Goal: Communication & Community: Answer question/provide support

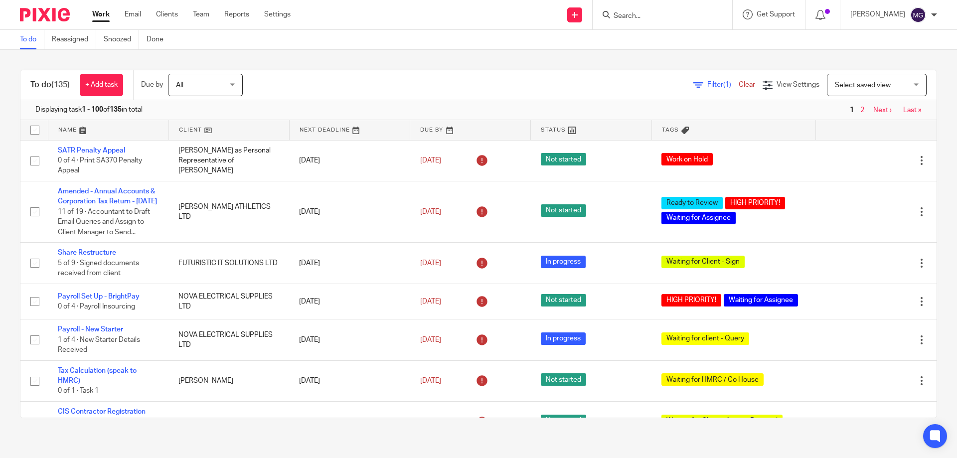
drag, startPoint x: 665, startPoint y: 16, endPoint x: 662, endPoint y: 5, distance: 11.5
click at [665, 16] on input "Search" at bounding box center [657, 16] width 90 height 9
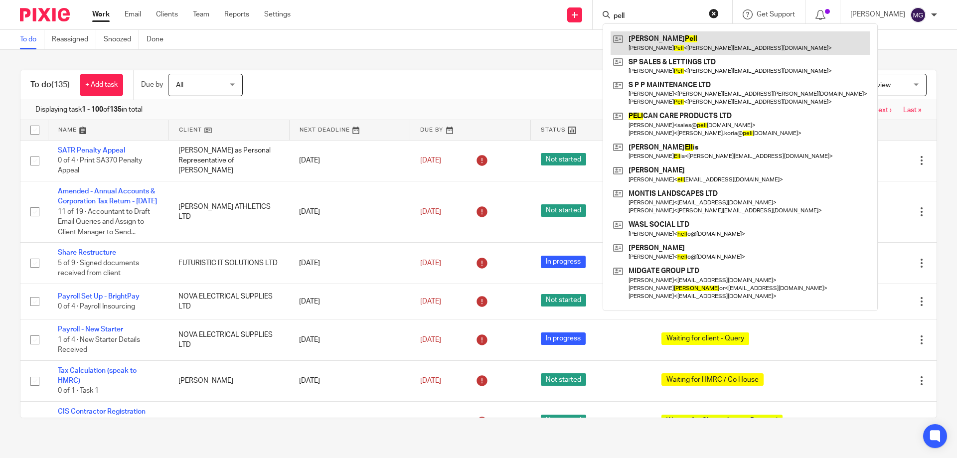
type input "pell"
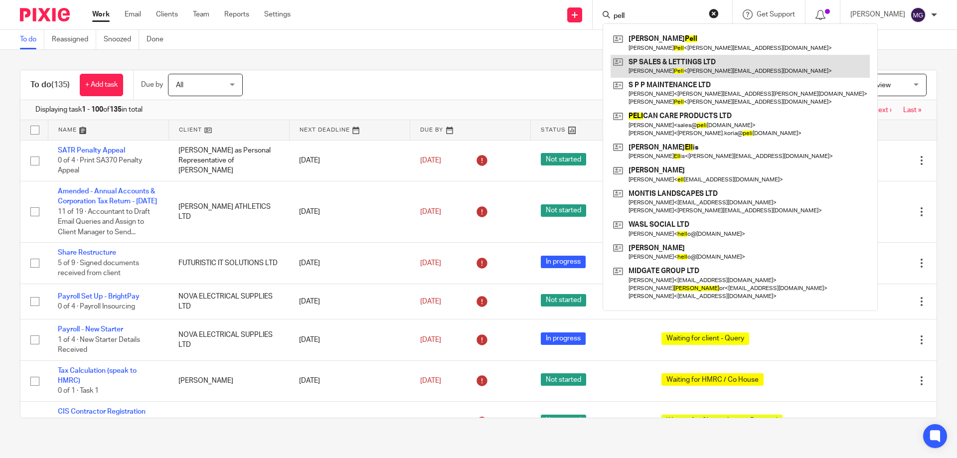
drag, startPoint x: 661, startPoint y: 40, endPoint x: 639, endPoint y: 70, distance: 36.4
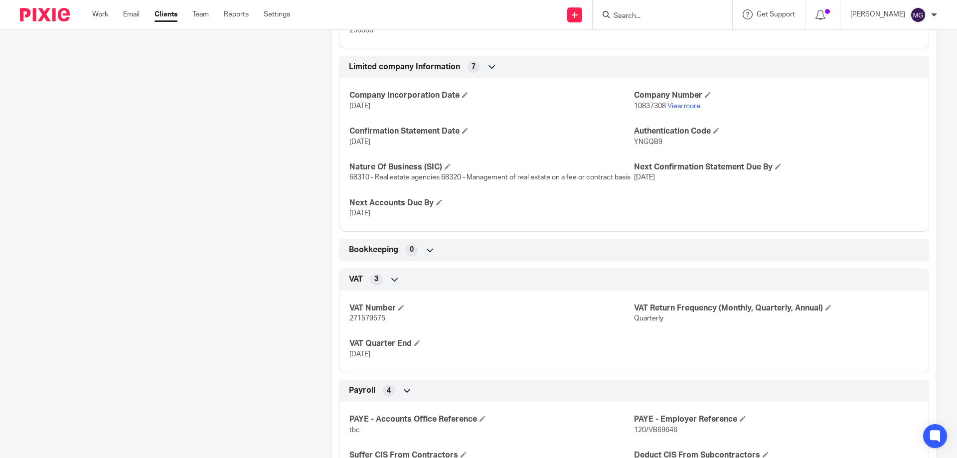
scroll to position [299, 0]
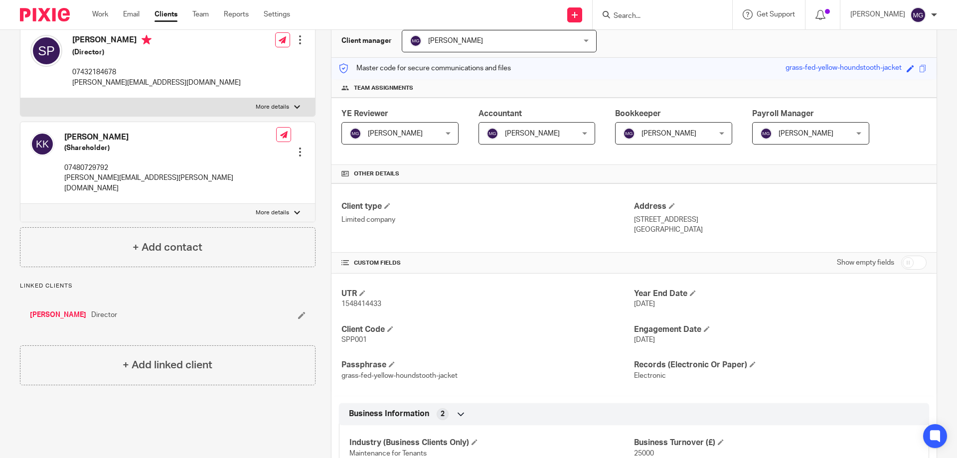
scroll to position [149, 0]
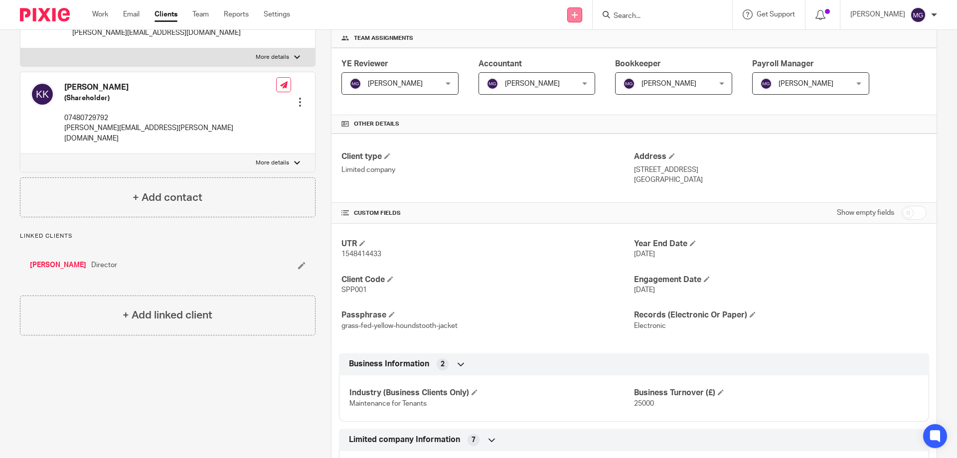
click at [582, 10] on link at bounding box center [574, 14] width 15 height 15
click at [581, 58] on link "Create task" at bounding box center [585, 61] width 70 height 14
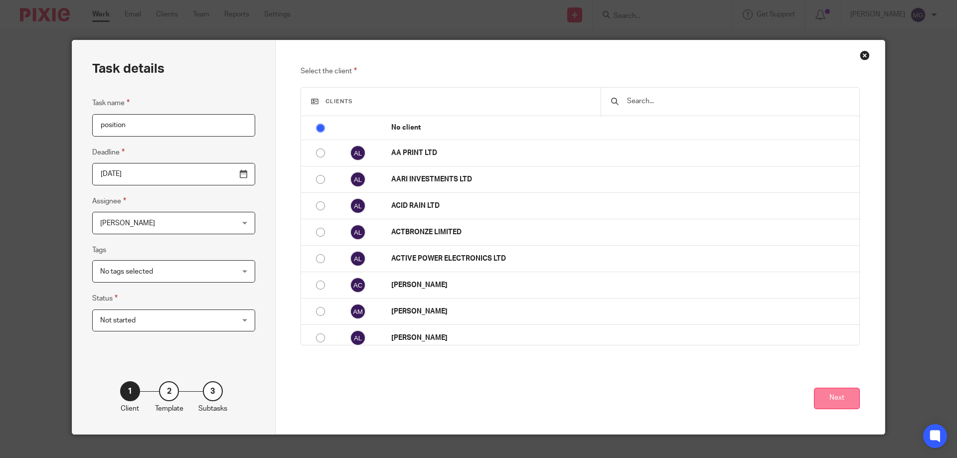
type input "position"
click at [825, 392] on button "Next" at bounding box center [837, 398] width 46 height 21
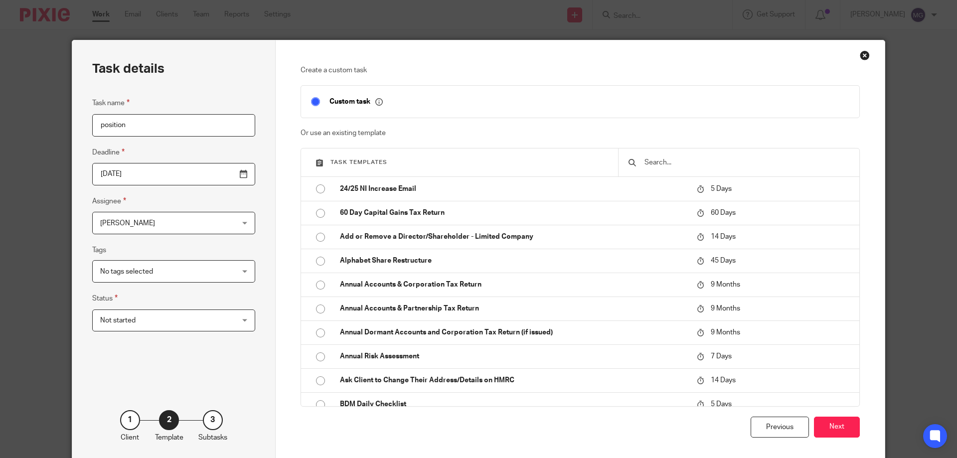
drag, startPoint x: 836, startPoint y: 420, endPoint x: 867, endPoint y: 427, distance: 32.3
click at [836, 421] on button "Next" at bounding box center [837, 427] width 46 height 21
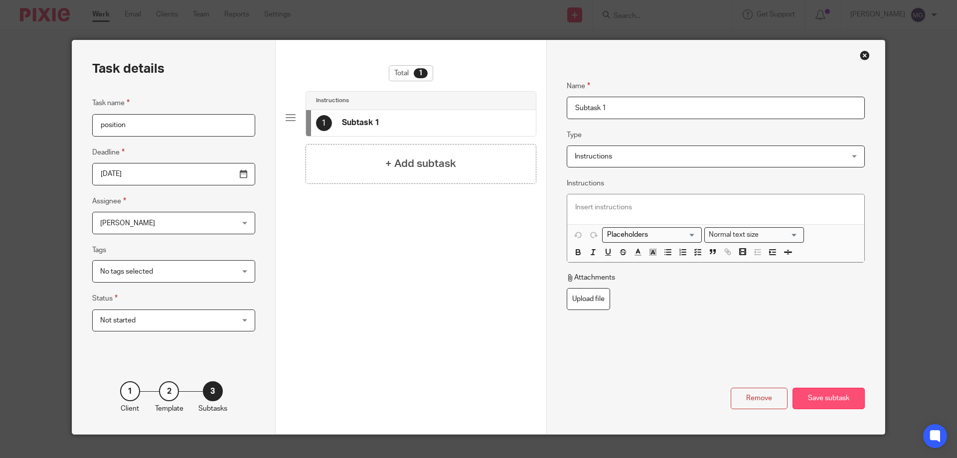
click at [841, 401] on div "Save subtask" at bounding box center [828, 398] width 72 height 21
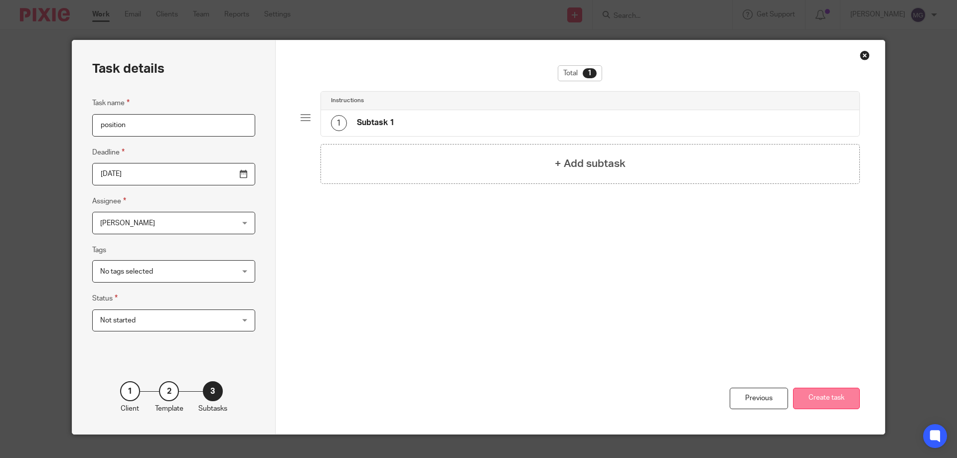
click at [821, 400] on button "Create task" at bounding box center [826, 398] width 67 height 21
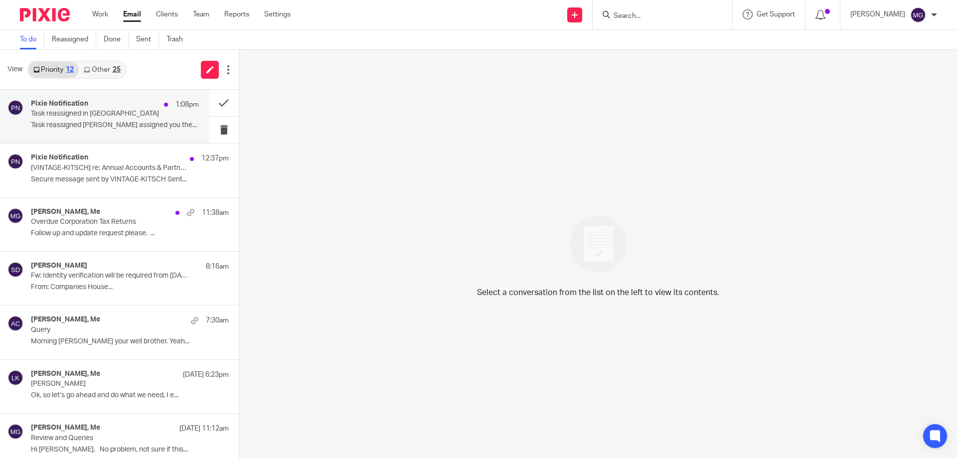
click at [137, 118] on p "Task reassigned in [GEOGRAPHIC_DATA]" at bounding box center [98, 114] width 135 height 8
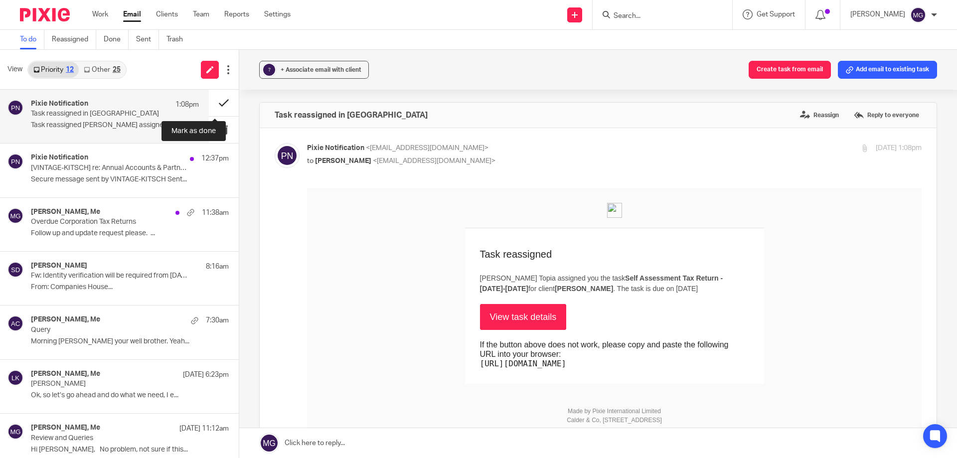
click at [213, 100] on button at bounding box center [224, 103] width 30 height 26
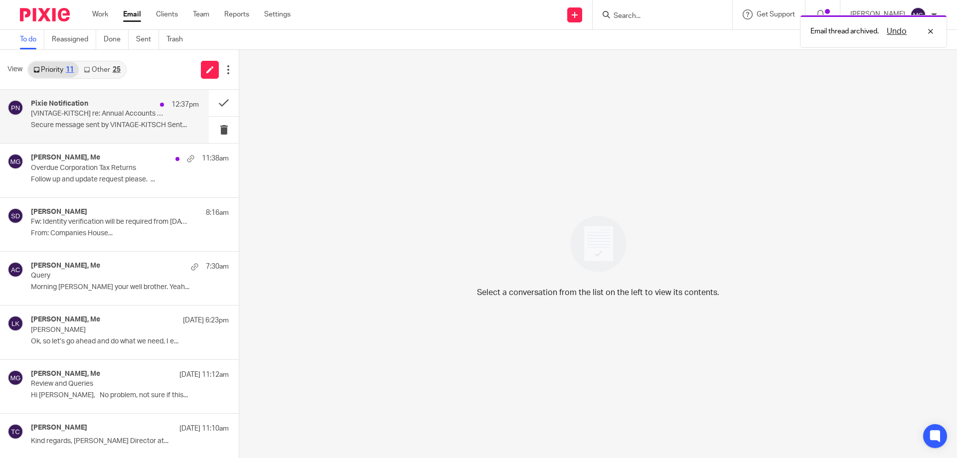
click at [180, 103] on p "12:37pm" at bounding box center [184, 105] width 27 height 10
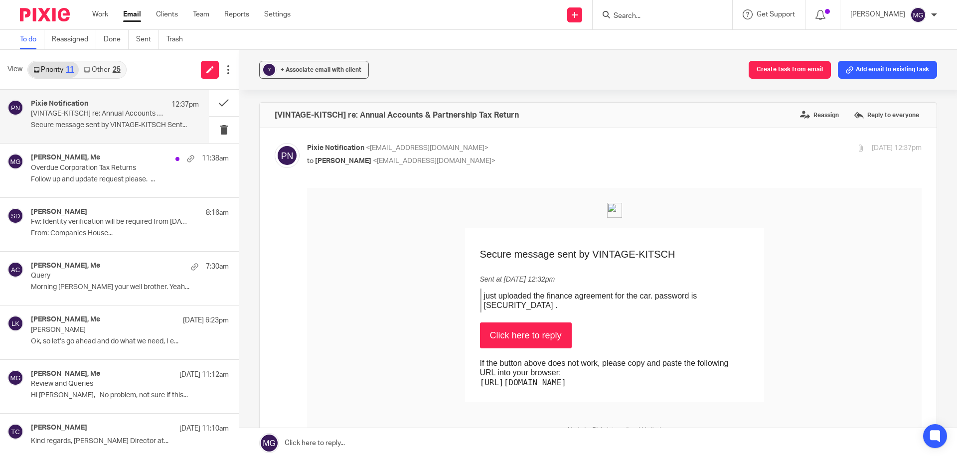
click at [498, 328] on link "Click here to reply" at bounding box center [526, 335] width 92 height 26
click at [218, 104] on button at bounding box center [224, 103] width 30 height 26
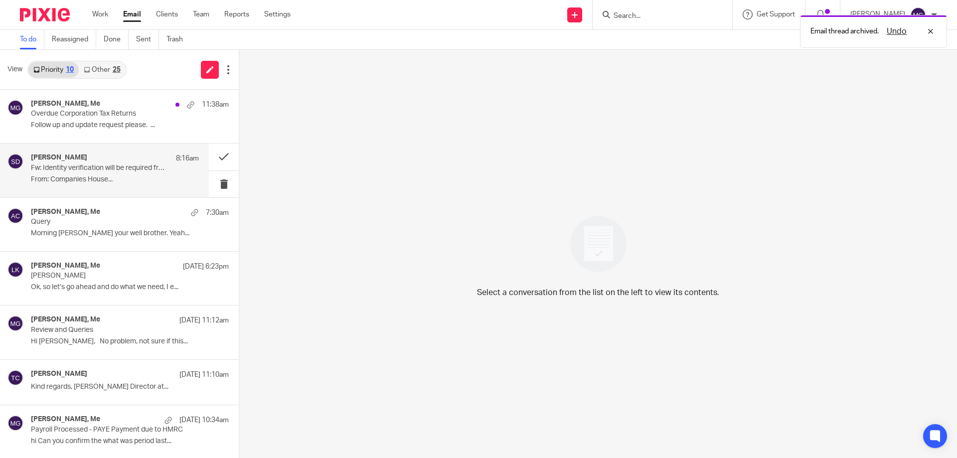
click at [110, 167] on p "Fw: Identity verification will be required from 18 November 2025" at bounding box center [98, 168] width 135 height 8
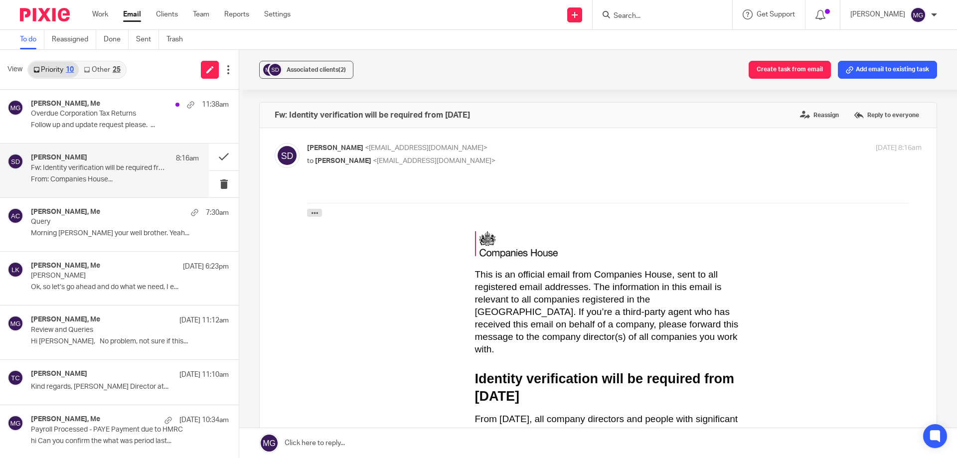
click at [631, 20] on input "Search" at bounding box center [657, 16] width 90 height 9
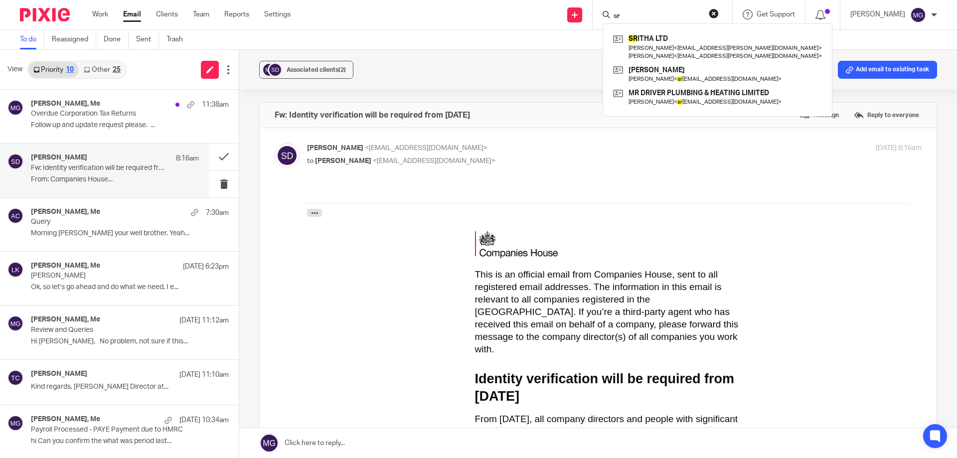
type input "s"
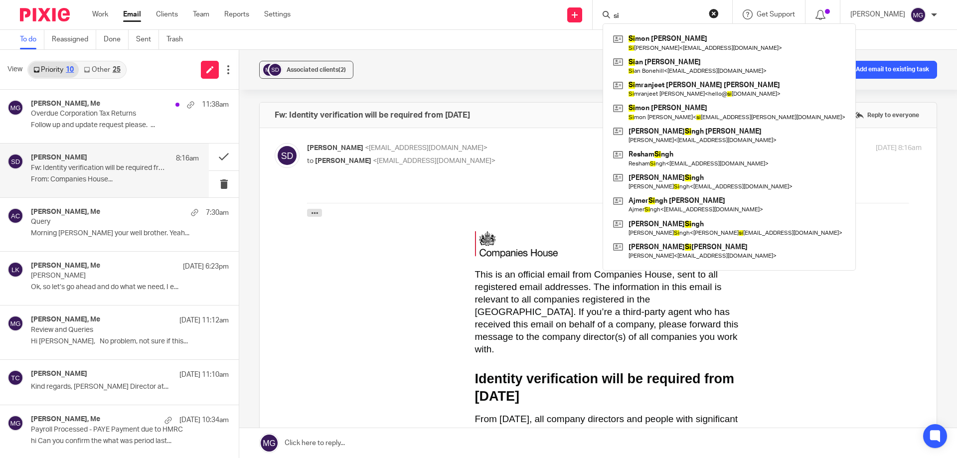
type input "s"
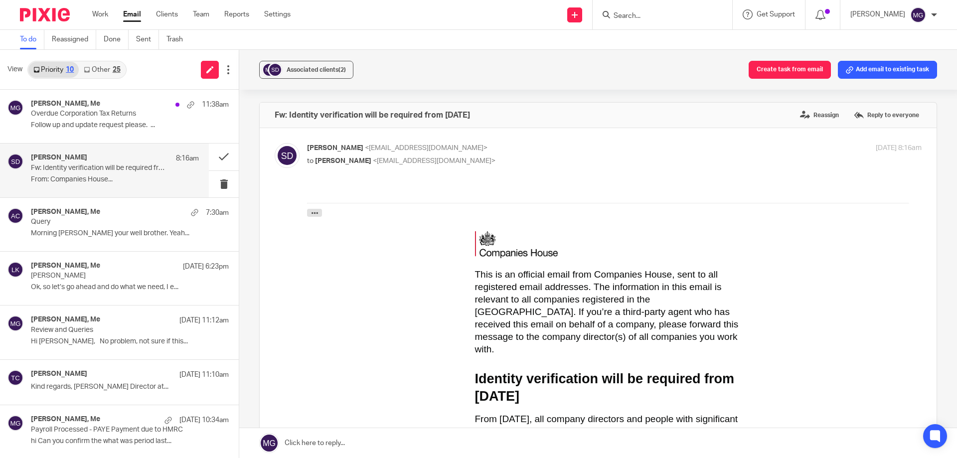
type input "a"
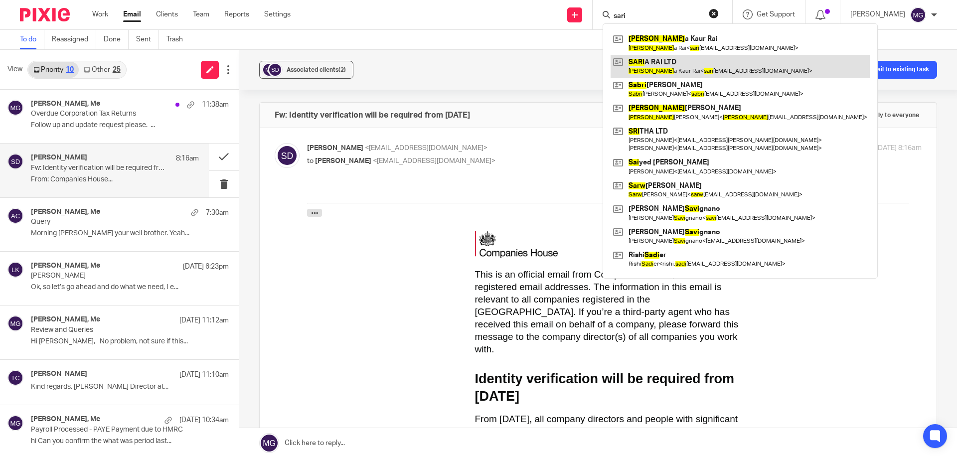
type input "sari"
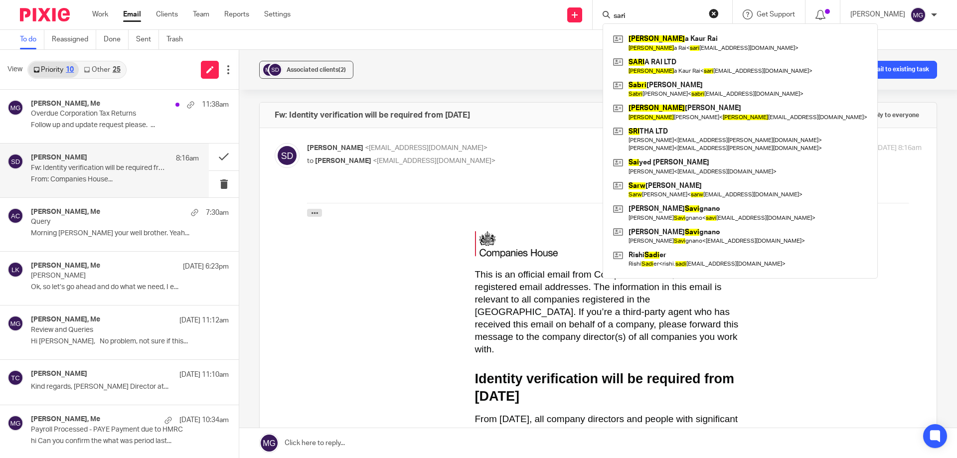
click at [82, 162] on div "Steve Driver 8:16am" at bounding box center [115, 158] width 168 height 10
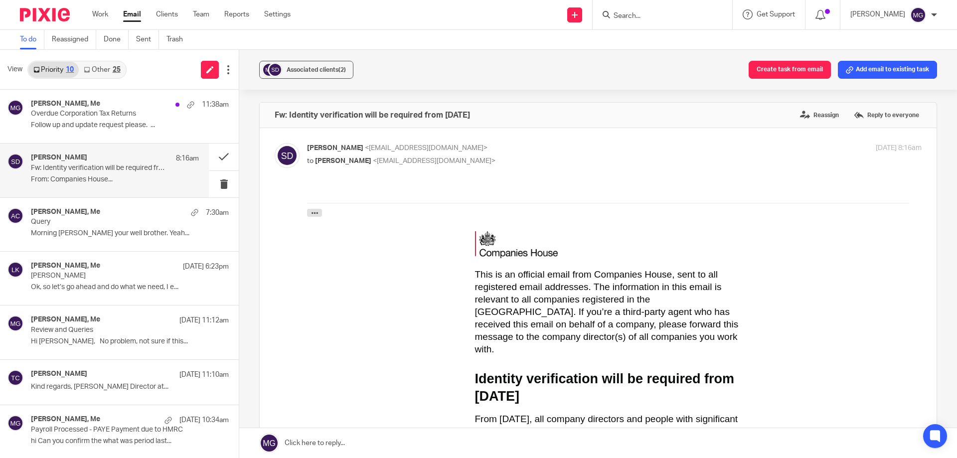
click at [406, 442] on link at bounding box center [597, 443] width 717 height 30
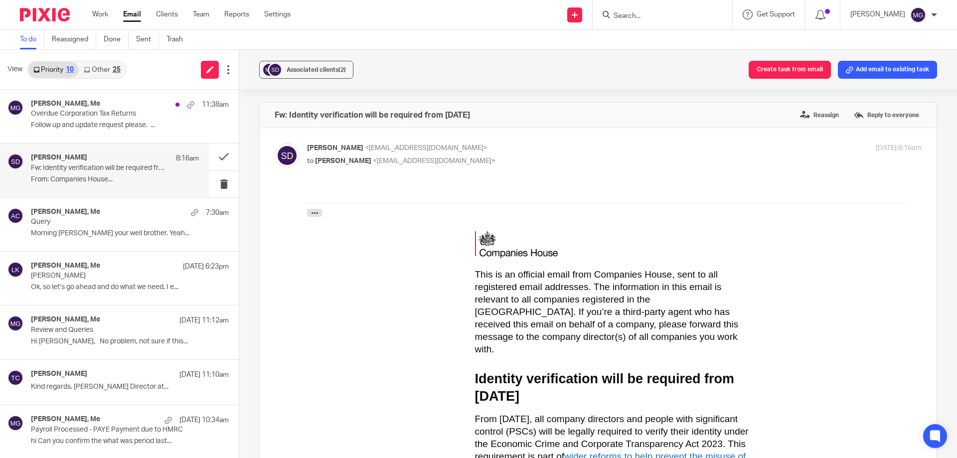
scroll to position [2637, 0]
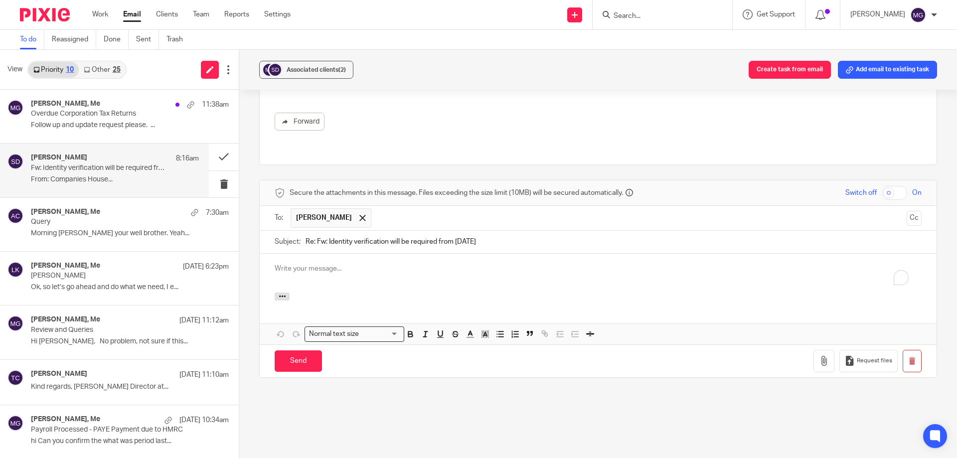
paste div "To enrich screen reader interactions, please activate Accessibility in Grammarl…"
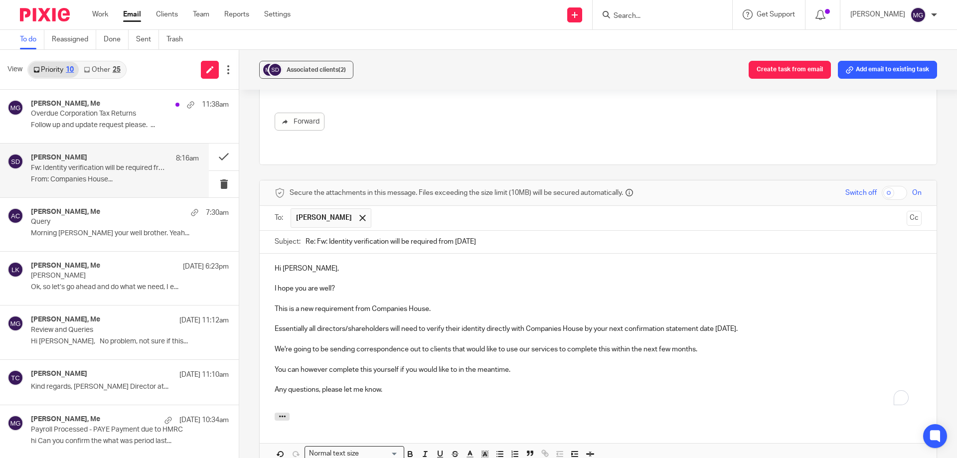
scroll to position [0, 0]
click at [284, 264] on p "Hi Saria," at bounding box center [598, 269] width 647 height 10
click at [327, 284] on p "I hope you are well?" at bounding box center [598, 289] width 647 height 10
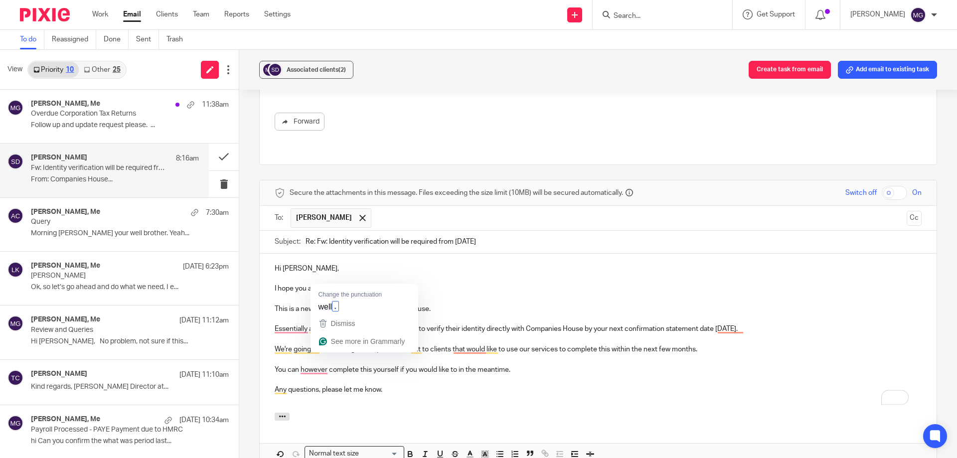
click at [331, 284] on p "I hope you are well?" at bounding box center [598, 289] width 647 height 10
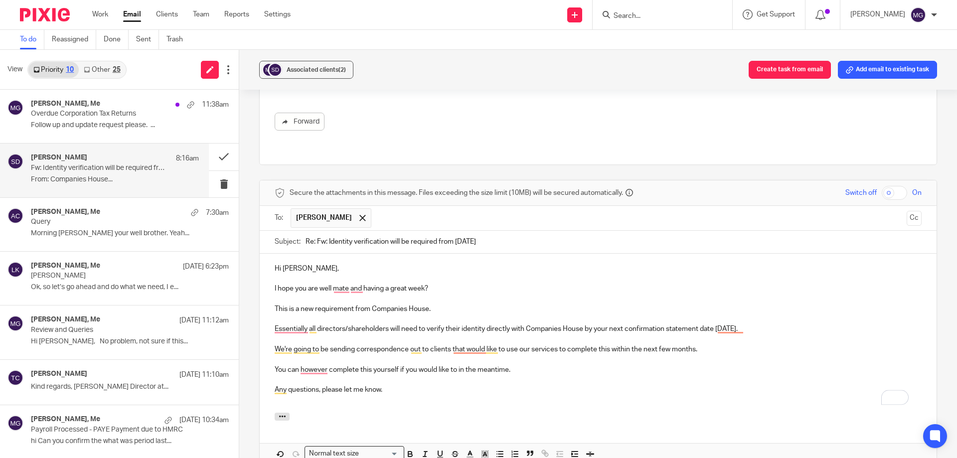
click at [271, 294] on div "Hi Steven, I hope you are well mate and having a great week? This is a new requ…" at bounding box center [598, 333] width 677 height 159
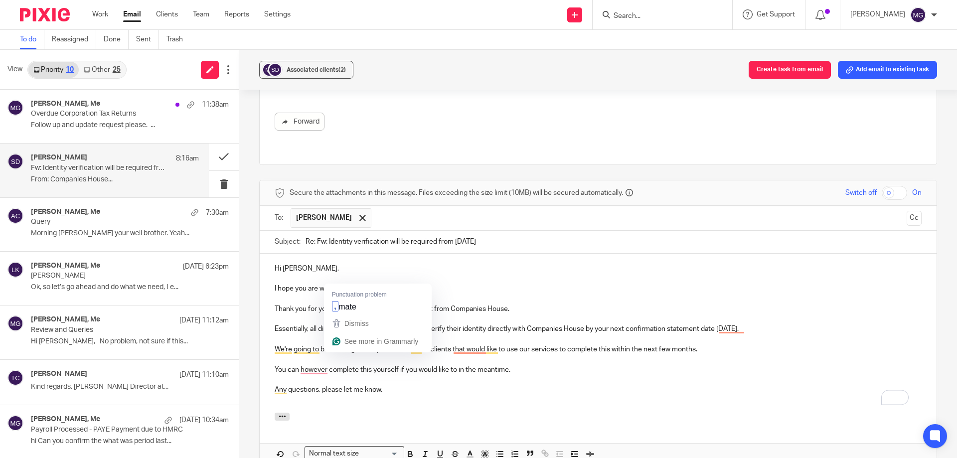
click at [630, 344] on p "We're going to be sending correspondence out to clients that would like to use …" at bounding box center [598, 349] width 647 height 10
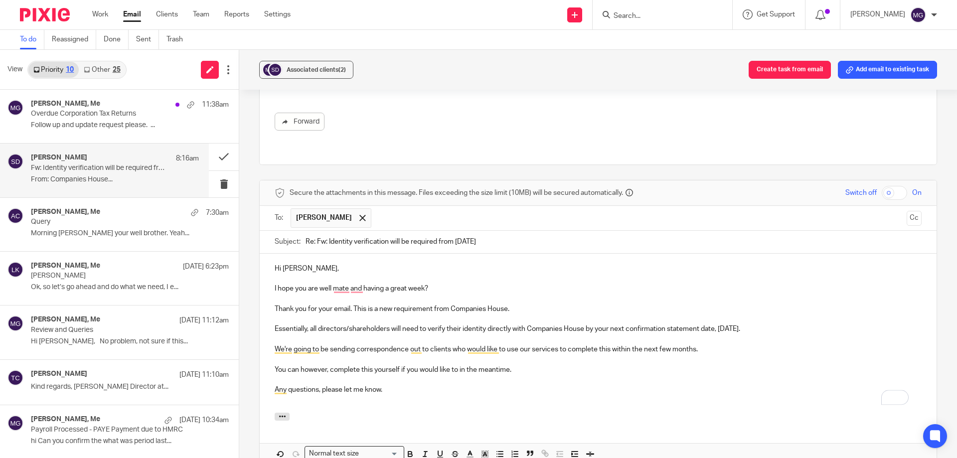
click at [630, 397] on div "Hi Steven, I hope you are well mate and having a great week? Thank you for your…" at bounding box center [598, 333] width 677 height 159
click at [404, 385] on p "Any questions, please let me know." at bounding box center [598, 390] width 647 height 10
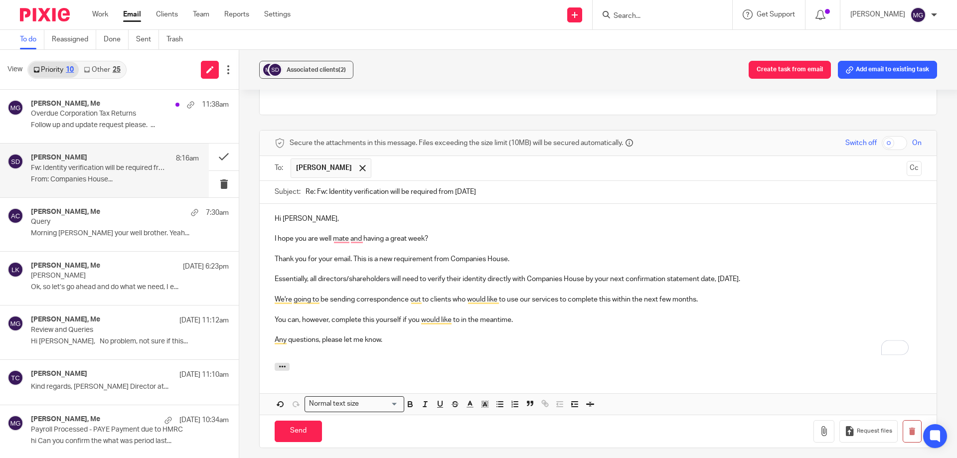
scroll to position [2796, 0]
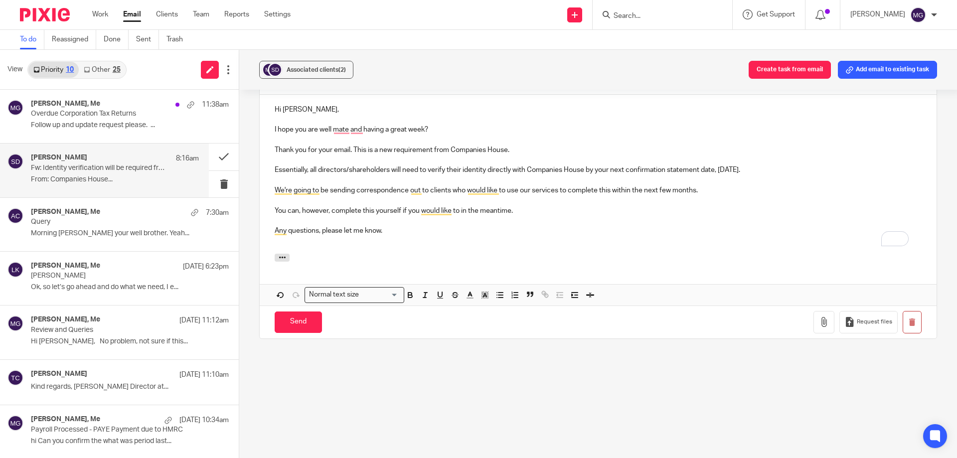
drag, startPoint x: 307, startPoint y: 310, endPoint x: 635, endPoint y: 205, distance: 344.9
click at [635, 205] on form "Secure the attachments in this message. Files exceeding the size limit (10MB) w…" at bounding box center [598, 179] width 677 height 317
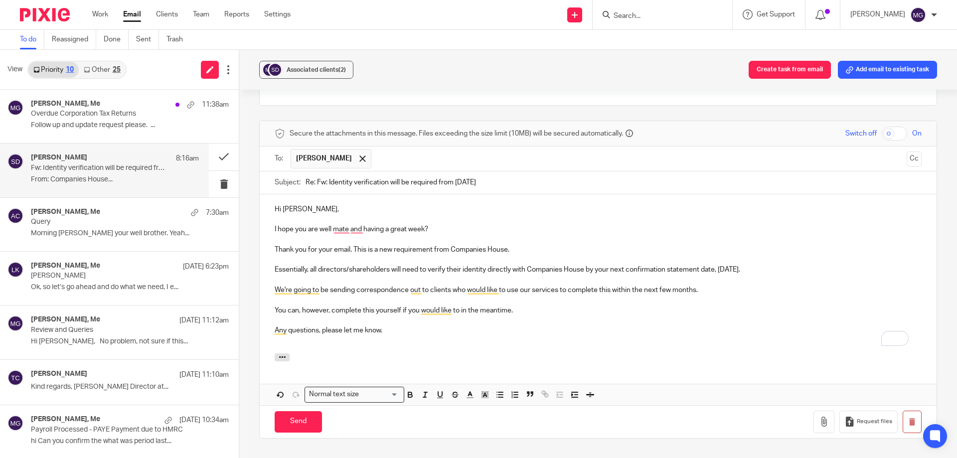
scroll to position [2646, 0]
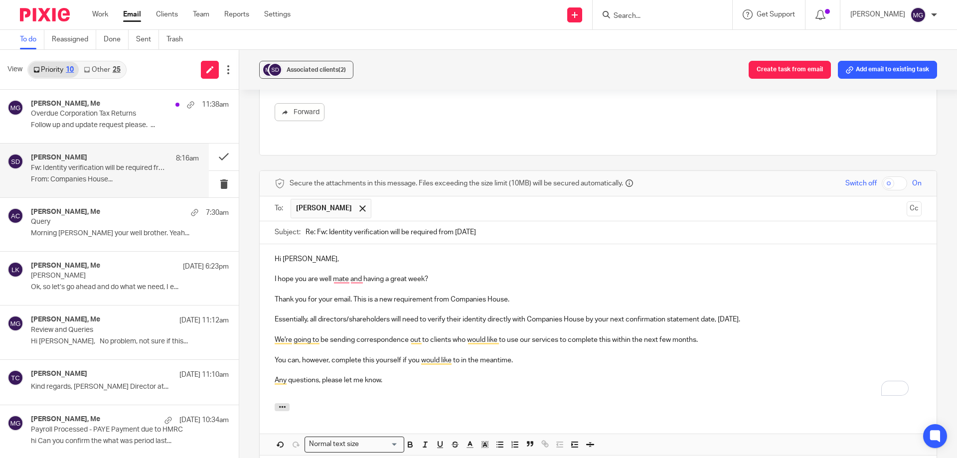
click at [659, 14] on input "Search" at bounding box center [657, 16] width 90 height 9
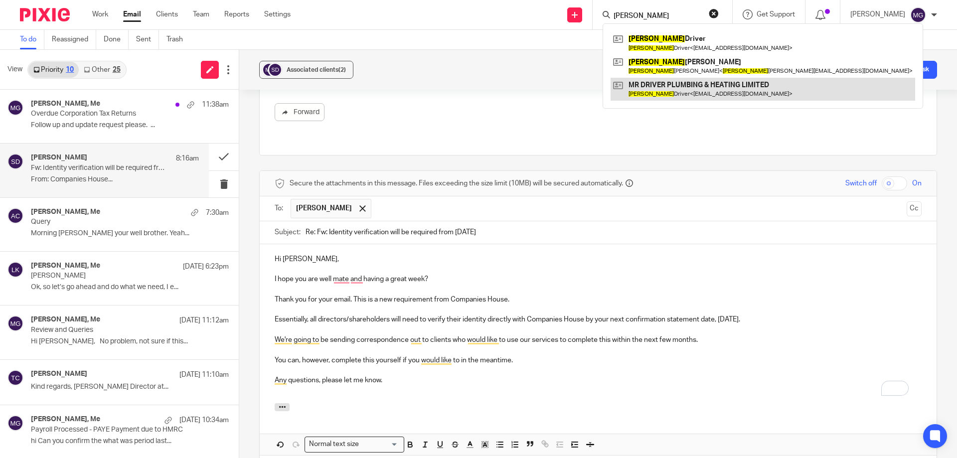
type input "steven"
drag, startPoint x: 586, startPoint y: 308, endPoint x: 762, endPoint y: 307, distance: 175.9
click at [762, 314] on p "Essentially, all directors/shareholders will need to verify their identity dire…" at bounding box center [598, 319] width 647 height 10
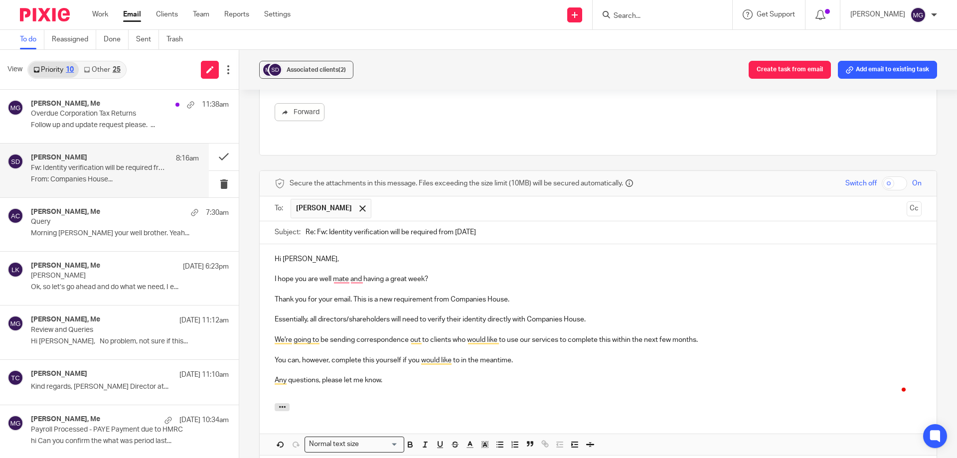
click at [634, 365] on p "To enrich screen reader interactions, please activate Accessibility in Grammarl…" at bounding box center [598, 370] width 647 height 10
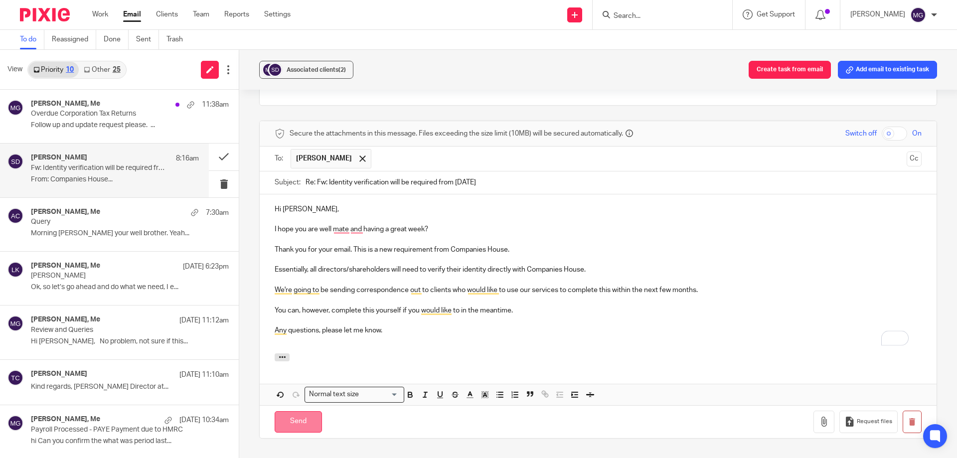
click at [303, 412] on input "Send" at bounding box center [298, 421] width 47 height 21
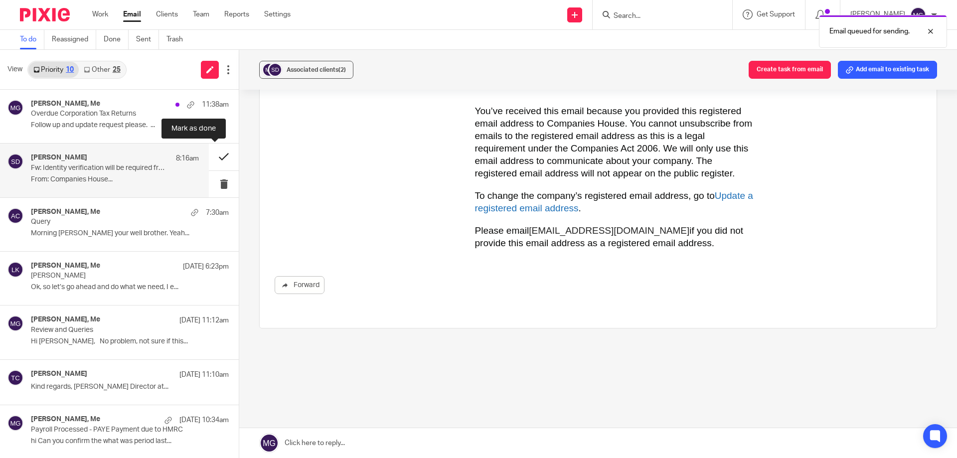
scroll to position [2463, 0]
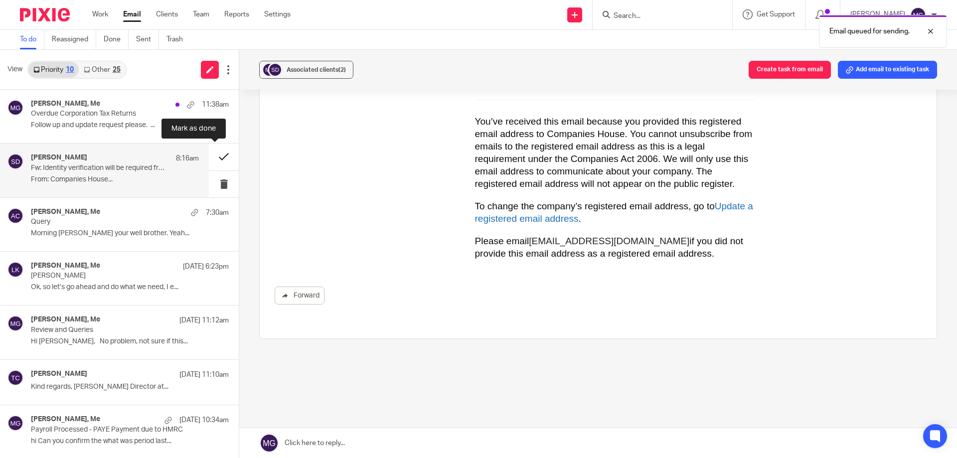
click at [217, 160] on button at bounding box center [224, 156] width 30 height 26
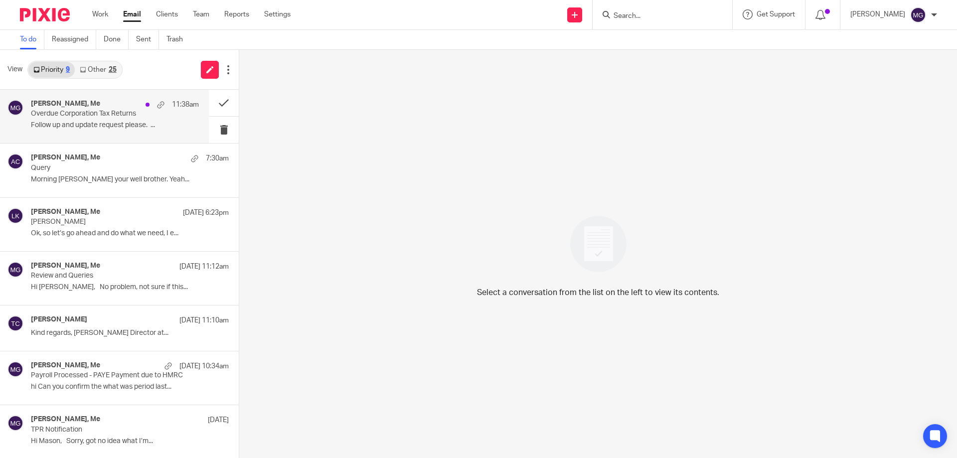
click at [122, 122] on p "Follow up and update request please. ..." at bounding box center [115, 125] width 168 height 8
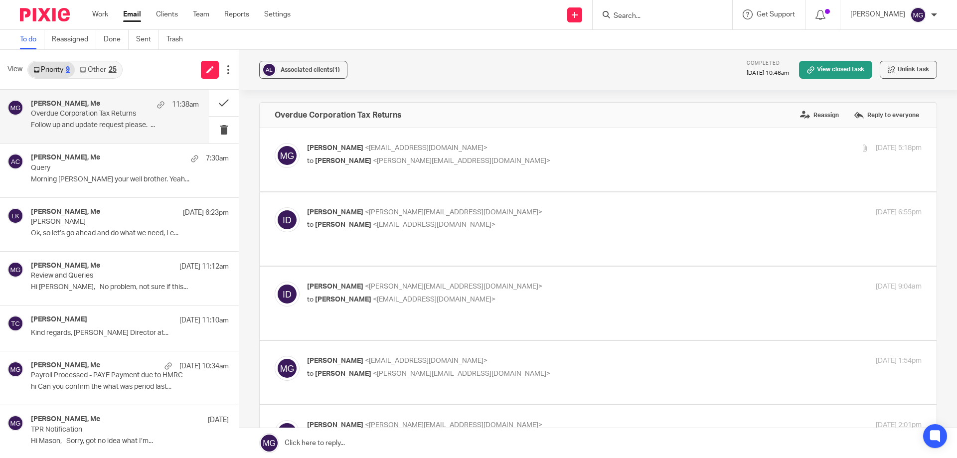
scroll to position [0, 0]
click at [97, 73] on link "Other 25" at bounding box center [98, 70] width 46 height 16
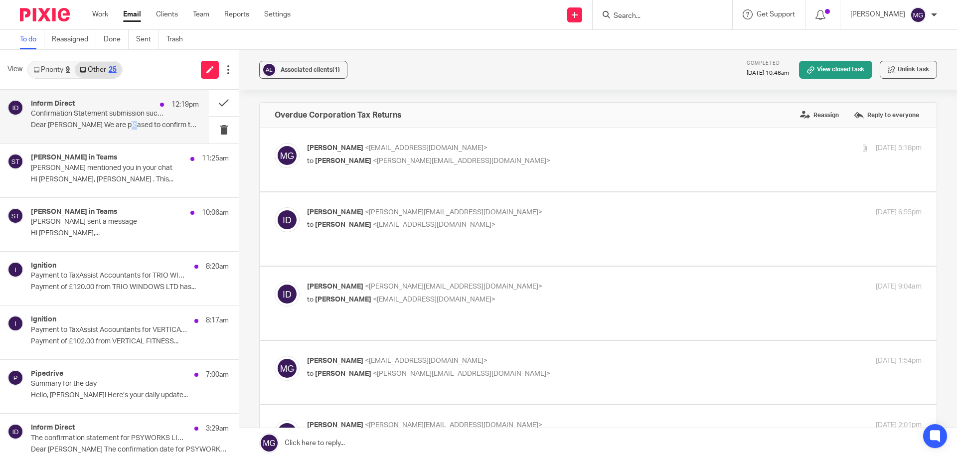
click at [125, 119] on div "Inform Direct 12:19pm Confirmation Statement submission success for PSYWORKS LI…" at bounding box center [115, 116] width 168 height 33
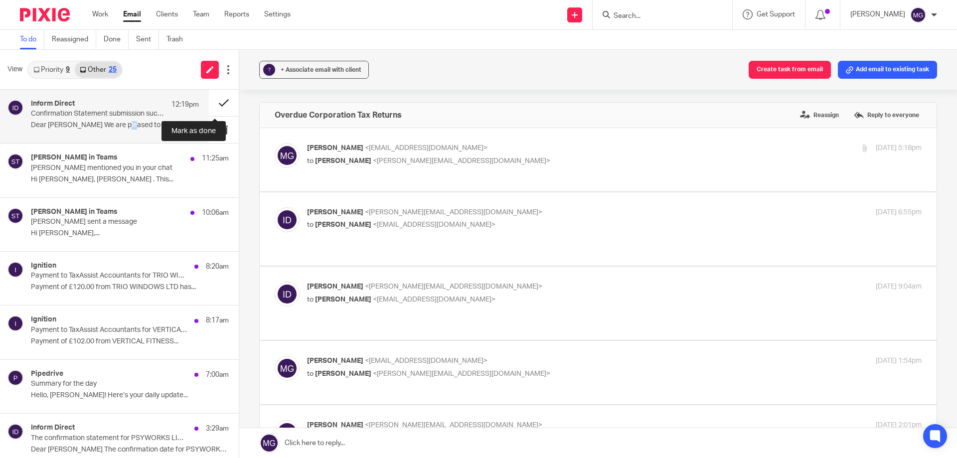
click at [211, 109] on button at bounding box center [224, 103] width 30 height 26
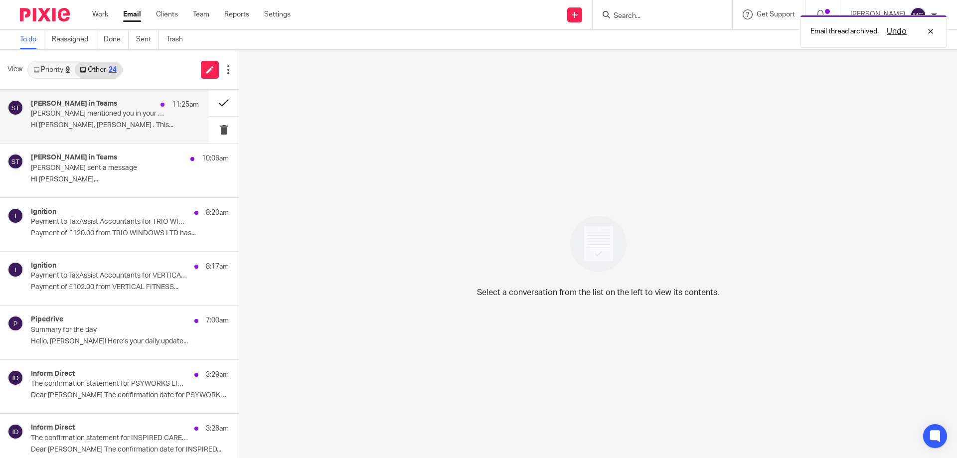
click at [212, 105] on button at bounding box center [224, 103] width 30 height 26
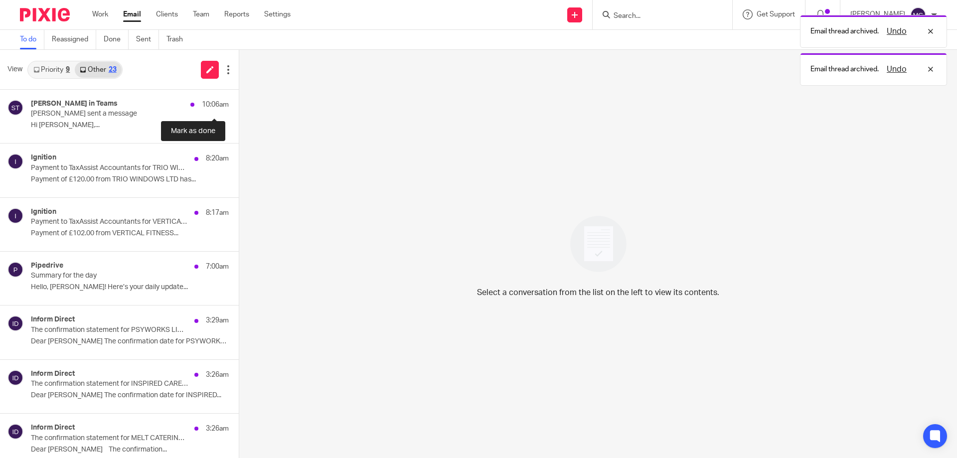
click at [239, 105] on button at bounding box center [243, 103] width 8 height 26
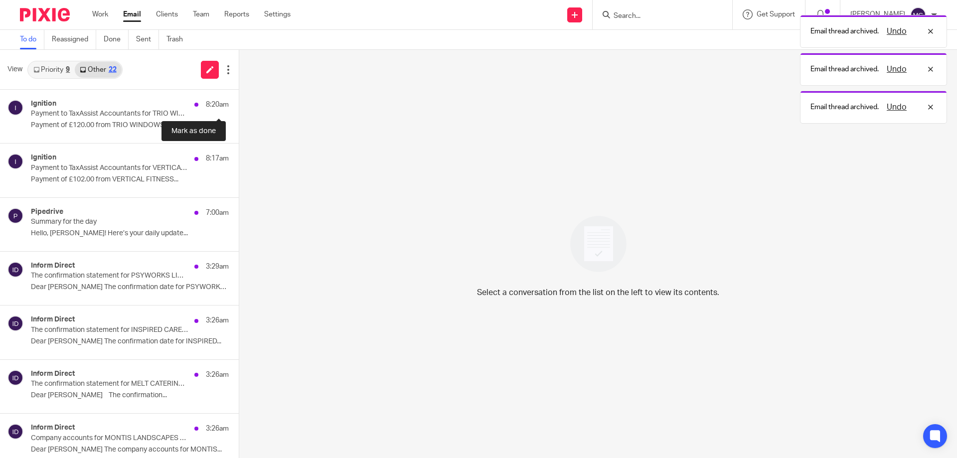
click at [239, 105] on button at bounding box center [243, 103] width 8 height 26
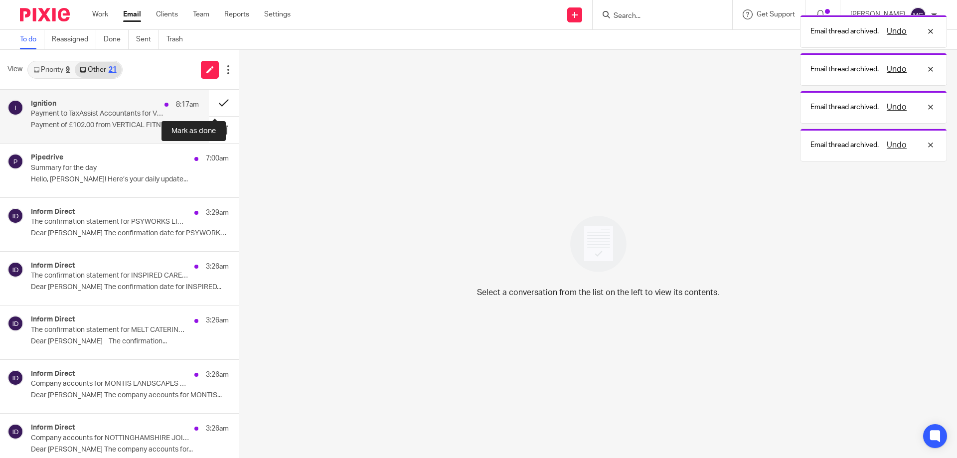
click at [212, 105] on button at bounding box center [224, 103] width 30 height 26
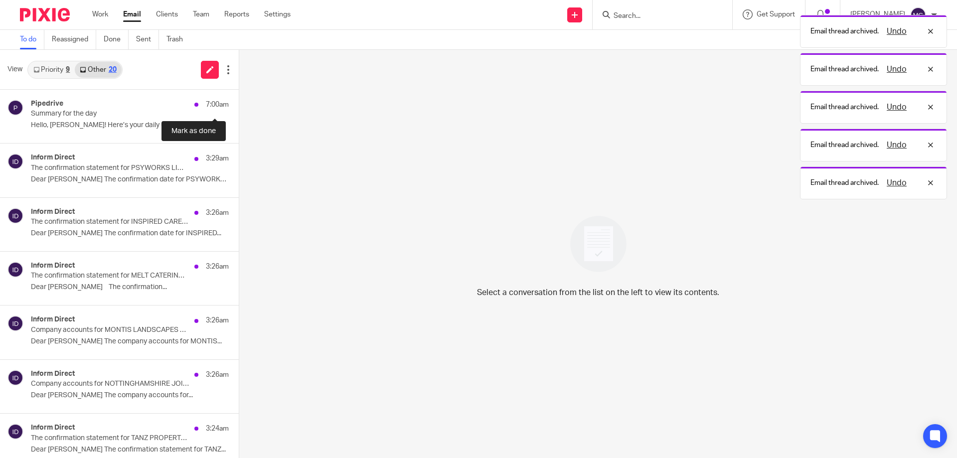
click at [239, 105] on button at bounding box center [243, 103] width 8 height 26
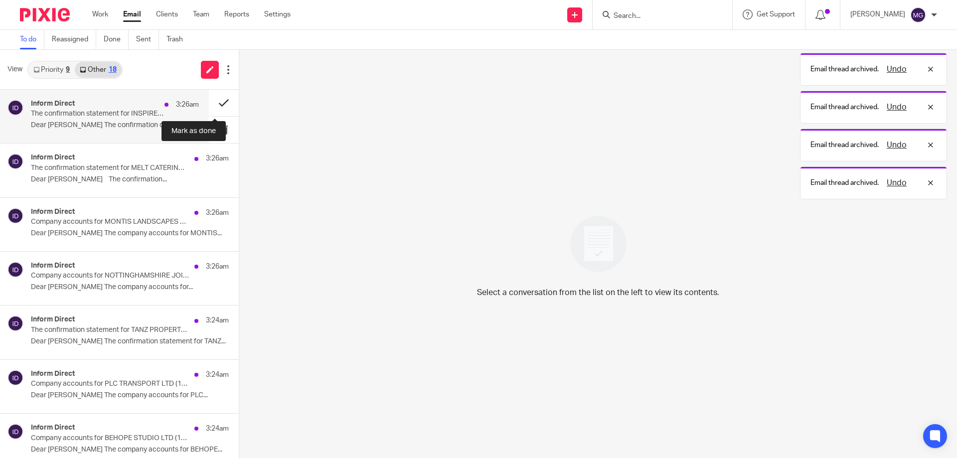
click at [212, 105] on button at bounding box center [224, 103] width 30 height 26
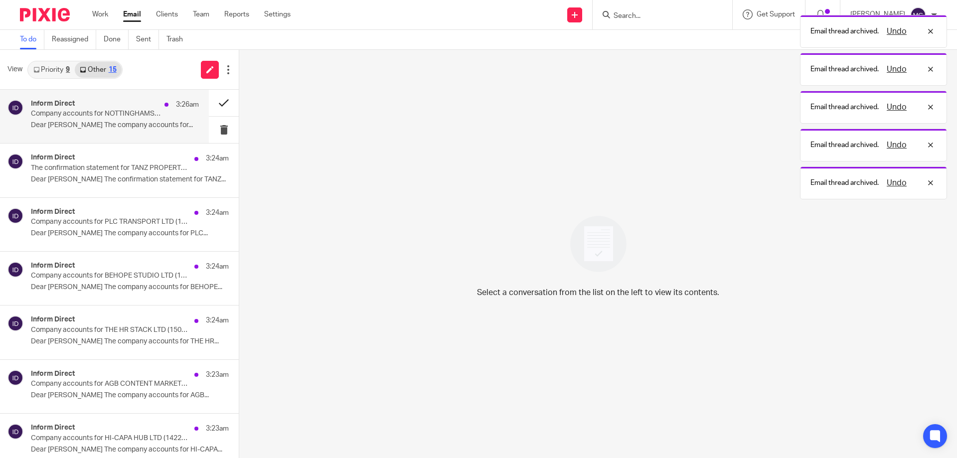
click at [212, 105] on button at bounding box center [224, 103] width 30 height 26
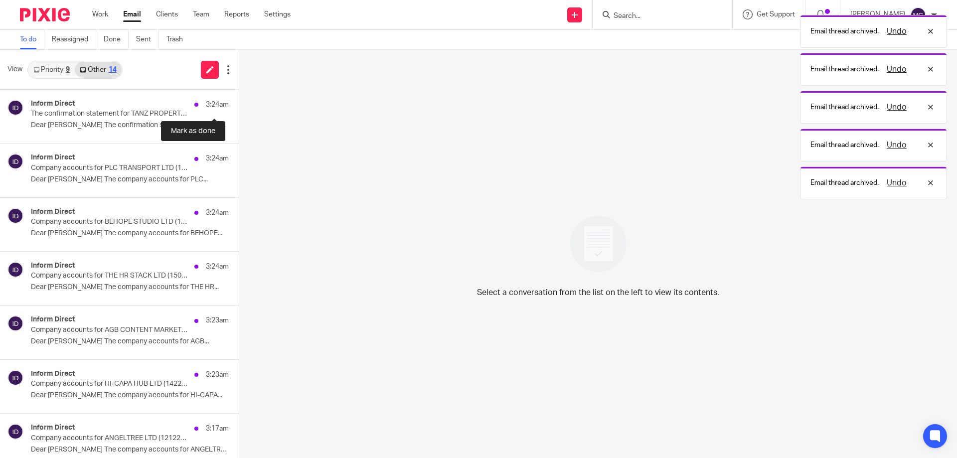
click at [239, 105] on button at bounding box center [243, 103] width 8 height 26
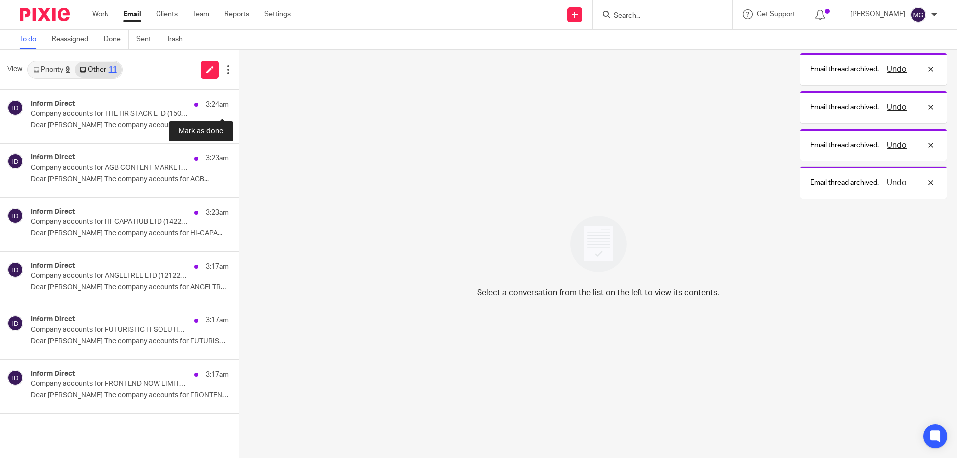
click at [239, 105] on button at bounding box center [243, 103] width 8 height 26
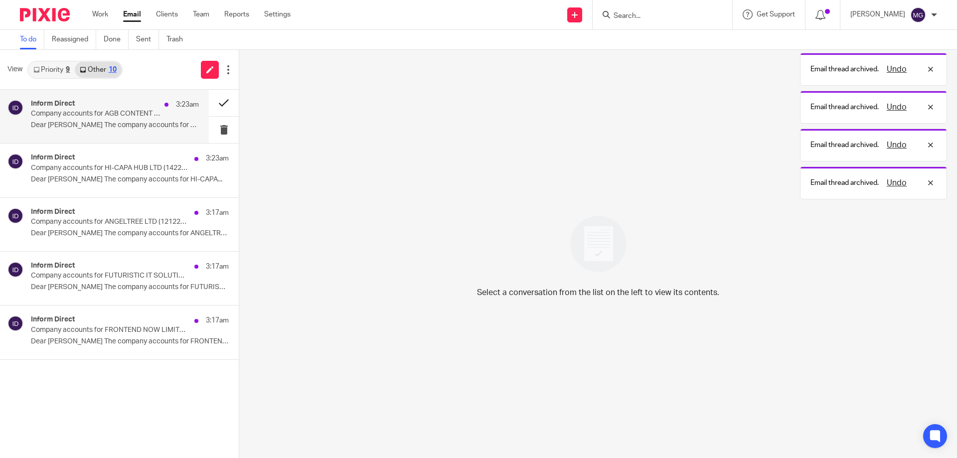
drag, startPoint x: 118, startPoint y: 131, endPoint x: 218, endPoint y: 109, distance: 102.6
click at [118, 131] on div "Inform Direct 3:23am Company accounts for AGB CONTENT MARKETING LTD (15002049) …" at bounding box center [115, 116] width 168 height 33
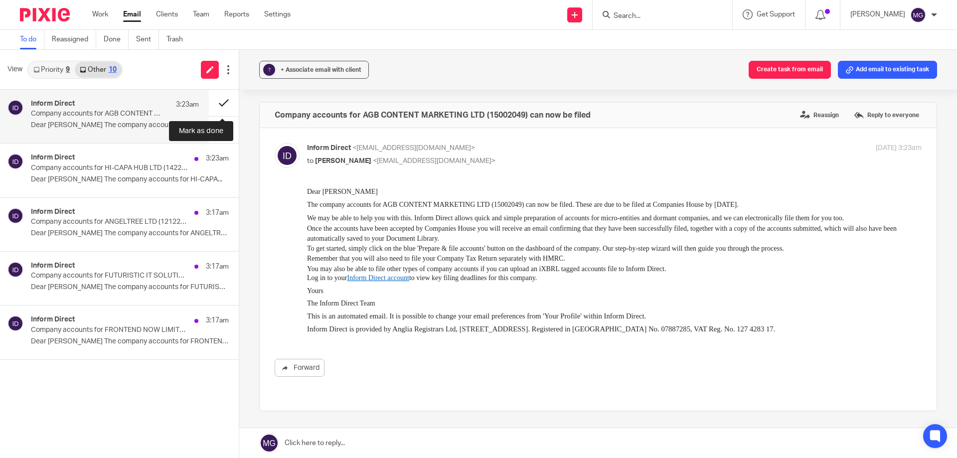
click at [224, 102] on button at bounding box center [224, 103] width 30 height 26
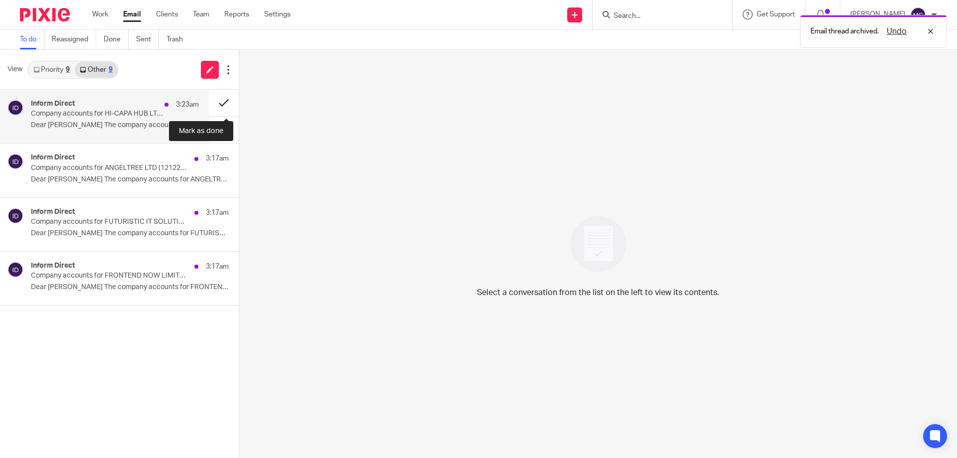
click at [223, 102] on button at bounding box center [224, 103] width 30 height 26
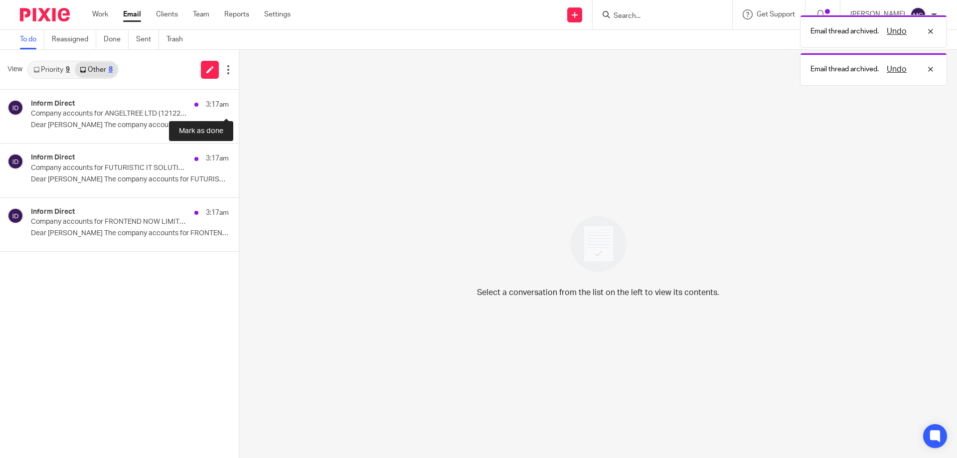
click at [239, 102] on button at bounding box center [243, 103] width 8 height 26
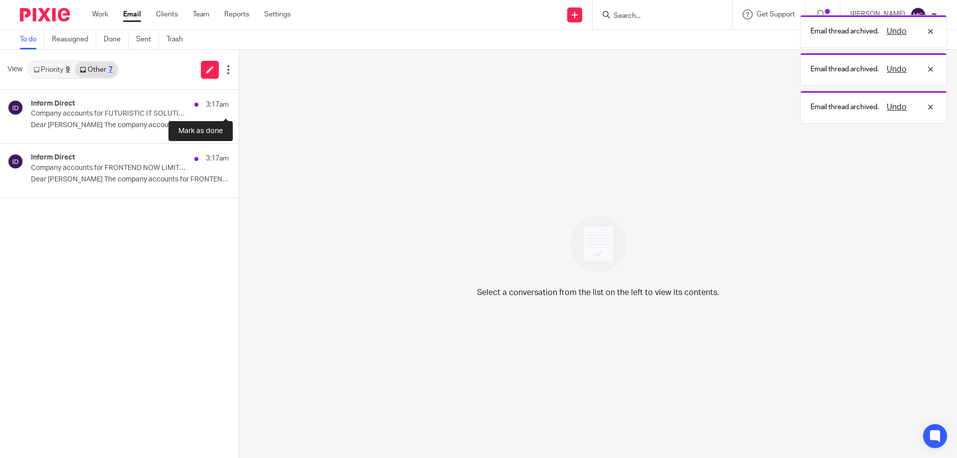
click at [239, 102] on button at bounding box center [243, 103] width 8 height 26
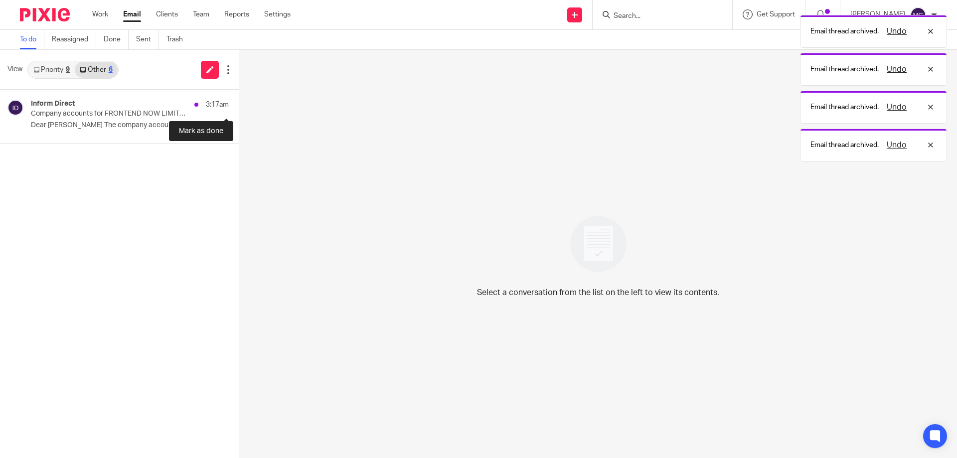
click at [239, 102] on button at bounding box center [243, 103] width 8 height 26
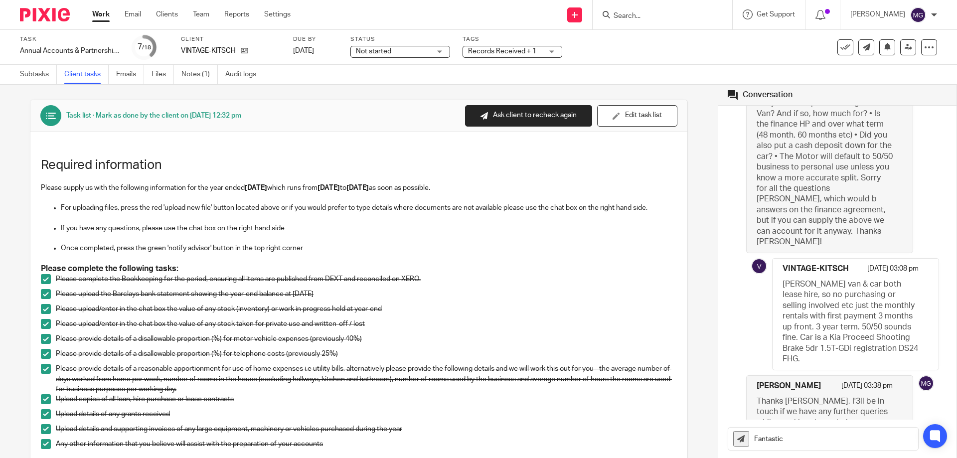
scroll to position [789, 0]
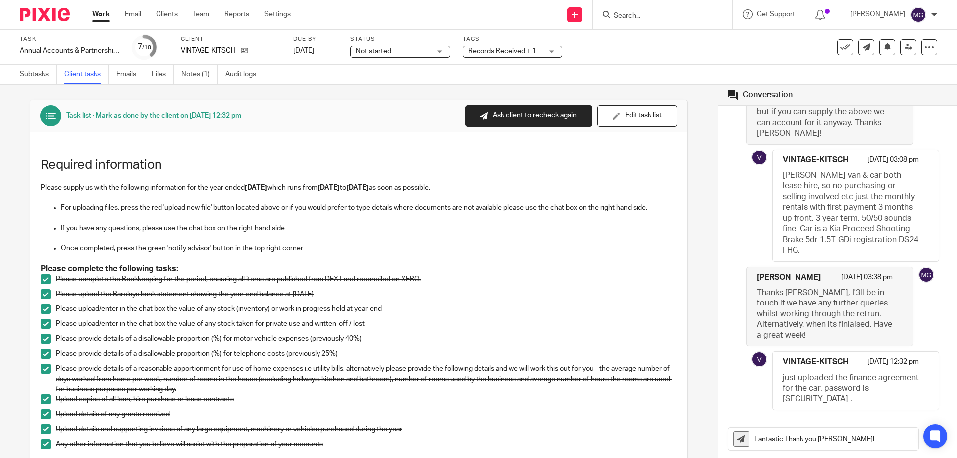
click at [779, 438] on input "Fantastic Thank you Pete!" at bounding box center [836, 438] width 164 height 22
type input "Fantastic. Thank you Pete!"
click at [930, 432] on icon at bounding box center [934, 435] width 11 height 13
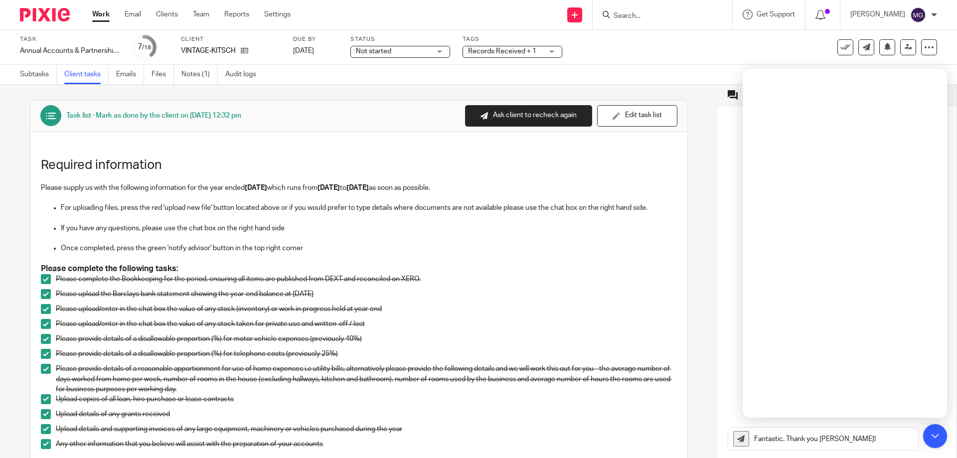
scroll to position [326, 0]
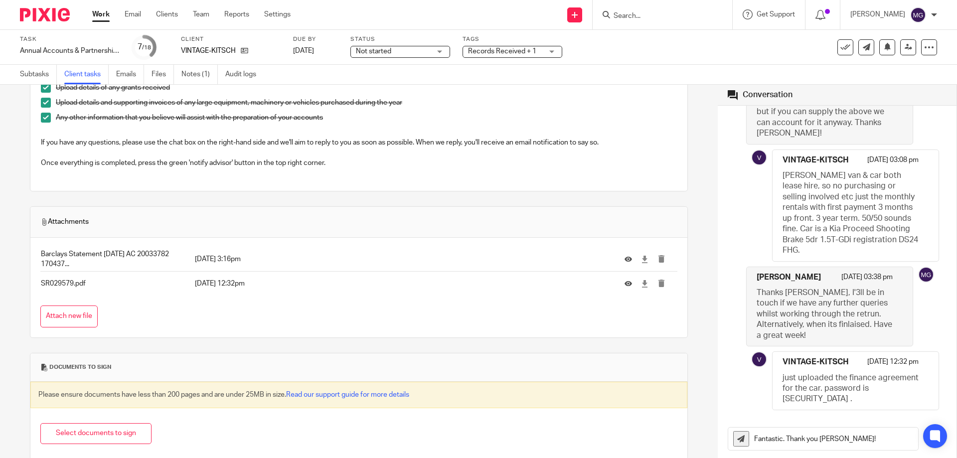
click at [841, 440] on input "Fantastic. Thank you Pete!" at bounding box center [836, 438] width 164 height 22
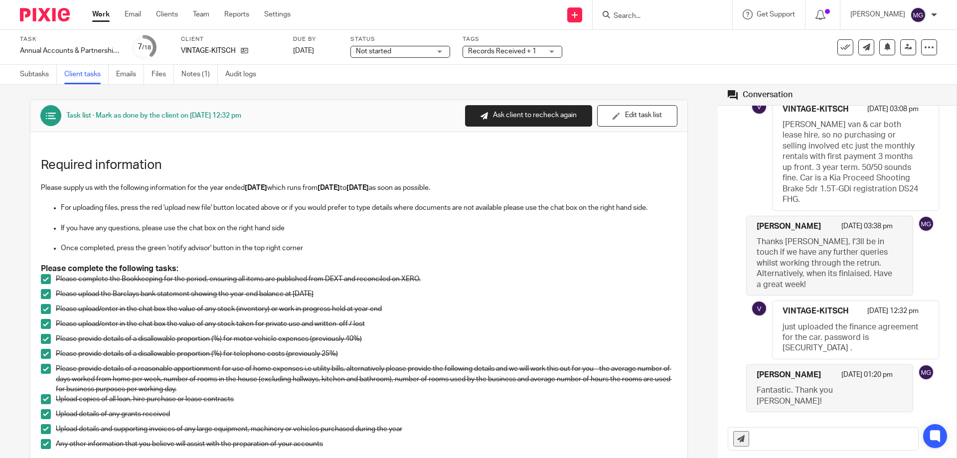
scroll to position [822, 0]
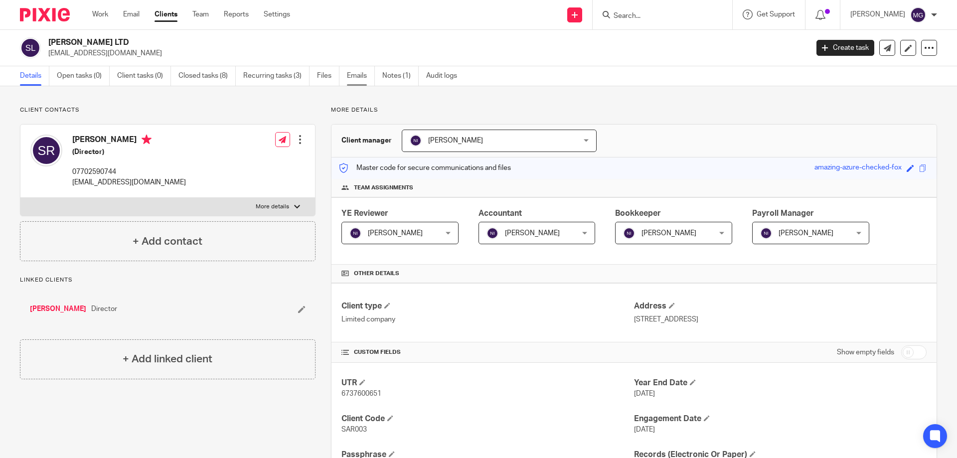
click at [352, 77] on link "Emails" at bounding box center [361, 75] width 28 height 19
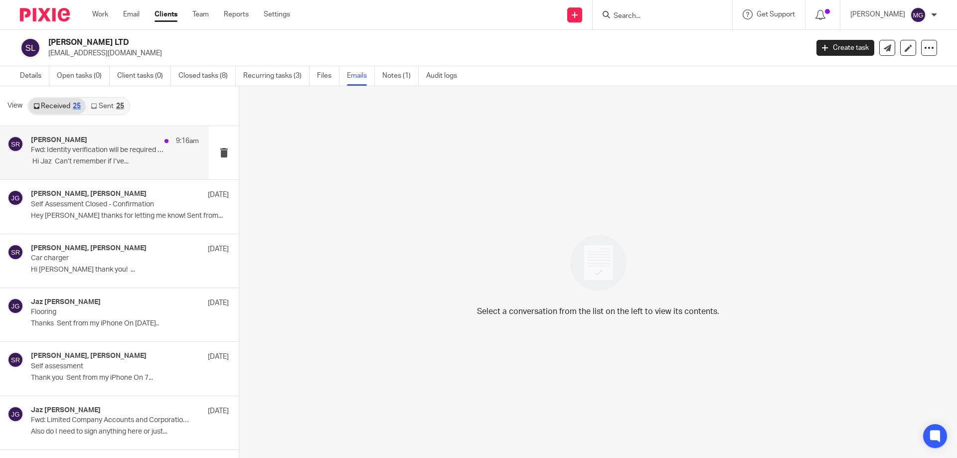
click at [89, 143] on div "[PERSON_NAME] 9:16am" at bounding box center [115, 141] width 168 height 10
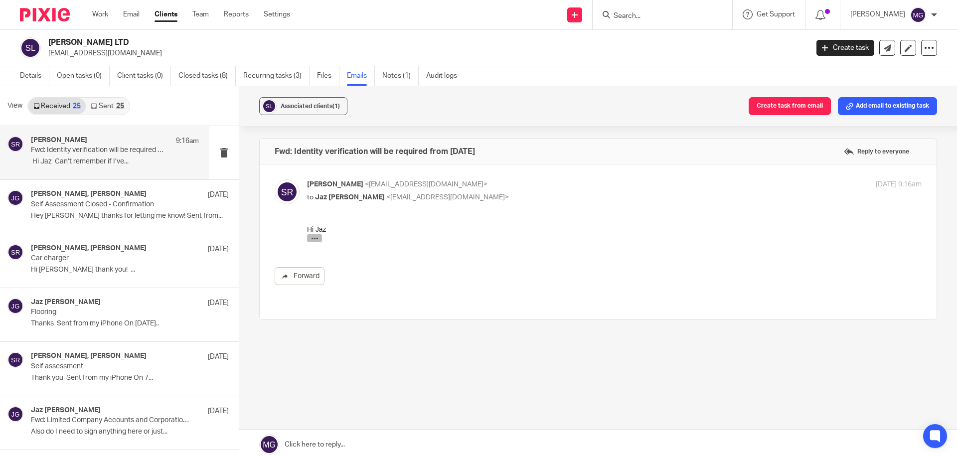
click at [316, 237] on icon "button" at bounding box center [314, 238] width 7 height 7
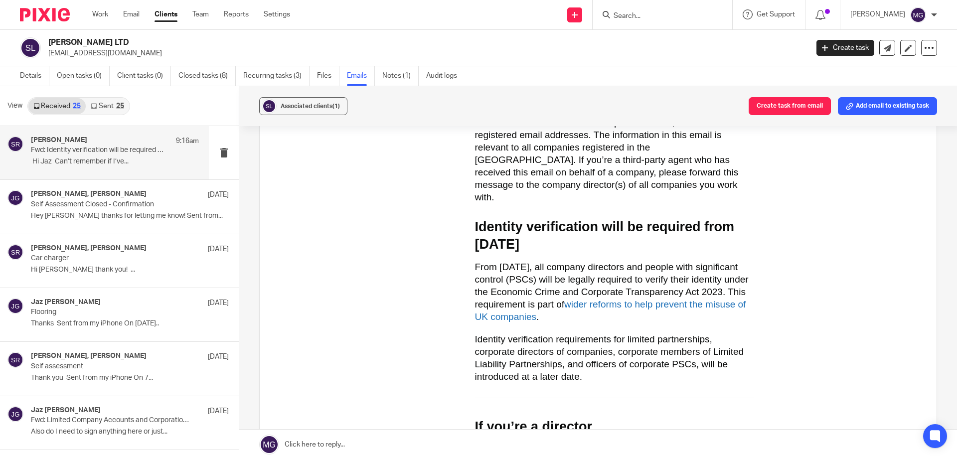
scroll to position [498, 0]
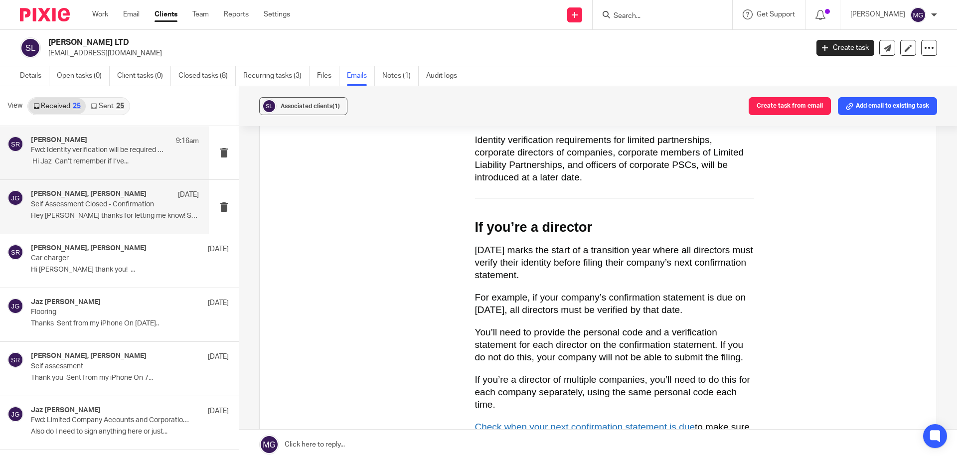
click at [70, 215] on p "Hey Jaz thanks for letting me know! Sent from..." at bounding box center [115, 216] width 168 height 8
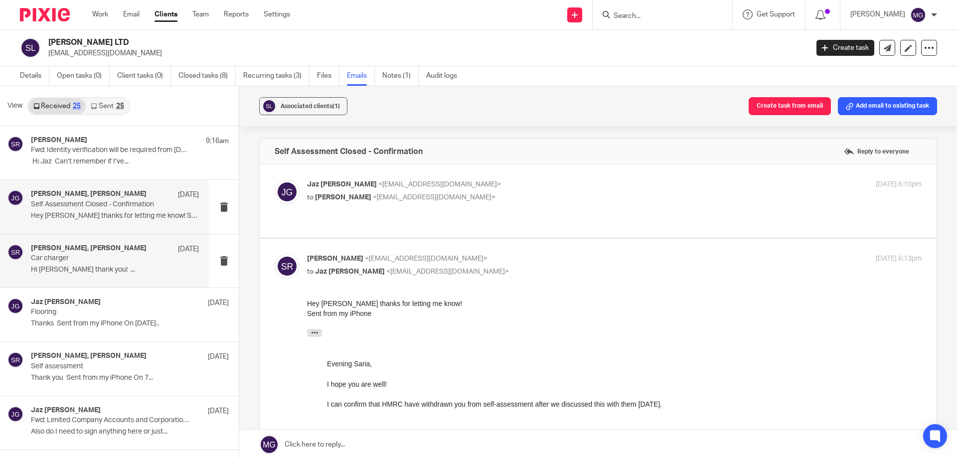
scroll to position [0, 0]
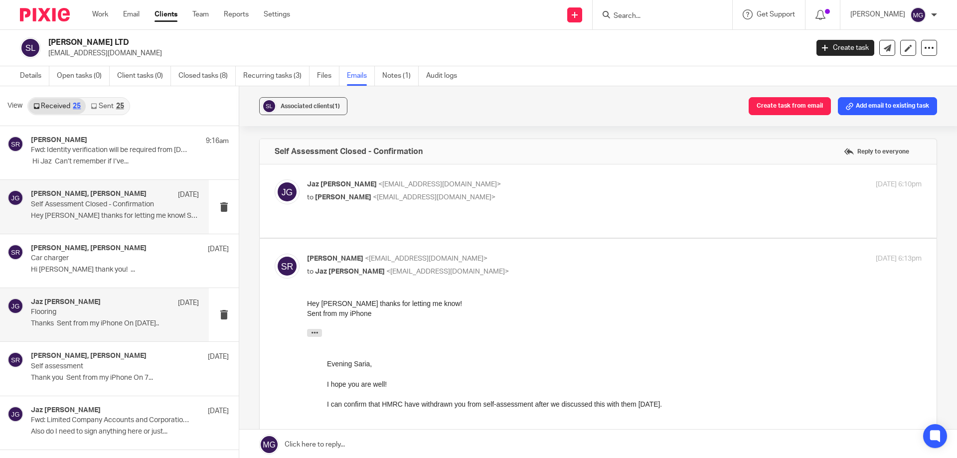
click at [96, 323] on p "Thanks Sent from my iPhone On 16 Jul..." at bounding box center [115, 323] width 168 height 8
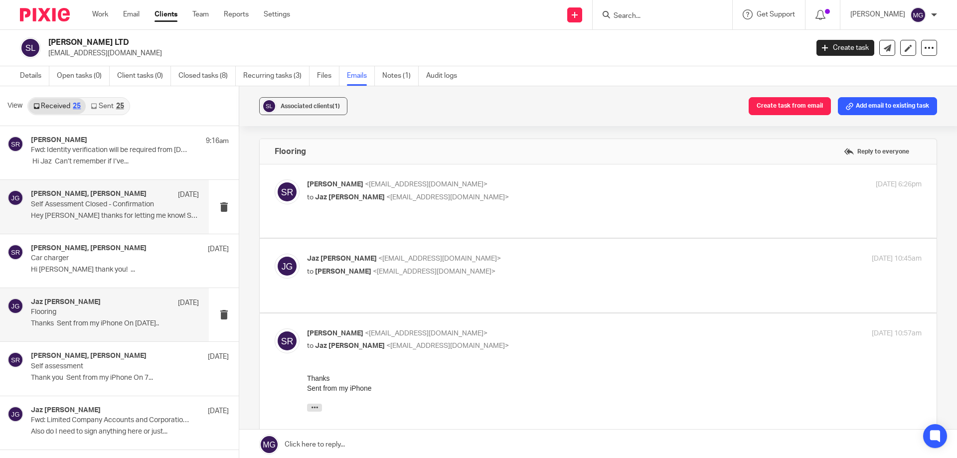
click at [110, 215] on p "Hey Jaz thanks for letting me know! Sent from..." at bounding box center [115, 216] width 168 height 8
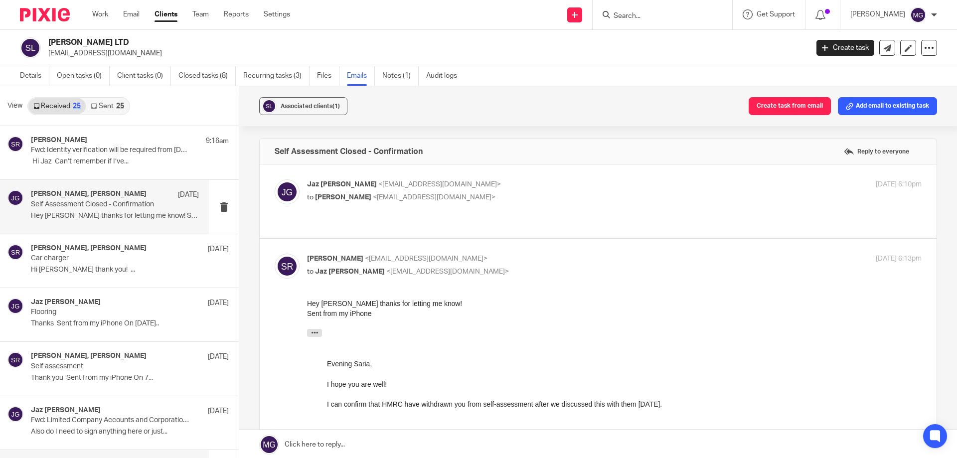
scroll to position [50, 0]
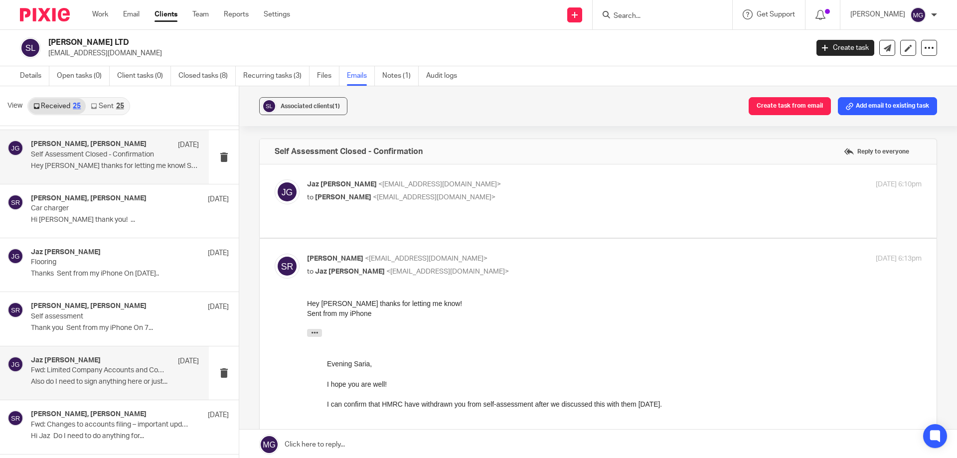
click at [117, 381] on p "Also do I need to sign anything here or just..." at bounding box center [115, 382] width 168 height 8
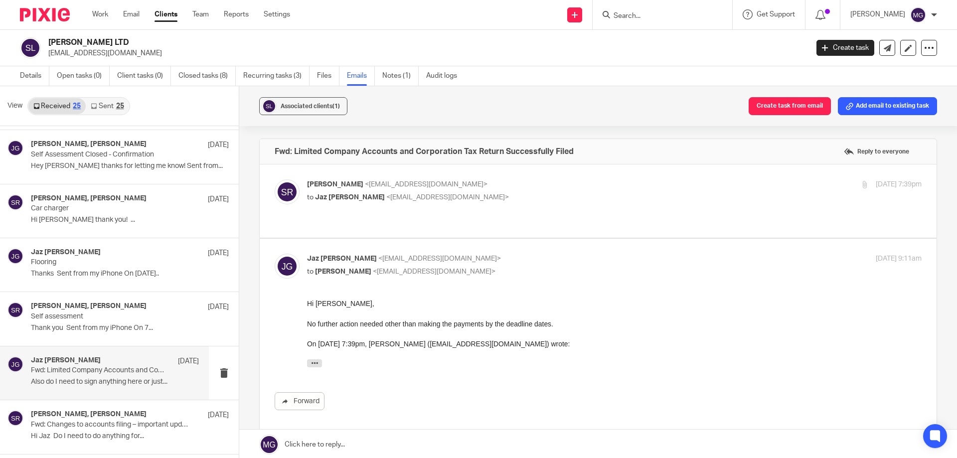
scroll to position [0, 0]
click at [393, 195] on span "<jazgrewal@taxassist.co.uk>" at bounding box center [447, 197] width 123 height 7
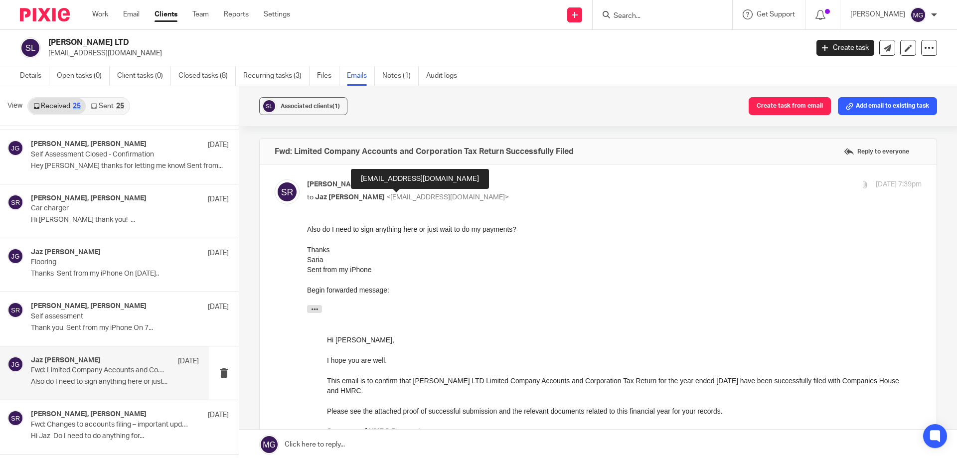
click at [393, 195] on span "<jazgrewal@taxassist.co.uk>" at bounding box center [447, 197] width 123 height 7
checkbox input "false"
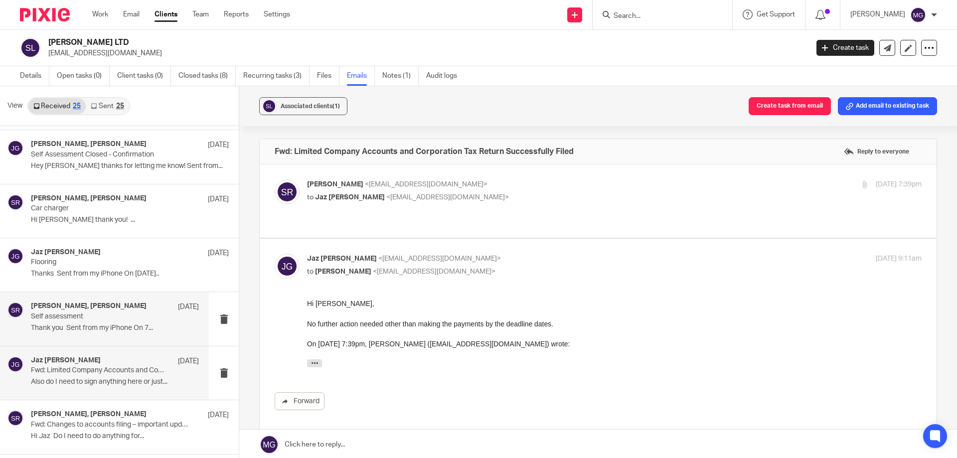
scroll to position [100, 0]
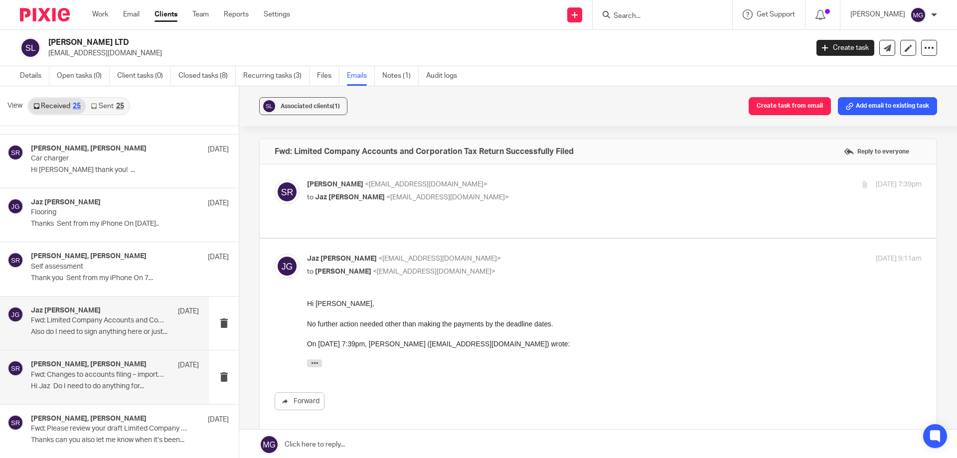
click at [122, 374] on p "Fwd: Changes to accounts filing – important update from Companies House" at bounding box center [98, 375] width 135 height 8
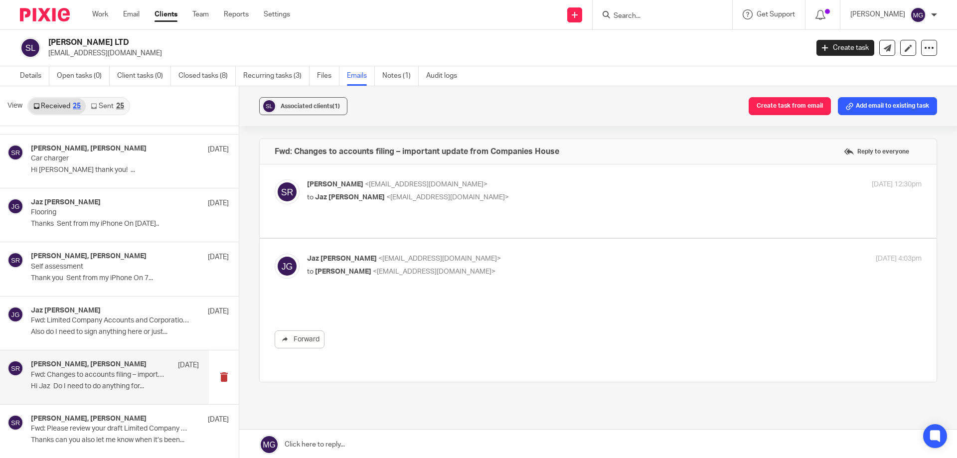
scroll to position [0, 0]
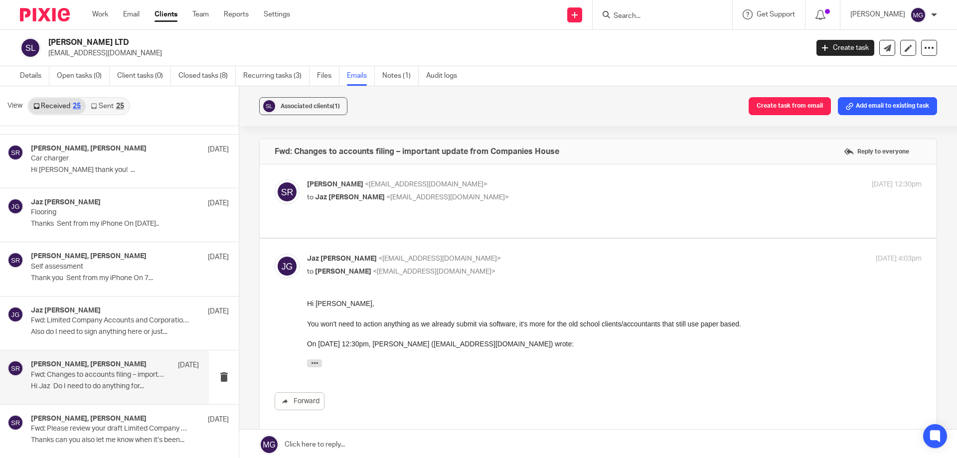
click at [444, 192] on p "to Jaz Grewal <jazgrewal@taxassist.co.uk>" at bounding box center [512, 197] width 410 height 10
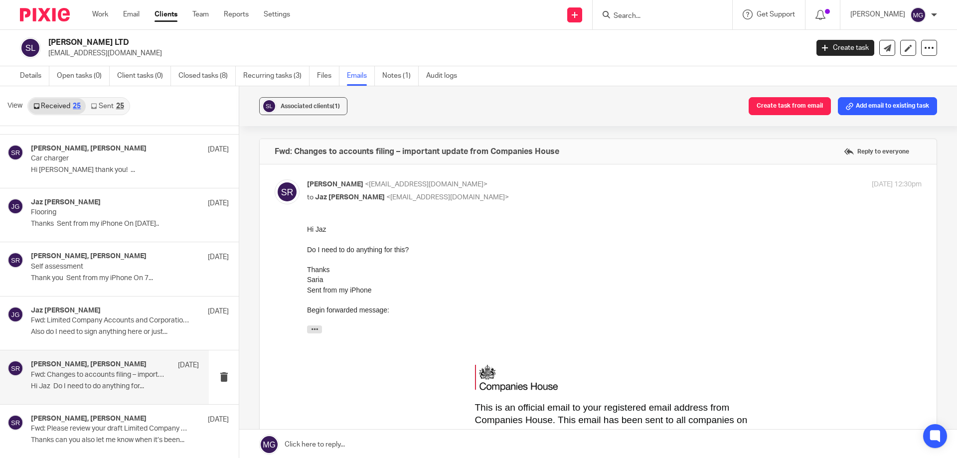
click at [444, 192] on p "to Jaz Grewal <jazgrewal@taxassist.co.uk>" at bounding box center [512, 197] width 410 height 10
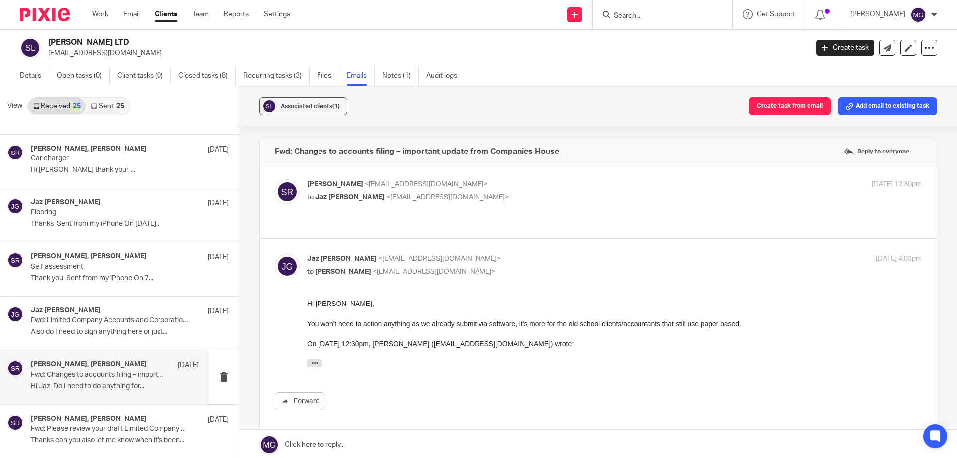
click at [444, 192] on p "to Jaz Grewal <jazgrewal@taxassist.co.uk>" at bounding box center [512, 197] width 410 height 10
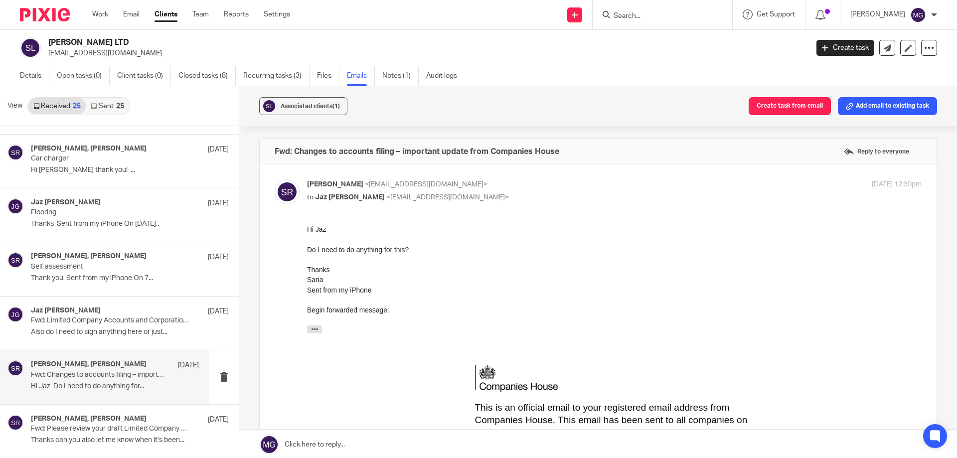
click at [444, 192] on p "to Jaz Grewal <jazgrewal@taxassist.co.uk>" at bounding box center [512, 197] width 410 height 10
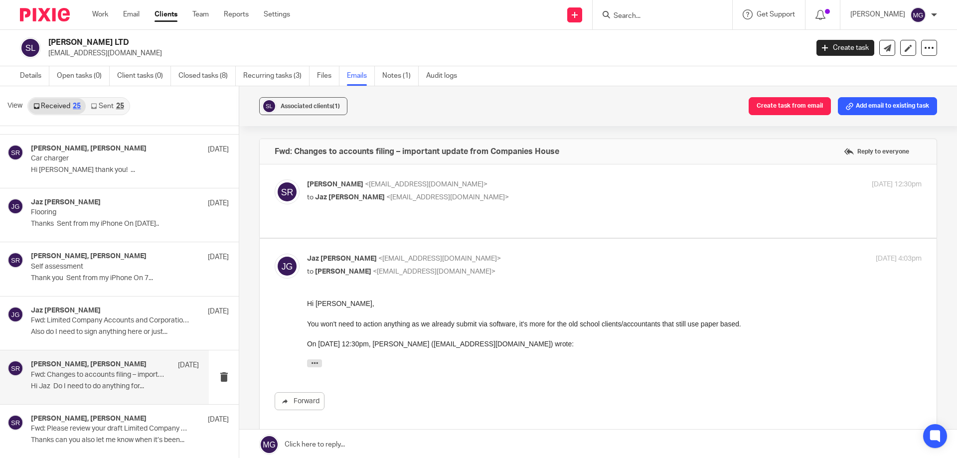
click at [444, 192] on p "to Jaz Grewal <jazgrewal@taxassist.co.uk>" at bounding box center [512, 197] width 410 height 10
checkbox input "true"
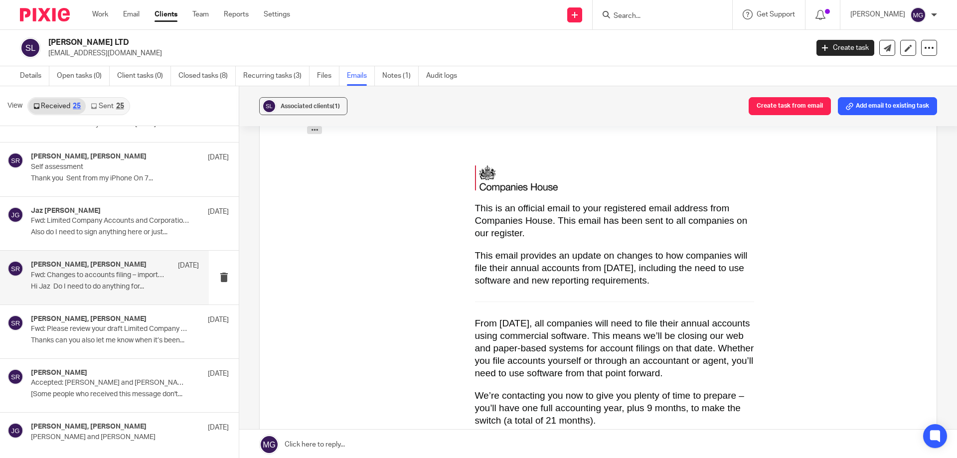
scroll to position [249, 0]
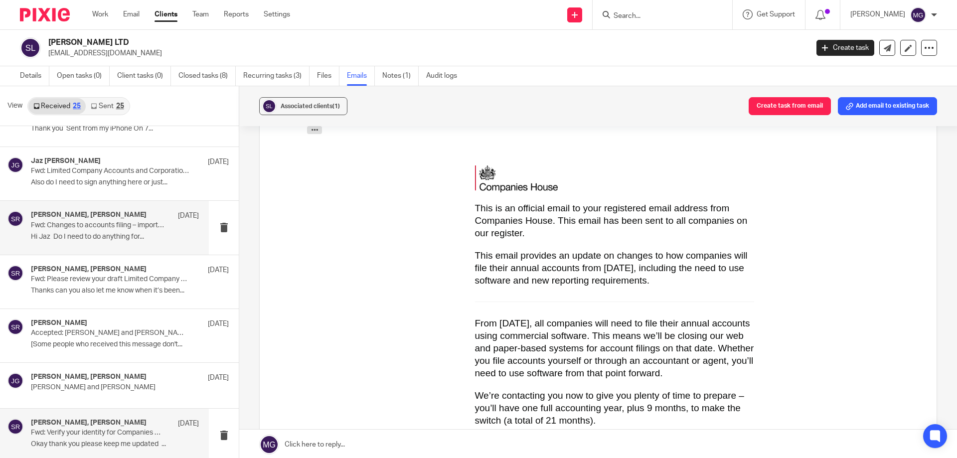
click at [56, 434] on p "Fwd: Verify your identity for Companies House now" at bounding box center [98, 432] width 135 height 8
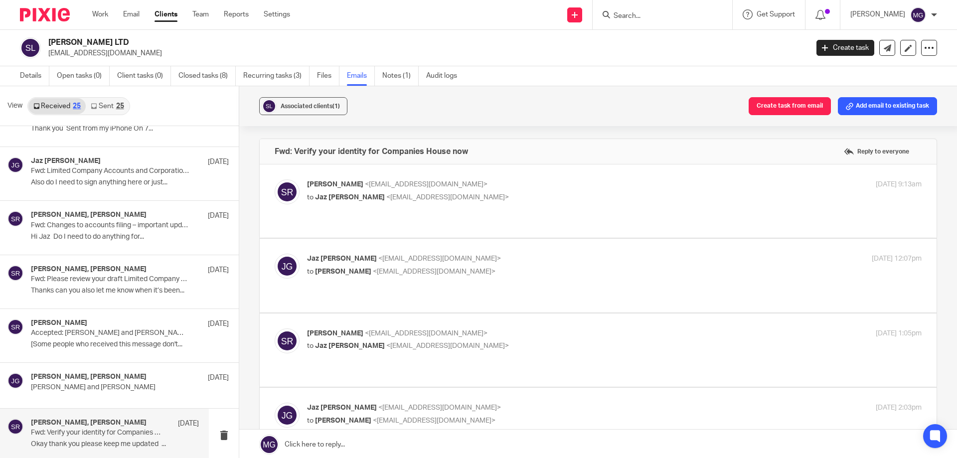
scroll to position [0, 0]
click at [390, 191] on div "Saria Rai <sariarai@hotmail.co.uk> to Jaz Grewal <jazgrewal@taxassist.co.uk>" at bounding box center [512, 190] width 410 height 23
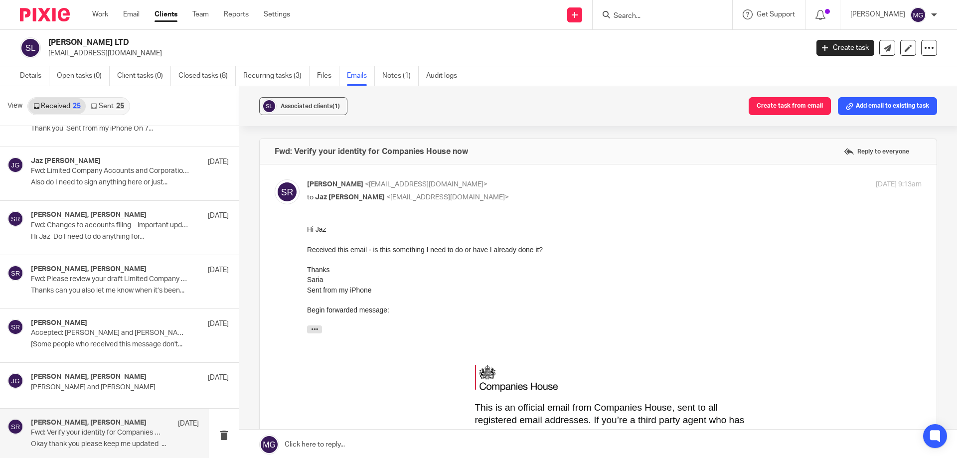
click at [390, 191] on div "Saria Rai <sariarai@hotmail.co.uk> to Jaz Grewal <jazgrewal@taxassist.co.uk>" at bounding box center [512, 190] width 410 height 23
checkbox input "false"
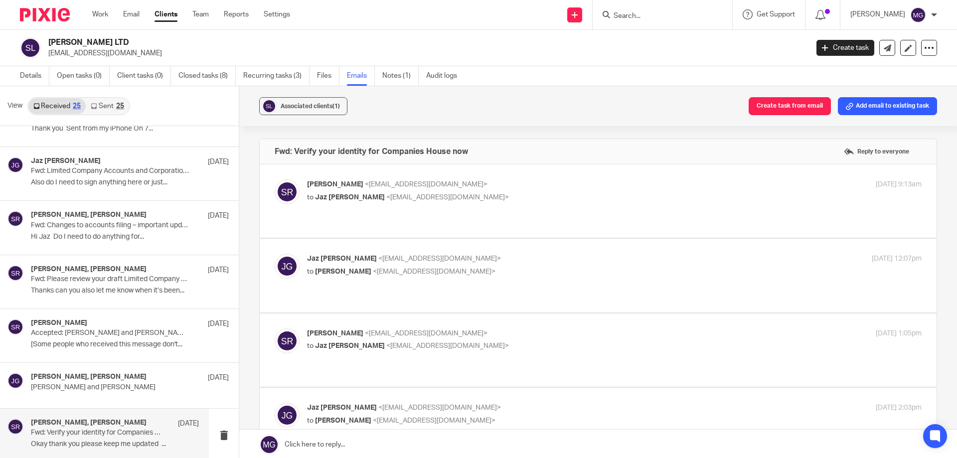
click at [383, 268] on span "<sariarai@hotmail.co.uk>" at bounding box center [434, 271] width 123 height 7
checkbox input "true"
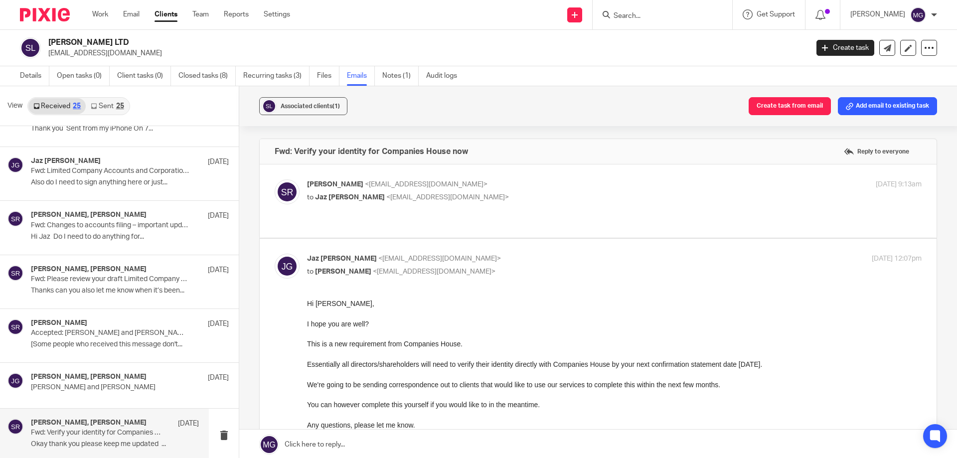
click at [301, 298] on div "Forward" at bounding box center [598, 404] width 647 height 213
drag, startPoint x: 609, startPoint y: 591, endPoint x: 456, endPoint y: 342, distance: 292.1
drag, startPoint x: 309, startPoint y: 303, endPoint x: 459, endPoint y: 367, distance: 163.6
click at [459, 367] on div "Hi Saria, I hope you are well? This is a new requirement from Companies House. …" at bounding box center [614, 385] width 614 height 175
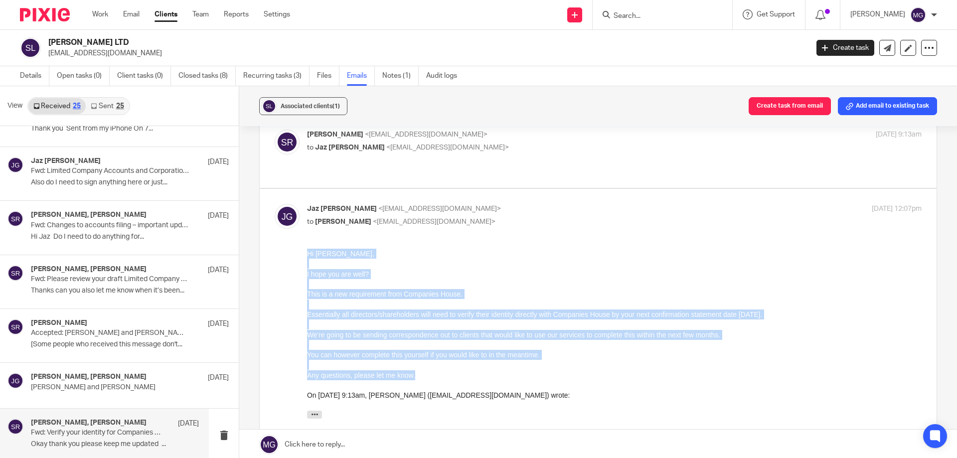
drag, startPoint x: 420, startPoint y: 377, endPoint x: 603, endPoint y: 491, distance: 216.4
click html "Hi Saria, I hope you are well? This is a new requirement from Companies House. …"
copy div "Hi Saria, I hope you are well? This is a new requirement from Companies House. …"
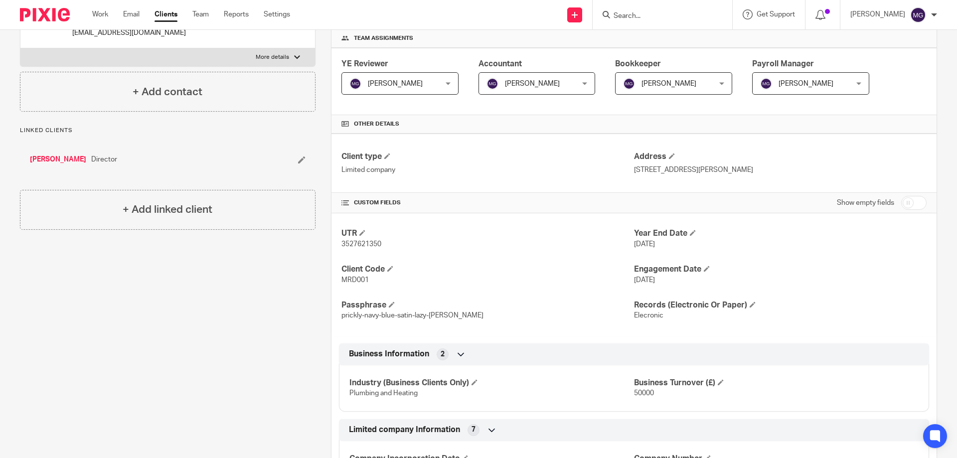
scroll to position [299, 0]
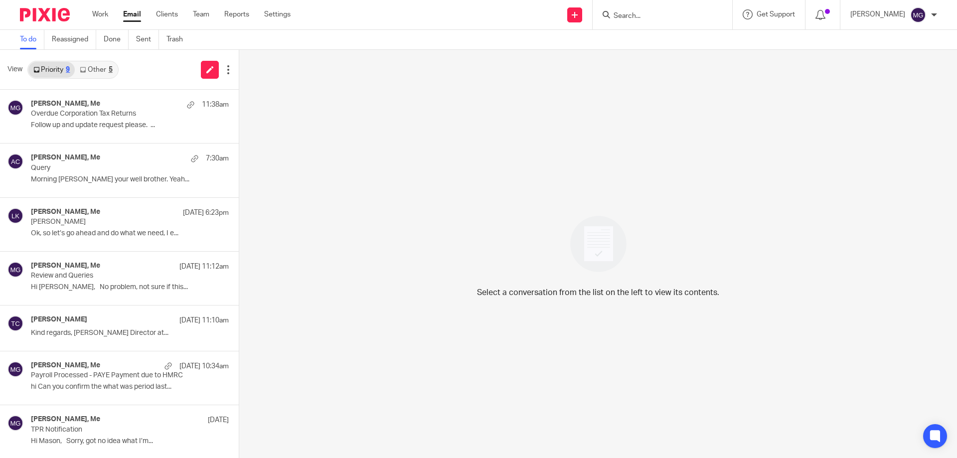
click at [117, 66] on link "Other 5" at bounding box center [96, 70] width 42 height 16
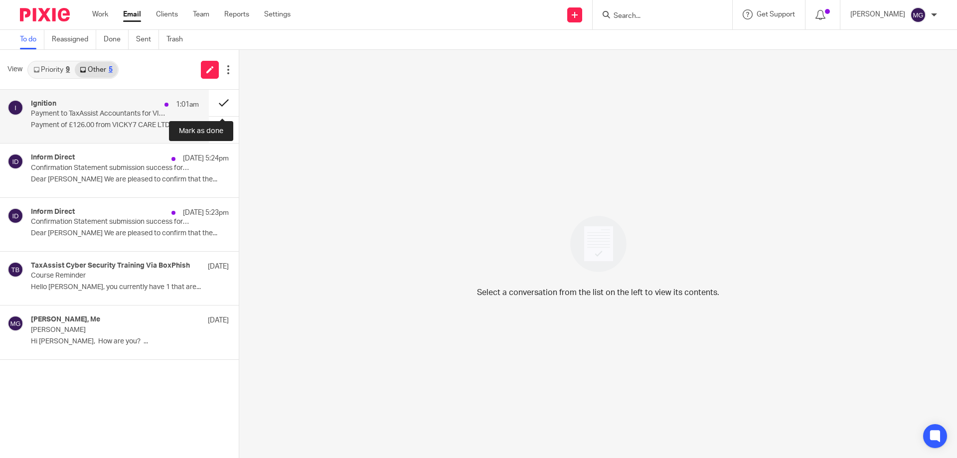
click at [228, 101] on button at bounding box center [224, 103] width 30 height 26
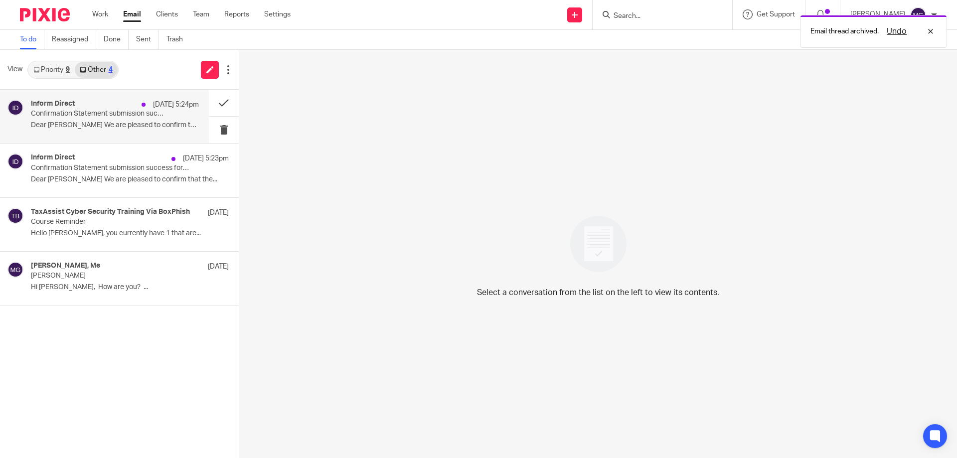
click at [113, 112] on p "Confirmation Statement submission success for DRAEX INVESTMENTS LTD" at bounding box center [98, 114] width 135 height 8
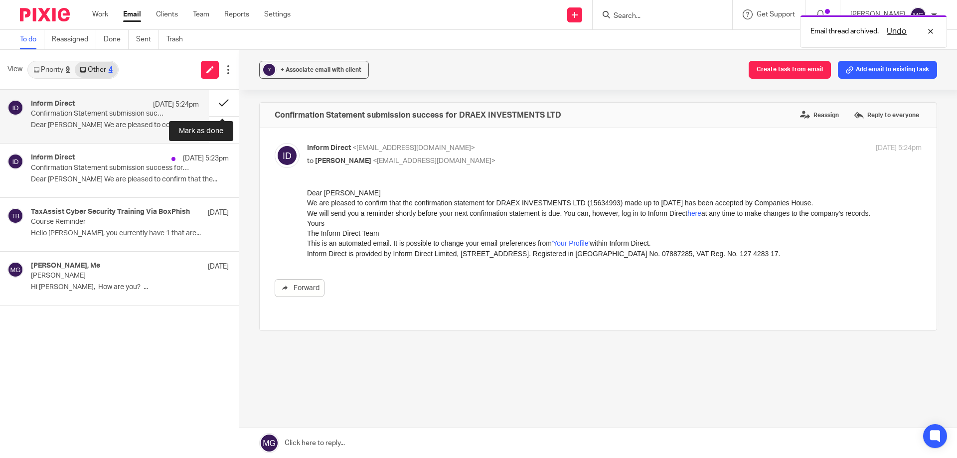
click at [221, 99] on button at bounding box center [224, 103] width 30 height 26
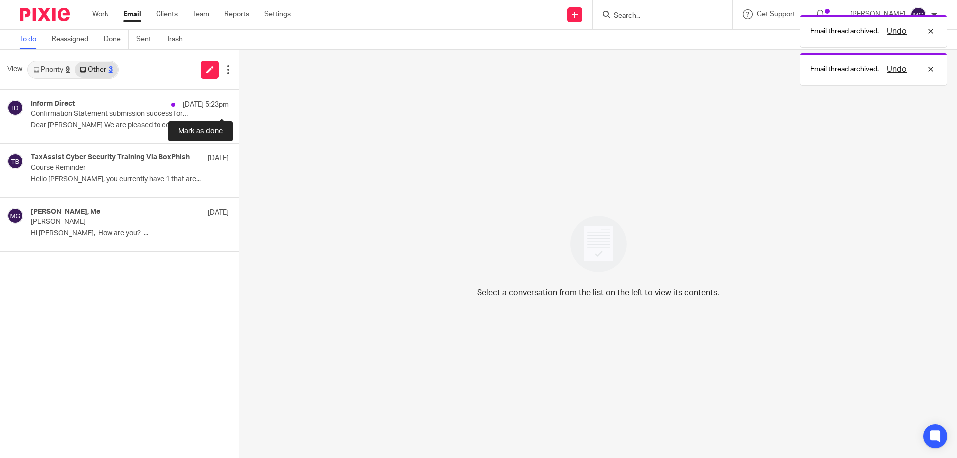
click at [239, 99] on button at bounding box center [243, 103] width 8 height 26
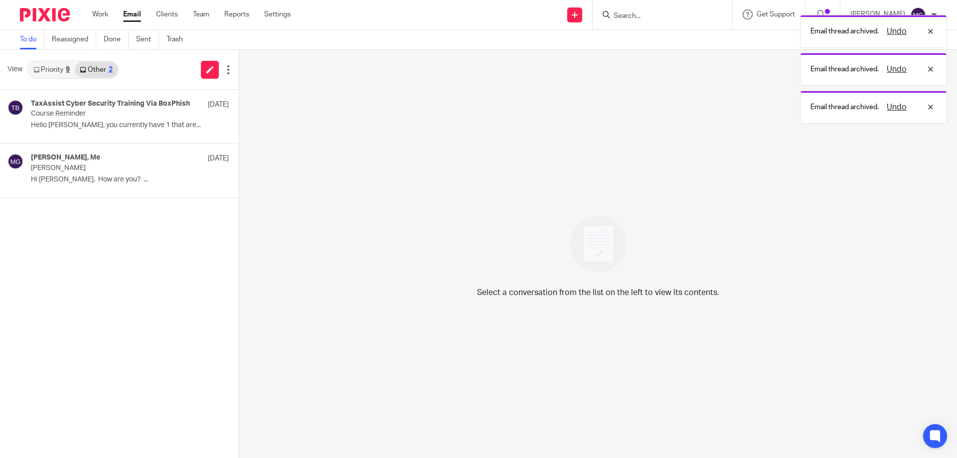
click at [55, 72] on link "Priority 9" at bounding box center [51, 70] width 46 height 16
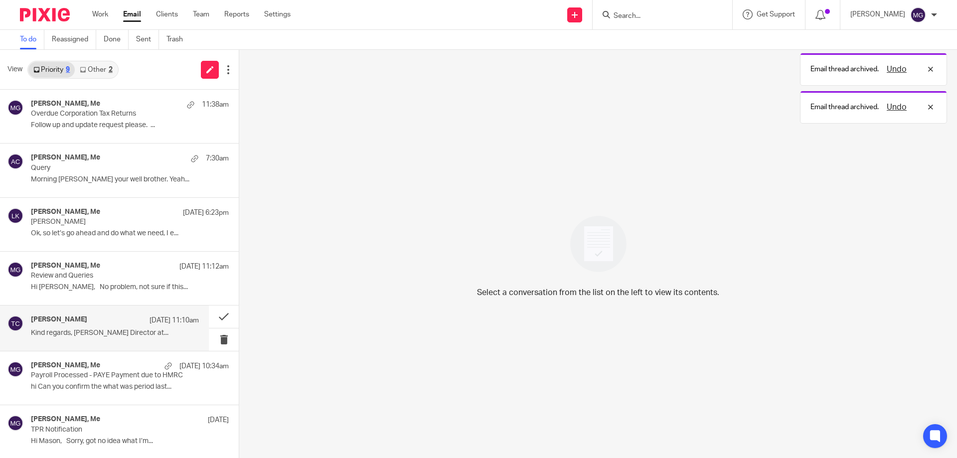
scroll to position [109, 0]
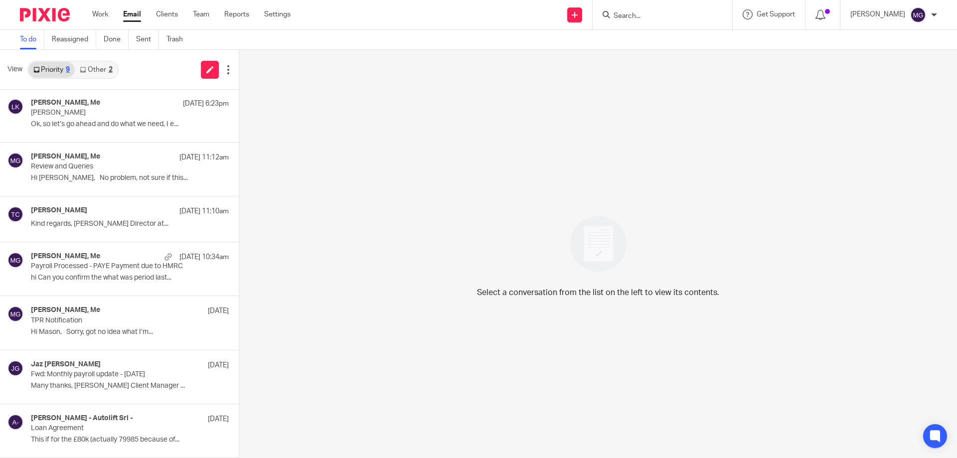
click at [327, 127] on div "Select a conversation from the list on the left to view its contents." at bounding box center [597, 254] width 717 height 408
click at [116, 70] on link "Other 2" at bounding box center [96, 70] width 42 height 16
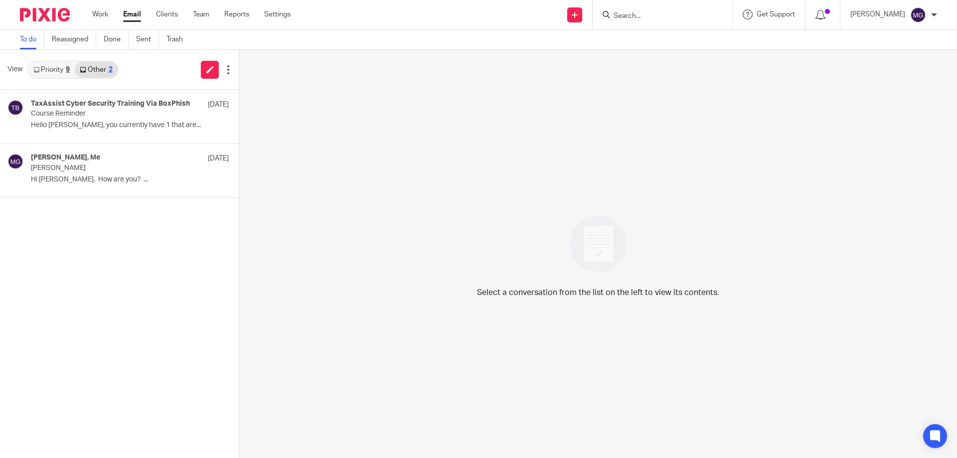
click at [67, 70] on div "9" at bounding box center [68, 69] width 4 height 7
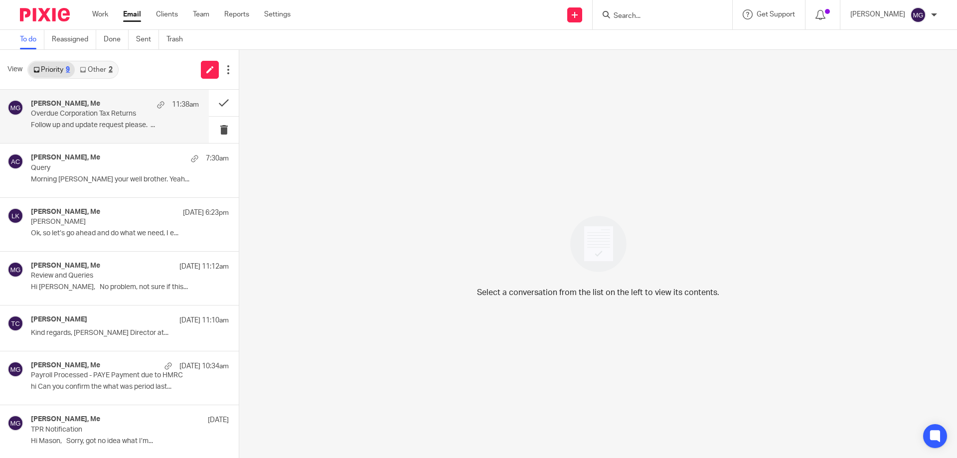
click at [109, 127] on p "Follow up and update request please. ..." at bounding box center [115, 125] width 168 height 8
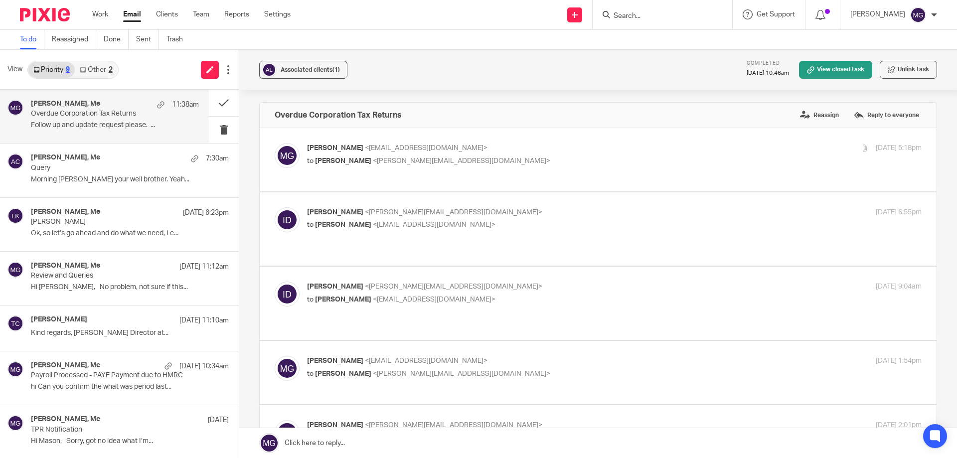
scroll to position [199, 0]
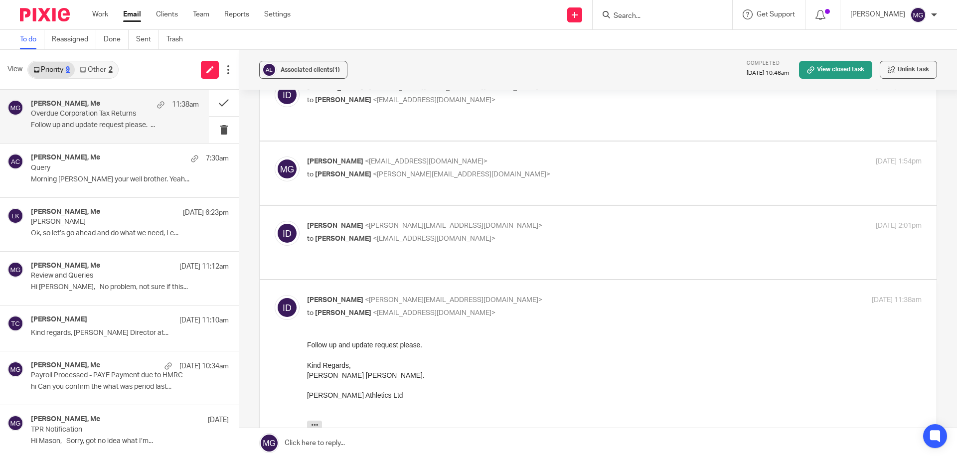
click at [498, 234] on p "to Mason Graves <mgraves@taxassist.co.uk>" at bounding box center [512, 239] width 410 height 10
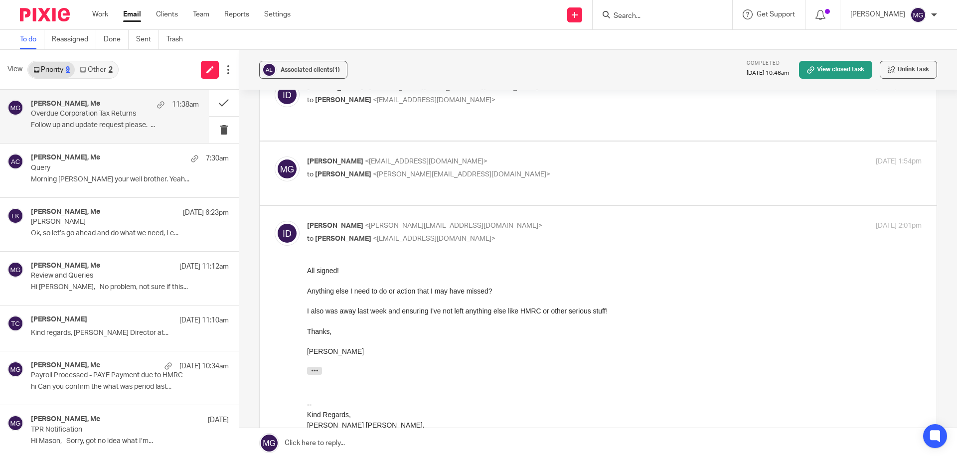
scroll to position [0, 0]
click at [492, 234] on p "to Mason Graves <mgraves@taxassist.co.uk>" at bounding box center [512, 239] width 410 height 10
checkbox input "false"
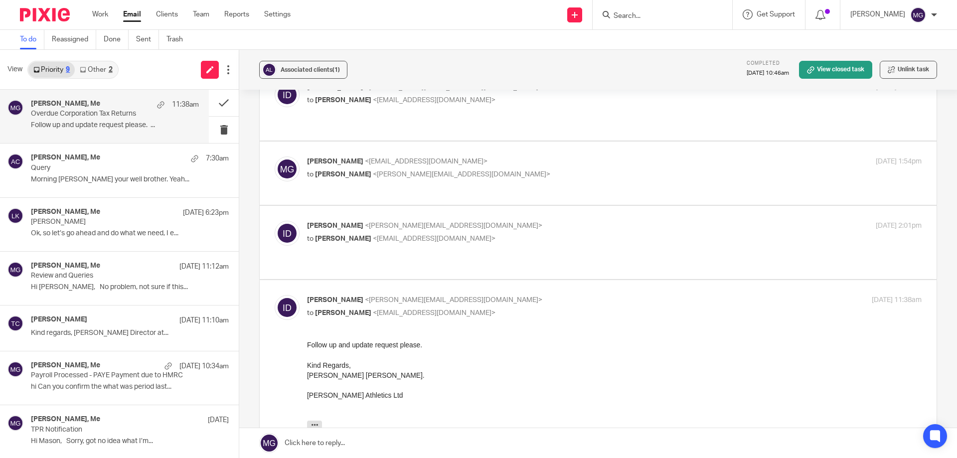
click at [507, 169] on p "to Isaac Disney-Ayres <isaacdisney@ayresathletics.co.uk>" at bounding box center [512, 174] width 410 height 10
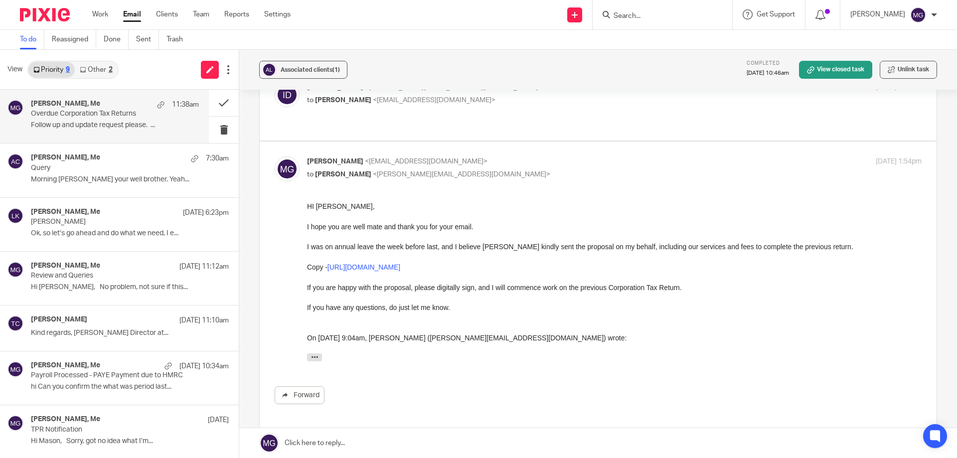
click at [507, 169] on p "to Isaac Disney-Ayres <isaacdisney@ayresathletics.co.uk>" at bounding box center [512, 174] width 410 height 10
checkbox input "false"
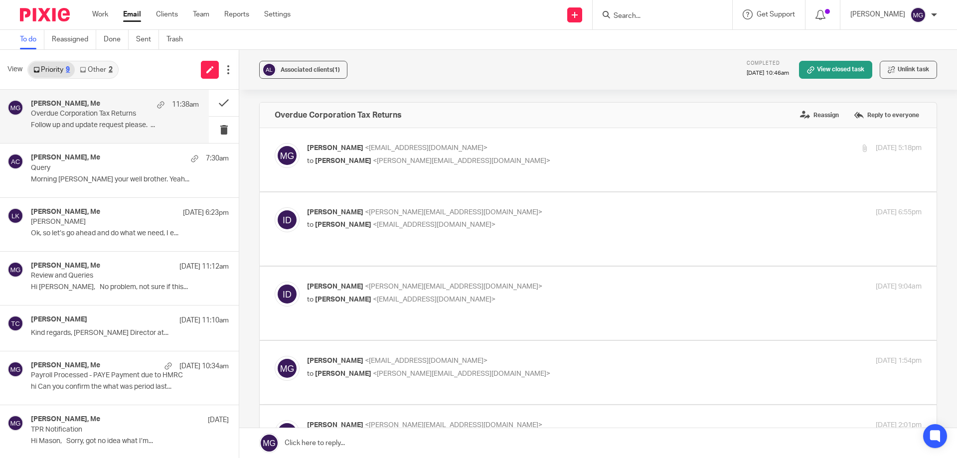
scroll to position [199, 0]
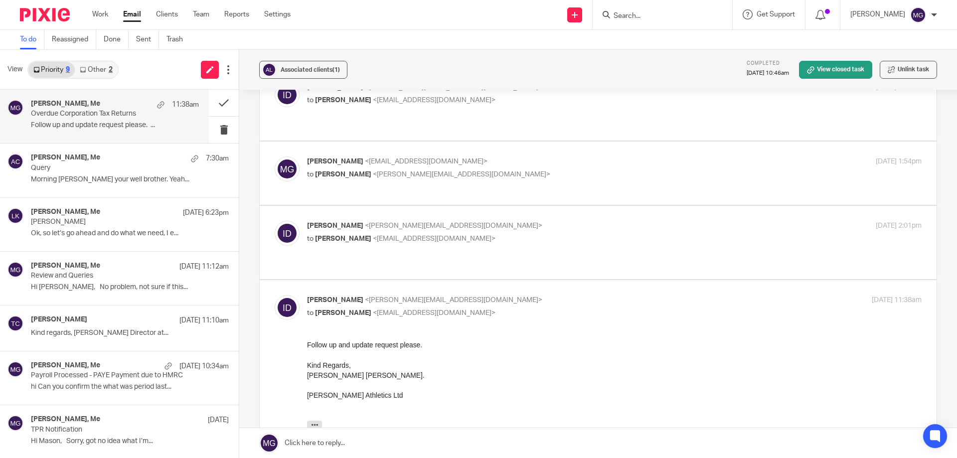
click at [358, 438] on link at bounding box center [597, 443] width 717 height 30
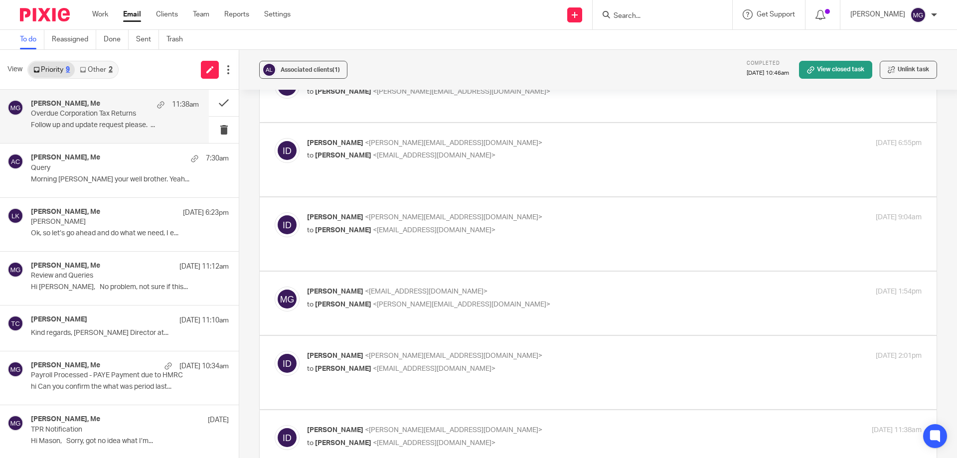
scroll to position [19, 0]
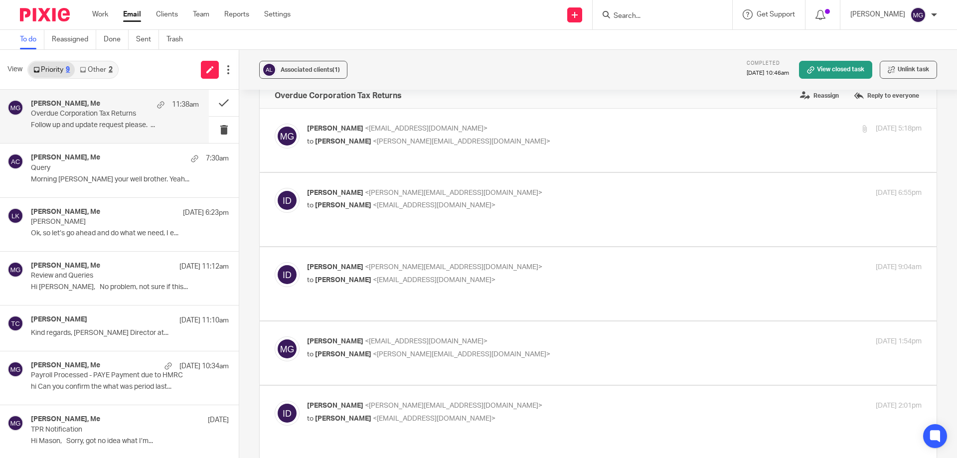
click at [374, 349] on p "to Isaac Disney-Ayres <isaacdisney@ayresathletics.co.uk>" at bounding box center [512, 354] width 410 height 10
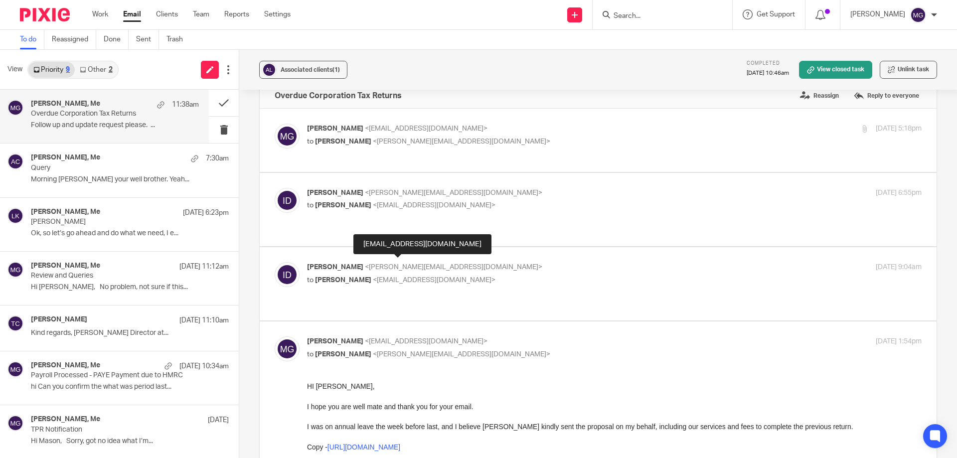
scroll to position [69, 0]
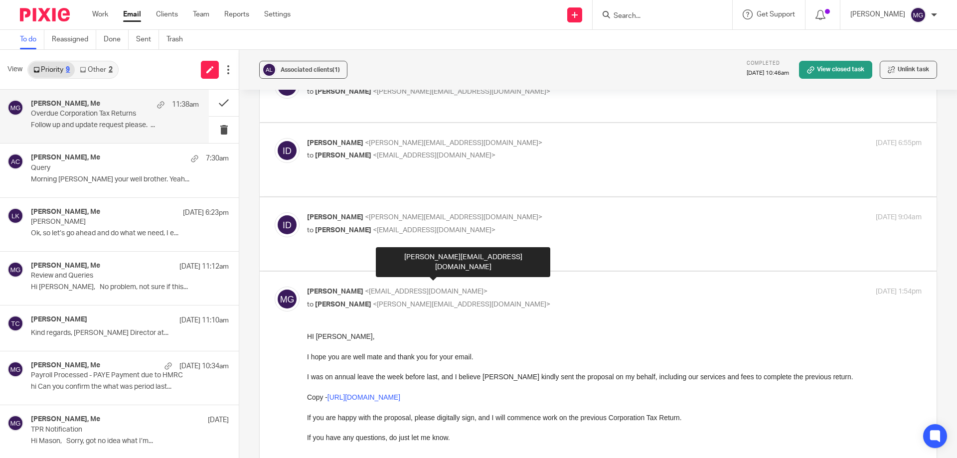
click at [485, 301] on span "<isaacdisney@ayresathletics.co.uk>" at bounding box center [461, 304] width 177 height 7
checkbox input "false"
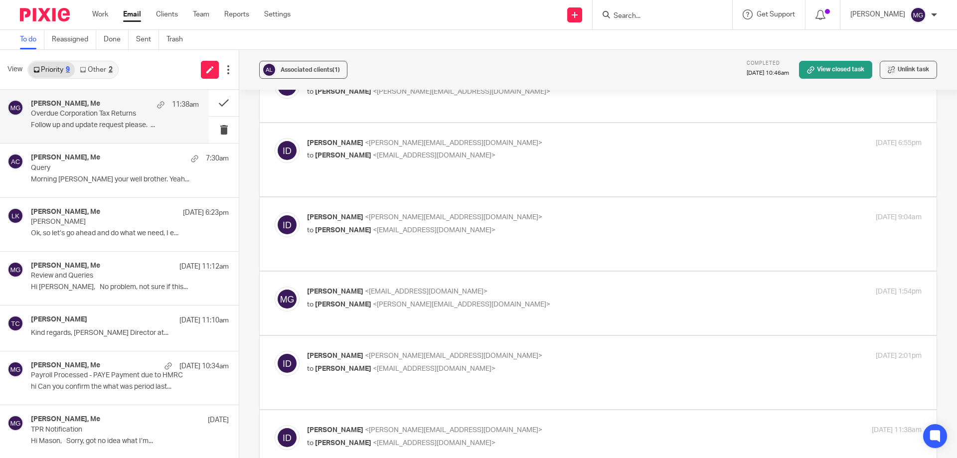
scroll to position [219, 0]
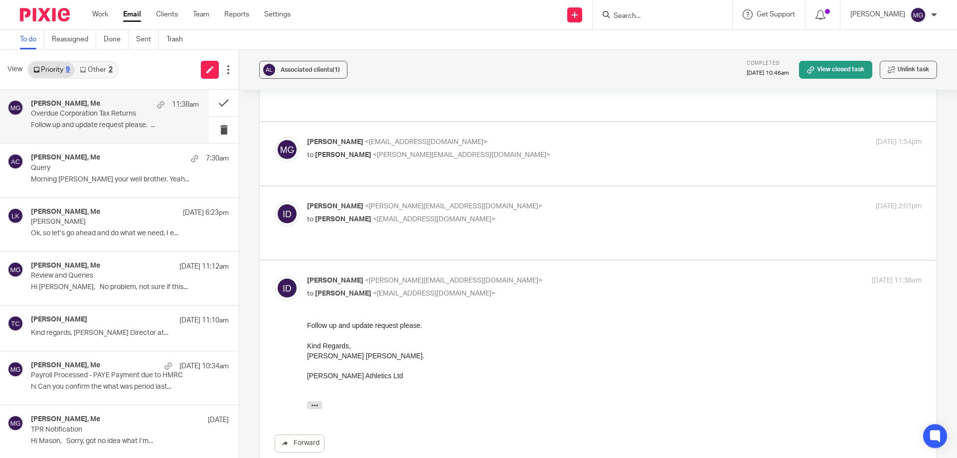
click at [398, 186] on label at bounding box center [598, 222] width 677 height 73
click at [275, 201] on input "checkbox" at bounding box center [274, 201] width 0 height 0
checkbox input "true"
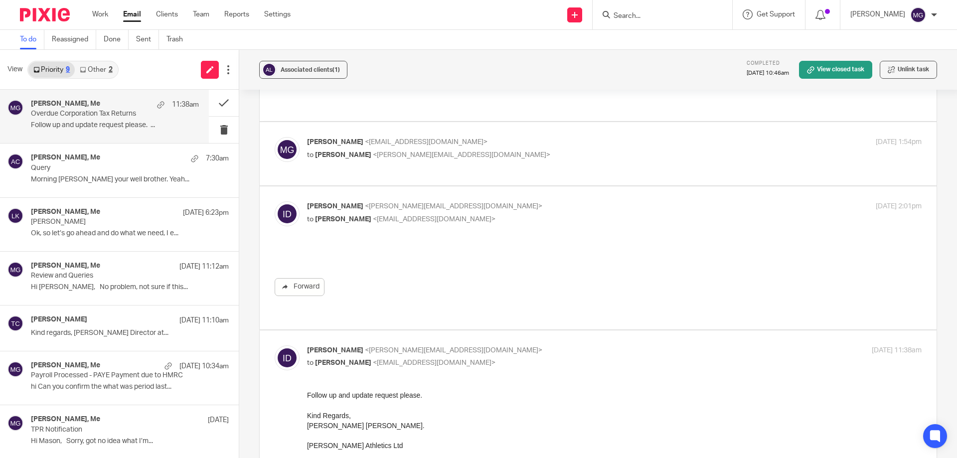
scroll to position [0, 0]
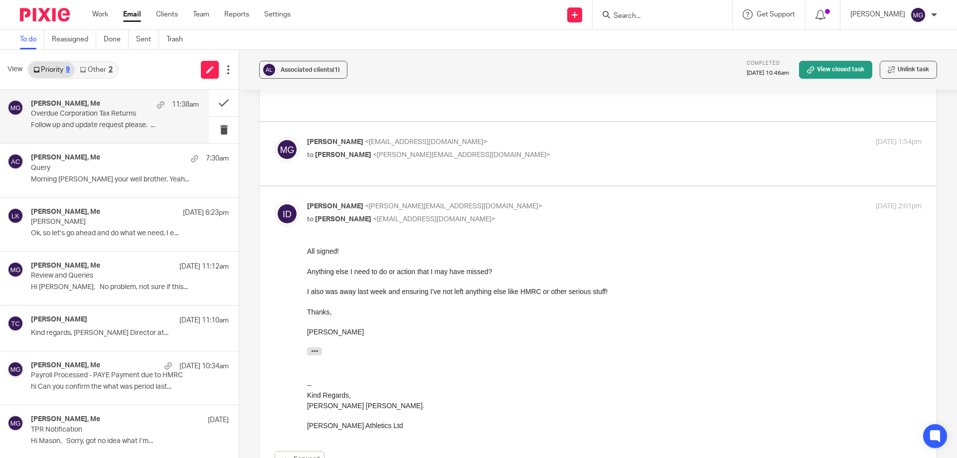
click at [639, 9] on form at bounding box center [665, 14] width 106 height 12
click at [640, 15] on input "Search" at bounding box center [657, 16] width 90 height 9
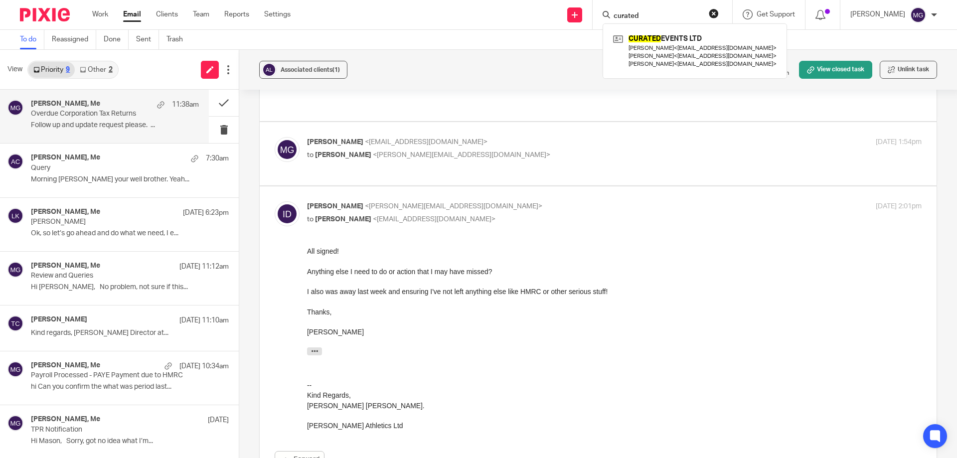
type input "curated"
click at [677, 73] on div "CURATED EVENTS LTD Mohamed Ahmed < mohamed.ahmed2505@icloud.com > Yaseen Jakhur…" at bounding box center [694, 50] width 184 height 55
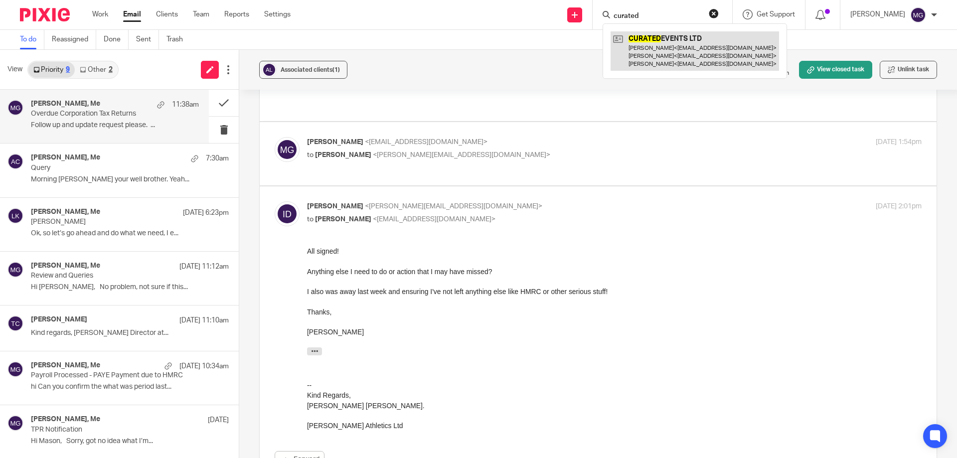
click at [678, 63] on link at bounding box center [694, 50] width 168 height 39
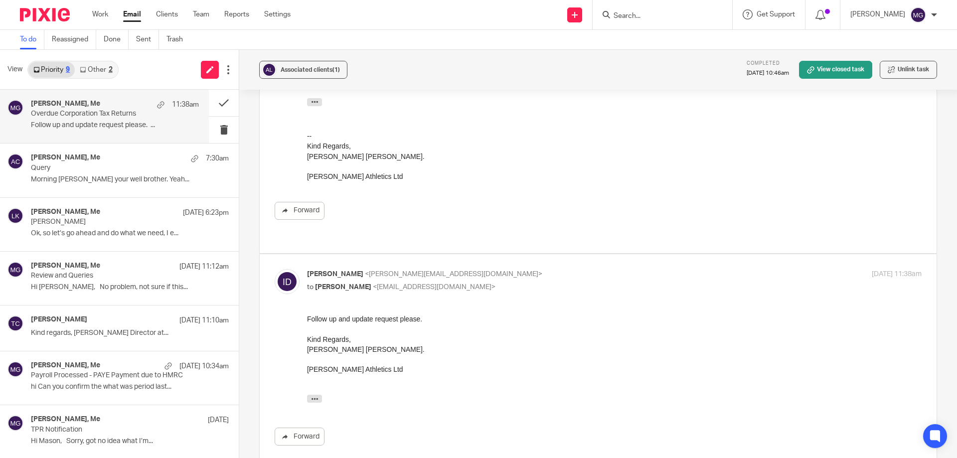
scroll to position [767, 0]
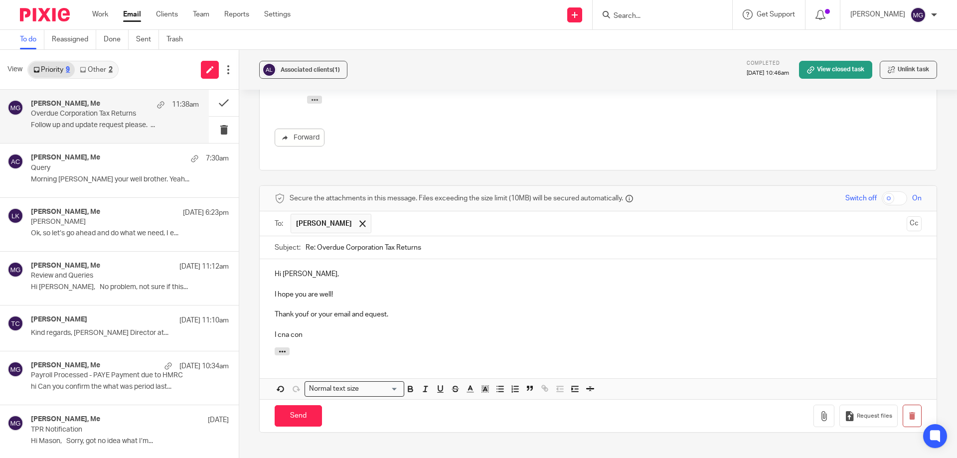
click at [343, 330] on p "I cna con" at bounding box center [598, 335] width 647 height 10
click at [285, 330] on p "I cna confirm that both years accounts and CT600 have been finalised and are cu…" at bounding box center [598, 335] width 647 height 10
click at [694, 303] on div "Hi Isaac, I hope you are well! Thank youf or your email and equest. I can confi…" at bounding box center [598, 303] width 677 height 88
click at [683, 330] on p "I can confirm that both years accounts and CT600 have been finalised and are cu…" at bounding box center [598, 335] width 647 height 10
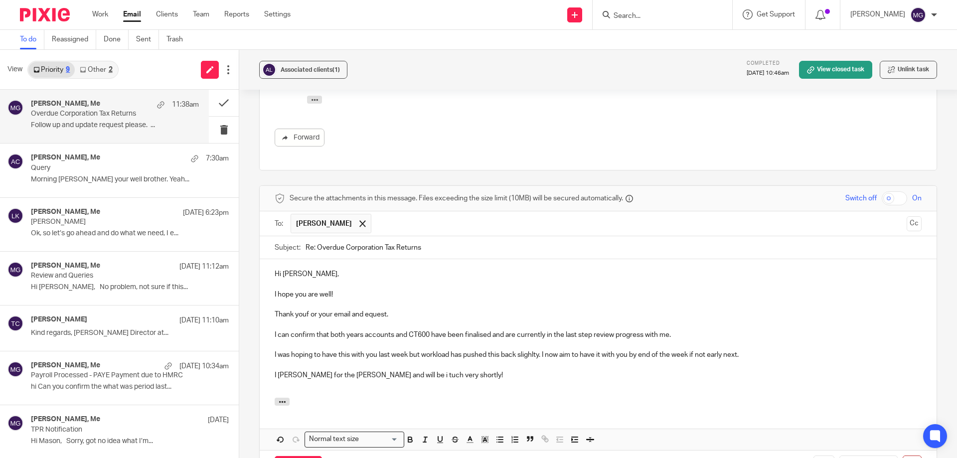
click at [407, 370] on p "I paologise for the delay Isaac and will be i tuch very shortly!" at bounding box center [598, 375] width 647 height 10
click at [483, 360] on p "To enrich screen reader interactions, please activate Accessibility in Grammarl…" at bounding box center [598, 365] width 647 height 10
click at [289, 370] on p "I paologise for the delay Isaac and will be i touch very shortly!" at bounding box center [598, 375] width 647 height 10
click at [558, 380] on p "To enrich screen reader interactions, please activate Accessibility in Grammarl…" at bounding box center [598, 385] width 647 height 10
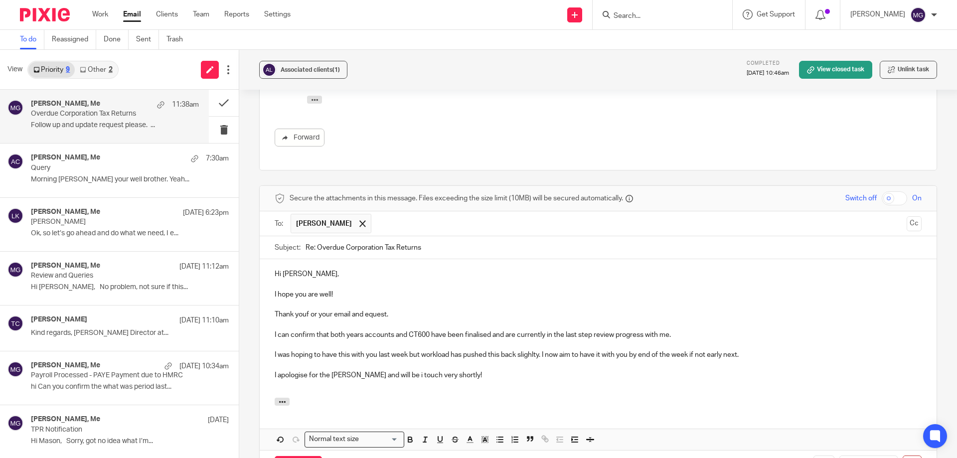
click at [306, 309] on p "Thank youf or your email and equest." at bounding box center [598, 314] width 647 height 10
click at [364, 309] on p "Thank you for your email and equest." at bounding box center [598, 314] width 647 height 10
click at [403, 370] on p "I apologise for the delay Isaac and will be i touch very shortly!" at bounding box center [598, 375] width 647 height 10
click at [303, 456] on input "Send" at bounding box center [298, 466] width 47 height 21
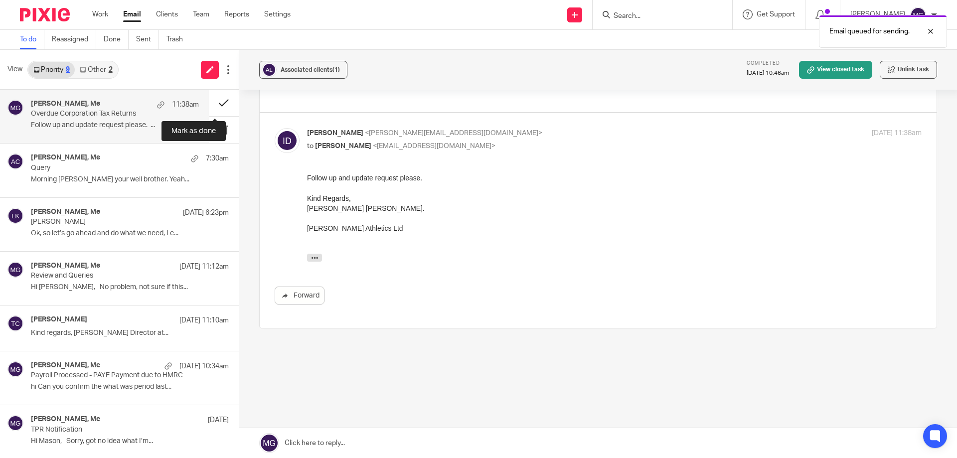
scroll to position [569, 0]
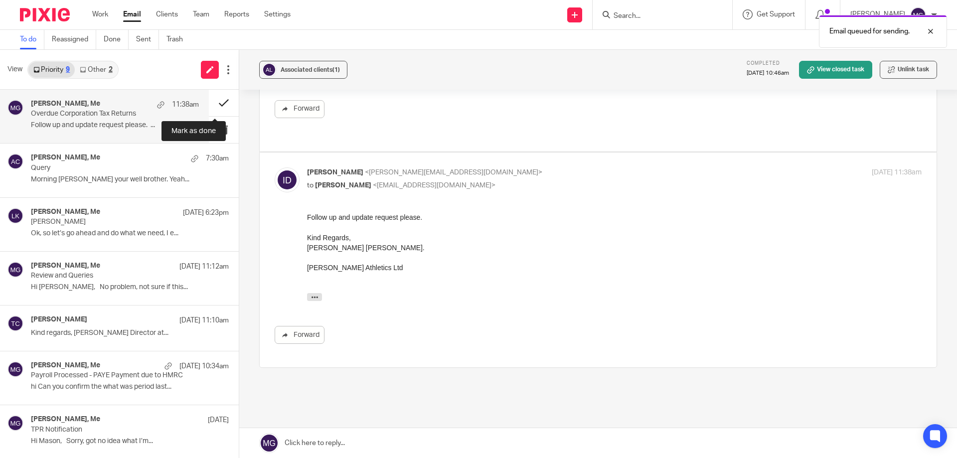
click at [209, 102] on button at bounding box center [224, 103] width 30 height 26
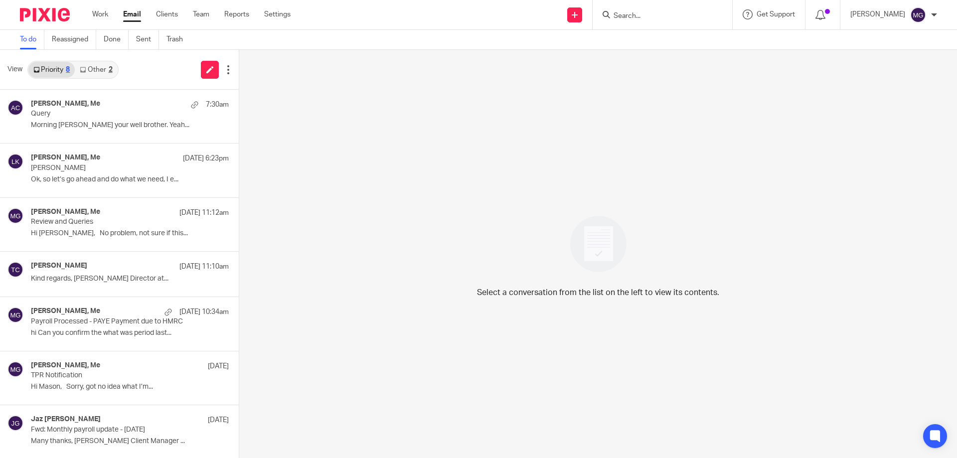
click at [660, 16] on input "Search" at bounding box center [657, 16] width 90 height 9
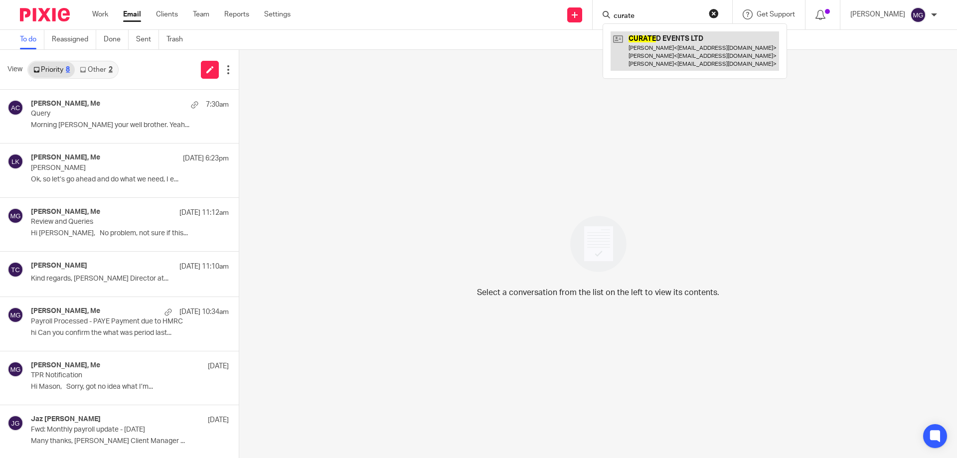
type input "curate"
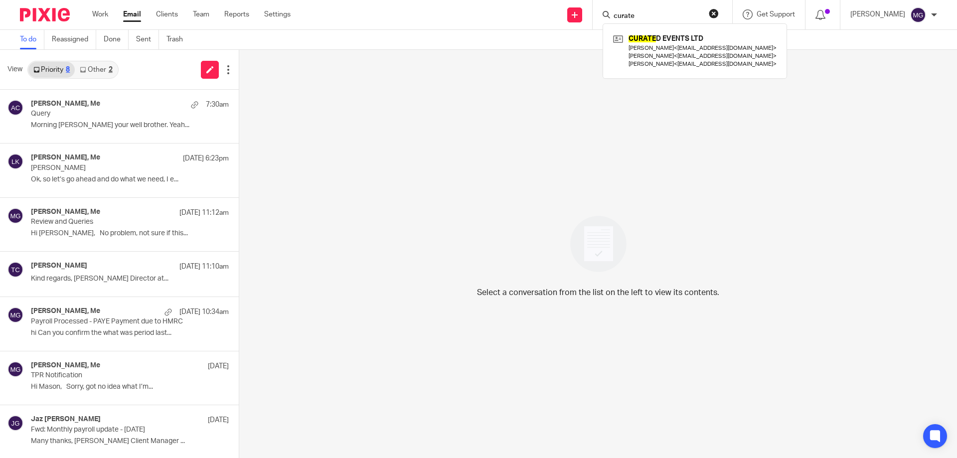
drag, startPoint x: 681, startPoint y: 17, endPoint x: 517, endPoint y: -4, distance: 165.9
click at [517, 0] on html "Work Email Clients Team Reports Settings Work Email Clients Team Reports Settin…" at bounding box center [478, 229] width 957 height 458
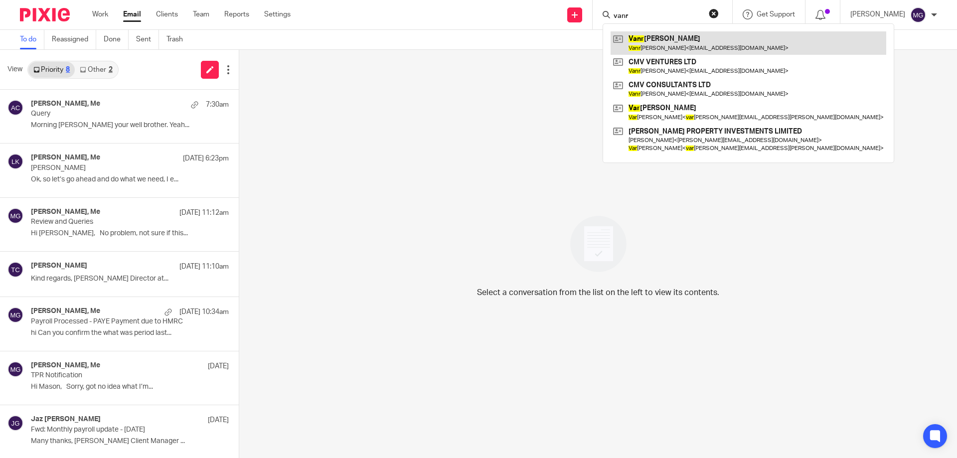
type input "vanr"
click at [698, 35] on link at bounding box center [748, 42] width 276 height 23
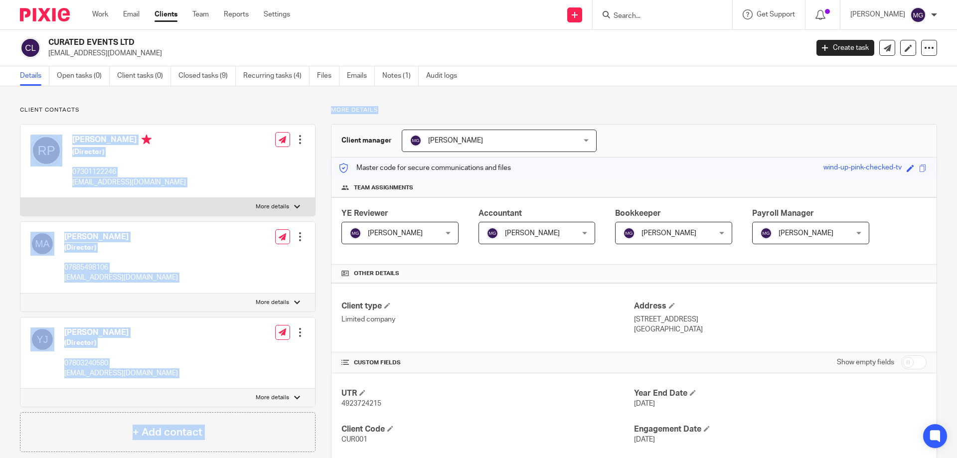
drag, startPoint x: 375, startPoint y: 107, endPoint x: 310, endPoint y: 105, distance: 64.8
click at [403, 110] on p "More details" at bounding box center [634, 110] width 606 height 8
drag, startPoint x: 403, startPoint y: 110, endPoint x: 311, endPoint y: 108, distance: 91.7
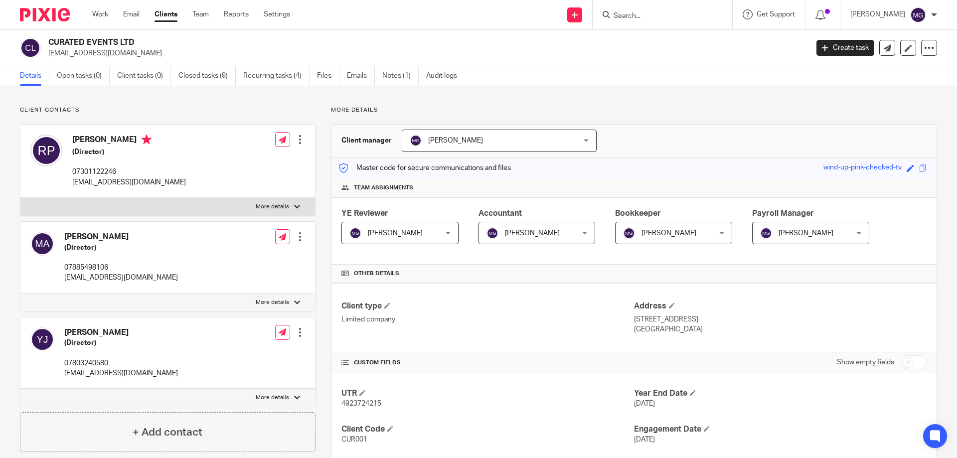
drag, startPoint x: 437, startPoint y: 119, endPoint x: 417, endPoint y: 113, distance: 21.3
drag, startPoint x: 391, startPoint y: 113, endPoint x: 326, endPoint y: 112, distance: 64.3
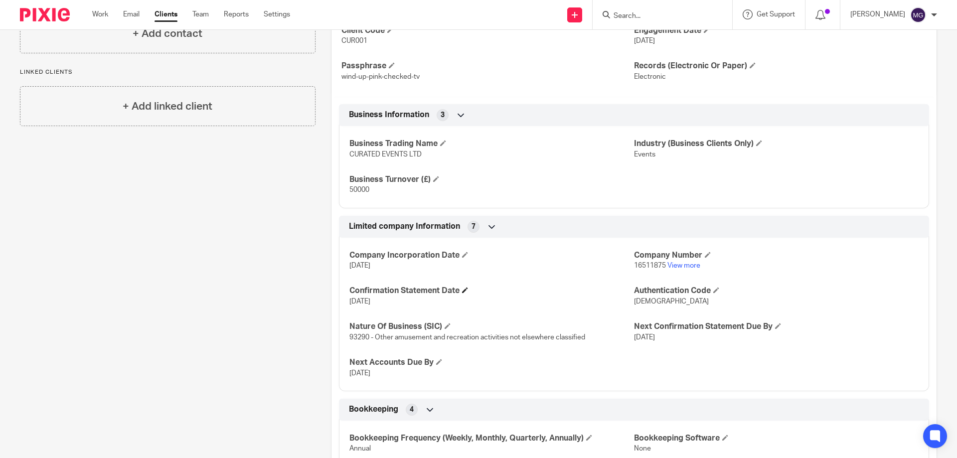
scroll to position [448, 0]
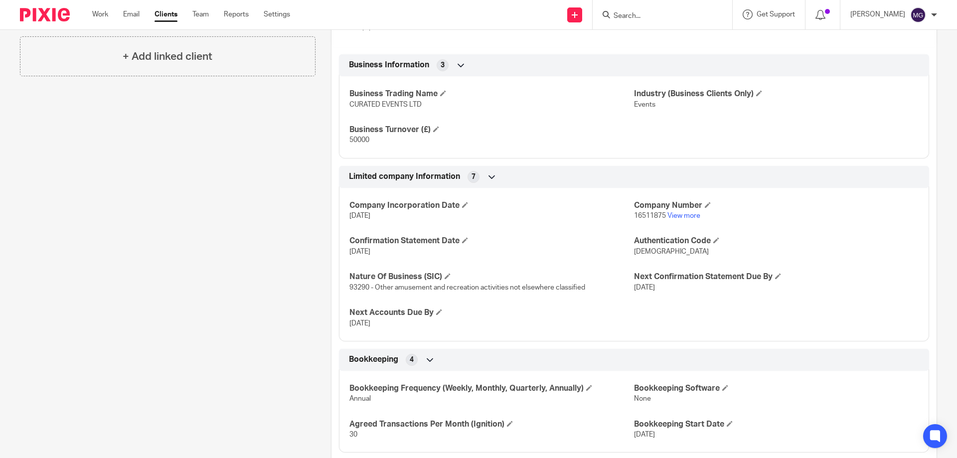
click at [319, 201] on div "More details Client manager [PERSON_NAME] [PERSON_NAME] Topia Jaz [PERSON_NAME]…" at bounding box center [625, 74] width 621 height 832
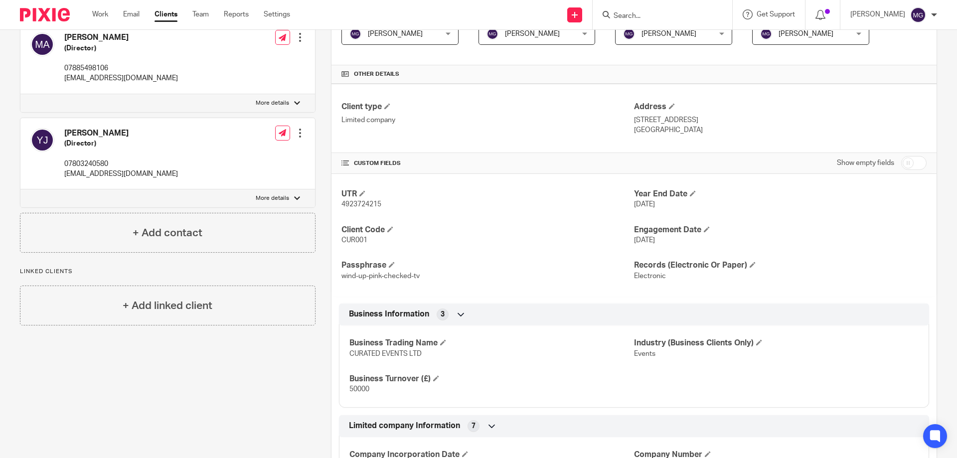
scroll to position [0, 0]
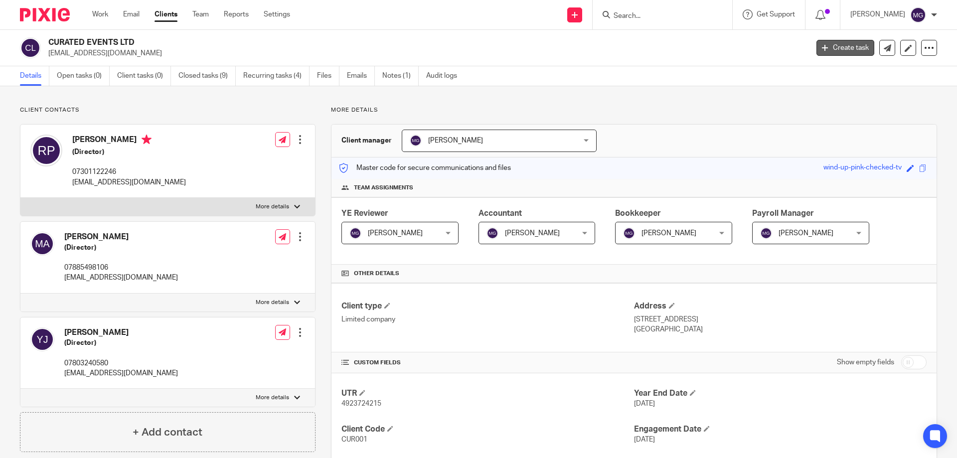
click at [829, 47] on link "Create task" at bounding box center [845, 48] width 58 height 16
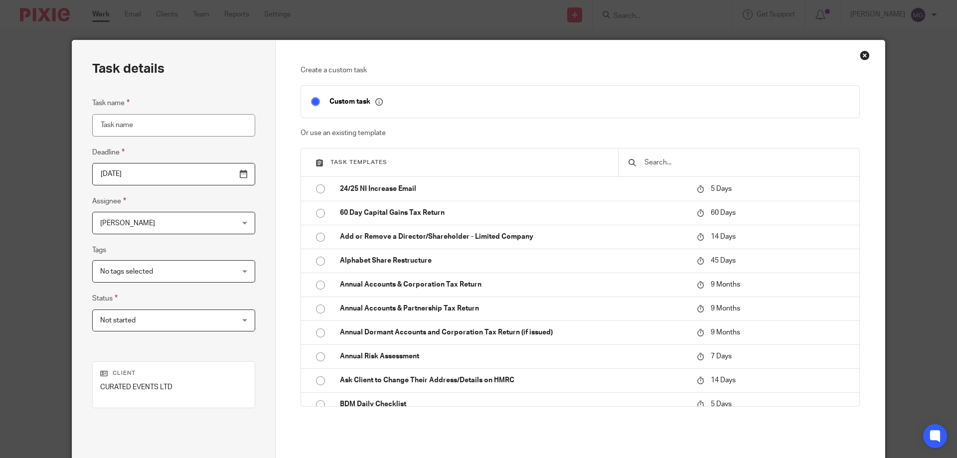
type input "W"
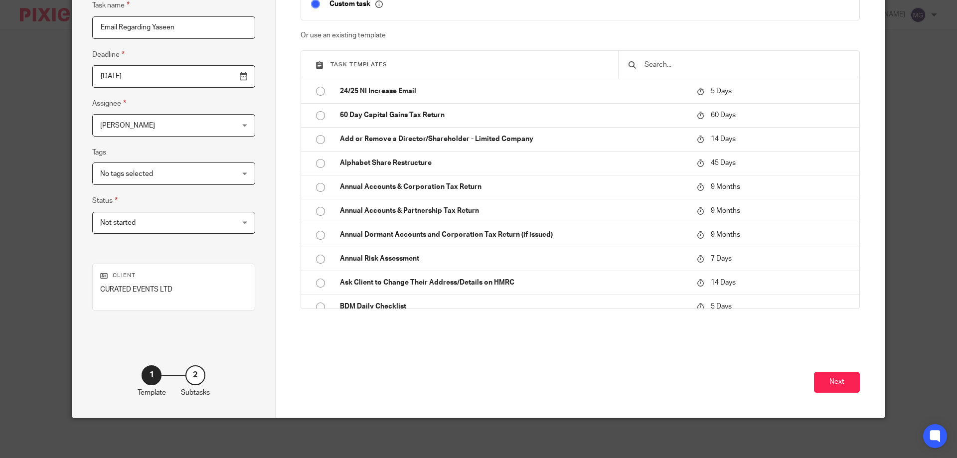
scroll to position [149, 0]
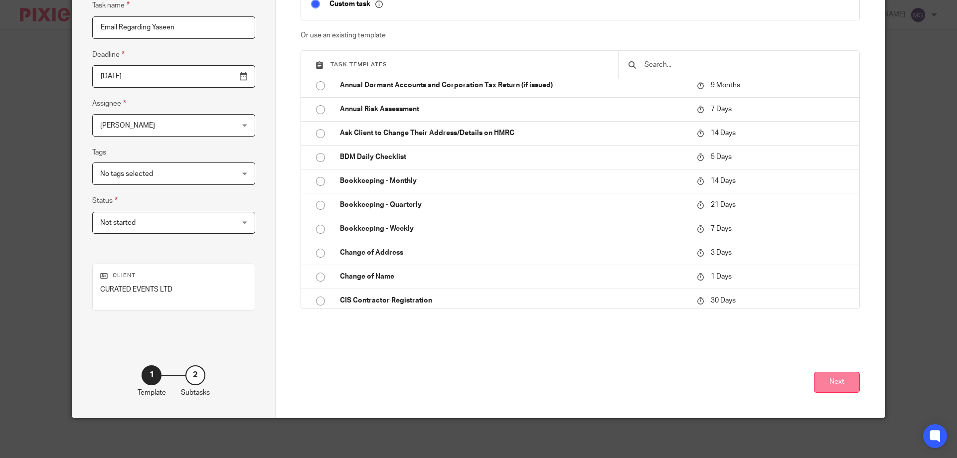
type input "Email Regarding Yaseen"
click at [832, 382] on button "Next" at bounding box center [837, 382] width 46 height 21
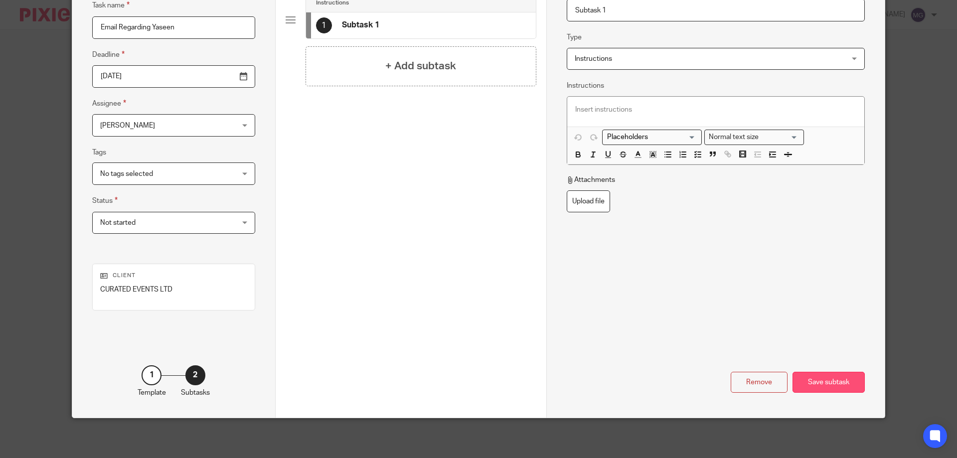
click at [829, 381] on div "Save subtask" at bounding box center [828, 382] width 72 height 21
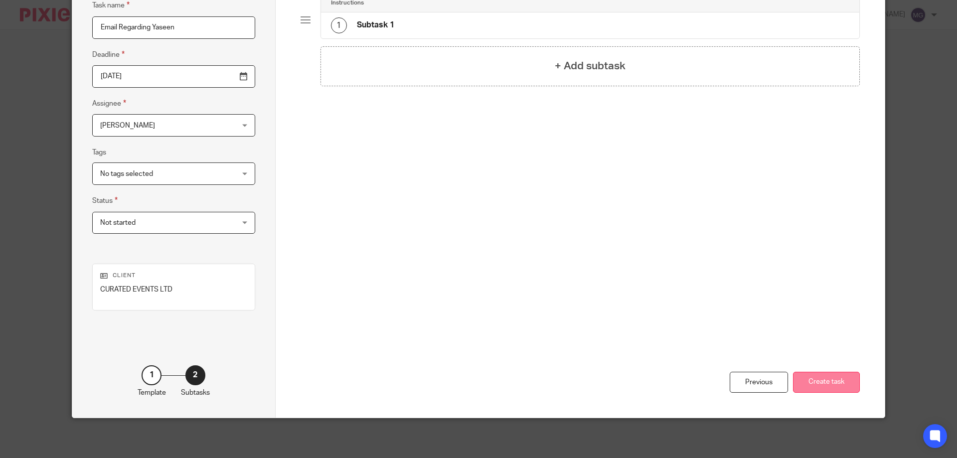
click at [837, 392] on button "Create task" at bounding box center [826, 382] width 67 height 21
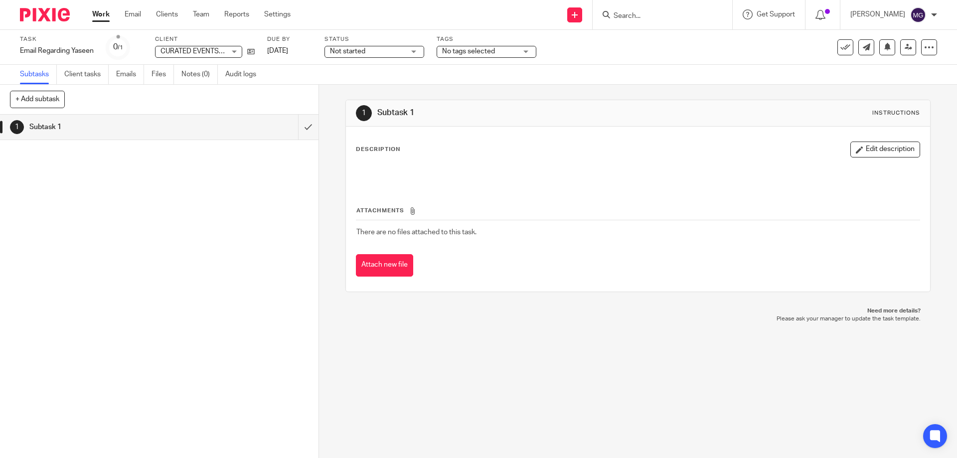
click at [679, 13] on input "Search" at bounding box center [657, 16] width 90 height 9
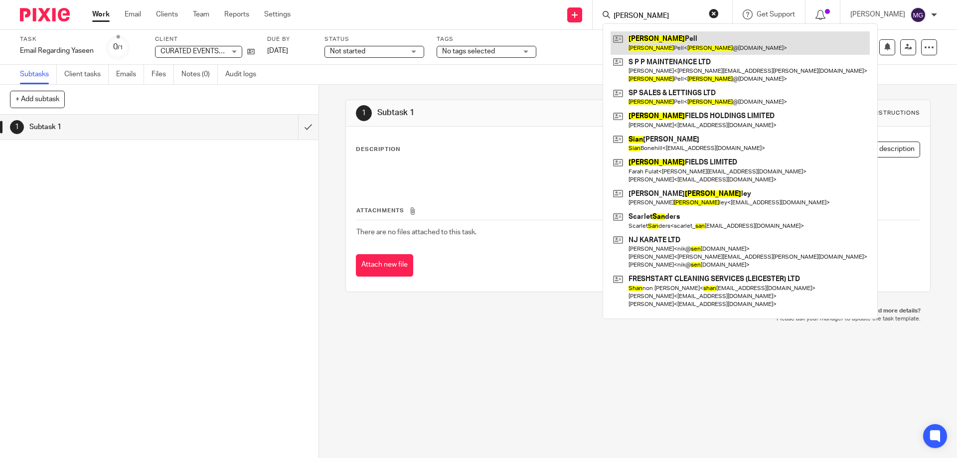
type input "[PERSON_NAME]"
click at [725, 34] on link at bounding box center [739, 42] width 259 height 23
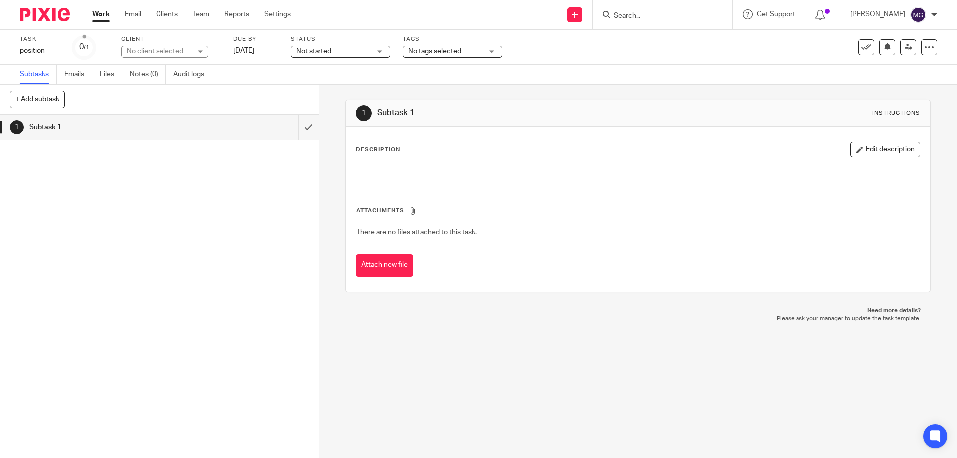
click at [715, 17] on form at bounding box center [665, 14] width 106 height 12
click at [702, 17] on input "Search" at bounding box center [657, 16] width 90 height 9
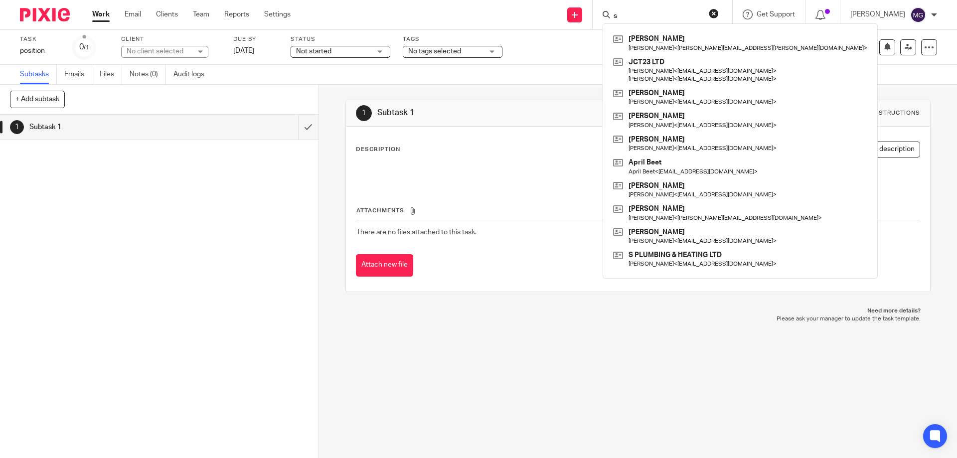
type input "s"
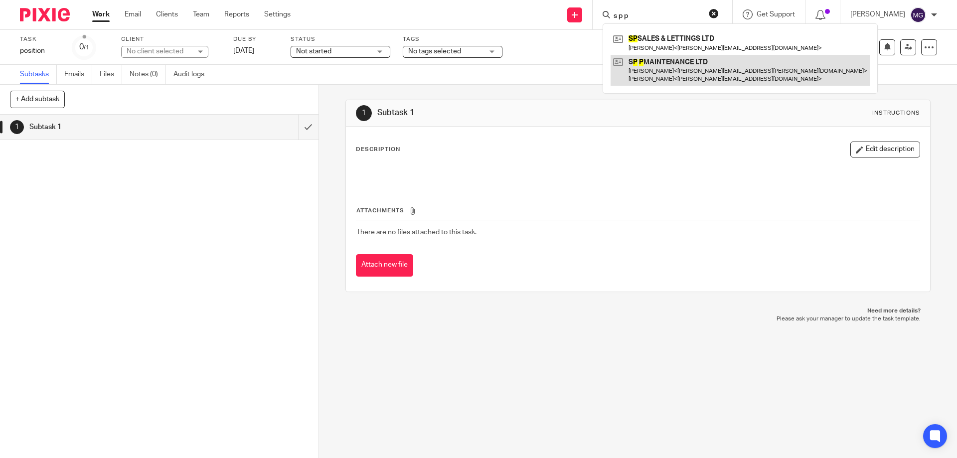
type input "s p p"
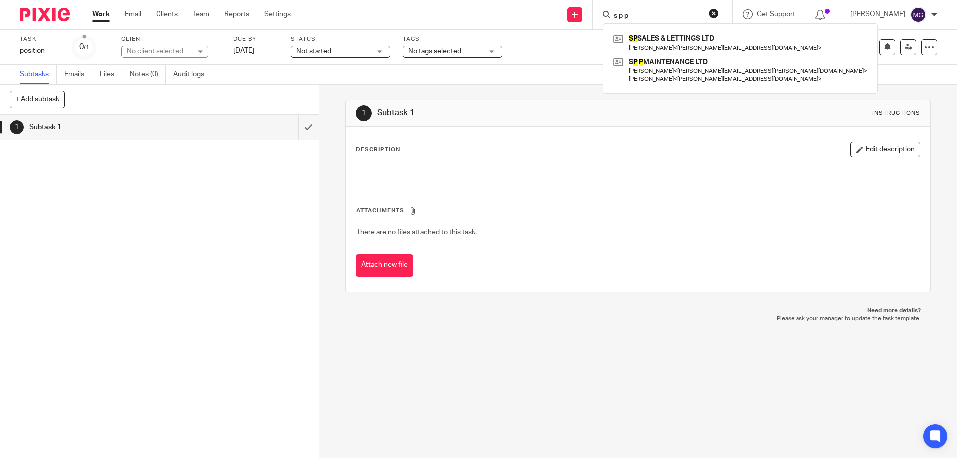
drag, startPoint x: 548, startPoint y: 177, endPoint x: 392, endPoint y: 118, distance: 166.7
click at [548, 177] on p at bounding box center [637, 173] width 563 height 10
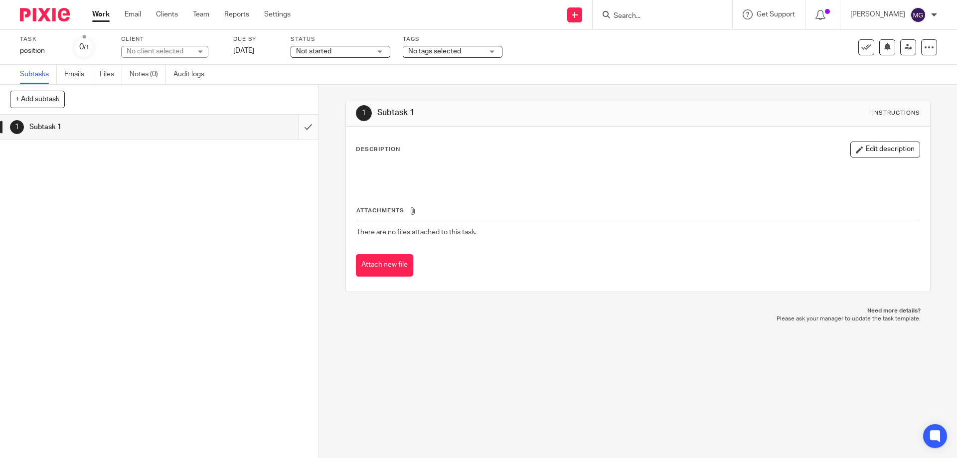
drag, startPoint x: 186, startPoint y: 242, endPoint x: 308, endPoint y: 132, distance: 164.7
click at [187, 241] on div "1 Subtask 1" at bounding box center [159, 286] width 318 height 343
click at [924, 48] on icon at bounding box center [929, 47] width 10 height 10
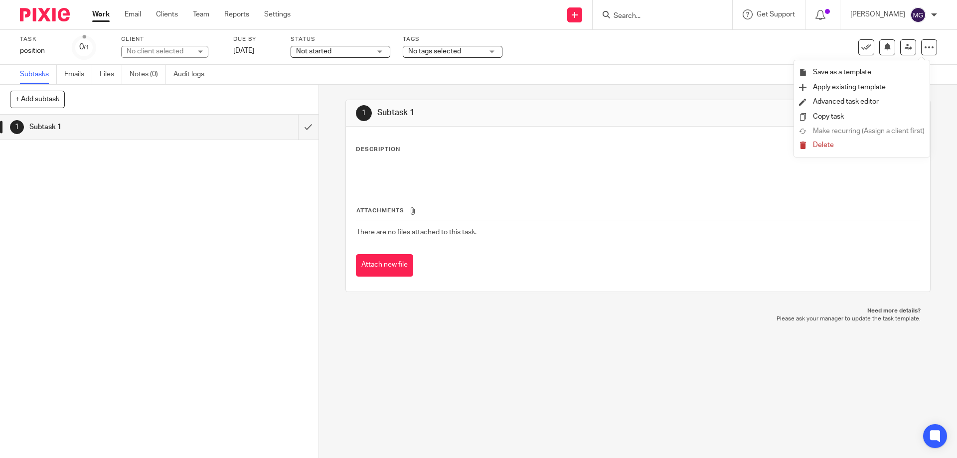
click at [660, 54] on div "Task position Save position 0 /1 Client No client selected No client selected A…" at bounding box center [402, 47] width 764 height 24
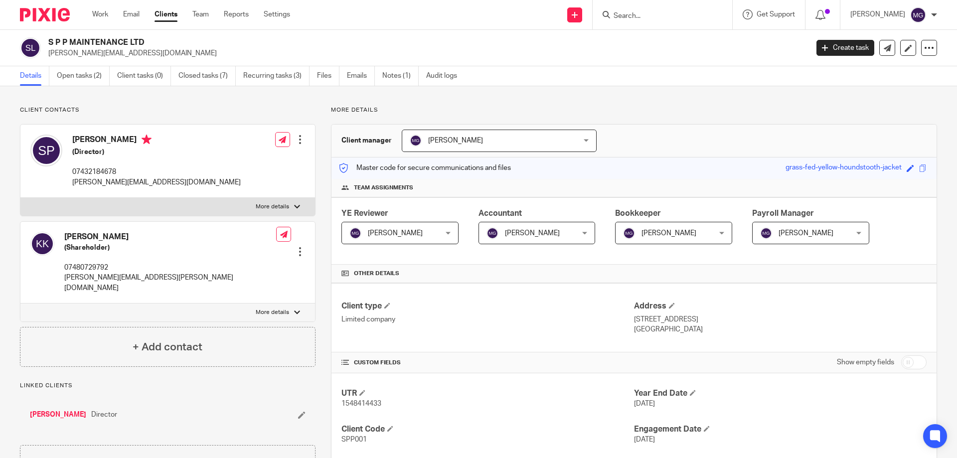
drag, startPoint x: 132, startPoint y: 41, endPoint x: 49, endPoint y: 36, distance: 83.4
click at [49, 36] on div "S P P MAINTENANCE LTD [PERSON_NAME][EMAIL_ADDRESS][DOMAIN_NAME] Create task Upd…" at bounding box center [478, 48] width 957 height 36
copy h2 "S P P MAINTENANCE LTD"
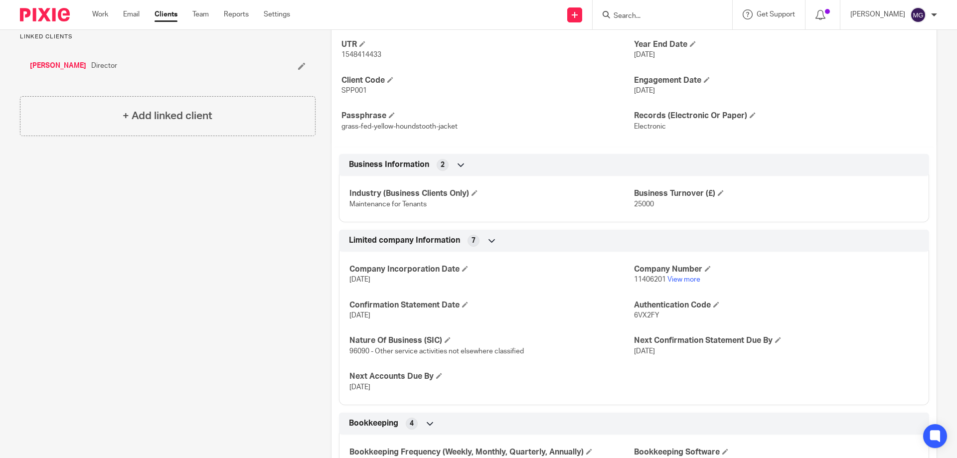
scroll to position [399, 0]
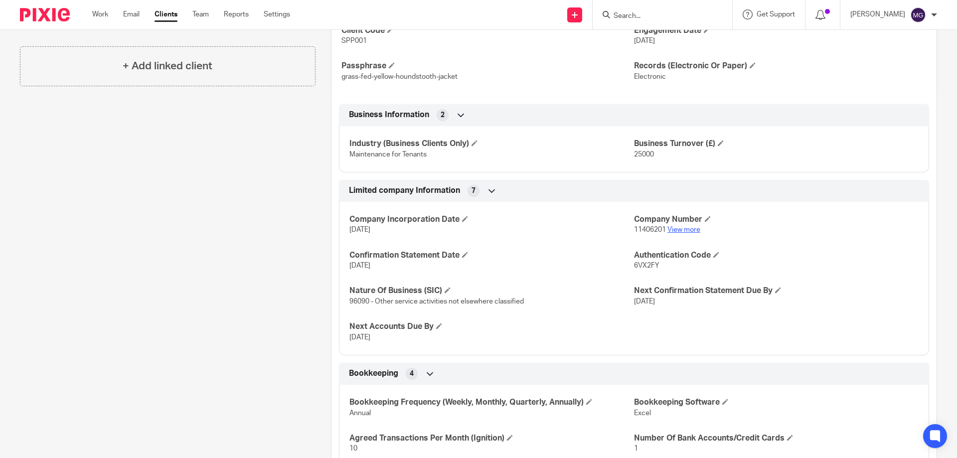
click at [600, 231] on link "View more" at bounding box center [683, 229] width 33 height 7
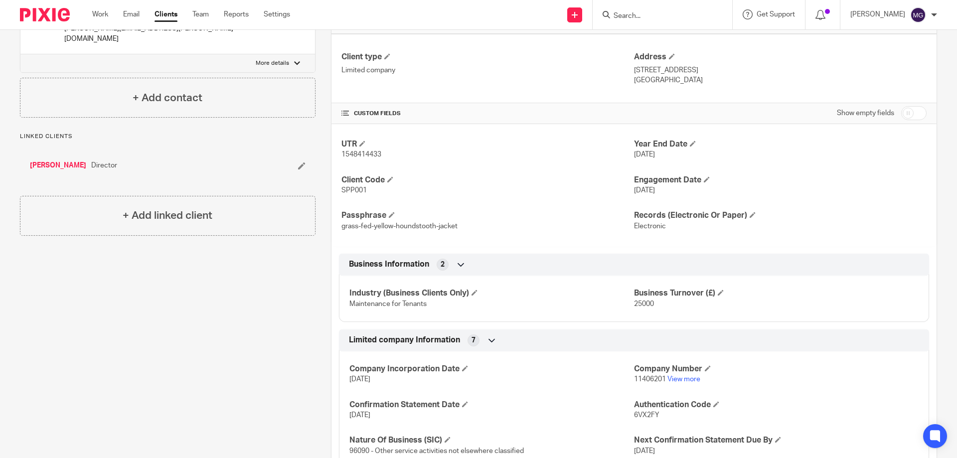
scroll to position [349, 0]
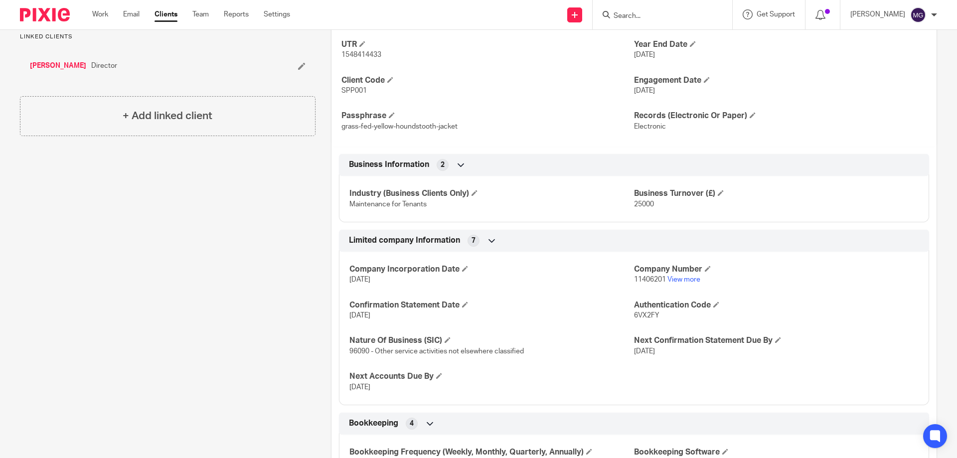
click at [51, 61] on link "[PERSON_NAME]" at bounding box center [58, 66] width 56 height 10
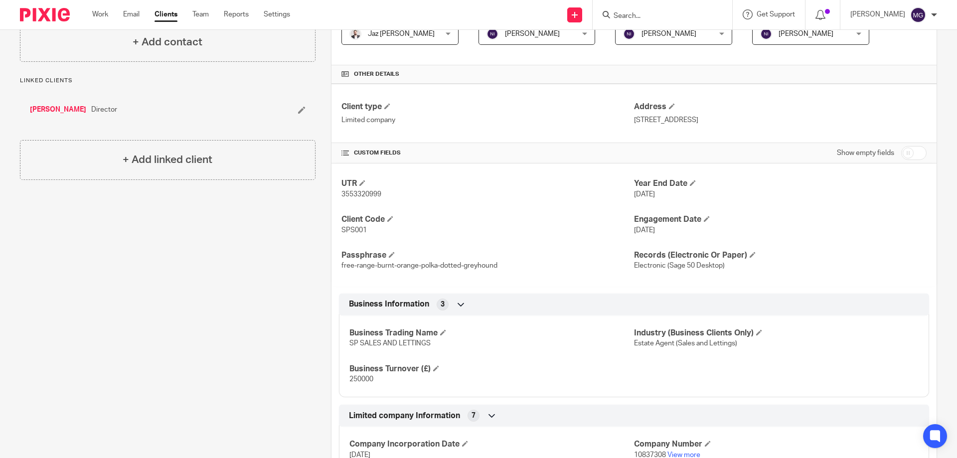
scroll to position [299, 0]
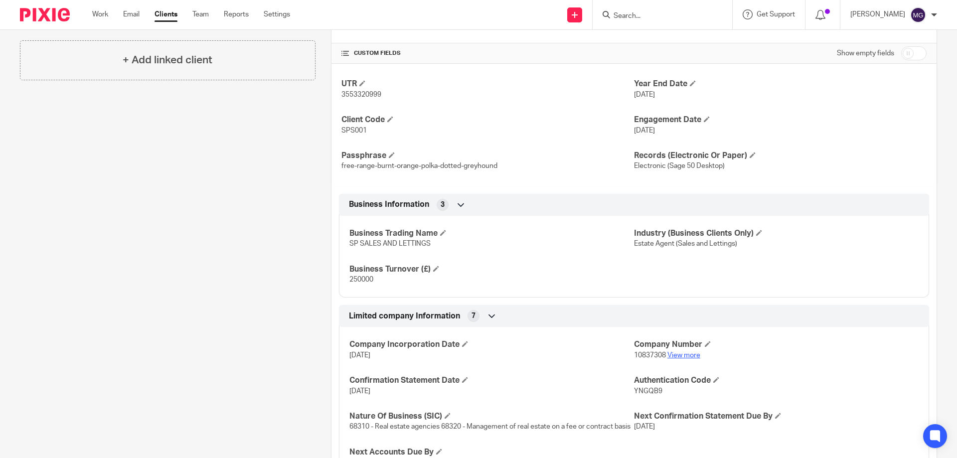
click at [600, 266] on link "View more" at bounding box center [683, 355] width 33 height 7
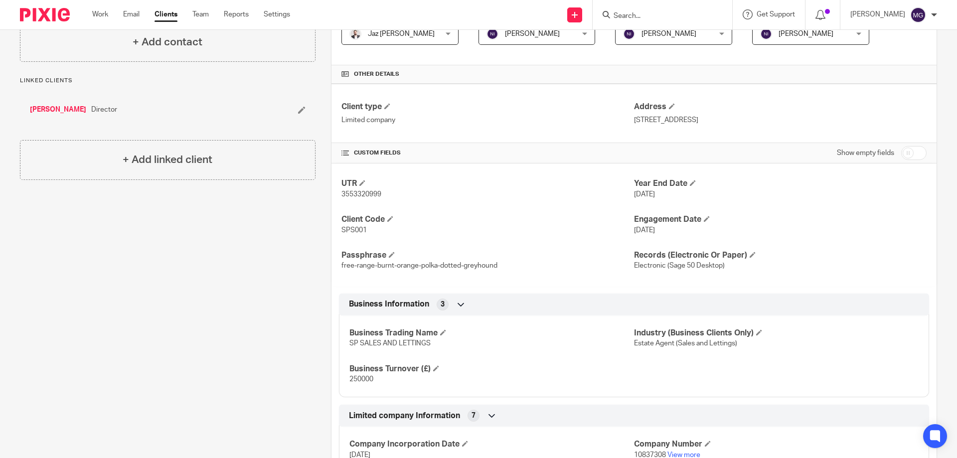
scroll to position [0, 0]
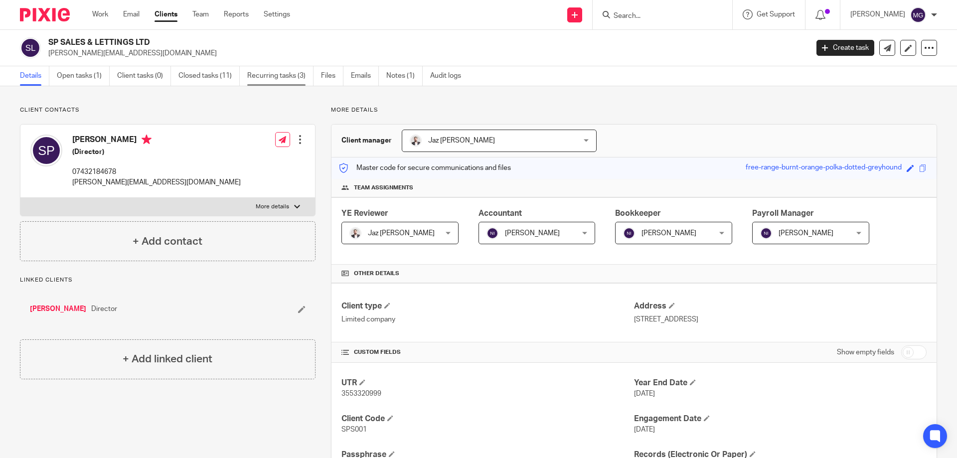
click at [310, 74] on link "Recurring tasks (3)" at bounding box center [280, 75] width 66 height 19
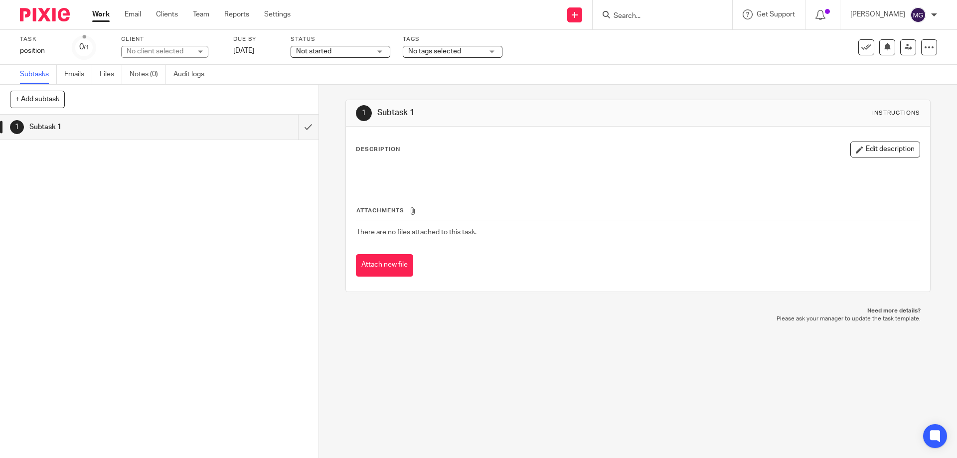
click at [179, 51] on div "No client selected" at bounding box center [159, 51] width 65 height 10
type input "s p p"
drag, startPoint x: 150, startPoint y: 102, endPoint x: 205, endPoint y: 103, distance: 54.3
click at [150, 102] on li "S P P MAINTENANCE LTD" at bounding box center [165, 101] width 86 height 30
click at [862, 47] on icon at bounding box center [865, 46] width 7 height 7
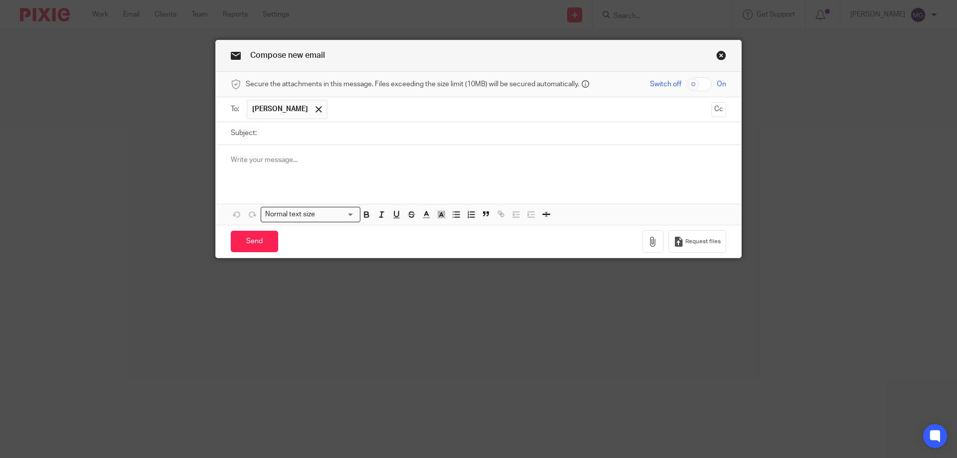
click at [306, 140] on input "Subject:" at bounding box center [494, 133] width 464 height 22
type input "P"
type input "Current Position"
click at [351, 159] on p at bounding box center [478, 160] width 495 height 10
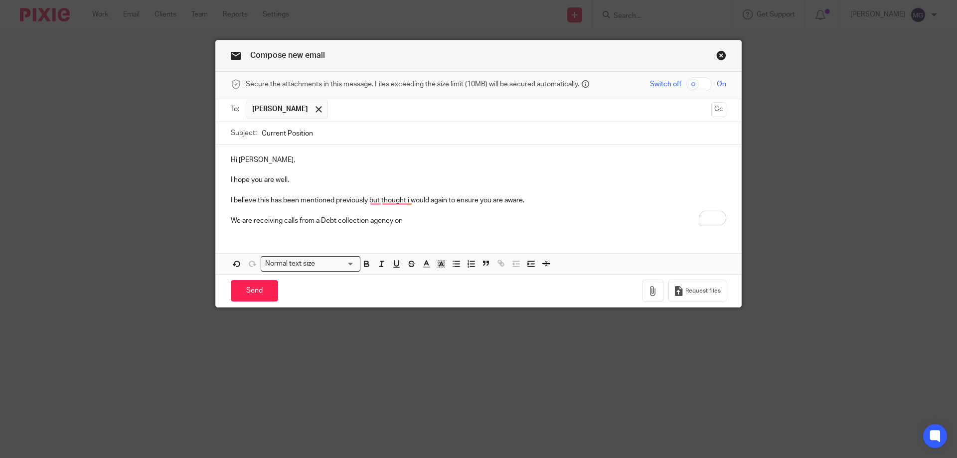
click at [408, 222] on p "We are receiving calls from a Debt collection agency on" at bounding box center [478, 221] width 495 height 10
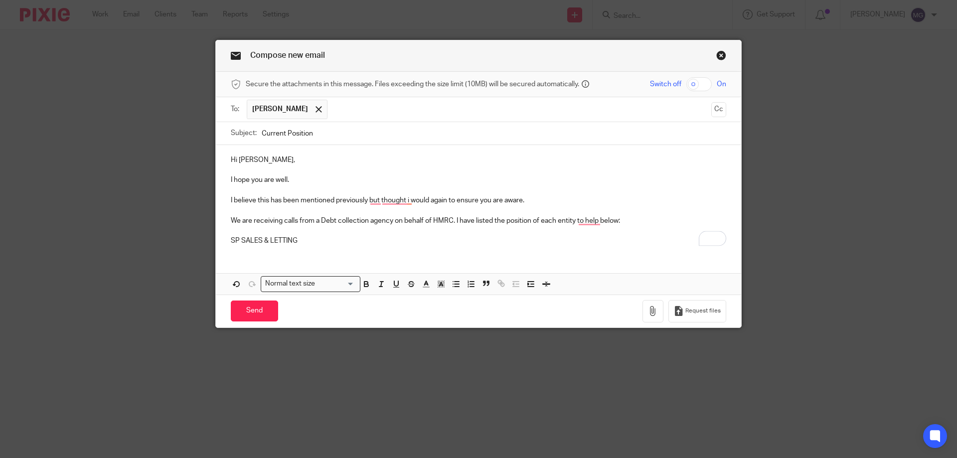
click at [290, 246] on p "SP SALES & LETTING" at bounding box center [478, 241] width 495 height 10
click at [298, 239] on p "SP SALES & LETTING" at bounding box center [478, 241] width 495 height 10
click at [458, 246] on p "SP SALES & LETTINGS LTD" at bounding box center [478, 241] width 495 height 10
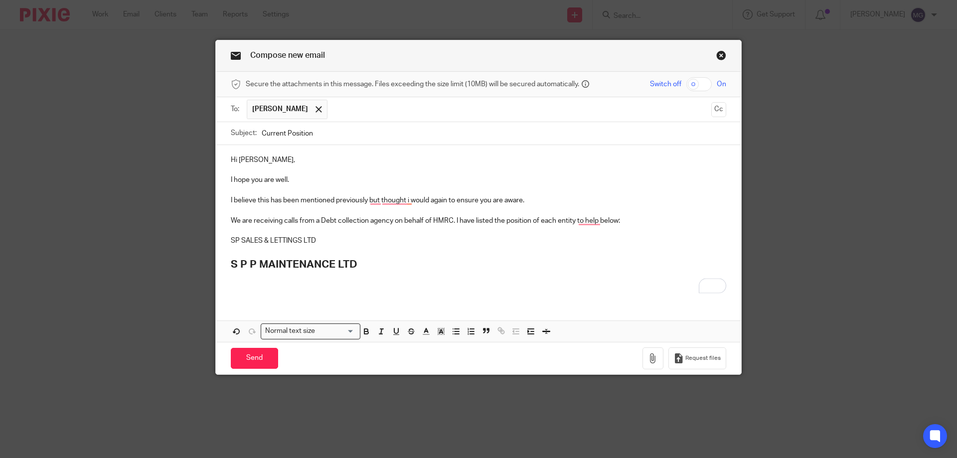
click at [322, 240] on p "SP SALES & LETTINGS LTD" at bounding box center [478, 241] width 495 height 10
click at [341, 267] on strong "S P P MAINTENANCE LTD" at bounding box center [294, 264] width 127 height 10
drag, startPoint x: 376, startPoint y: 262, endPoint x: 263, endPoint y: 257, distance: 113.2
click at [223, 260] on div "Hi [PERSON_NAME], I hope you are well. I believe this has been mentioned previo…" at bounding box center [478, 222] width 525 height 155
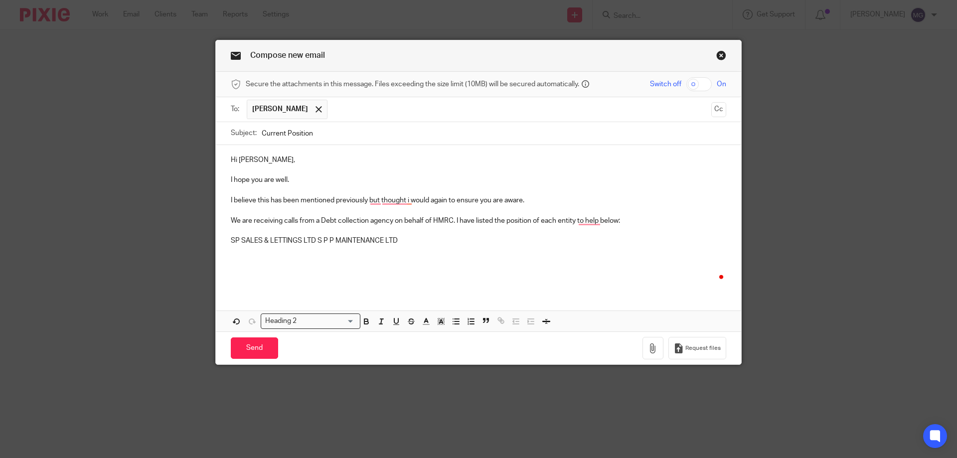
click at [316, 238] on p "SP SALES & LETTINGS LTD S P P MAINTENANCE LTD" at bounding box center [478, 241] width 495 height 10
click at [314, 238] on p "SP SALES & LETTINGS LTD S P P MAINTENANCE LTD" at bounding box center [478, 241] width 495 height 10
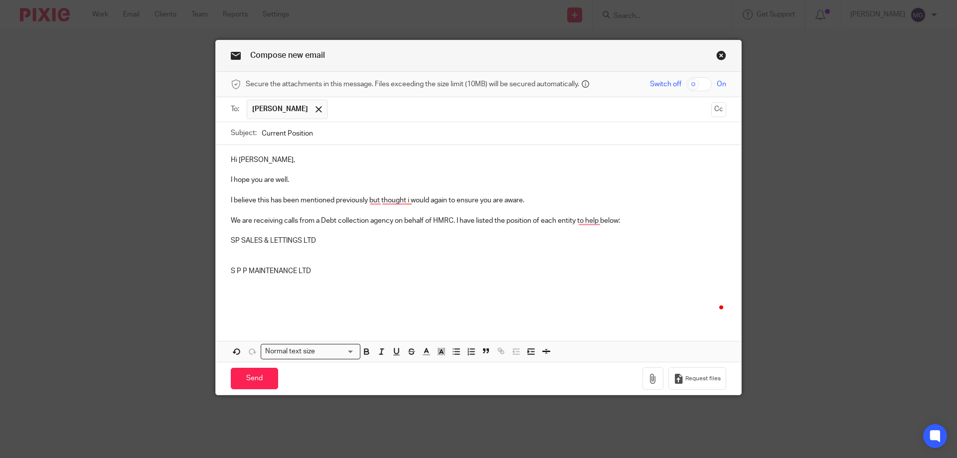
click at [309, 272] on p "S P P MAINTENANCE LTD" at bounding box center [478, 271] width 495 height 10
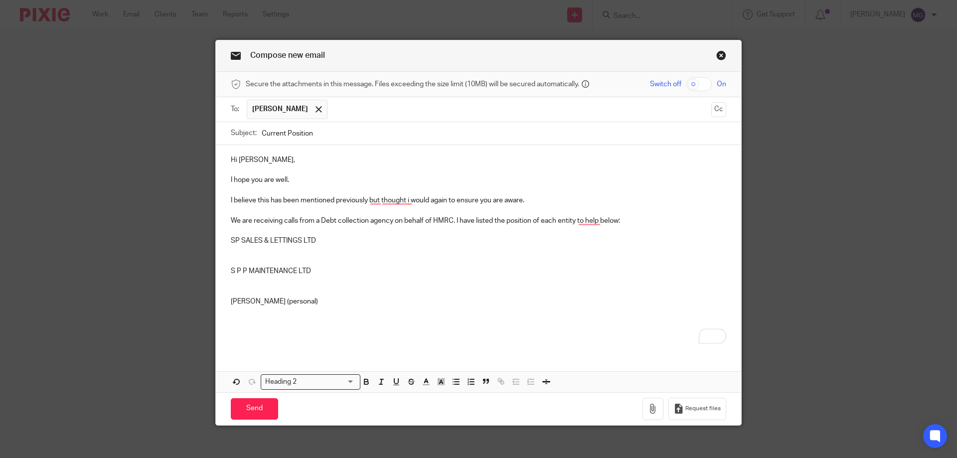
drag, startPoint x: 323, startPoint y: 306, endPoint x: 286, endPoint y: 305, distance: 36.4
click at [278, 307] on h2 "To enrich screen reader interactions, please activate Accessibility in Grammarl…" at bounding box center [478, 314] width 495 height 17
click at [324, 304] on p "Sean Pell (personal)" at bounding box center [478, 301] width 495 height 10
click at [275, 315] on h2 "To enrich screen reader interactions, please activate Accessibility in Grammarl…" at bounding box center [478, 314] width 495 height 17
click at [283, 241] on p "SP SALES & LETTINGS LTD" at bounding box center [478, 241] width 495 height 10
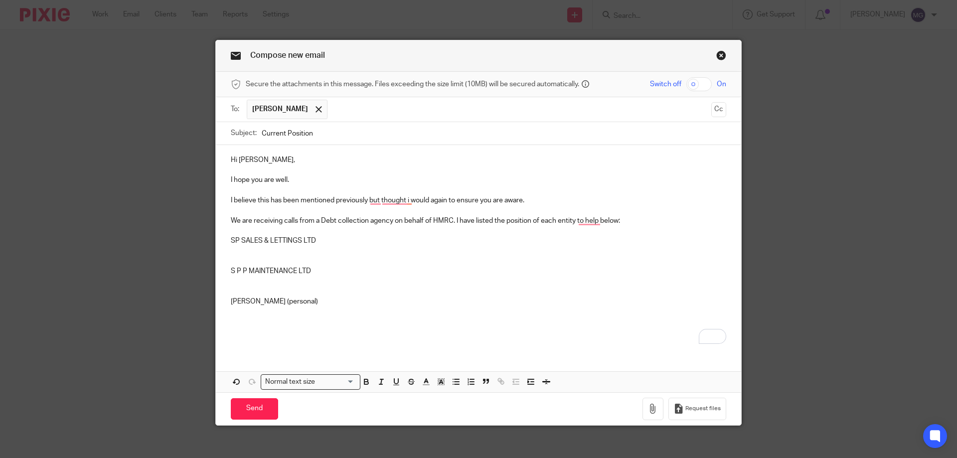
click at [284, 246] on p "To enrich screen reader interactions, please activate Accessibility in Grammarl…" at bounding box center [478, 251] width 495 height 10
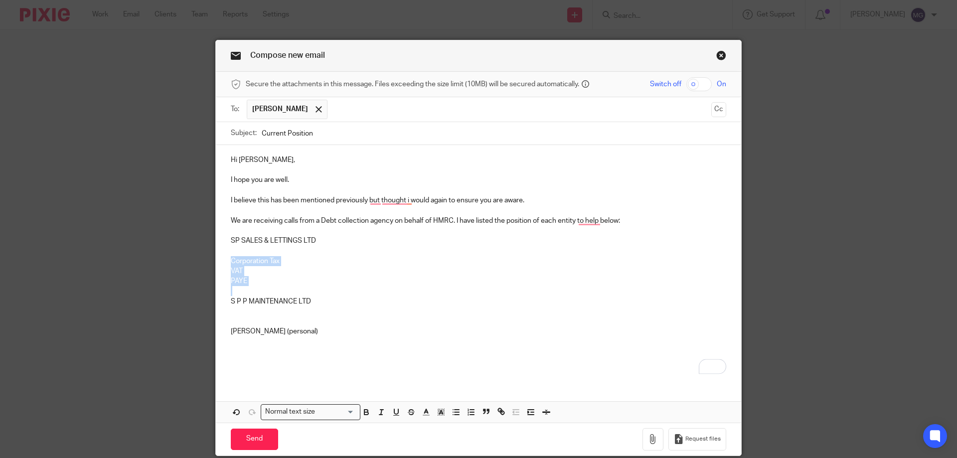
drag, startPoint x: 258, startPoint y: 285, endPoint x: 222, endPoint y: 265, distance: 40.6
click at [222, 265] on div "Hi Sean, I hope you are well. I believe this has been mentioned previously but …" at bounding box center [478, 263] width 525 height 236
copy div "Corporation Tax VAT PAYE"
click at [231, 306] on p "S P P MAINTENANCE LTD" at bounding box center [478, 301] width 495 height 10
click at [231, 313] on p "To enrich screen reader interactions, please activate Accessibility in Grammarl…" at bounding box center [478, 311] width 495 height 10
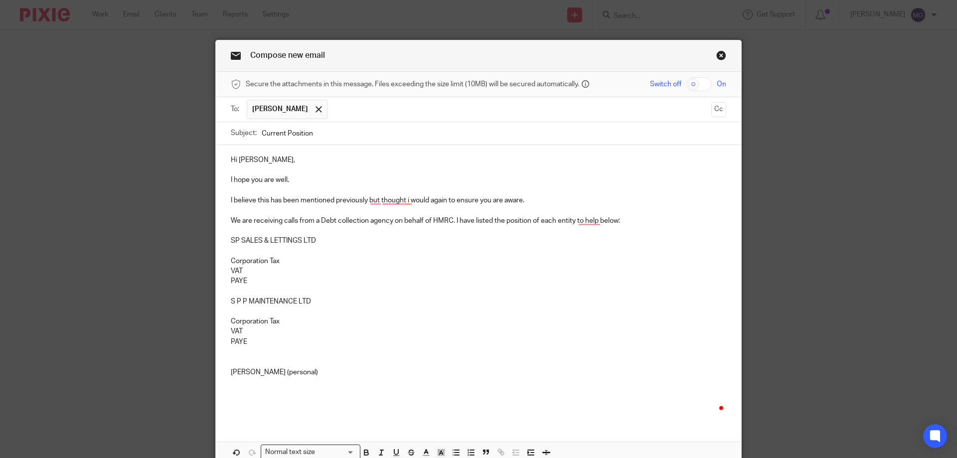
click at [235, 389] on h2 "To enrich screen reader interactions, please activate Accessibility in Grammarl…" at bounding box center [478, 385] width 495 height 17
click at [225, 257] on div "Hi Sean, I hope you are well. I believe this has been mentioned previously but …" at bounding box center [478, 283] width 525 height 277
drag, startPoint x: 447, startPoint y: 451, endPoint x: 425, endPoint y: 433, distance: 29.1
click at [451, 450] on icon "button" at bounding box center [455, 452] width 9 height 9
click at [231, 269] on p "VAT" at bounding box center [478, 271] width 495 height 10
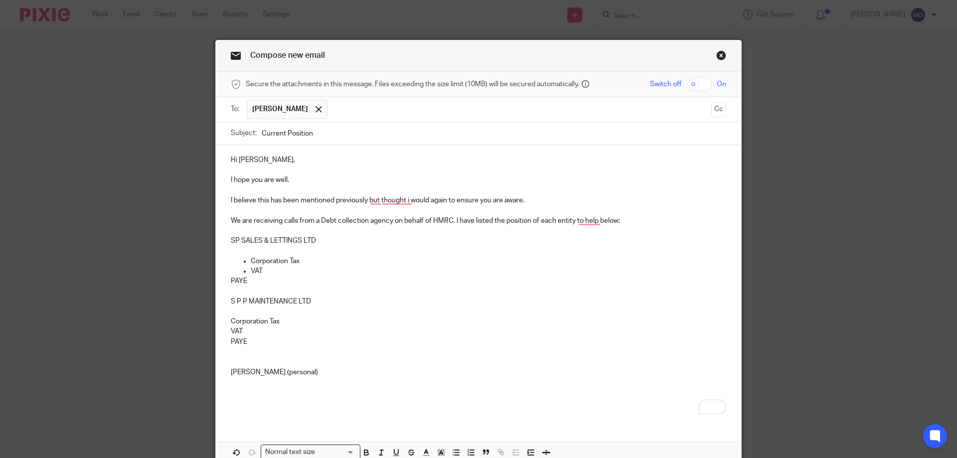
click at [224, 280] on div "Hi Sean, I hope you are well. I believe this has been mentioned previously but …" at bounding box center [478, 283] width 525 height 277
click at [231, 320] on p "Corporation Tax" at bounding box center [478, 321] width 495 height 10
click at [454, 451] on icon "button" at bounding box center [455, 452] width 9 height 9
click at [231, 331] on p "VAT" at bounding box center [478, 331] width 495 height 10
click at [226, 338] on div "Hi Sean, I hope you are well. I believe this has been mentioned previously but …" at bounding box center [478, 283] width 525 height 277
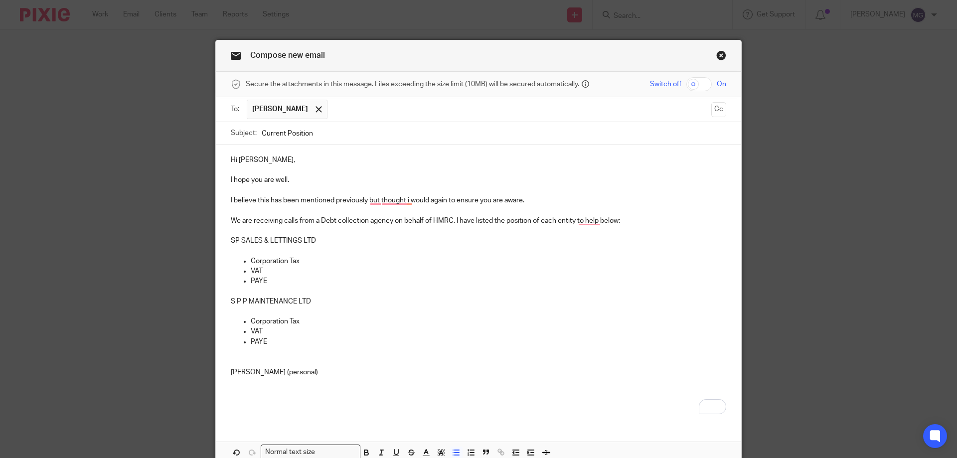
click at [256, 364] on p "To enrich screen reader interactions, please activate Accessibility in Grammarl…" at bounding box center [478, 362] width 495 height 10
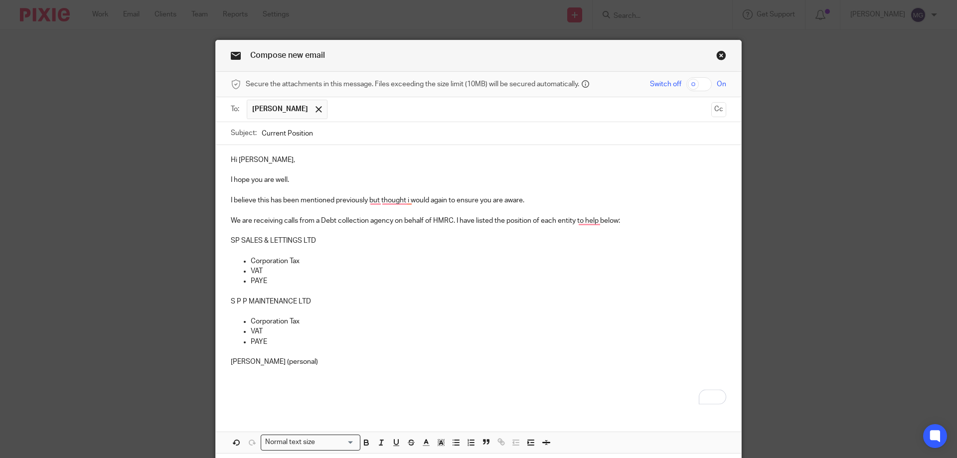
scroll to position [68, 0]
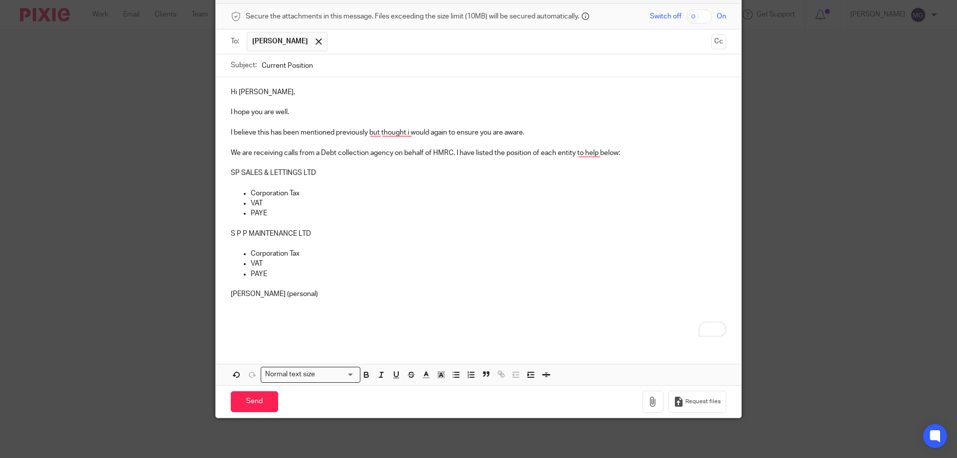
click at [264, 335] on p "To enrich screen reader interactions, please activate Accessibility in Grammarl…" at bounding box center [478, 331] width 495 height 10
click at [236, 311] on h2 "To enrich screen reader interactions, please activate Accessibility in Grammarl…" at bounding box center [478, 307] width 495 height 17
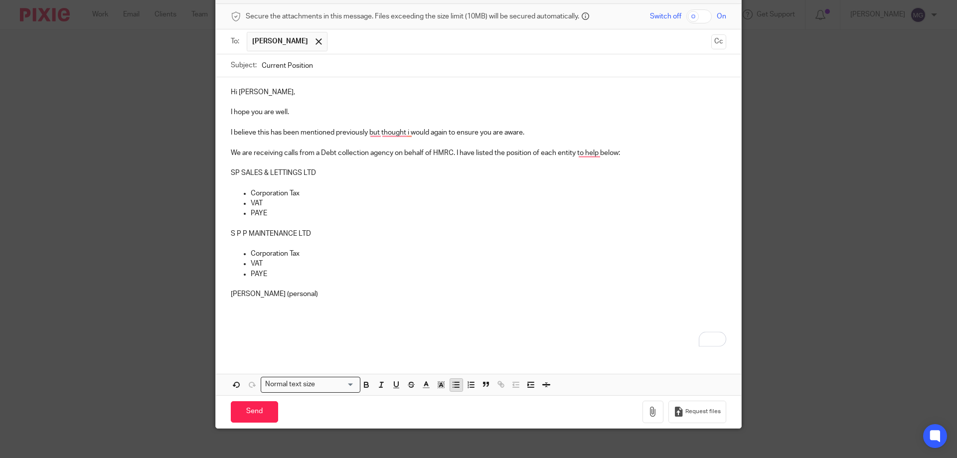
click at [453, 380] on icon "button" at bounding box center [455, 384] width 9 height 9
click at [265, 304] on h2 "To enrich screen reader interactions, please activate Accessibility in Grammarl…" at bounding box center [478, 307] width 495 height 17
click at [250, 245] on p "To enrich screen reader interactions, please activate Accessibility in Grammarl…" at bounding box center [478, 244] width 495 height 10
click at [246, 311] on h2 "To enrich screen reader interactions, please activate Accessibility in Grammarl…" at bounding box center [478, 307] width 495 height 17
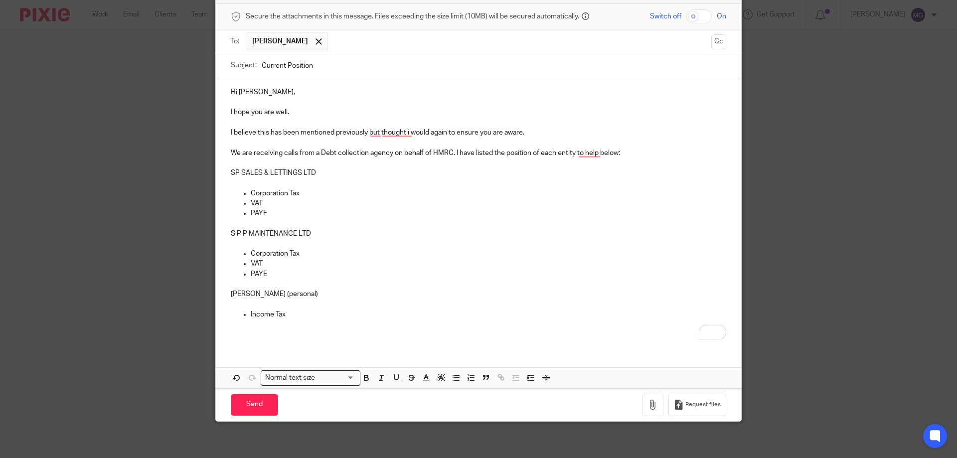
click at [249, 181] on p "To enrich screen reader interactions, please activate Accessibility in Grammarl…" at bounding box center [478, 183] width 495 height 10
click at [289, 280] on p "To enrich screen reader interactions, please activate Accessibility in Grammarl…" at bounding box center [478, 284] width 495 height 10
click at [271, 222] on p "To enrich screen reader interactions, please activate Accessibility in Grammarl…" at bounding box center [478, 223] width 495 height 10
click at [251, 300] on p "To enrich screen reader interactions, please activate Accessibility in Grammarl…" at bounding box center [478, 304] width 495 height 10
click at [251, 324] on p "To enrich screen reader interactions, please activate Accessibility in Grammarl…" at bounding box center [478, 324] width 495 height 10
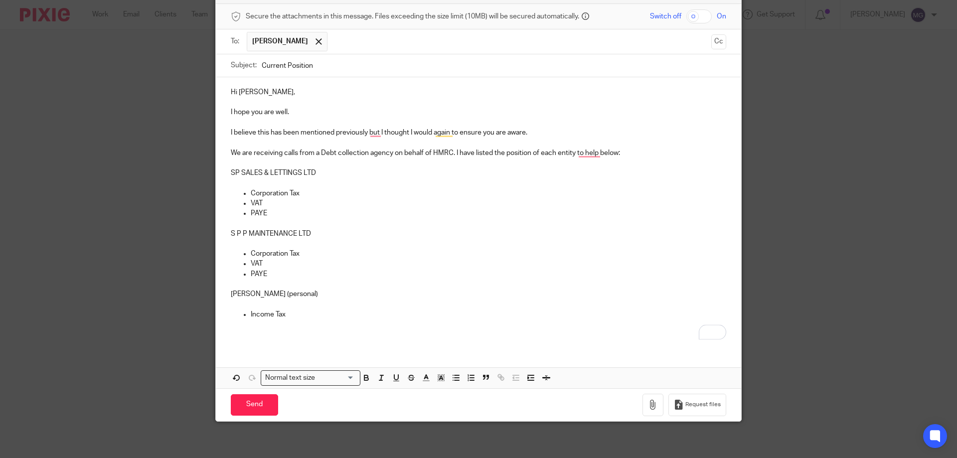
click at [373, 149] on p "We are receiving calls from a Debt collection agency on behalf of HMRC. I have …" at bounding box center [478, 153] width 495 height 10
click at [464, 211] on p "PAYE" at bounding box center [488, 213] width 475 height 10
click at [421, 316] on p "Income Tax" at bounding box center [488, 314] width 475 height 10
click at [517, 258] on p "Corporation Tax" at bounding box center [488, 254] width 475 height 10
drag, startPoint x: 302, startPoint y: 291, endPoint x: 226, endPoint y: 292, distance: 76.7
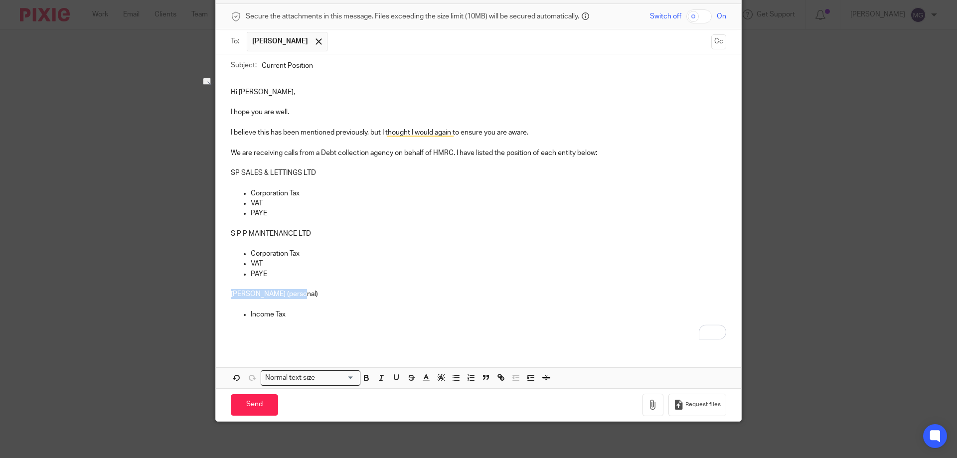
click at [226, 292] on div "Hi Sean, I hope you are well. I believe this has been mentioned previously, but…" at bounding box center [478, 212] width 525 height 270
drag, startPoint x: 335, startPoint y: 232, endPoint x: 222, endPoint y: 232, distance: 112.6
click at [222, 232] on div "Hi Sean, I hope you are well. I believe this has been mentioned previously, but…" at bounding box center [478, 212] width 525 height 270
drag, startPoint x: 312, startPoint y: 173, endPoint x: 222, endPoint y: 171, distance: 90.7
click at [222, 171] on div "Hi Sean, I hope you are well. I believe this has been mentioned previously, but…" at bounding box center [478, 212] width 525 height 270
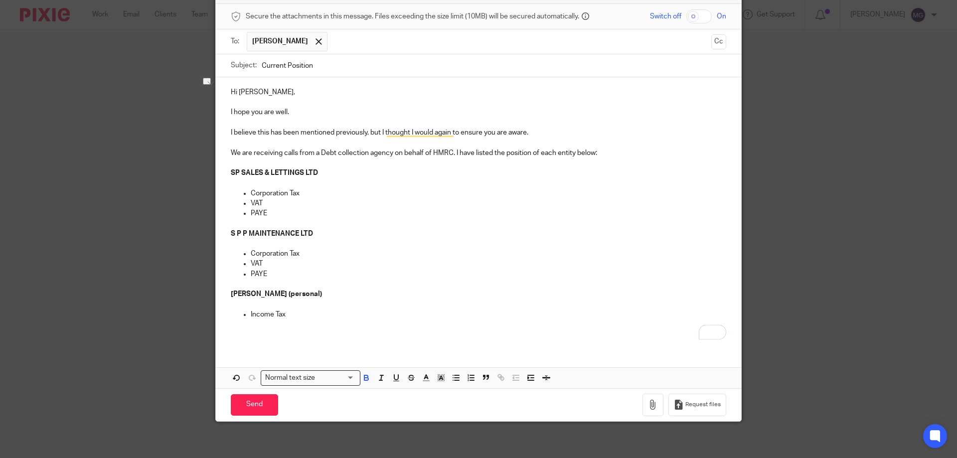
click at [384, 294] on p "Sean Pell (personal)" at bounding box center [478, 294] width 495 height 10
click at [363, 304] on p "To enrich screen reader interactions, please activate Accessibility in Grammarl…" at bounding box center [478, 304] width 495 height 10
click at [304, 194] on p "Corporation Tax" at bounding box center [488, 193] width 475 height 10
click at [316, 253] on p "Corporation Tax" at bounding box center [488, 254] width 475 height 10
click at [297, 240] on p "To enrich screen reader interactions, please activate Accessibility in Grammarl…" at bounding box center [478, 244] width 495 height 10
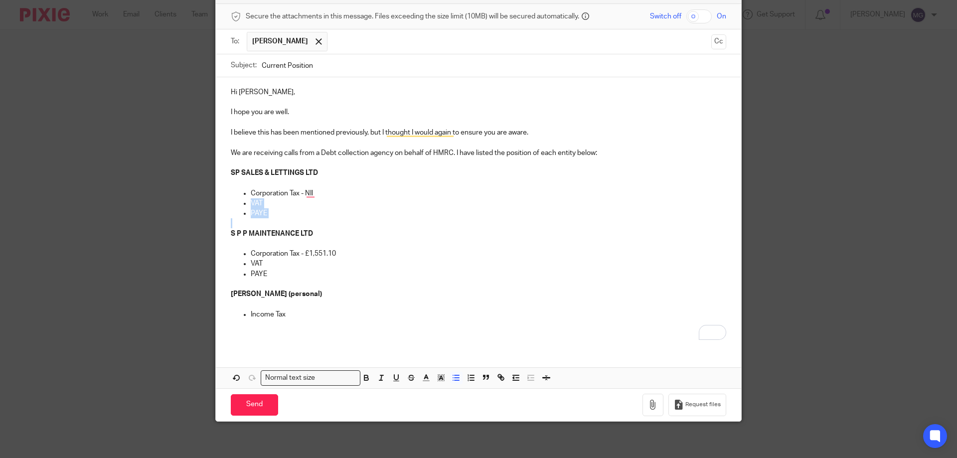
drag, startPoint x: 276, startPoint y: 218, endPoint x: 247, endPoint y: 201, distance: 33.9
click at [247, 201] on div "Hi Sean, I hope you are well. I believe this has been mentioned previously, but…" at bounding box center [478, 212] width 525 height 270
click at [310, 212] on p "PAYE" at bounding box center [488, 213] width 475 height 10
click at [502, 150] on p "We are receiving calls from a Debt collection agency on behalf of HMRC. I have …" at bounding box center [478, 153] width 495 height 10
drag, startPoint x: 595, startPoint y: 151, endPoint x: 686, endPoint y: 150, distance: 90.2
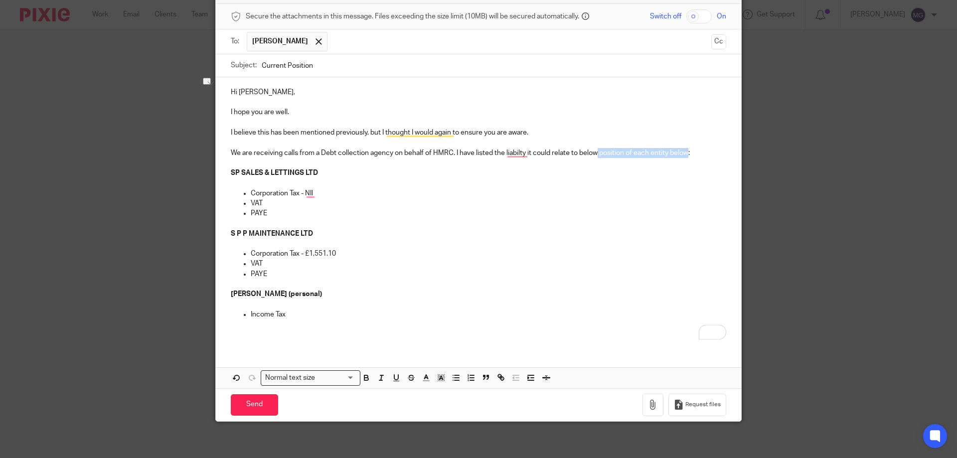
click at [686, 150] on p "We are receiving calls from a Debt collection agency on behalf of HMRC. I have …" at bounding box center [478, 153] width 495 height 10
drag, startPoint x: 334, startPoint y: 233, endPoint x: 303, endPoint y: 221, distance: 33.3
click at [316, 227] on div "Hi Sean, I hope you are well. I believe this has been mentioned previously, but…" at bounding box center [478, 212] width 525 height 270
click at [290, 217] on p "PAYE" at bounding box center [488, 213] width 475 height 10
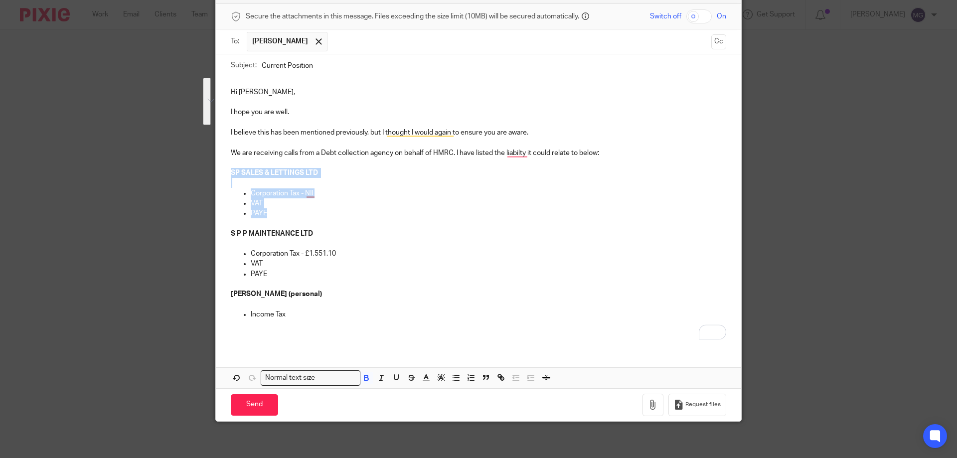
drag, startPoint x: 290, startPoint y: 209, endPoint x: 270, endPoint y: 167, distance: 46.1
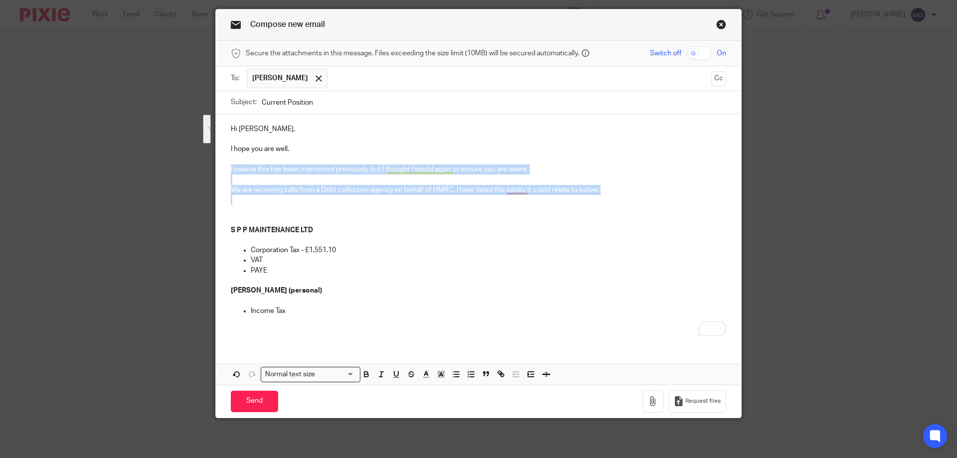
scroll to position [0, 0]
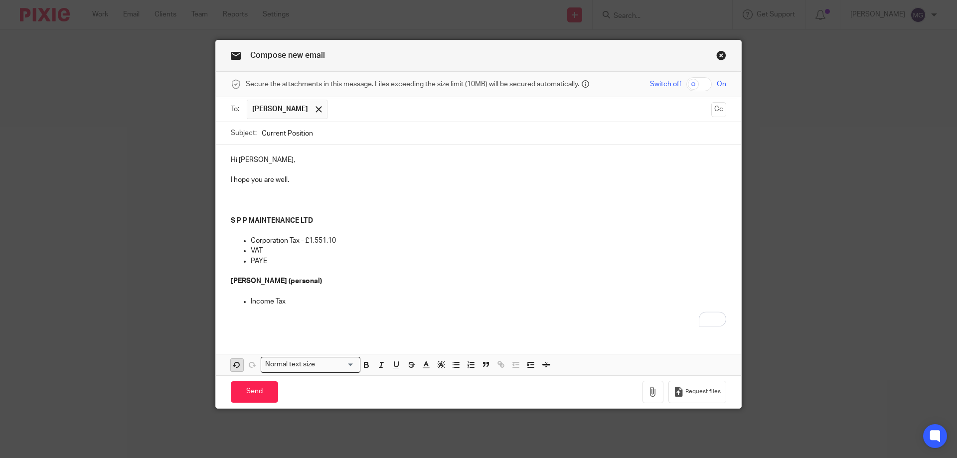
click at [232, 363] on icon "button" at bounding box center [236, 364] width 9 height 9
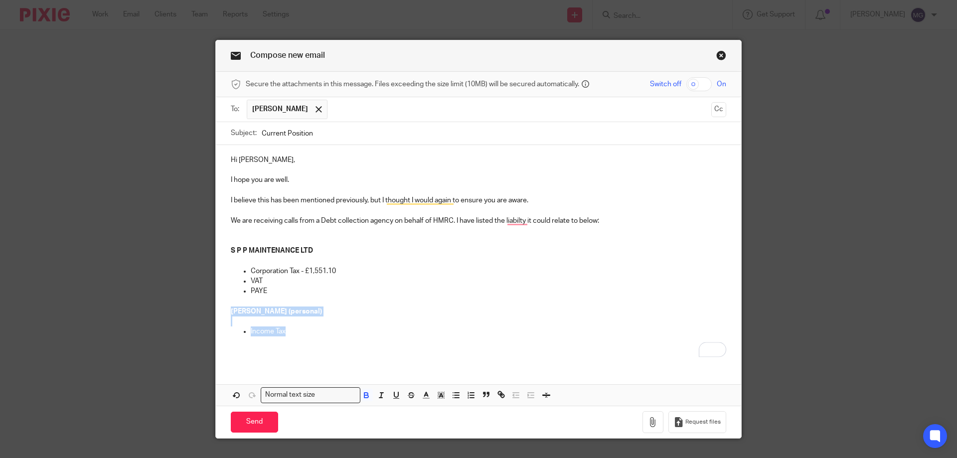
drag, startPoint x: 310, startPoint y: 330, endPoint x: 227, endPoint y: 307, distance: 86.4
click at [227, 307] on div "Hi Sean, I hope you are well. I believe this has been mentioned previously, but…" at bounding box center [478, 254] width 525 height 219
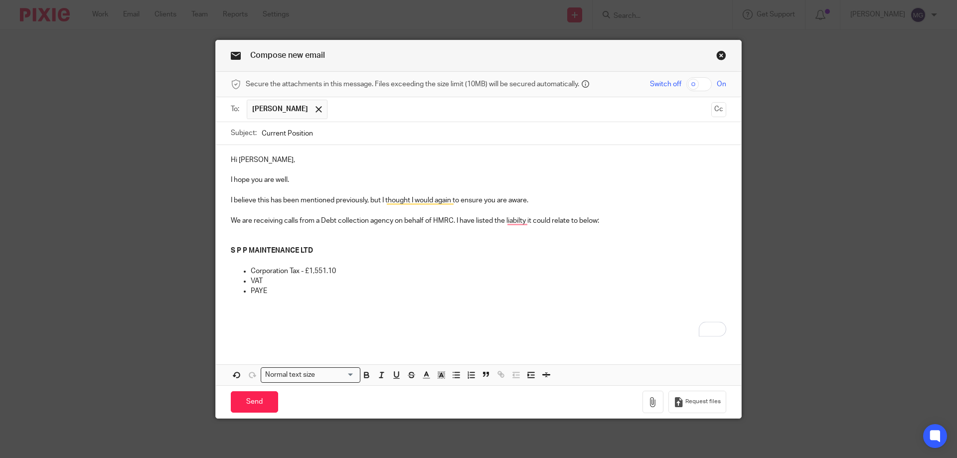
click at [275, 239] on p "To enrich screen reader interactions, please activate Accessibility in Grammarl…" at bounding box center [478, 241] width 495 height 10
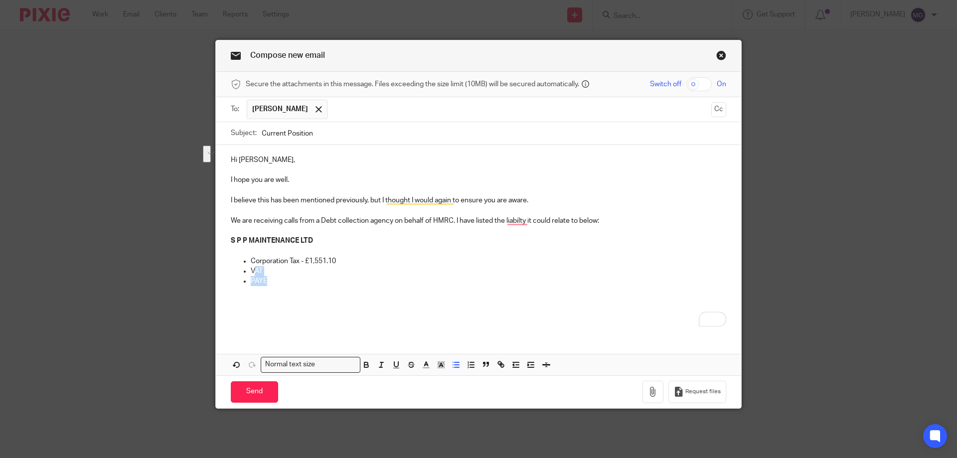
drag, startPoint x: 286, startPoint y: 285, endPoint x: 251, endPoint y: 271, distance: 37.8
click at [251, 271] on ul "Corporation Tax - £1,551.10 VAT PAYE" at bounding box center [478, 271] width 495 height 30
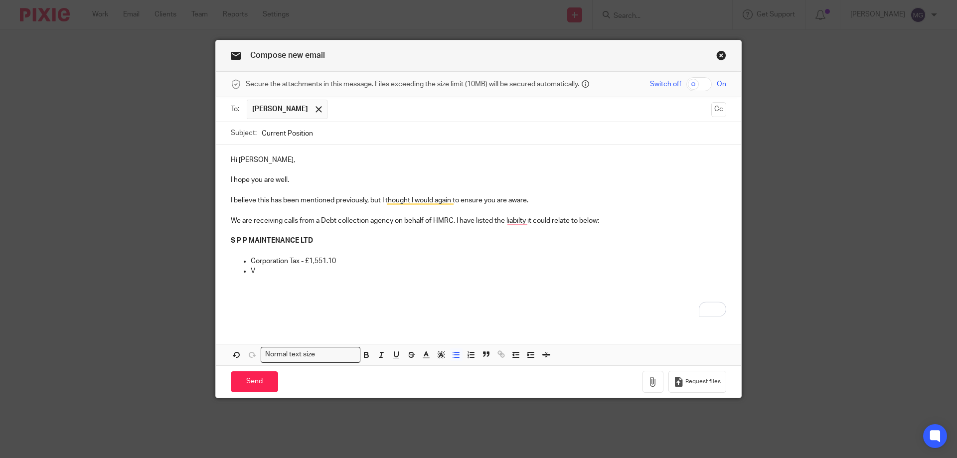
click at [249, 253] on p "To enrich screen reader interactions, please activate Accessibility in Grammarl…" at bounding box center [478, 251] width 495 height 10
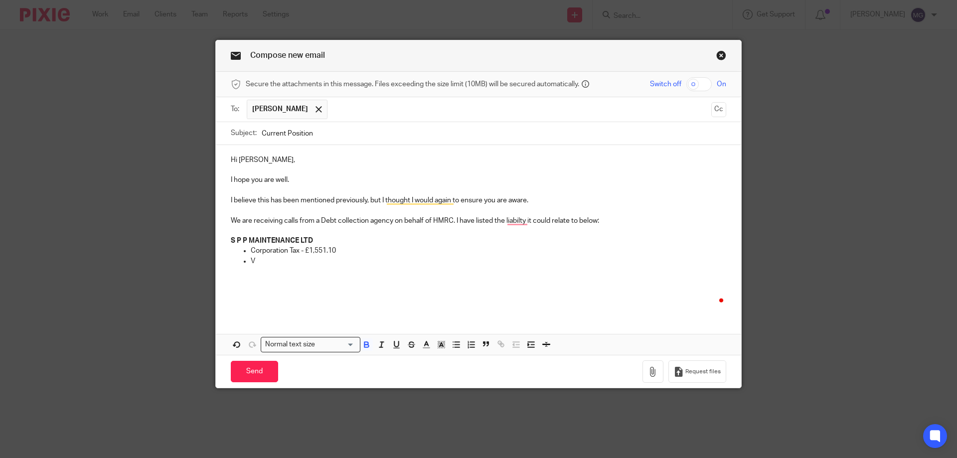
click at [262, 261] on p "V" at bounding box center [488, 261] width 475 height 10
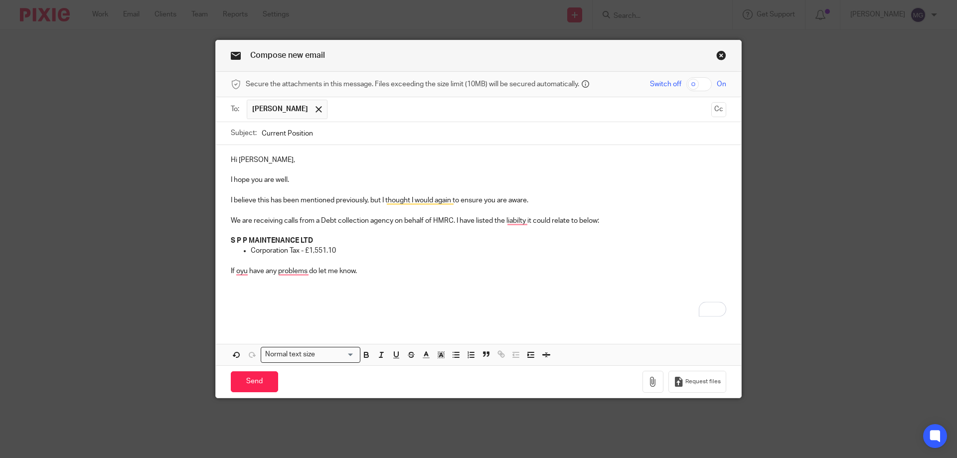
click at [304, 271] on p "If oyu have any problems do let me know." at bounding box center [478, 271] width 495 height 10
click at [460, 281] on p "To enrich screen reader interactions, please activate Accessibility in Grammarl…" at bounding box center [478, 281] width 495 height 10
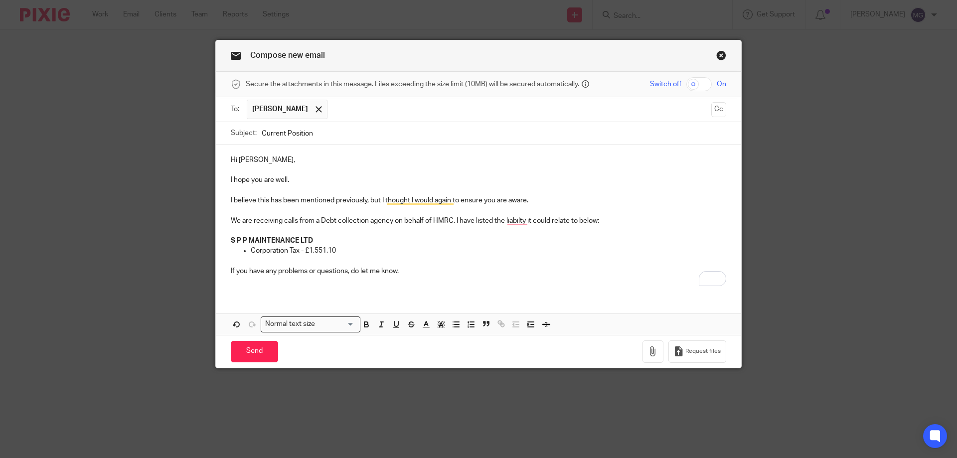
click at [296, 128] on input "Current Position" at bounding box center [494, 133] width 464 height 22
click at [349, 187] on p "To enrich screen reader interactions, please activate Accessibility in Grammarl…" at bounding box center [478, 190] width 495 height 10
click at [472, 258] on p "To enrich screen reader interactions, please activate Accessibility in Grammarl…" at bounding box center [478, 261] width 495 height 10
click at [450, 270] on p "If you have any problems or questions, do let me know." at bounding box center [478, 271] width 495 height 10
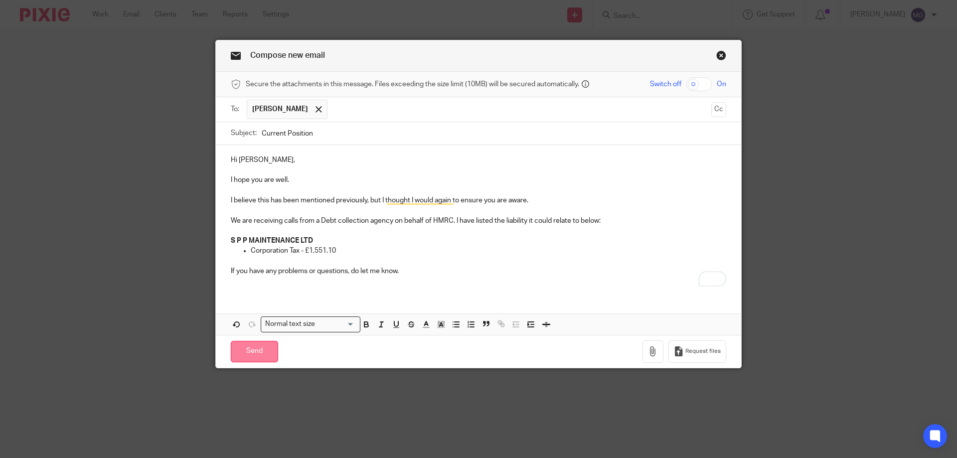
click at [264, 359] on input "Send" at bounding box center [254, 351] width 47 height 21
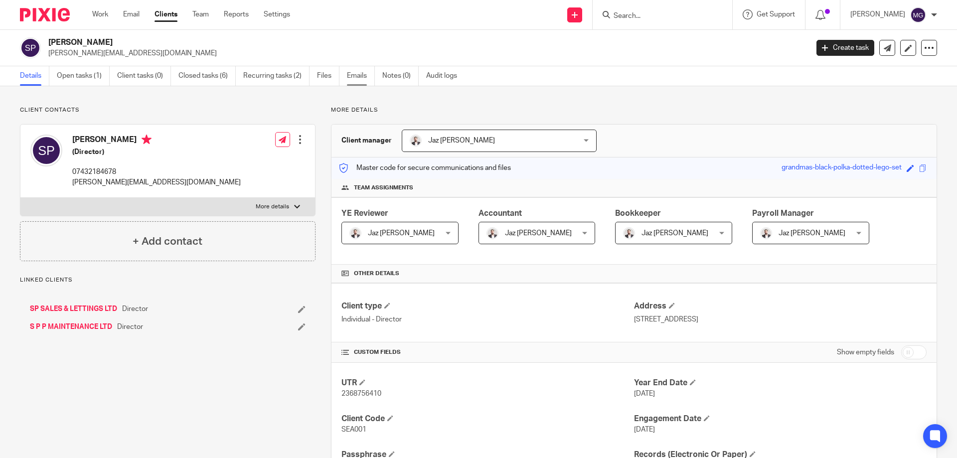
click at [361, 77] on link "Emails" at bounding box center [361, 75] width 28 height 19
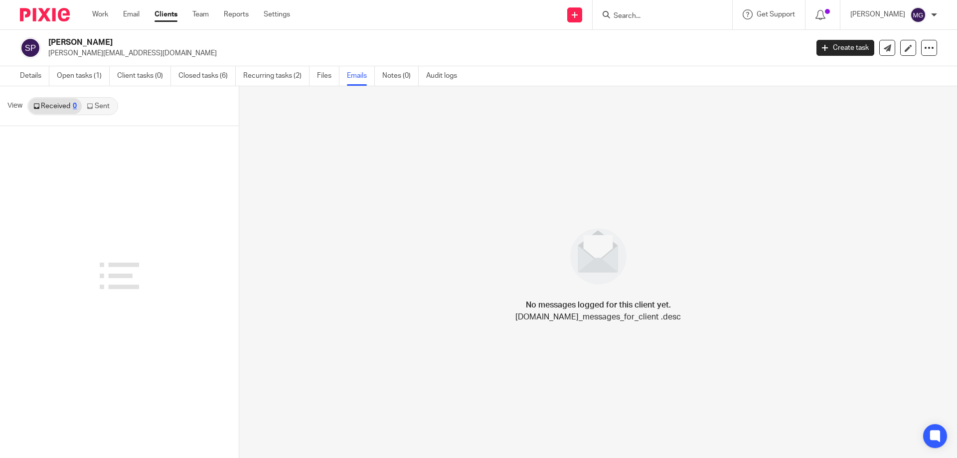
click at [105, 104] on link "Sent" at bounding box center [99, 106] width 35 height 16
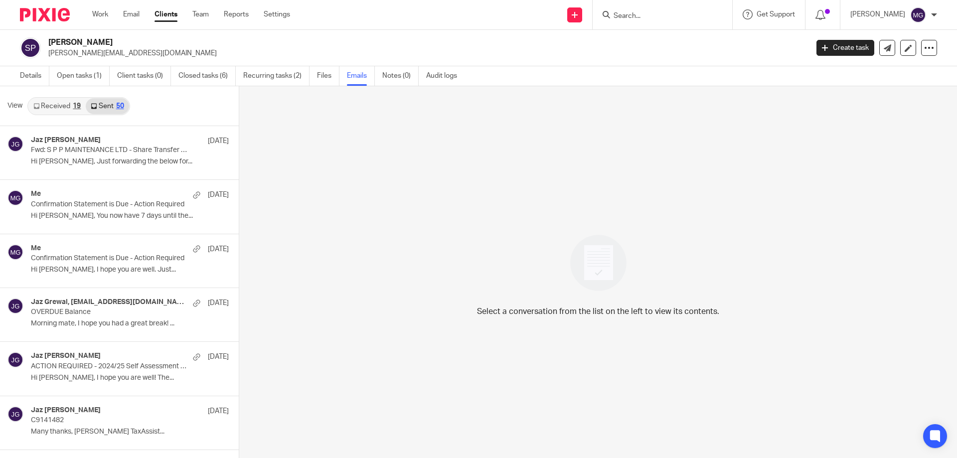
click at [76, 112] on link "Received 19" at bounding box center [56, 106] width 57 height 16
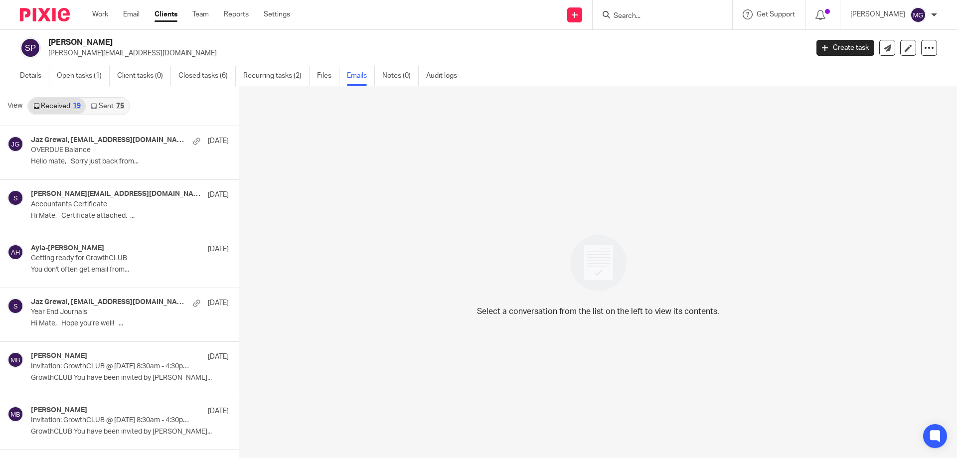
scroll to position [1, 0]
click at [117, 111] on link "Sent 75" at bounding box center [107, 105] width 43 height 16
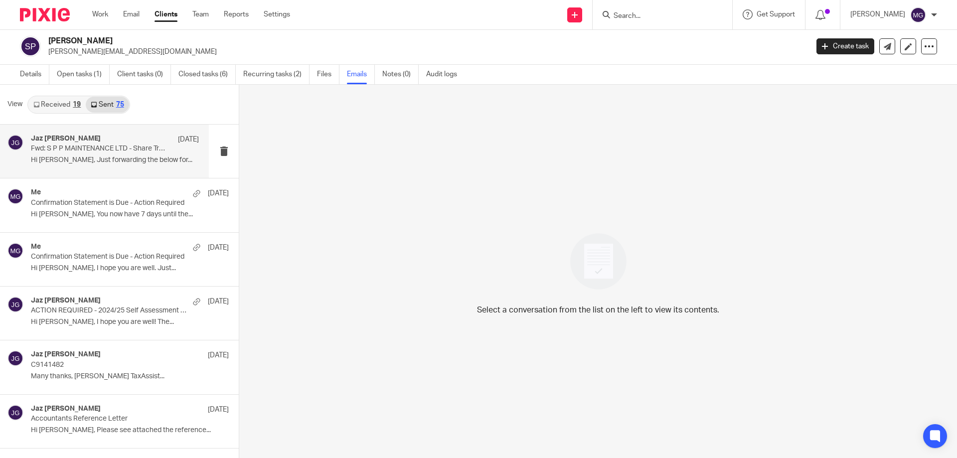
click at [108, 153] on div "Jaz Grewal 31 Jul Fwd: S P P MAINTENANCE LTD - Share Transfer Documents Hi Sean…" at bounding box center [115, 151] width 168 height 33
click at [120, 155] on div "Jaz Grewal 31 Jul Fwd: S P P MAINTENANCE LTD - Share Transfer Documents Hi Sean…" at bounding box center [115, 151] width 168 height 33
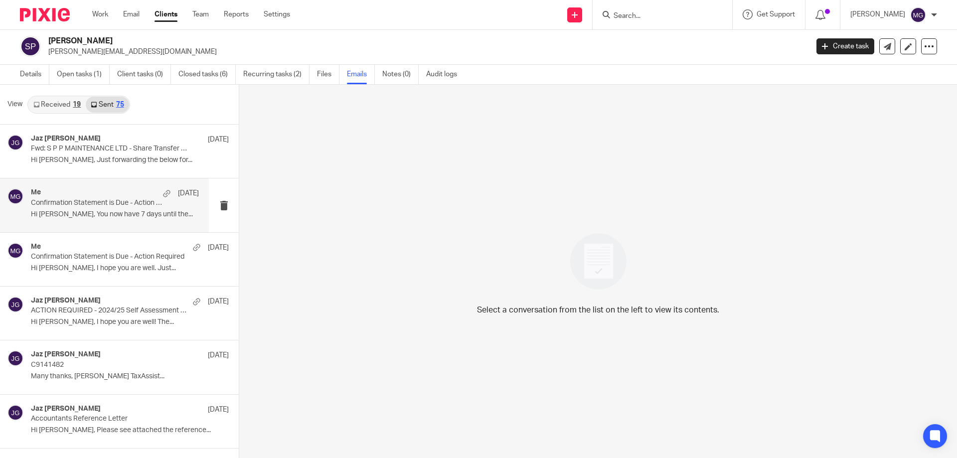
click at [113, 199] on p "Confirmation Statement is Due - Action Required" at bounding box center [98, 203] width 135 height 8
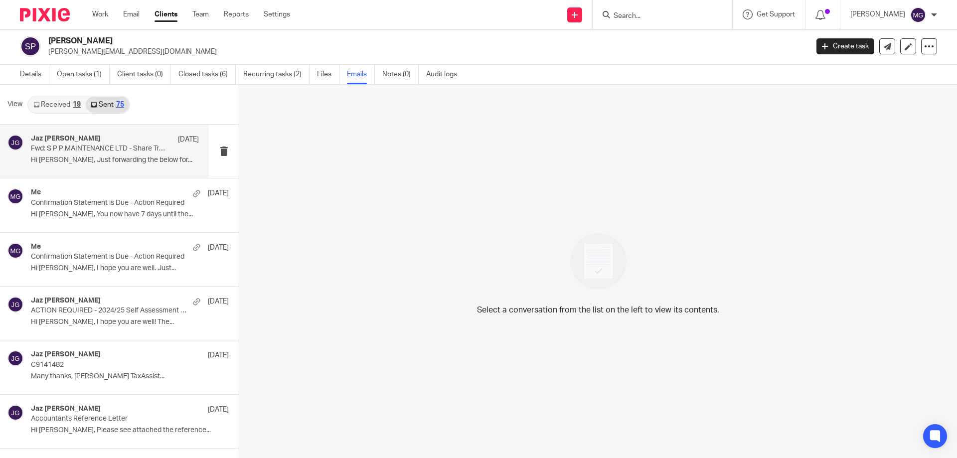
click at [115, 149] on p "Fwd: S P P MAINTENANCE LTD - Share Transfer Documents" at bounding box center [98, 148] width 135 height 8
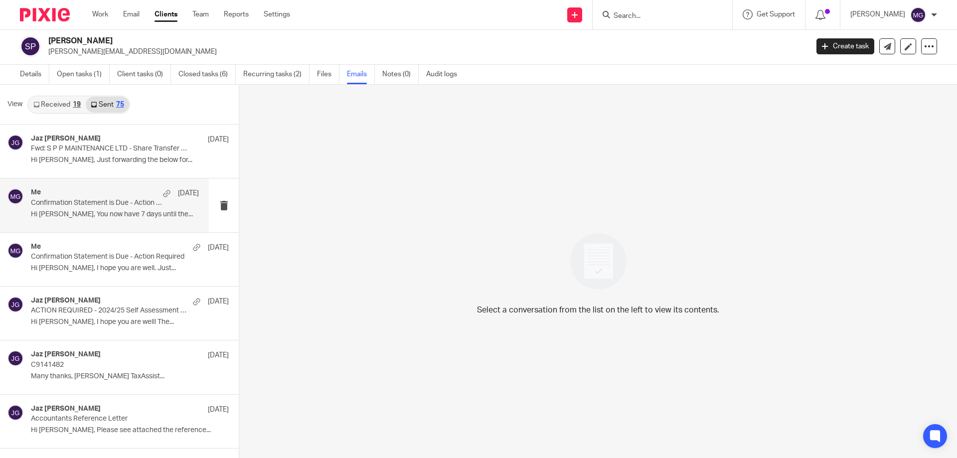
click at [115, 211] on p "Hi [PERSON_NAME], You now have 7 days until the..." at bounding box center [115, 214] width 168 height 8
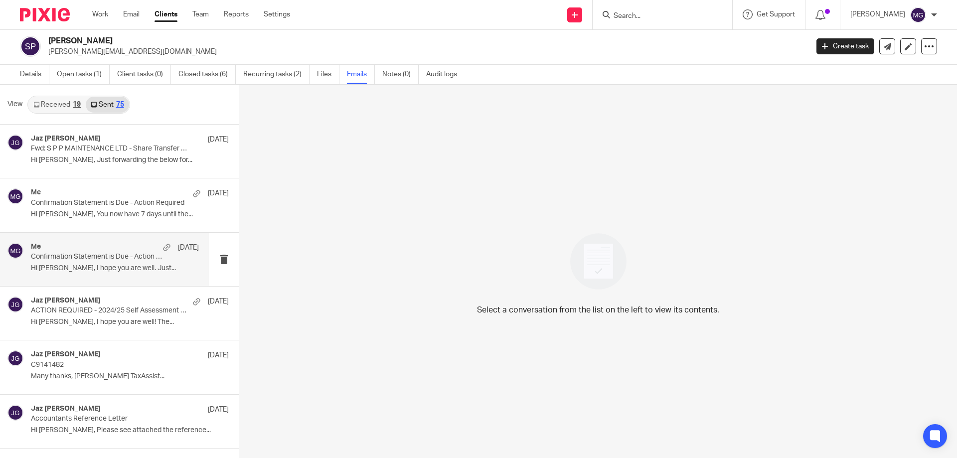
click at [118, 260] on p "Confirmation Statement is Due - Action Required" at bounding box center [98, 257] width 135 height 8
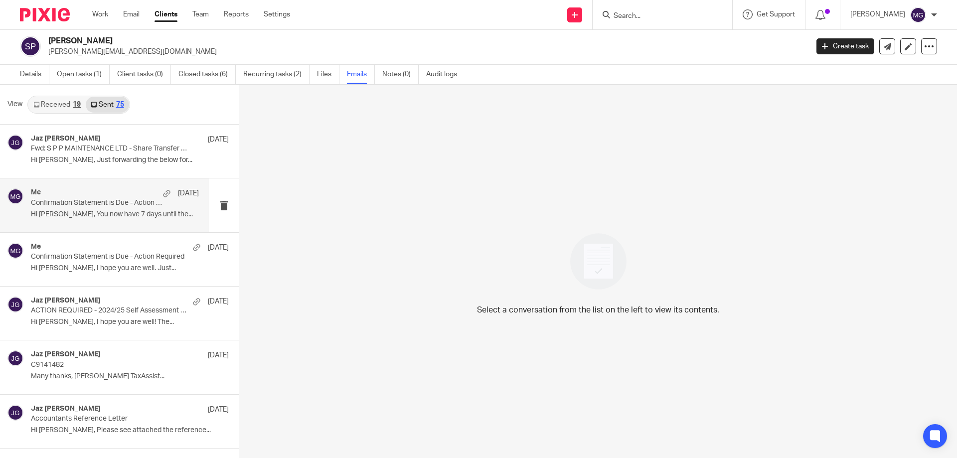
click at [112, 212] on p "Hi [PERSON_NAME], You now have 7 days until the..." at bounding box center [115, 214] width 168 height 8
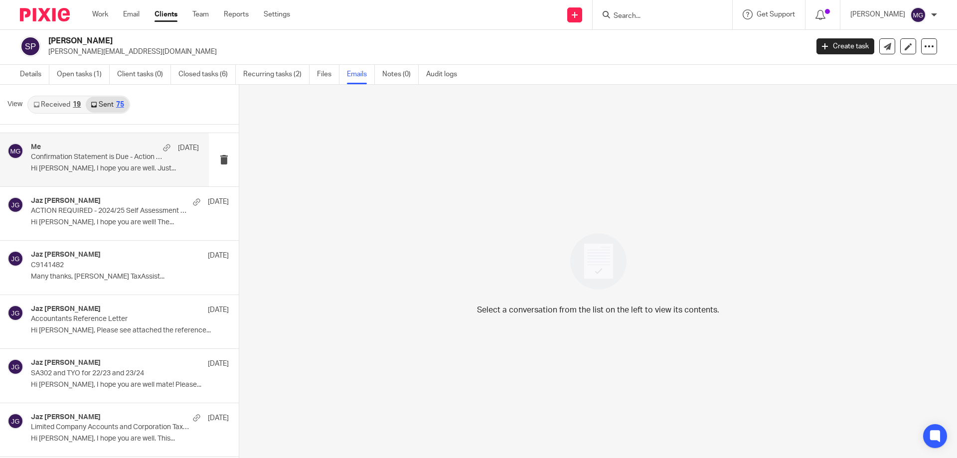
scroll to position [149, 0]
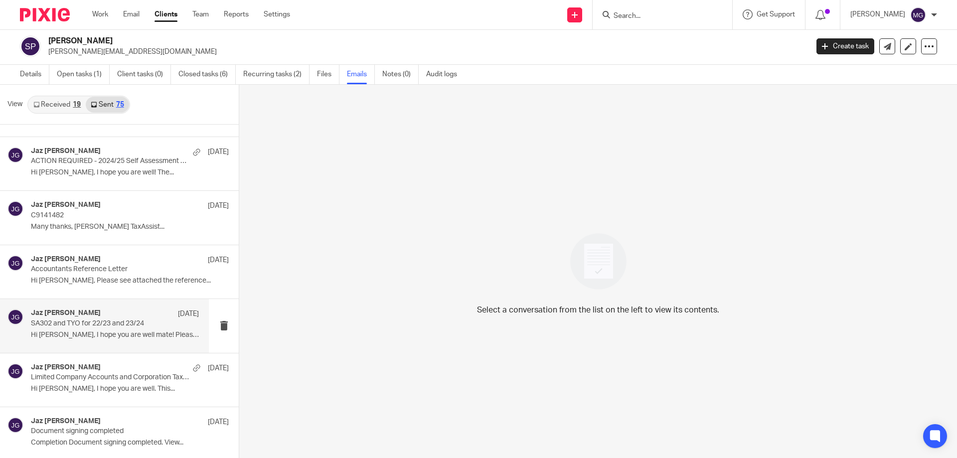
click at [127, 324] on p "SA302 and TYO for 22/23 and 23/24" at bounding box center [98, 323] width 135 height 8
click at [112, 318] on div "Jaz Grewal 26 Mar" at bounding box center [115, 314] width 168 height 10
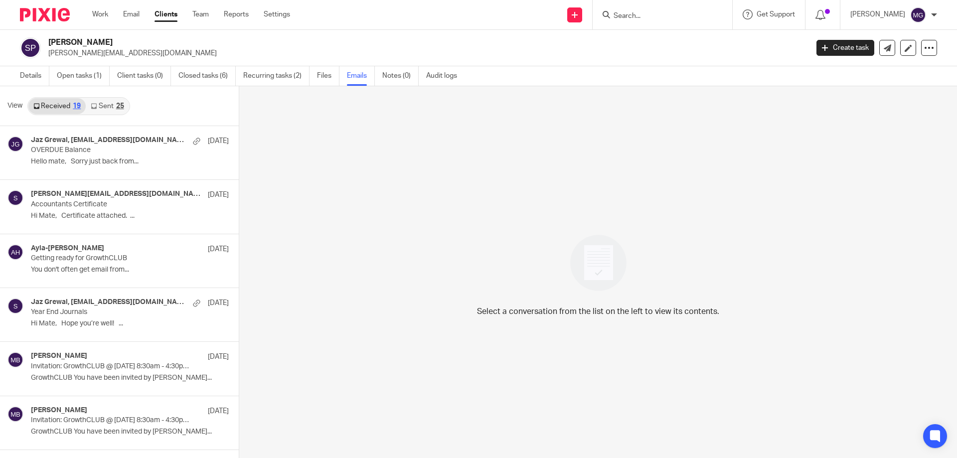
click at [121, 108] on div "25" at bounding box center [120, 106] width 8 height 7
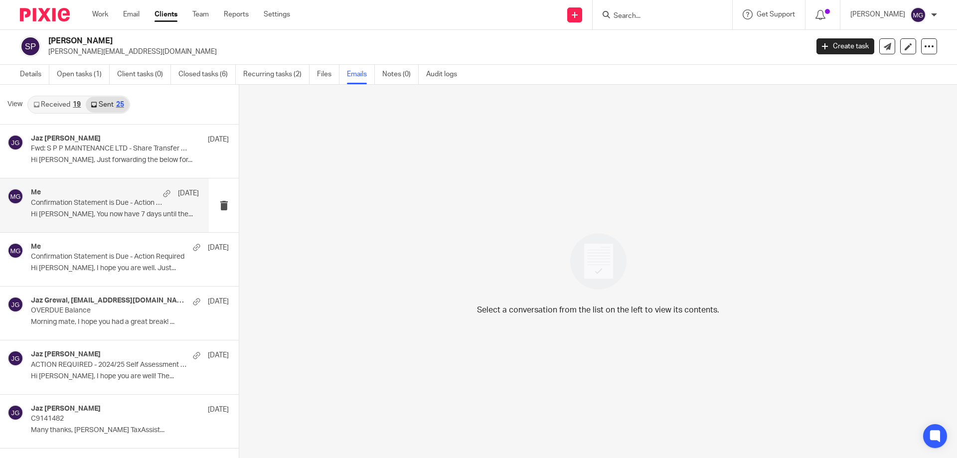
click at [128, 216] on p "Hi [PERSON_NAME], You now have 7 days until the..." at bounding box center [115, 214] width 168 height 8
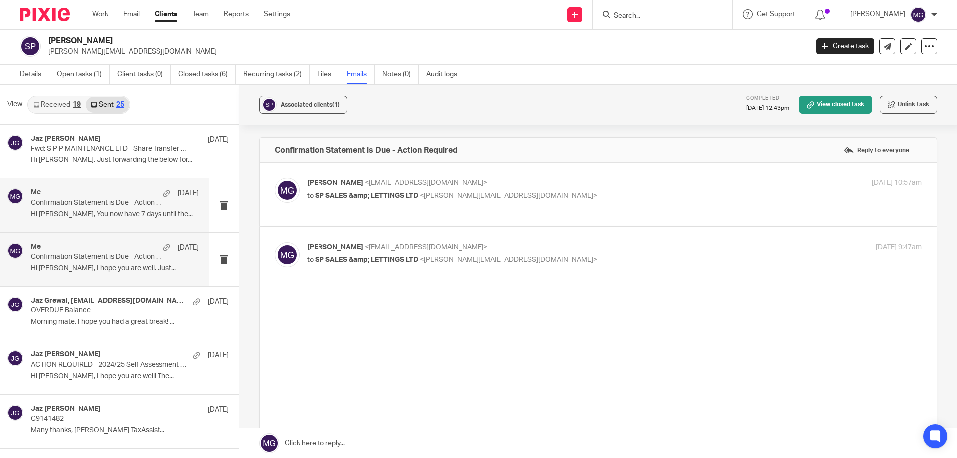
click at [123, 254] on p "Confirmation Statement is Due - Action Required" at bounding box center [98, 257] width 135 height 8
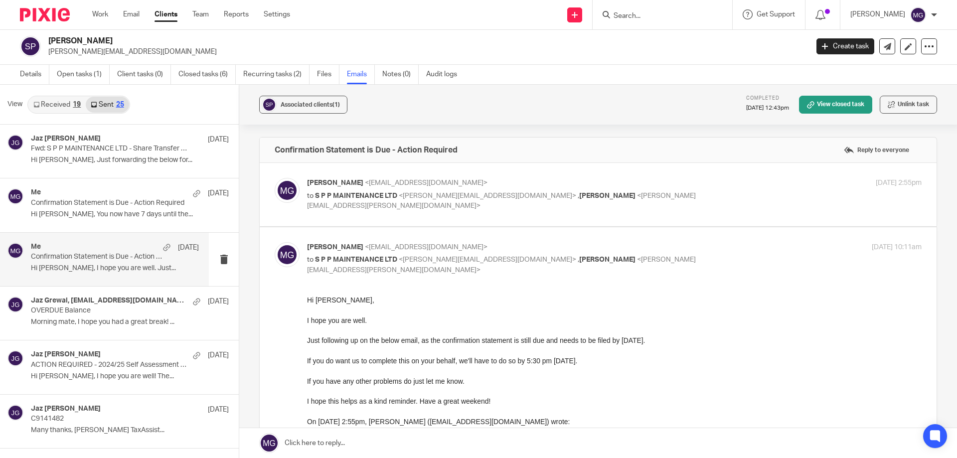
scroll to position [0, 0]
click at [127, 213] on p "Hi Sean, You now have 7 days until the..." at bounding box center [115, 214] width 168 height 8
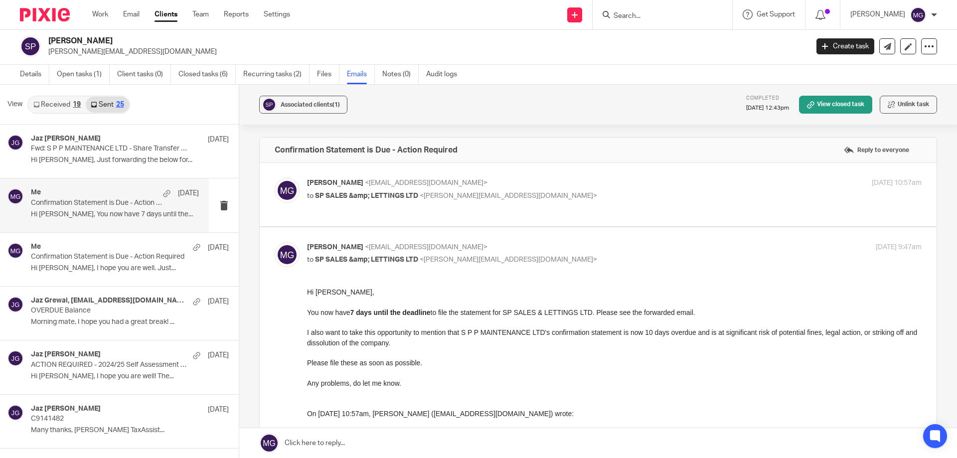
click at [442, 199] on p "to SP SALES &amp; LETTINGS LTD <sean@spsalesandlettings.co.uk>" at bounding box center [512, 196] width 410 height 10
checkbox input "true"
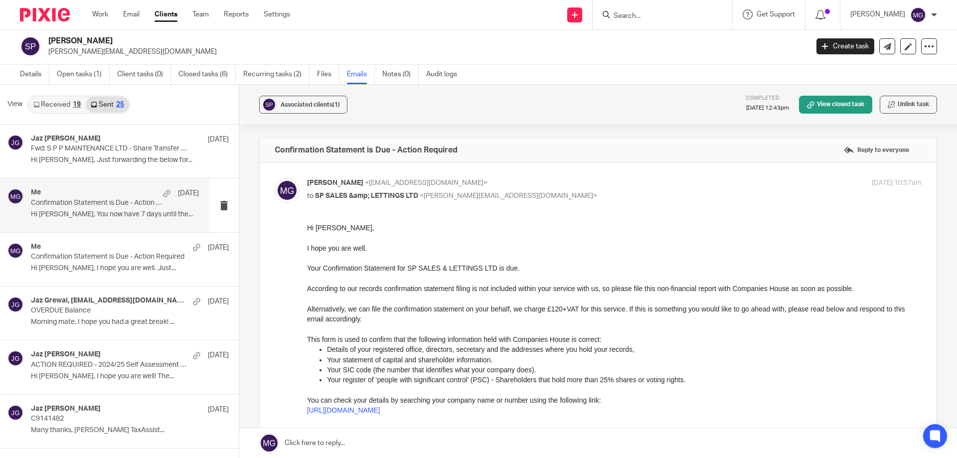
scroll to position [100, 0]
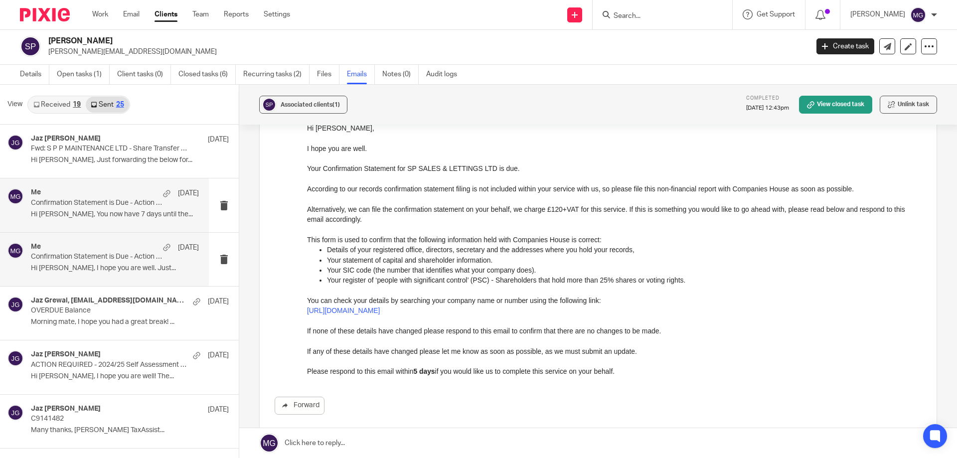
click at [132, 263] on div "Me 18 Jul Confirmation Statement is Due - Action Required Hi Sean, I hope you a…" at bounding box center [115, 259] width 168 height 33
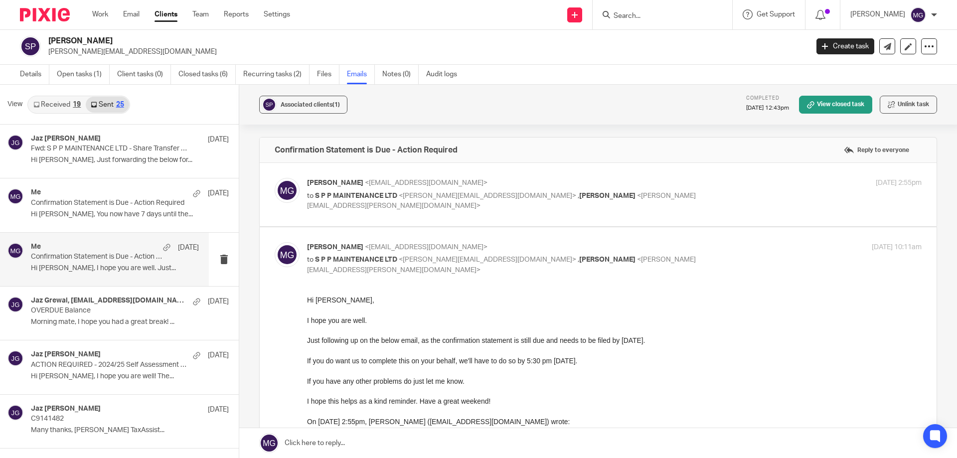
scroll to position [0, 0]
click at [127, 320] on p "Morning mate, I hope you had a great break! ..." at bounding box center [115, 322] width 168 height 8
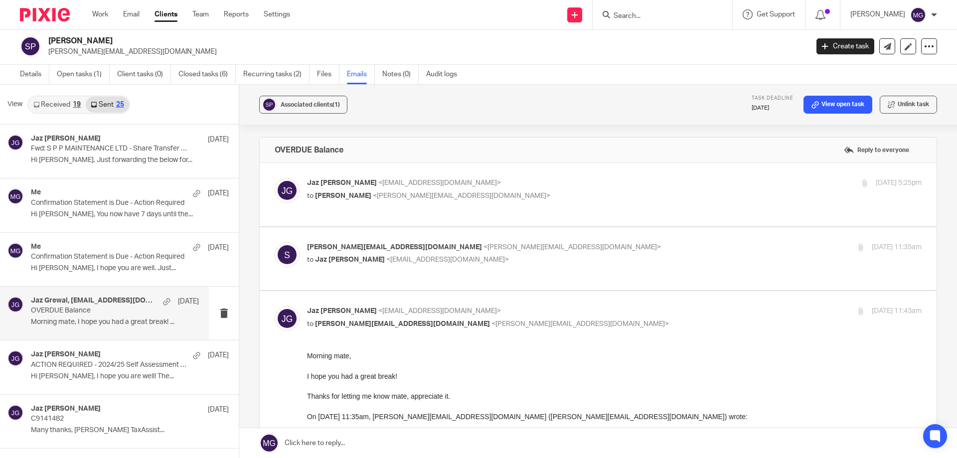
click at [424, 187] on p "Jaz Grewal <jazgrewal@taxassist.co.uk>" at bounding box center [512, 183] width 410 height 10
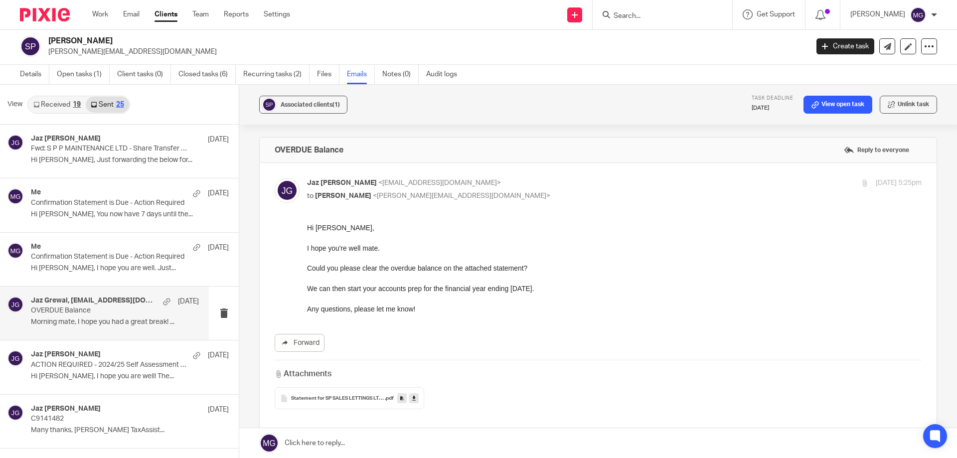
click at [424, 187] on p "Jaz Grewal <jazgrewal@taxassist.co.uk>" at bounding box center [512, 183] width 410 height 10
checkbox input "false"
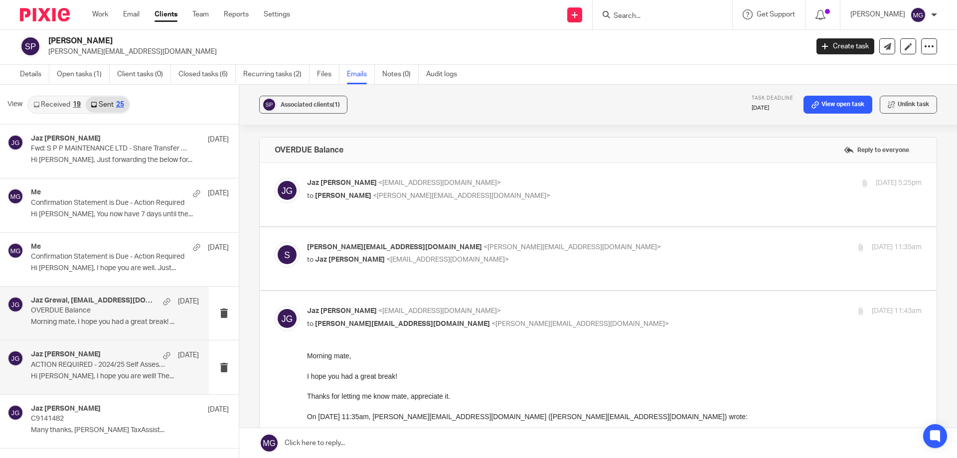
click at [105, 362] on p "ACTION REQUIRED - 2024/25 Self Assessment Tax Return Can Now Be Prepared" at bounding box center [98, 365] width 135 height 8
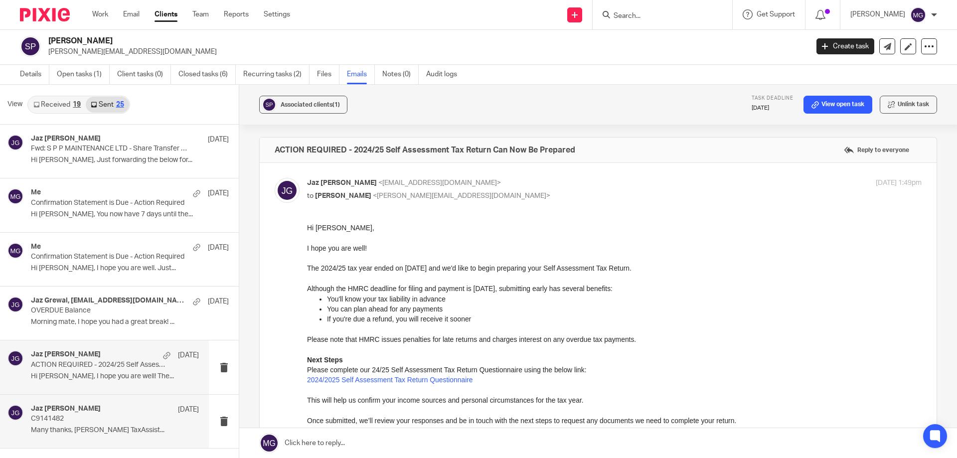
click at [104, 405] on div "Jaz Grewal 7 May" at bounding box center [115, 410] width 168 height 10
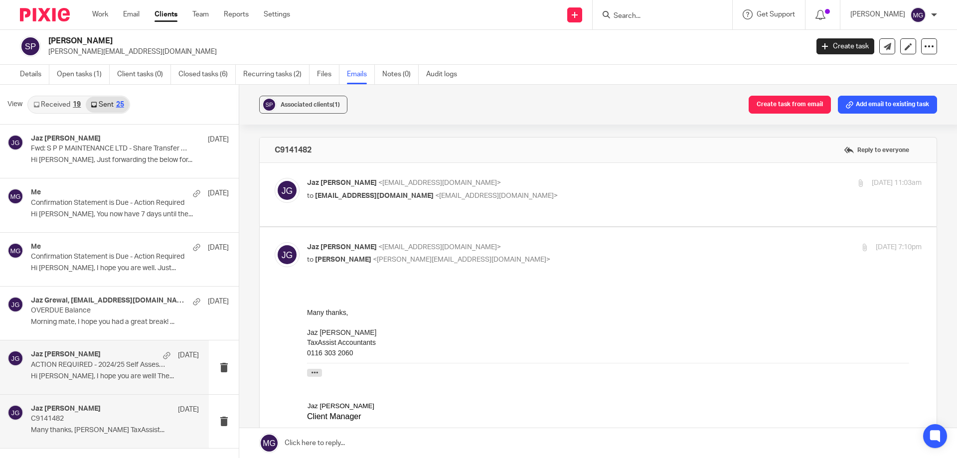
scroll to position [50, 0]
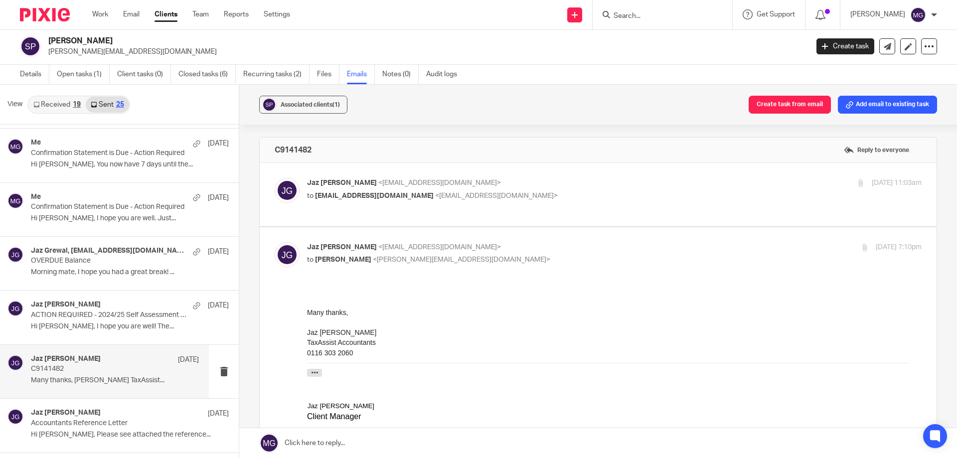
click at [474, 188] on p "Jaz Grewal <jazgrewal@taxassist.co.uk>" at bounding box center [512, 183] width 410 height 10
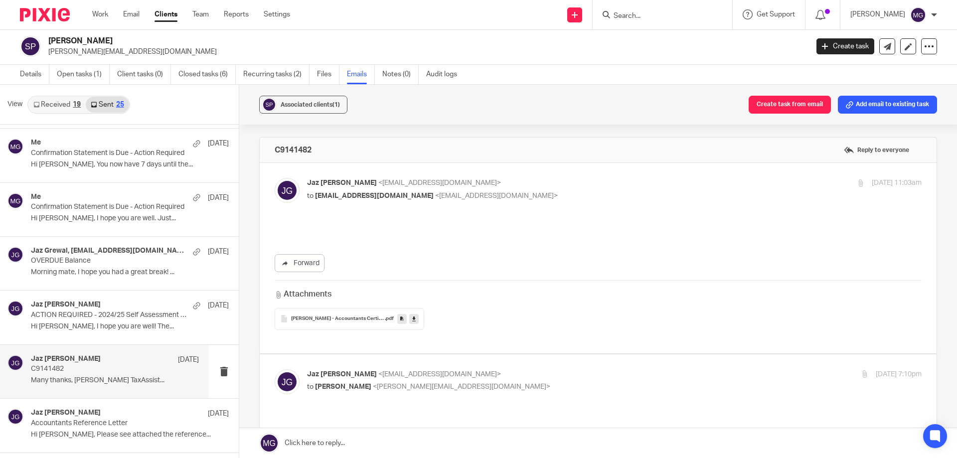
scroll to position [0, 0]
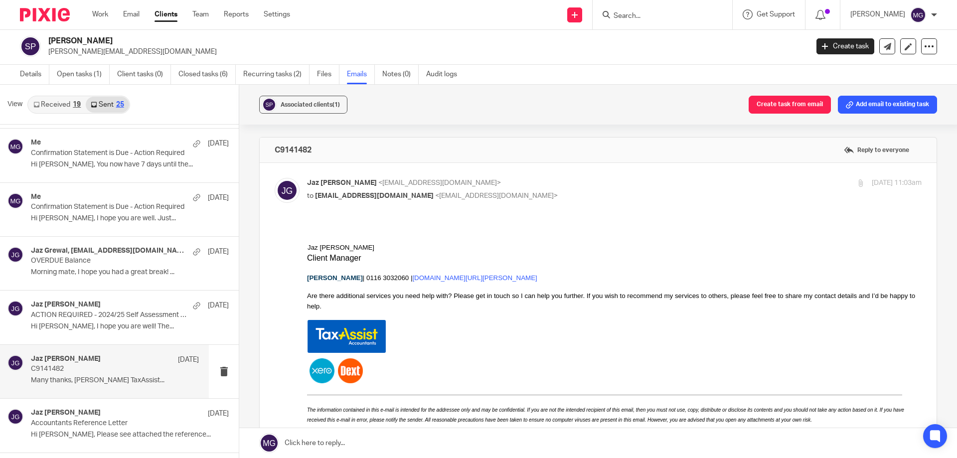
click at [472, 185] on p "Jaz Grewal <jazgrewal@taxassist.co.uk>" at bounding box center [512, 183] width 410 height 10
checkbox input "false"
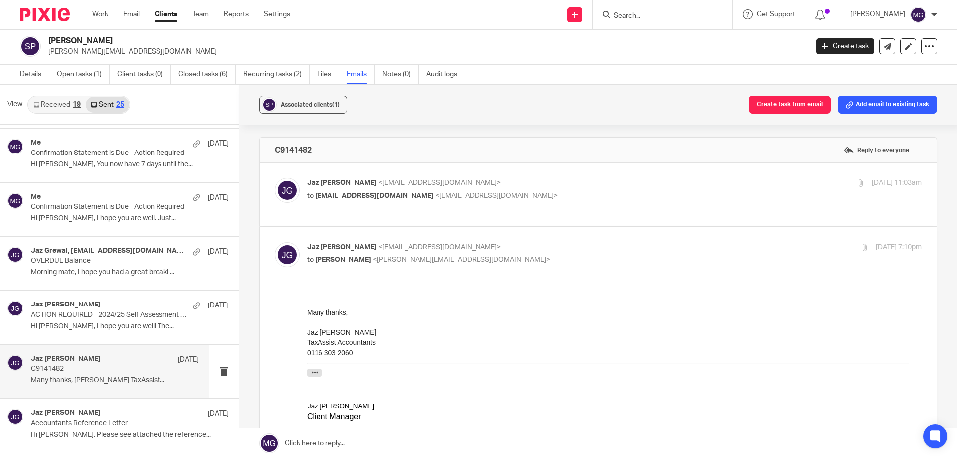
scroll to position [149, 0]
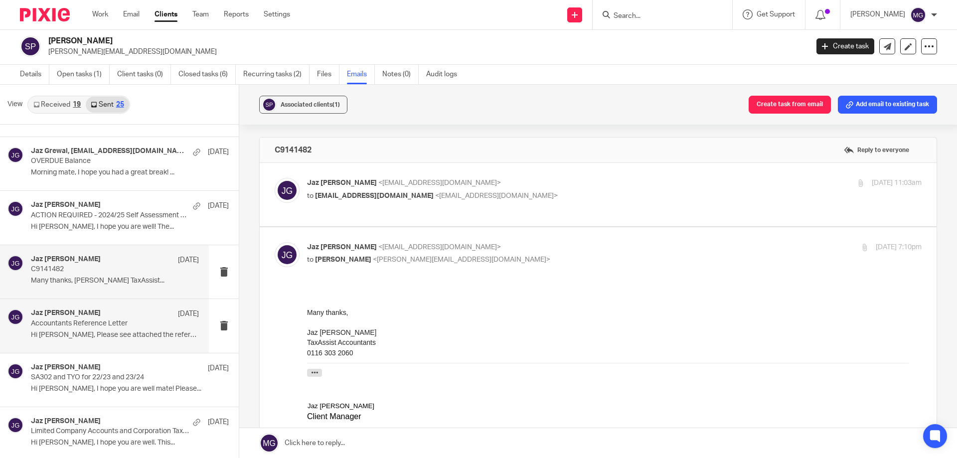
click at [96, 333] on p "Hi Sean, Please see attached the reference..." at bounding box center [115, 335] width 168 height 8
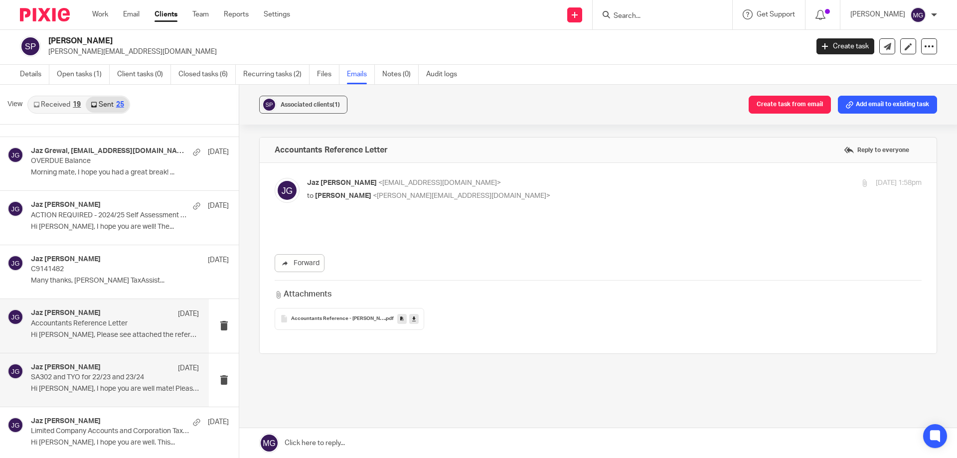
scroll to position [0, 0]
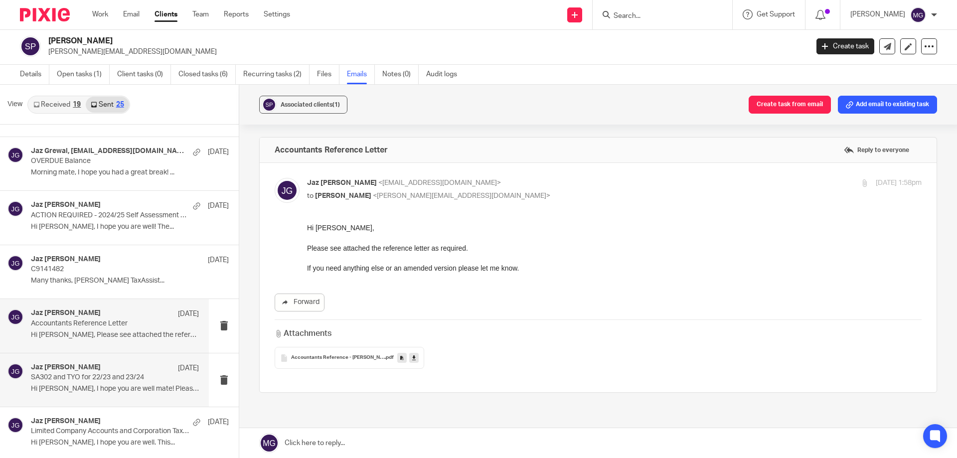
drag, startPoint x: 52, startPoint y: 389, endPoint x: 66, endPoint y: 386, distance: 14.3
click at [52, 389] on p "Hi Sean, I hope you are well mate! Please..." at bounding box center [115, 389] width 168 height 8
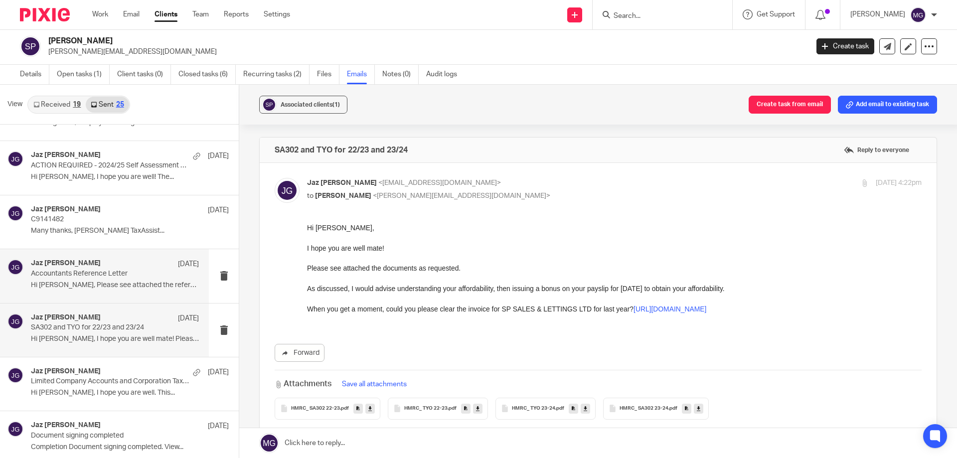
scroll to position [249, 0]
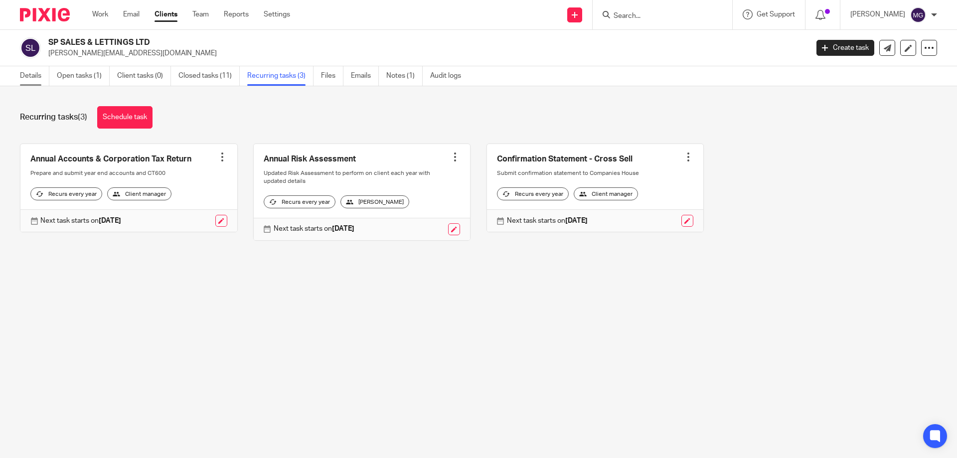
click at [31, 70] on link "Details" at bounding box center [34, 75] width 29 height 19
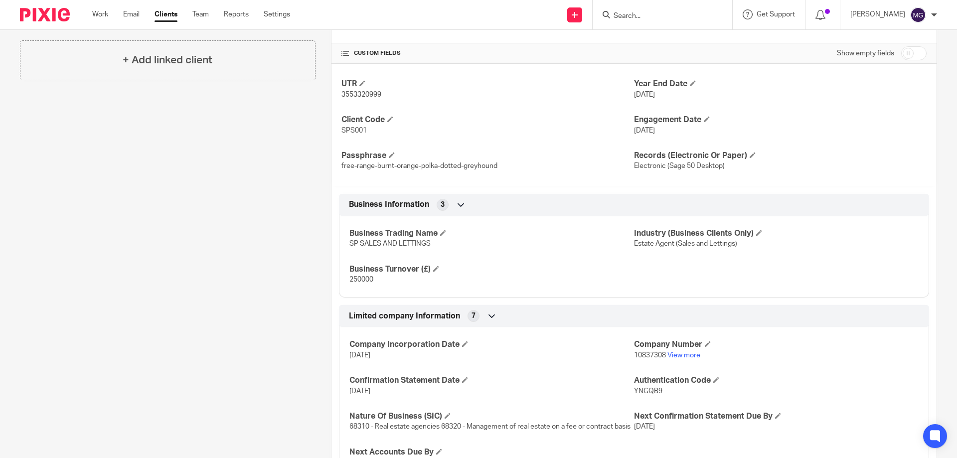
scroll to position [548, 0]
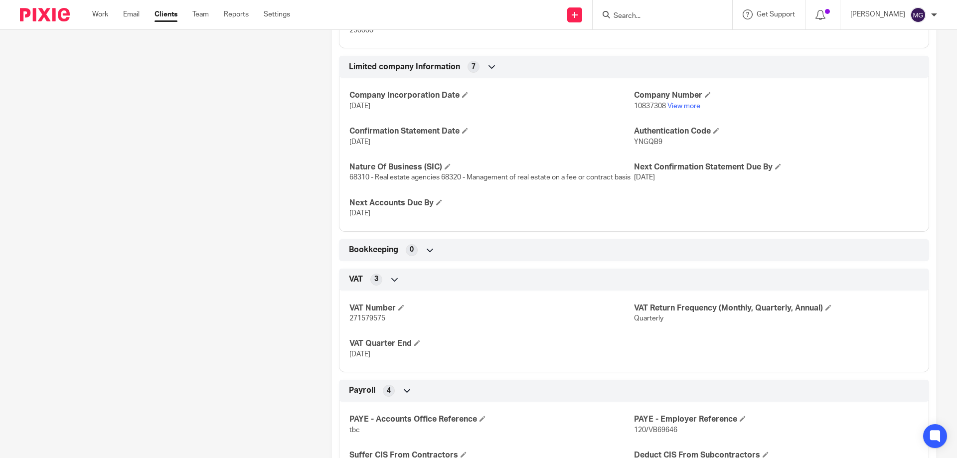
click at [368, 322] on span "271579575" at bounding box center [367, 318] width 36 height 7
click at [367, 322] on span "271579575" at bounding box center [367, 318] width 36 height 7
copy span "271579575"
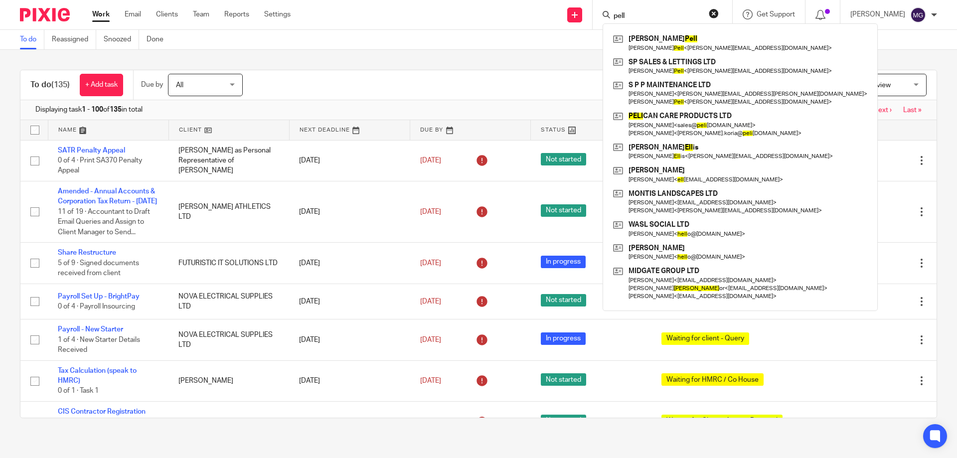
click at [344, 44] on div "To do Reassigned Snoozed Done" at bounding box center [478, 40] width 957 height 20
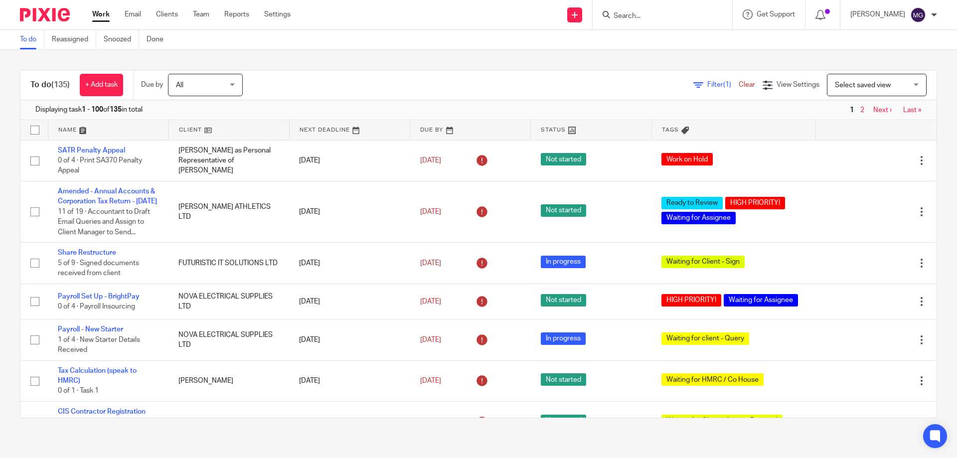
click at [686, 24] on div at bounding box center [662, 14] width 140 height 29
click at [642, 23] on div at bounding box center [662, 14] width 140 height 29
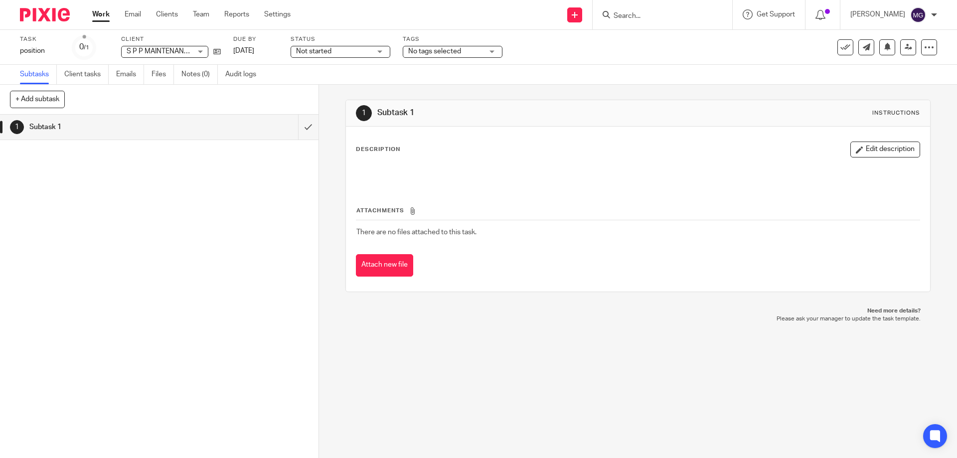
click at [199, 245] on div "1 Subtask 1" at bounding box center [159, 286] width 318 height 343
click at [837, 42] on button at bounding box center [845, 47] width 16 height 16
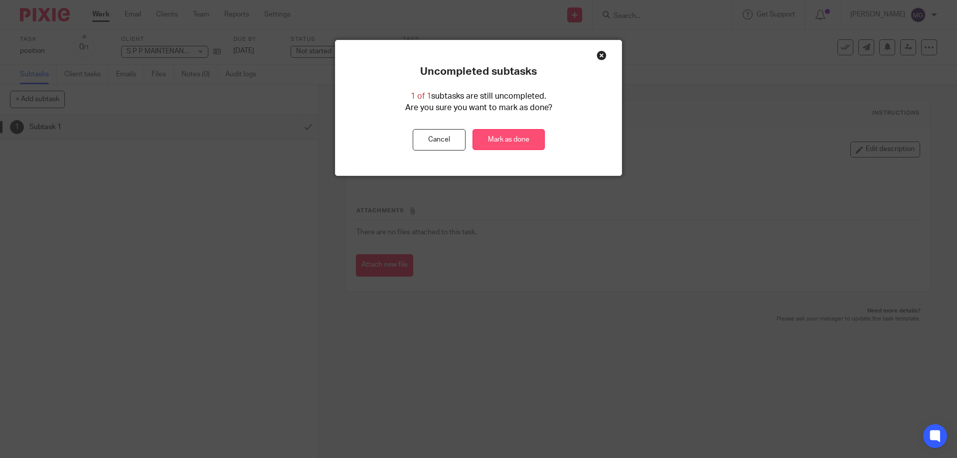
click at [515, 135] on link "Mark as done" at bounding box center [508, 139] width 72 height 21
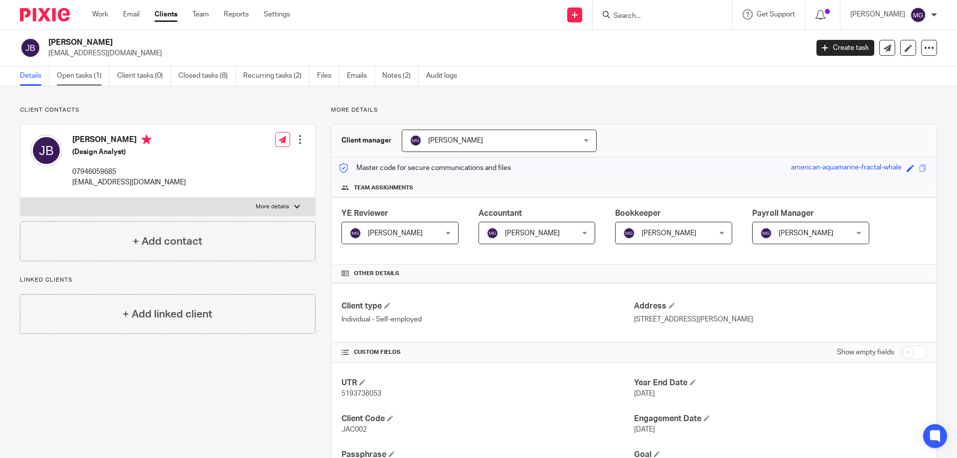
click at [82, 78] on link "Open tasks (1)" at bounding box center [83, 75] width 53 height 19
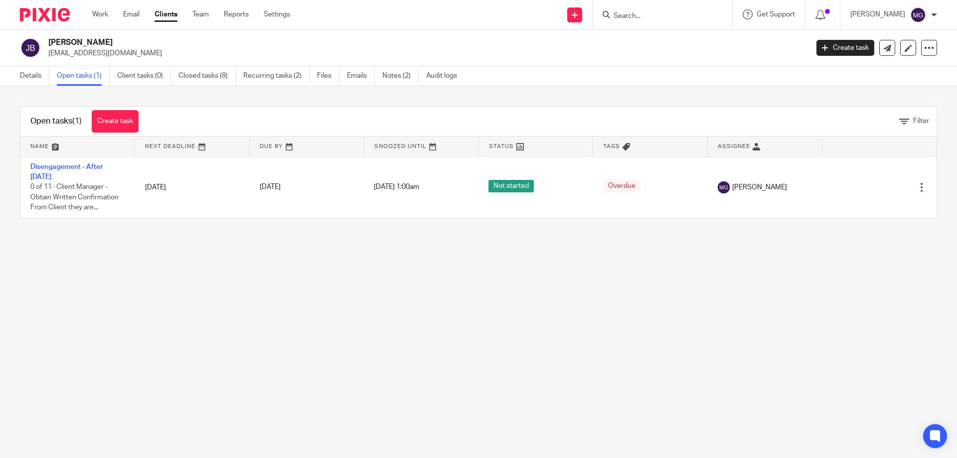
click at [55, 166] on link "Disengagement - After 05/04/2025" at bounding box center [66, 171] width 72 height 17
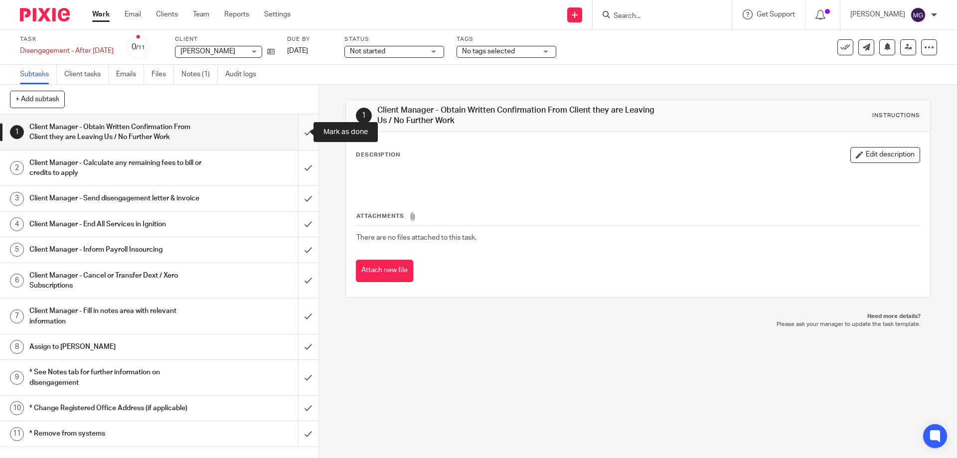
click at [296, 129] on input "submit" at bounding box center [159, 132] width 318 height 35
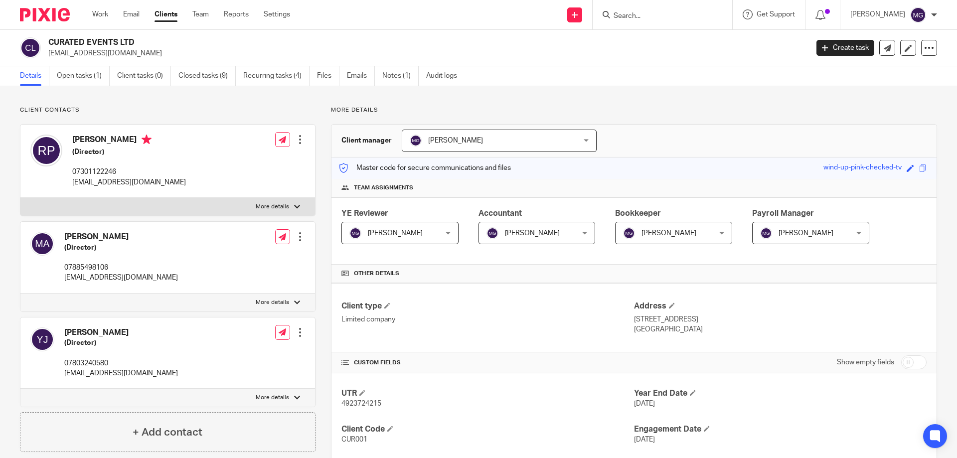
click at [650, 14] on input "Search" at bounding box center [657, 16] width 90 height 9
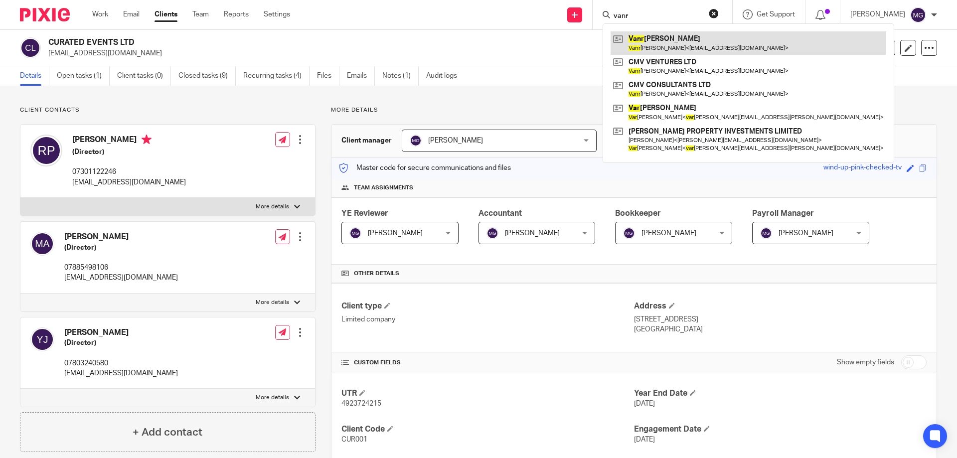
type input "vanr"
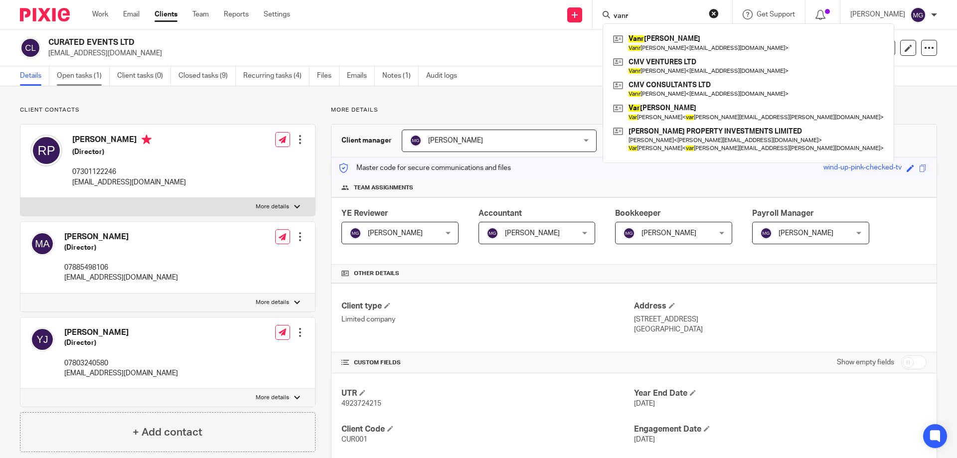
click at [72, 76] on link "Open tasks (1)" at bounding box center [83, 75] width 53 height 19
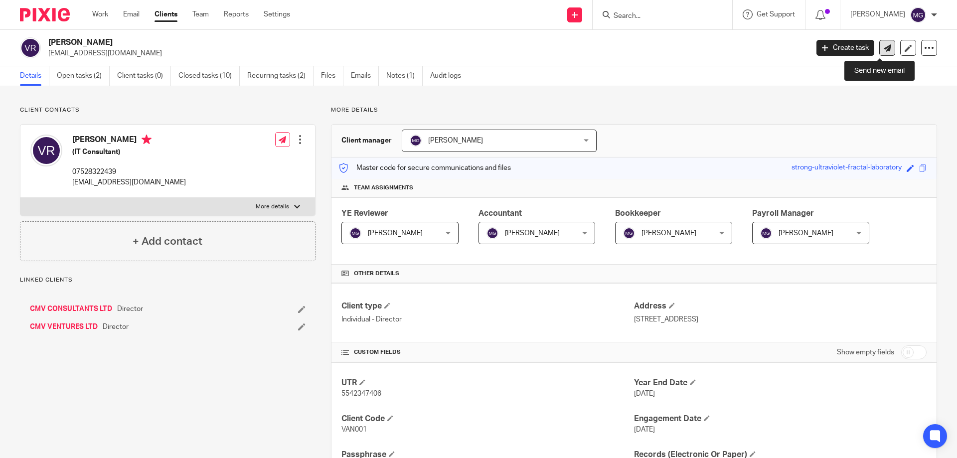
click at [883, 47] on icon at bounding box center [886, 47] width 7 height 7
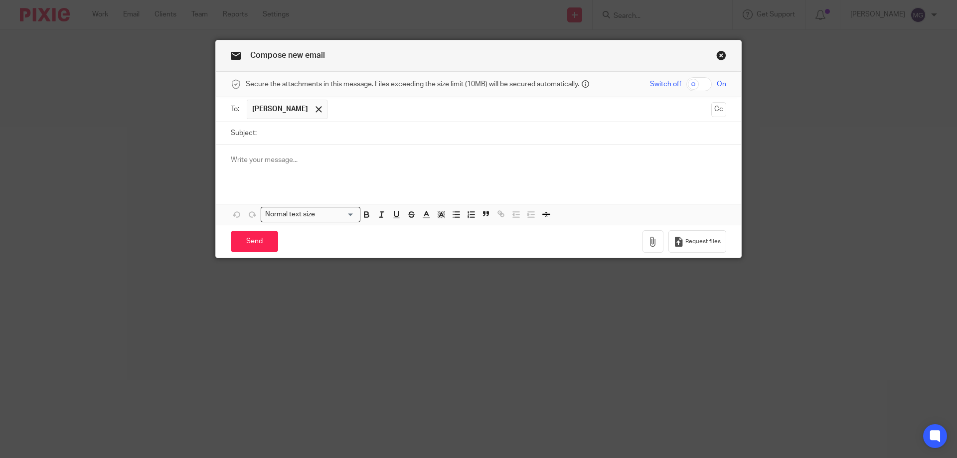
click at [304, 138] on input "Subject:" at bounding box center [494, 133] width 464 height 22
type input "Recent Query"
click at [323, 173] on div at bounding box center [478, 164] width 525 height 39
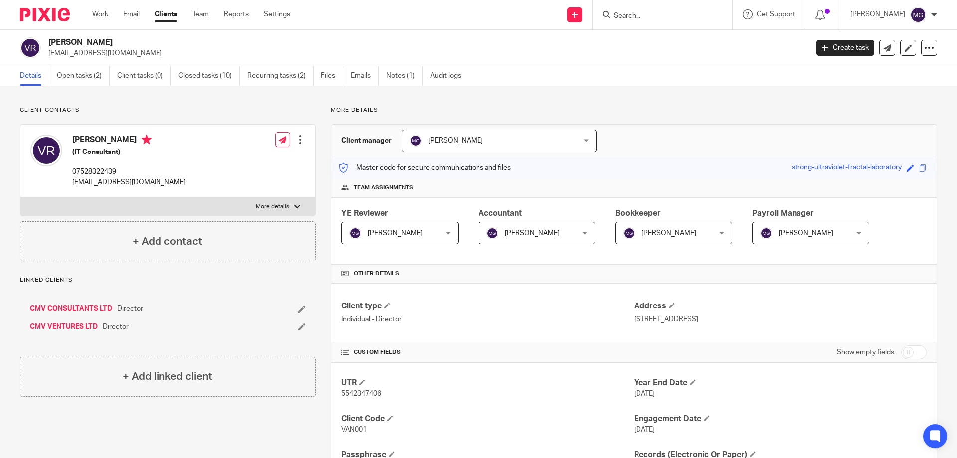
click at [801, 123] on div "More details Client manager Mason Graves Mason Graves Fatema Topia Jaz Grewal M…" at bounding box center [625, 386] width 621 height 561
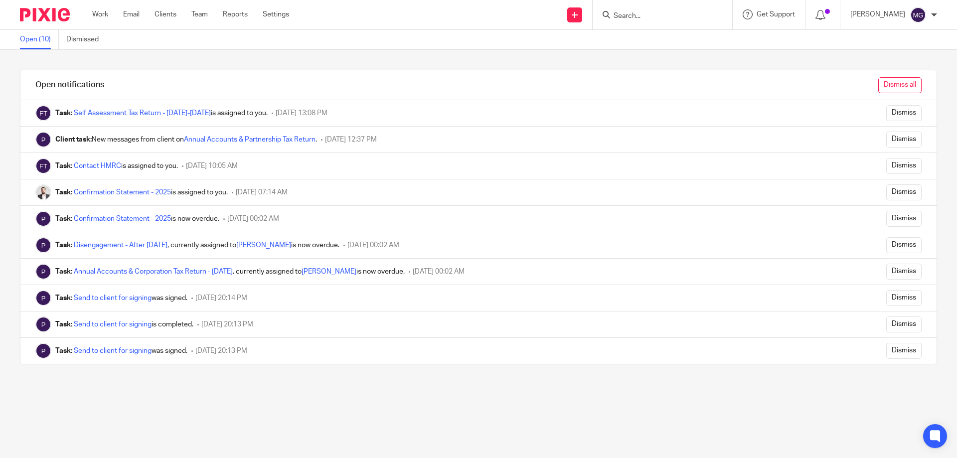
click at [894, 90] on input "Dismiss all" at bounding box center [899, 85] width 43 height 16
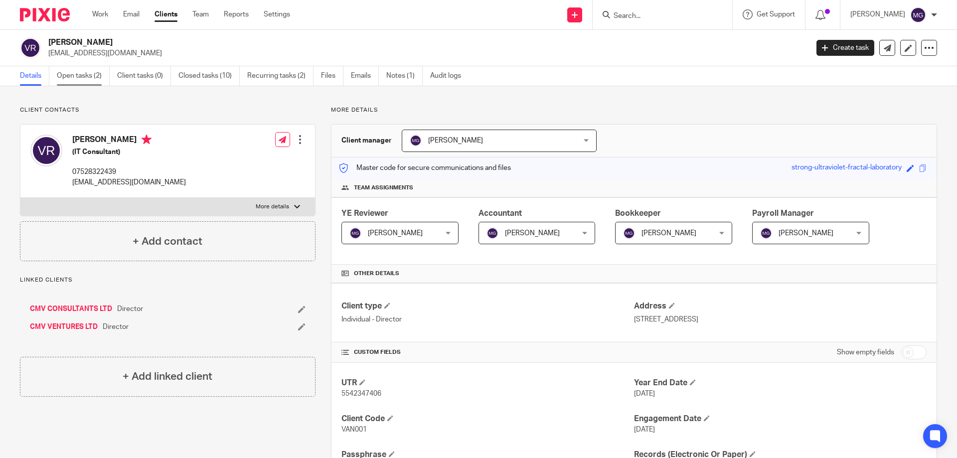
click at [82, 79] on link "Open tasks (2)" at bounding box center [83, 75] width 53 height 19
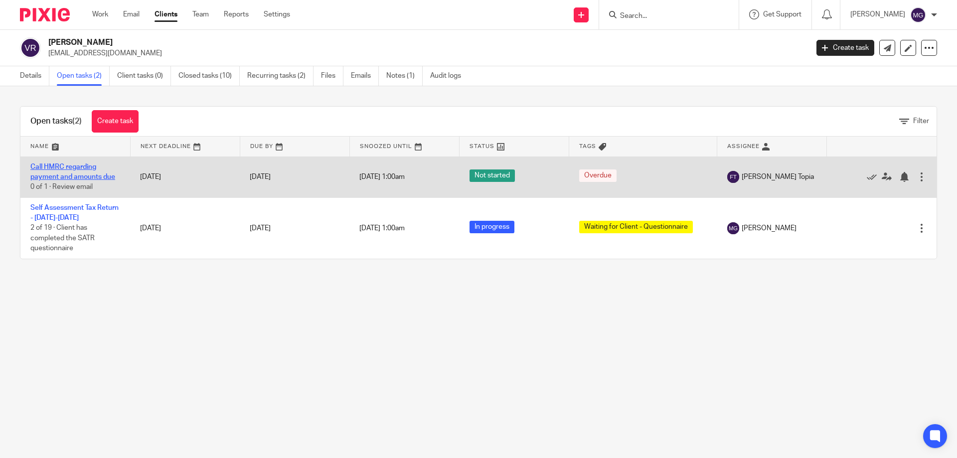
drag, startPoint x: 66, startPoint y: 186, endPoint x: 59, endPoint y: 176, distance: 11.9
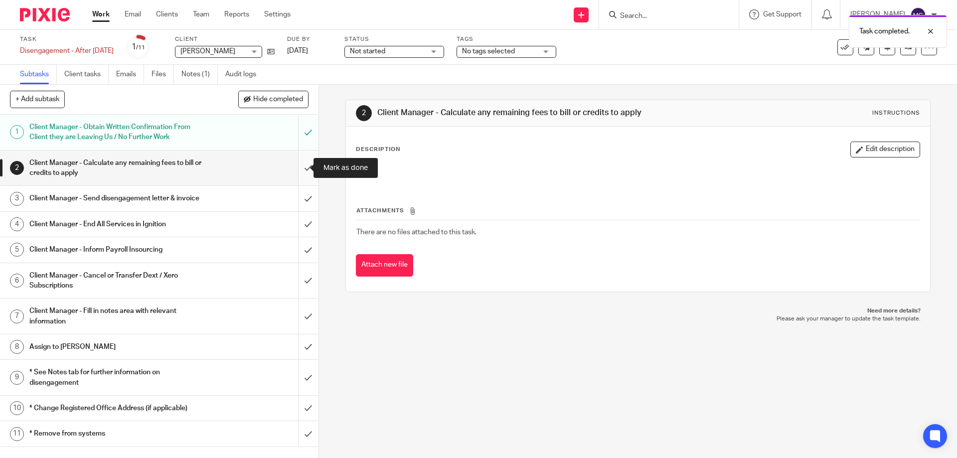
click at [299, 172] on input "submit" at bounding box center [159, 167] width 318 height 35
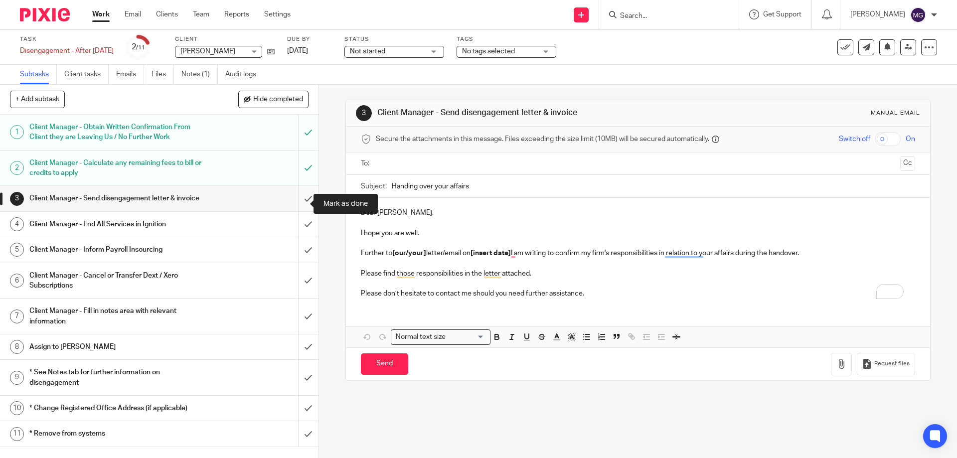
click at [292, 205] on input "submit" at bounding box center [159, 198] width 318 height 25
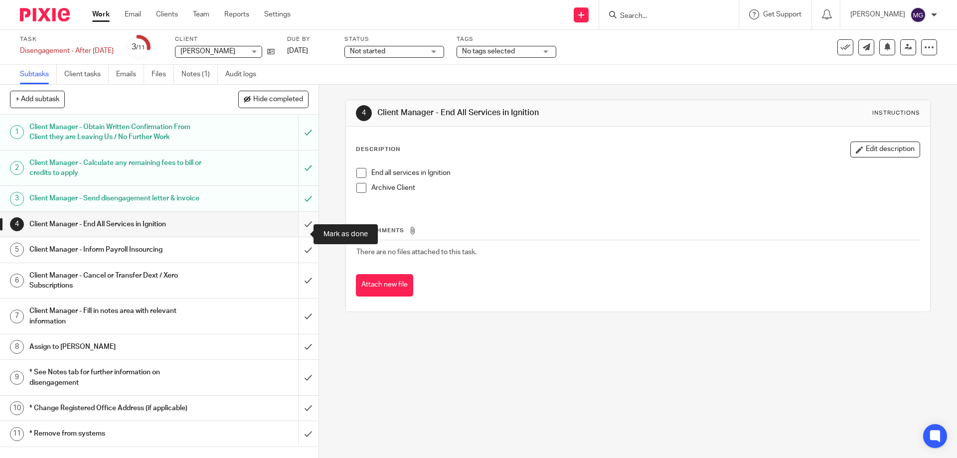
click at [296, 233] on input "submit" at bounding box center [159, 224] width 318 height 25
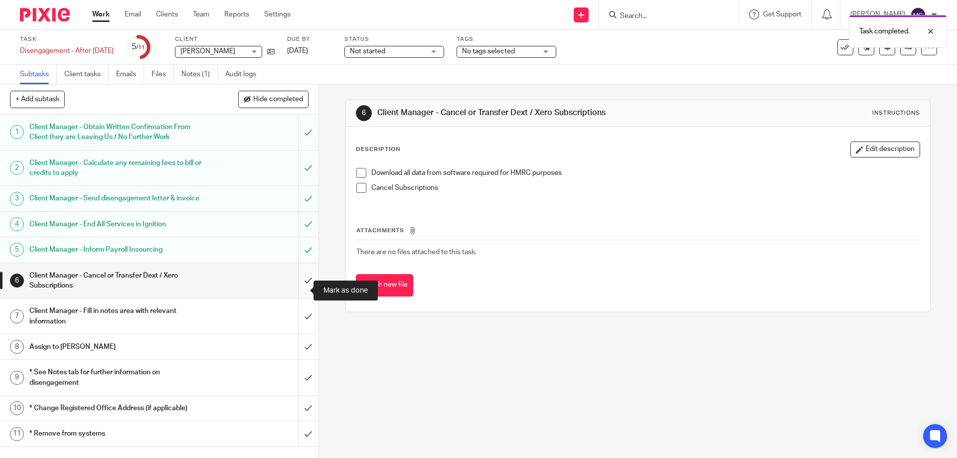
click at [305, 296] on input "submit" at bounding box center [159, 280] width 318 height 35
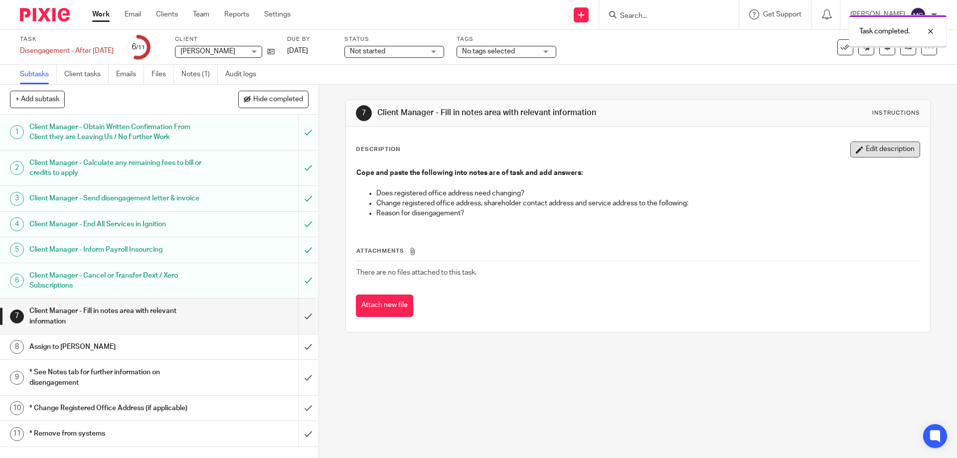
click at [883, 148] on button "Edit description" at bounding box center [885, 150] width 70 height 16
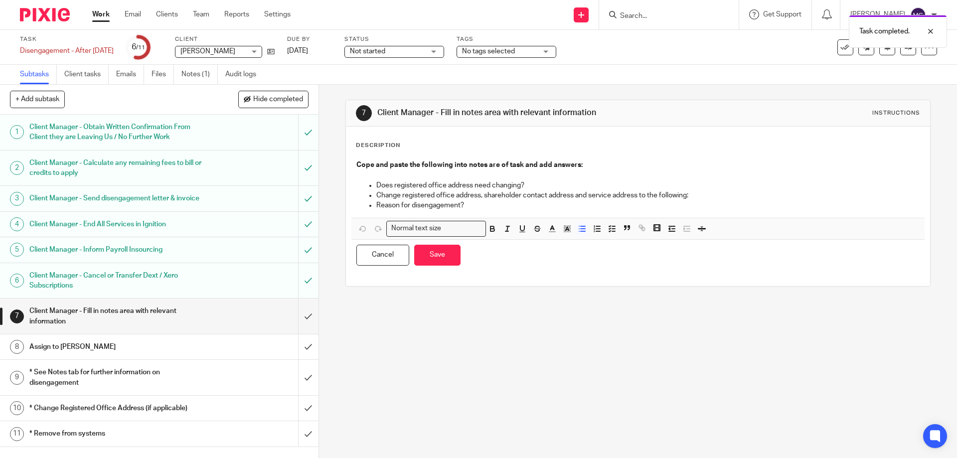
click at [500, 209] on p "Reason for disengagement?" at bounding box center [647, 205] width 543 height 10
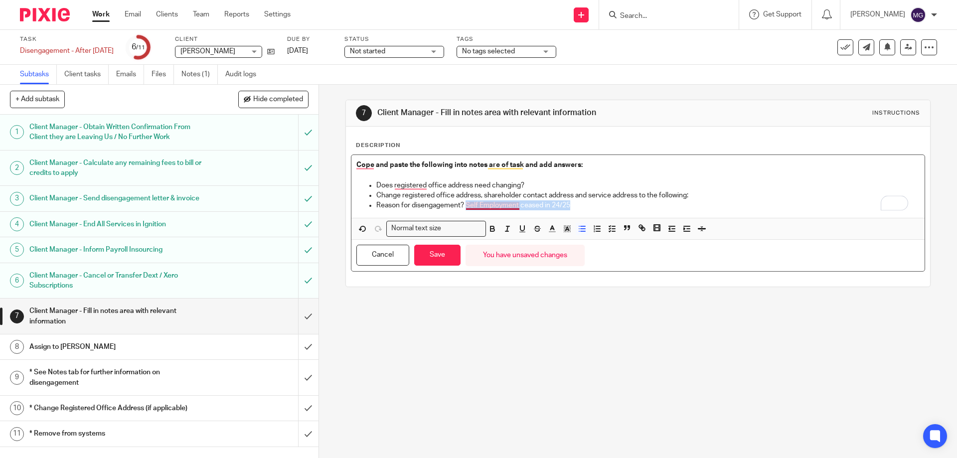
drag, startPoint x: 578, startPoint y: 207, endPoint x: 464, endPoint y: 204, distance: 114.1
click at [464, 204] on p "Reason for disengagement? Self Employment ceased in 24/25" at bounding box center [647, 205] width 543 height 10
click at [601, 207] on p "Reason for disengagement? Self Employment ceased in 24/25" at bounding box center [647, 205] width 543 height 10
drag, startPoint x: 547, startPoint y: 204, endPoint x: 463, endPoint y: 201, distance: 84.3
click at [463, 201] on p "Reason for disengagement? Self Employment ceased in 24/25 - SATR submitted" at bounding box center [647, 205] width 543 height 10
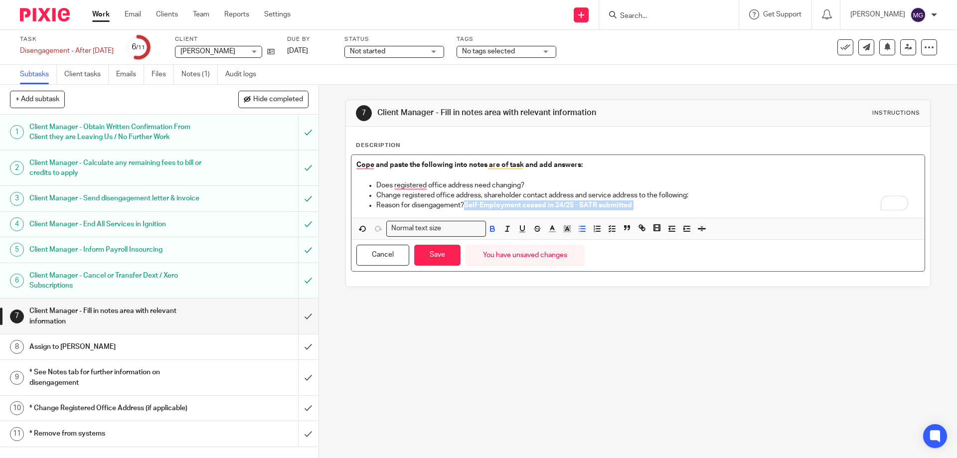
drag, startPoint x: 639, startPoint y: 204, endPoint x: 463, endPoint y: 204, distance: 175.9
click at [463, 204] on p "Reason for disengagement? Self-Employment ceased in 24/25 - SATR submitted" at bounding box center [647, 205] width 543 height 10
copy p "Self-Employment ceased in 24/25 - SATR submitted"
click at [306, 330] on input "submit" at bounding box center [159, 315] width 318 height 35
click at [444, 259] on button "Save" at bounding box center [437, 255] width 46 height 21
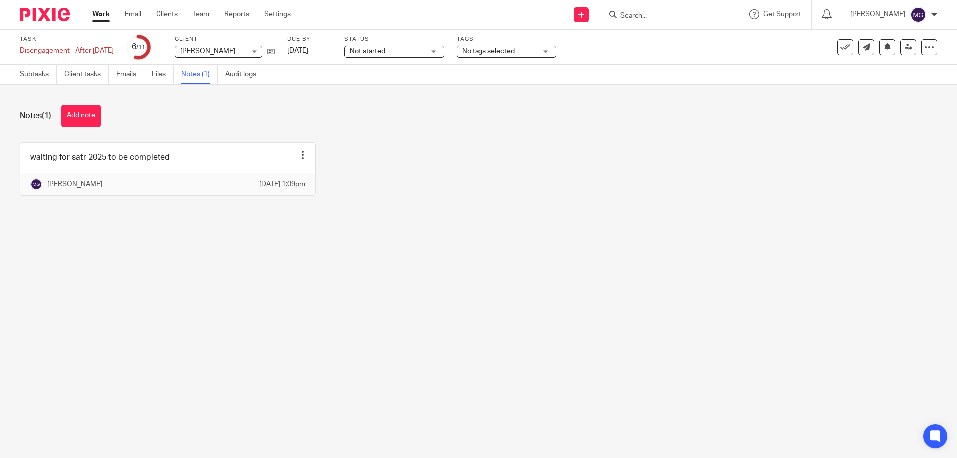
click at [92, 111] on button "Add note" at bounding box center [80, 116] width 39 height 22
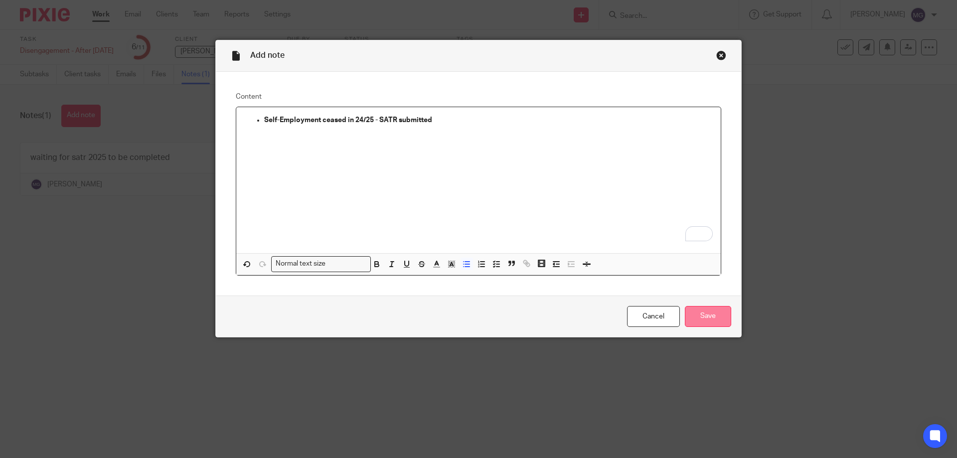
click at [705, 306] on input "Save" at bounding box center [708, 316] width 46 height 21
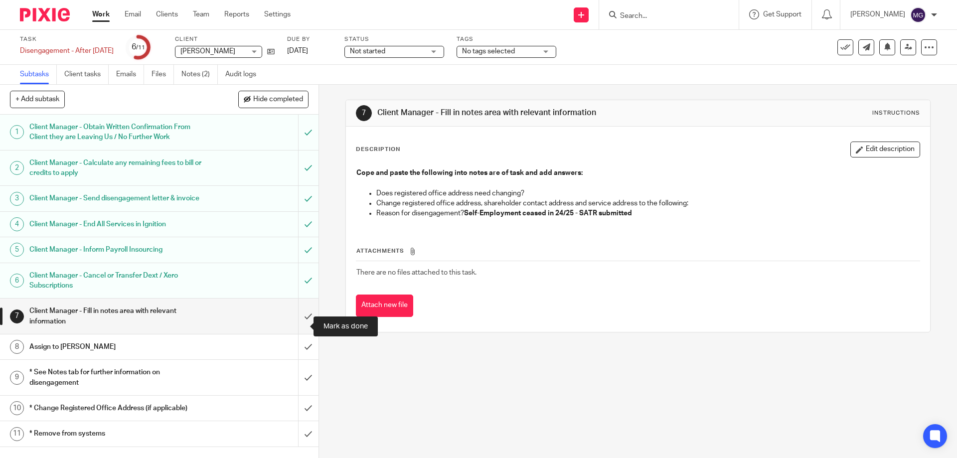
click at [300, 325] on input "submit" at bounding box center [159, 315] width 318 height 35
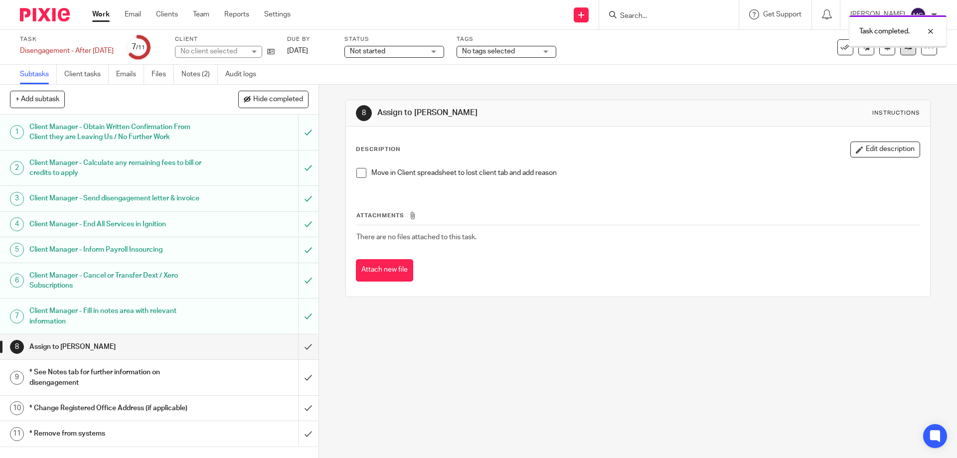
drag, startPoint x: 0, startPoint y: 0, endPoint x: 899, endPoint y: 51, distance: 900.3
click at [900, 51] on link at bounding box center [908, 47] width 16 height 16
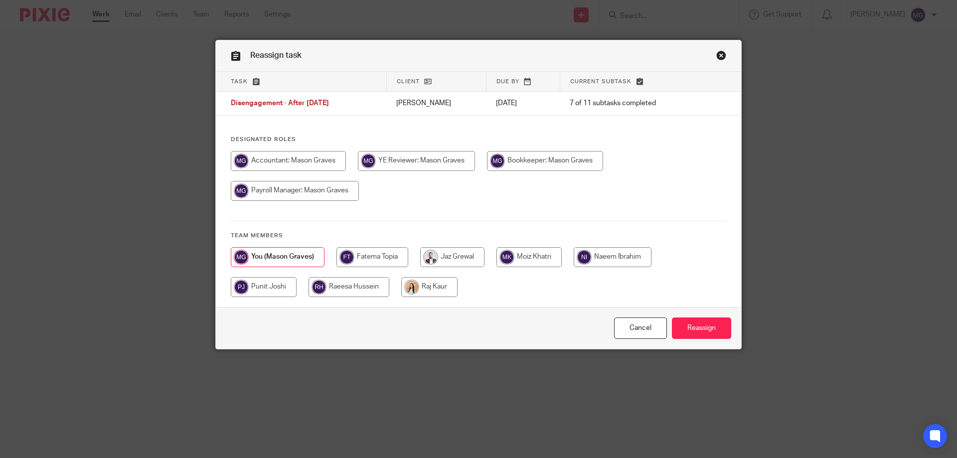
click at [418, 290] on input "radio" at bounding box center [429, 287] width 56 height 20
radio input "true"
click at [695, 328] on input "Reassign" at bounding box center [701, 327] width 59 height 21
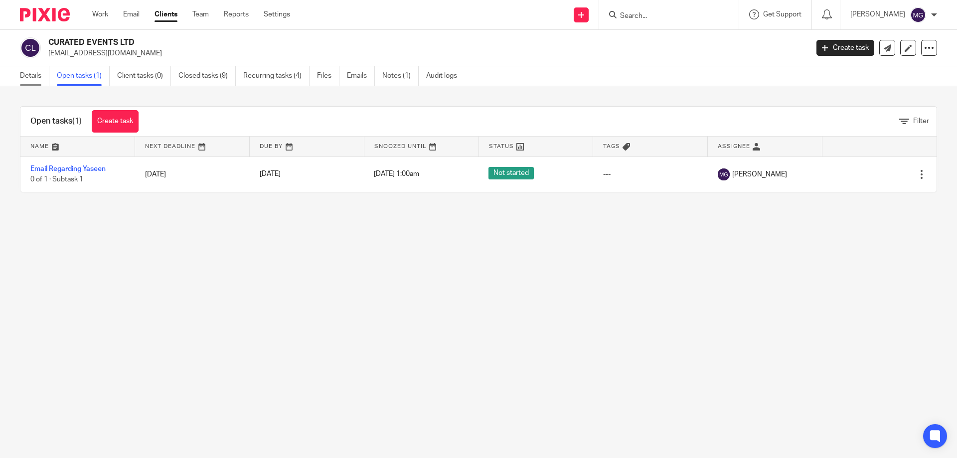
click at [33, 72] on link "Details" at bounding box center [34, 75] width 29 height 19
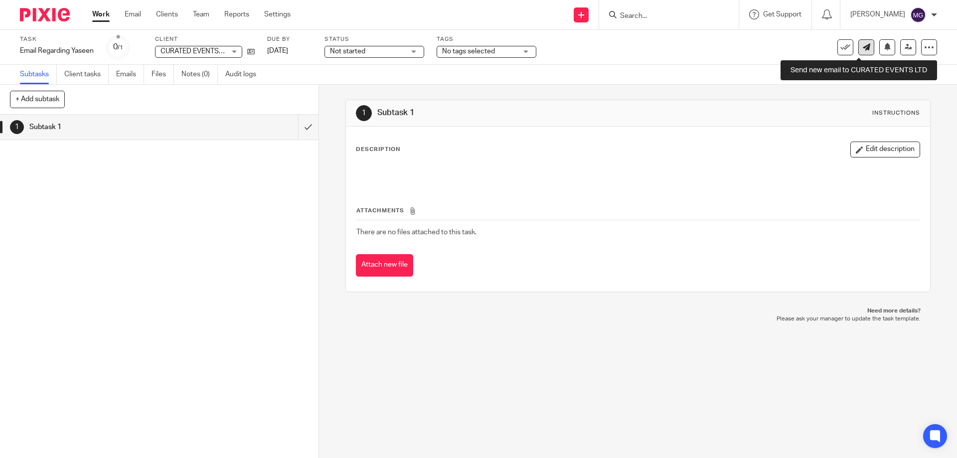
click at [862, 48] on icon at bounding box center [865, 46] width 7 height 7
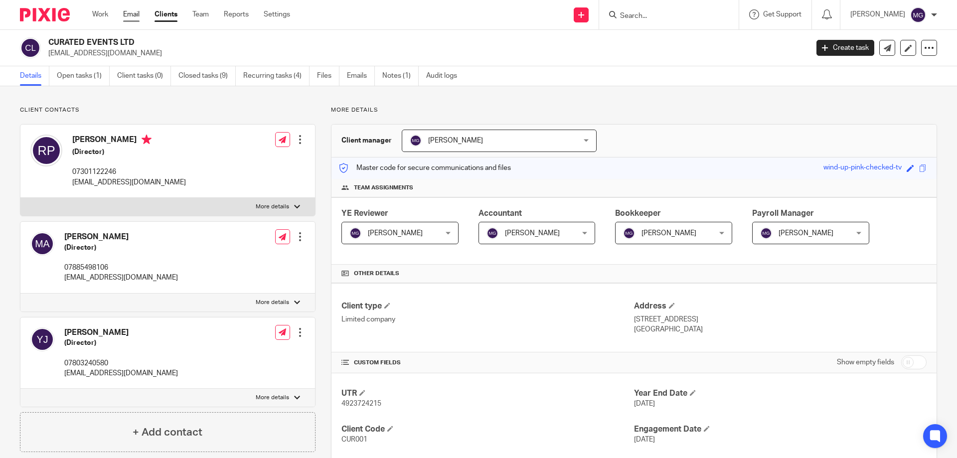
click at [132, 17] on link "Email" at bounding box center [131, 14] width 16 height 10
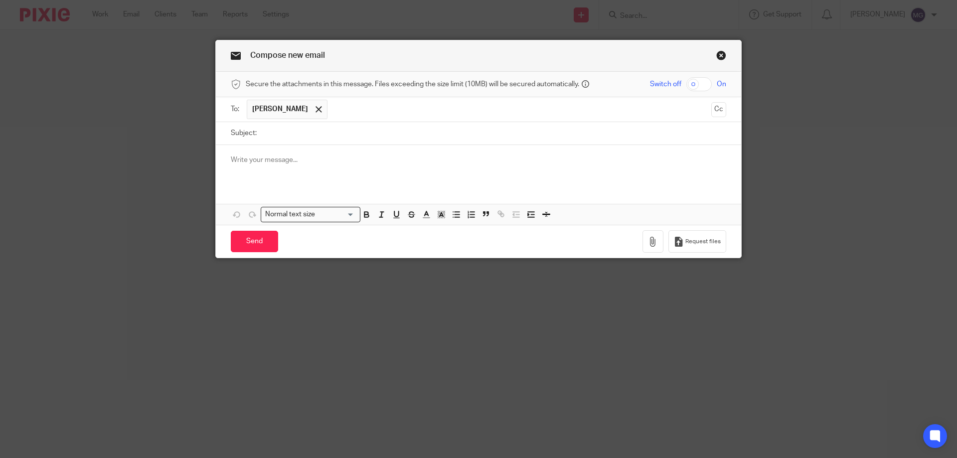
click at [302, 174] on div at bounding box center [478, 164] width 525 height 39
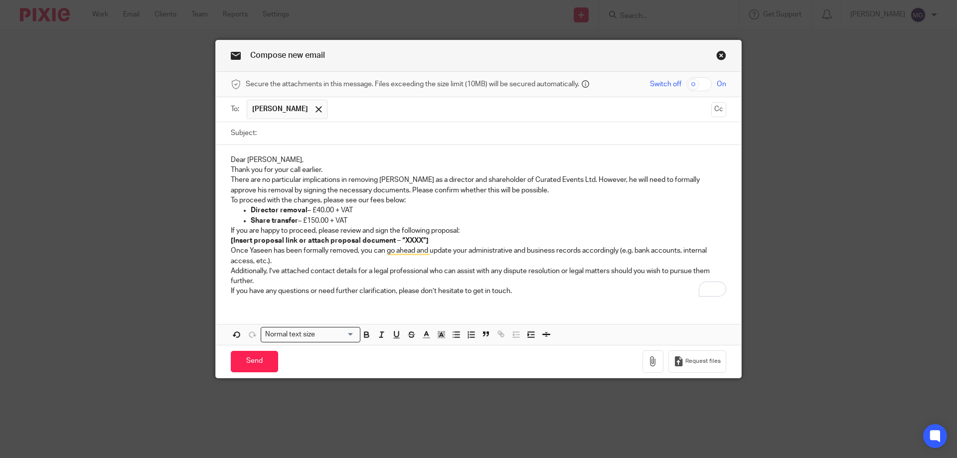
click at [296, 138] on input "Subject:" at bounding box center [494, 133] width 464 height 22
paste input "Removal of Director and Shareholder – Curated Events Ltd"
type input "Removal of Director and Shareholder – Curated Events Ltd"
drag, startPoint x: 280, startPoint y: 166, endPoint x: 289, endPoint y: 133, distance: 34.6
click at [280, 161] on div "Dear [PERSON_NAME], Thank you for your call earlier. There are no particular im…" at bounding box center [478, 224] width 525 height 159
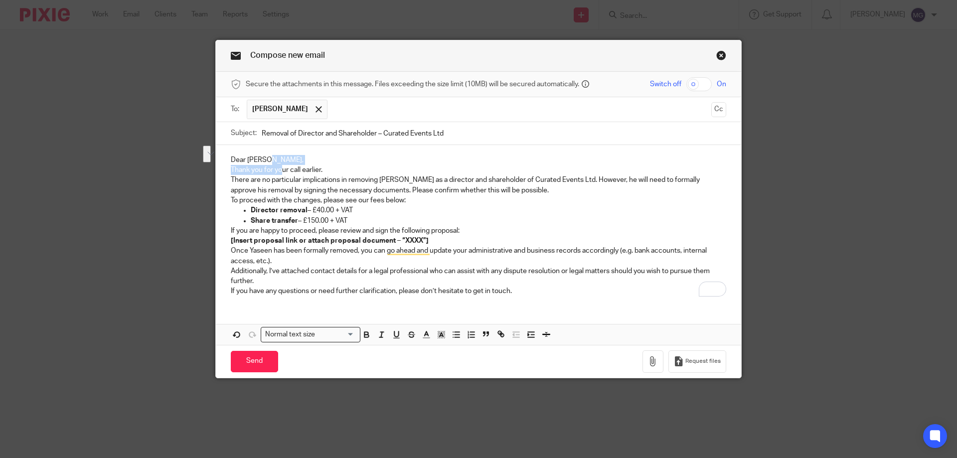
click at [269, 160] on p "Dear [PERSON_NAME]," at bounding box center [478, 160] width 495 height 10
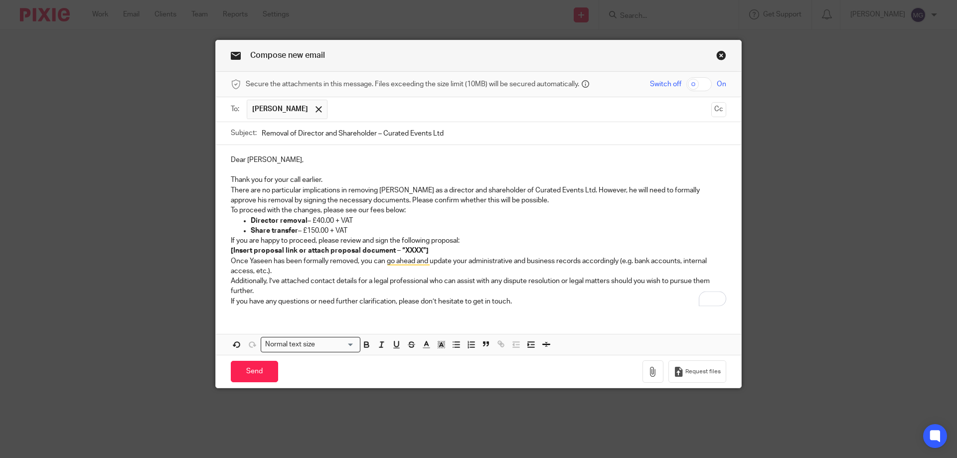
click at [328, 181] on p "Thank you for your call earlier." at bounding box center [478, 180] width 495 height 10
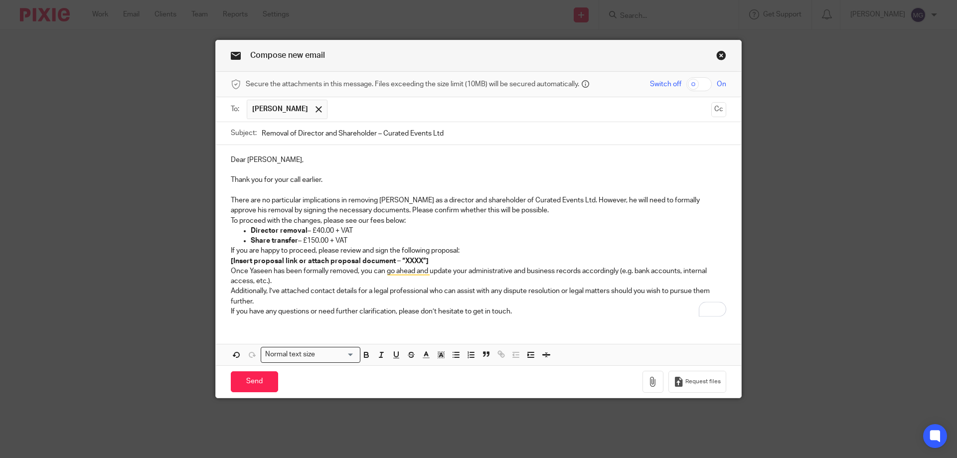
click at [523, 211] on p "There are no particular implications in removing [PERSON_NAME] as a director an…" at bounding box center [478, 205] width 495 height 20
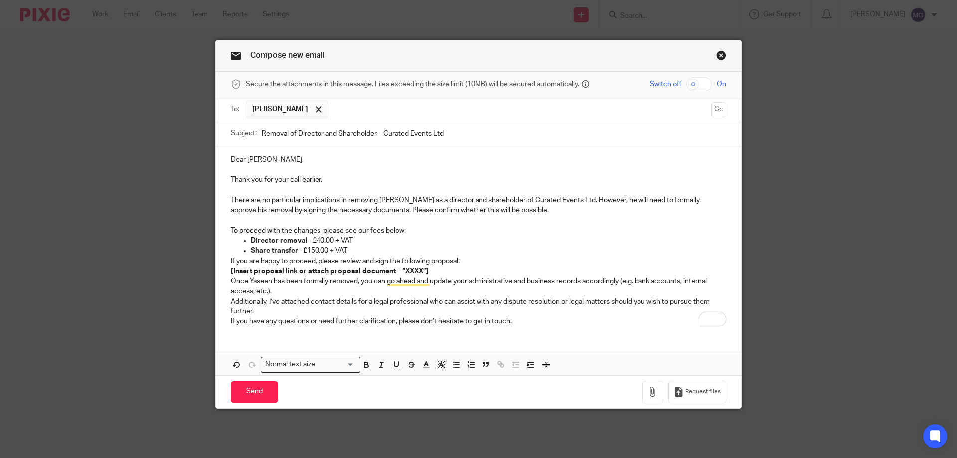
click at [470, 261] on p "If you are happy to proceed, please review and sign the following proposal: [In…" at bounding box center [478, 266] width 495 height 20
click at [432, 242] on p "Director removal – £40.00 + VAT" at bounding box center [488, 241] width 475 height 10
click at [419, 248] on p "Share transfer – £150.00 + VAT" at bounding box center [488, 251] width 475 height 10
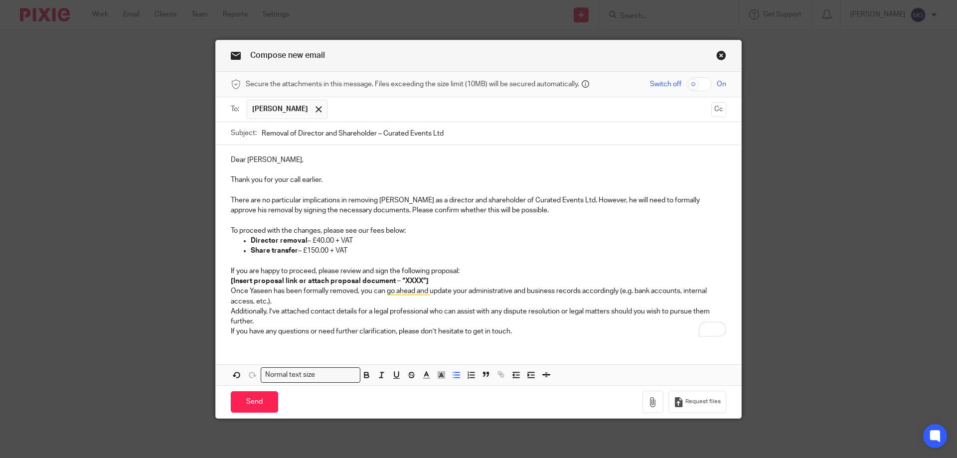
click at [471, 269] on p "If you are happy to proceed, please review and sign the following proposal: [In…" at bounding box center [478, 276] width 495 height 20
click at [436, 285] on p "If you are happy to proceed, please review and sign the following proposal: [In…" at bounding box center [478, 276] width 495 height 20
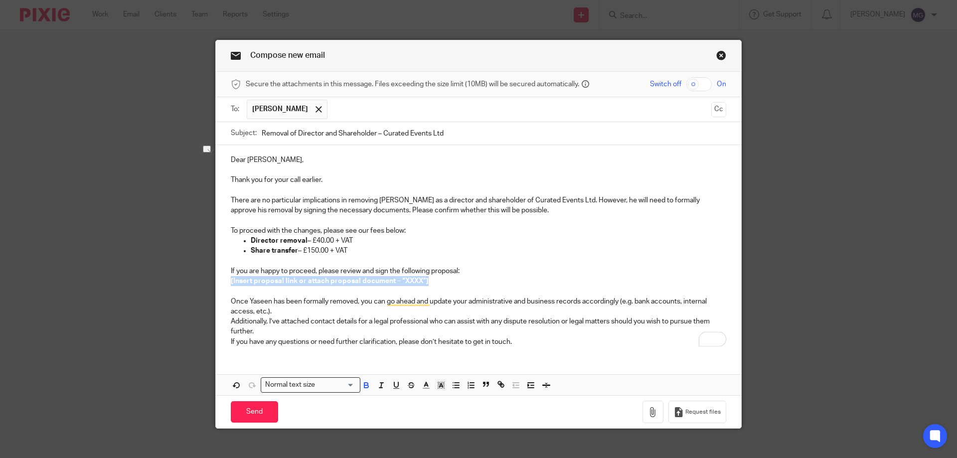
drag, startPoint x: 381, startPoint y: 281, endPoint x: 219, endPoint y: 282, distance: 161.4
click at [219, 282] on div "Dear Ravin, Thank you for your call earlier. There are no particular implicatio…" at bounding box center [478, 249] width 525 height 209
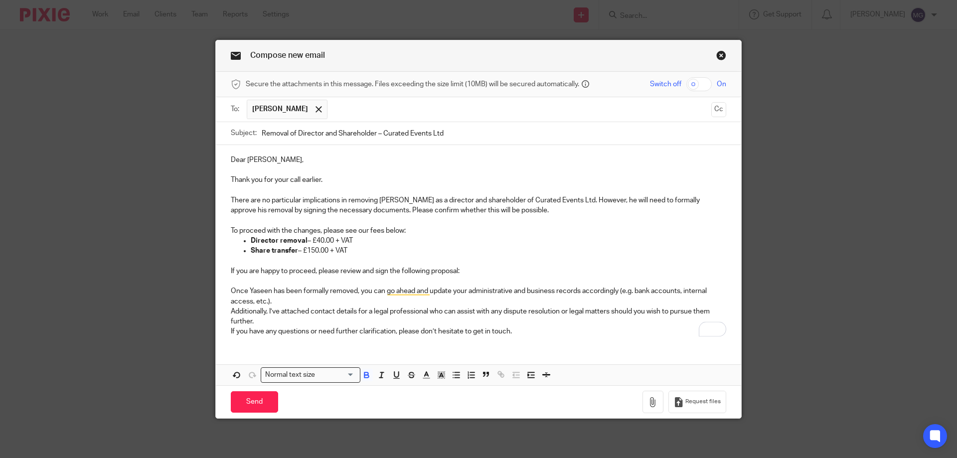
click at [273, 302] on p "Once Yaseen has been formally removed, you can go ahead and update your adminis…" at bounding box center [478, 296] width 495 height 20
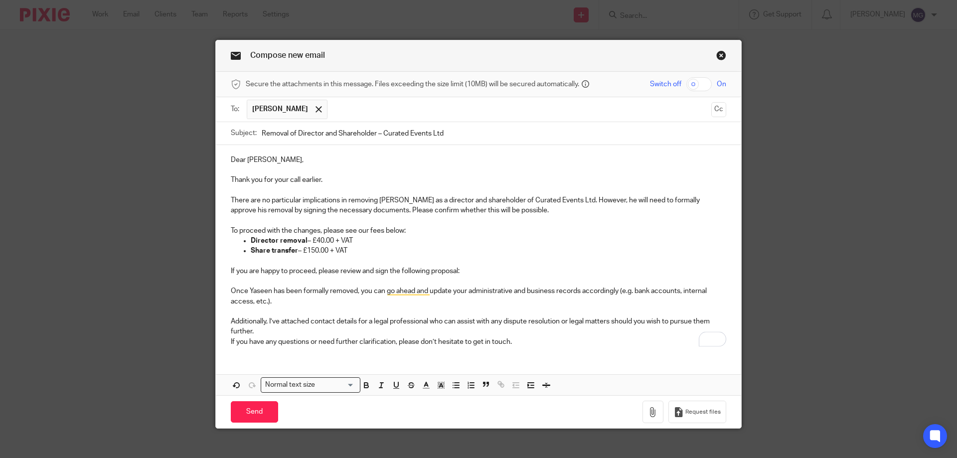
click at [260, 333] on p "Additionally, I’ve attached contact details for a legal professional who can as…" at bounding box center [478, 326] width 495 height 20
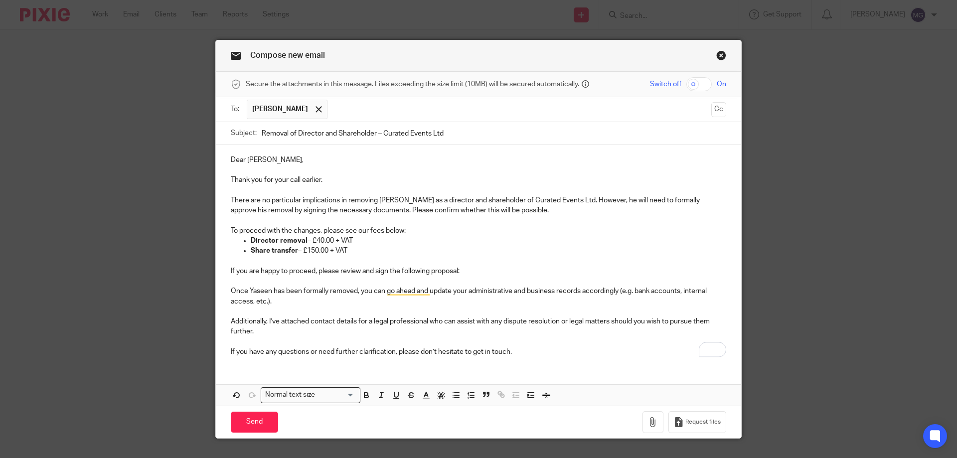
click at [358, 321] on p "Additionally, I’ve attached contact details for a legal professional who can as…" at bounding box center [478, 326] width 495 height 20
click at [356, 320] on p "Additionally, I’ve attached contact details for a legal professional who can as…" at bounding box center [478, 326] width 495 height 20
click at [383, 328] on p "Additionally, I’ve attached contact details (below) for a legal professional wh…" at bounding box center [478, 326] width 495 height 20
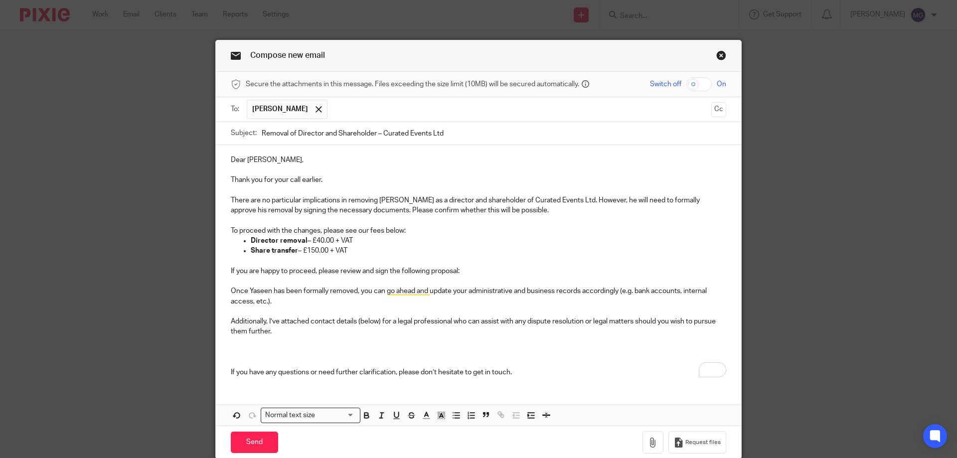
click at [316, 259] on p "To enrich screen reader interactions, please activate Accessibility in Grammarl…" at bounding box center [488, 261] width 475 height 10
click at [288, 303] on p "Once Yaseen has been formally removed, you can go ahead and update your adminis…" at bounding box center [478, 296] width 495 height 20
click at [457, 270] on p "If you are happy to proceed, please review and sign the following proposal:" at bounding box center [478, 271] width 495 height 10
click at [468, 269] on p "If you are happy to proceed, please review and sign the following proposal:" at bounding box center [478, 271] width 495 height 10
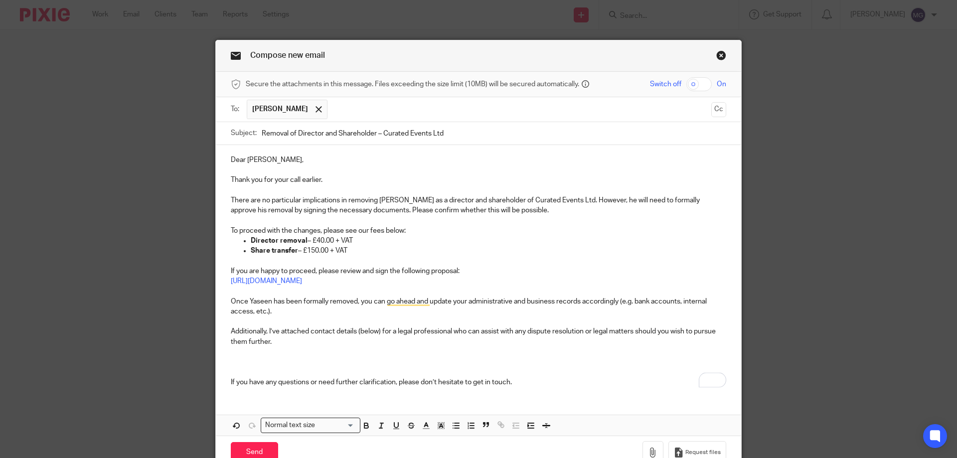
click at [344, 346] on p "Additionally, I’ve attached contact details (below) for a legal professional wh…" at bounding box center [478, 336] width 495 height 20
click at [312, 327] on p "Additionally, I’ve attached contact details (below) for a legal professional wh…" at bounding box center [478, 336] width 495 height 20
click at [290, 354] on p "To enrich screen reader interactions, please activate Accessibility in Grammarl…" at bounding box center [478, 352] width 495 height 10
click at [284, 361] on p "To enrich screen reader interactions, please activate Accessibility in Grammarl…" at bounding box center [478, 362] width 495 height 10
click at [464, 329] on p "Additionally, I’ve attached contact details (below) for a legal professional wh…" at bounding box center [478, 336] width 495 height 20
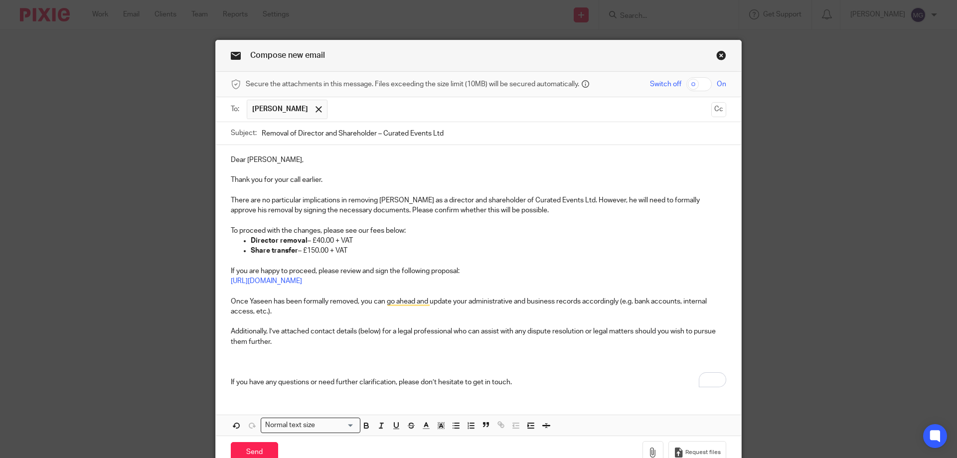
click at [470, 329] on p "Additionally, I’ve attached contact details (below) for a legal professional wh…" at bounding box center [478, 336] width 495 height 20
click at [468, 327] on p "Additionally, I’ve attached contact details (below) for a legal professional wh…" at bounding box center [478, 336] width 495 height 20
click at [599, 361] on p "To enrich screen reader interactions, please activate Accessibility in Grammarl…" at bounding box center [478, 362] width 495 height 10
click at [364, 366] on p "To enrich screen reader interactions, please activate Accessibility in Grammarl…" at bounding box center [478, 362] width 495 height 10
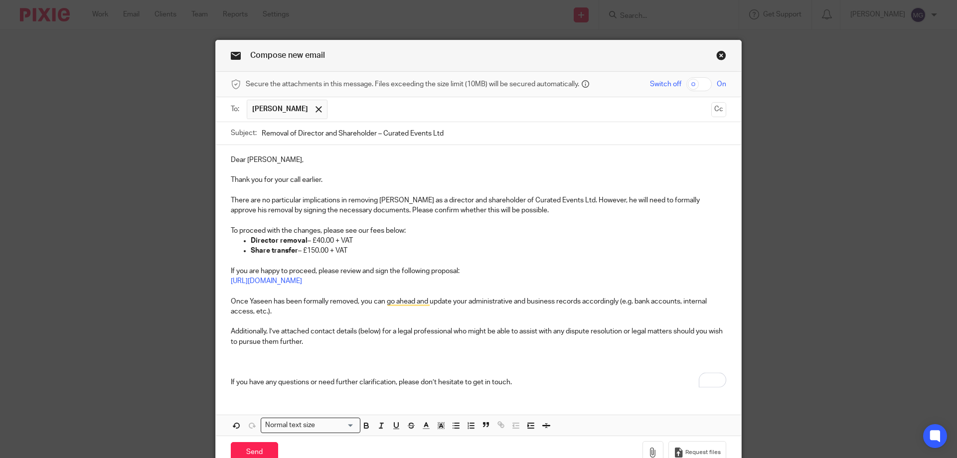
click at [274, 366] on p "To enrich screen reader interactions, please activate Accessibility in Grammarl…" at bounding box center [478, 362] width 495 height 10
click at [319, 368] on p "To enrich screen reader interactions, please activate Accessibility in Grammarl…" at bounding box center [478, 372] width 495 height 10
click at [269, 373] on p "To enrich screen reader interactions, please activate Accessibility in Grammarl…" at bounding box center [478, 372] width 495 height 10
click at [267, 361] on p "To enrich screen reader interactions, please activate Accessibility in Grammarl…" at bounding box center [478, 362] width 495 height 10
click at [331, 345] on p "Additionally, I’ve attached contact details (below) for a legal professional wh…" at bounding box center [478, 336] width 495 height 20
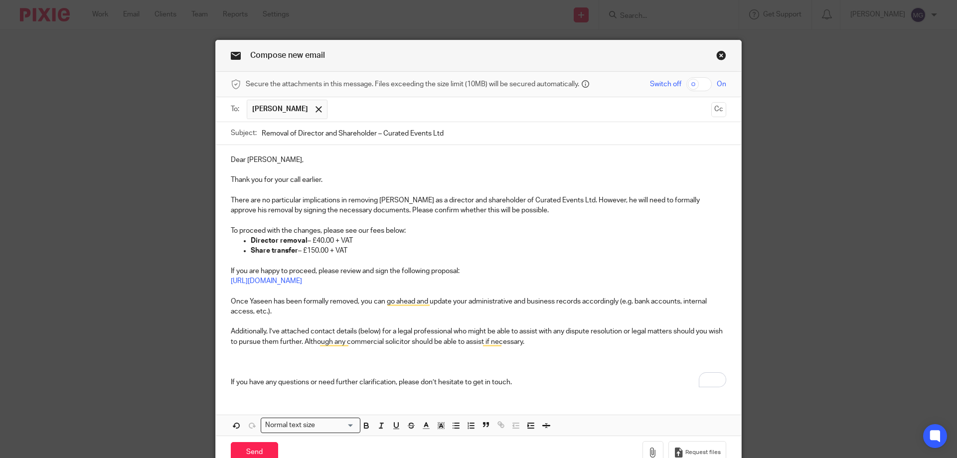
click at [284, 361] on p "To enrich screen reader interactions, please activate Accessibility in Grammarl…" at bounding box center [478, 362] width 495 height 10
click at [427, 321] on p "To enrich screen reader interactions, please activate Accessibility in Grammarl…" at bounding box center [478, 321] width 495 height 10
click at [425, 328] on p "Additionally, I’ve attached contact details (below) for a legal professional wh…" at bounding box center [478, 336] width 495 height 20
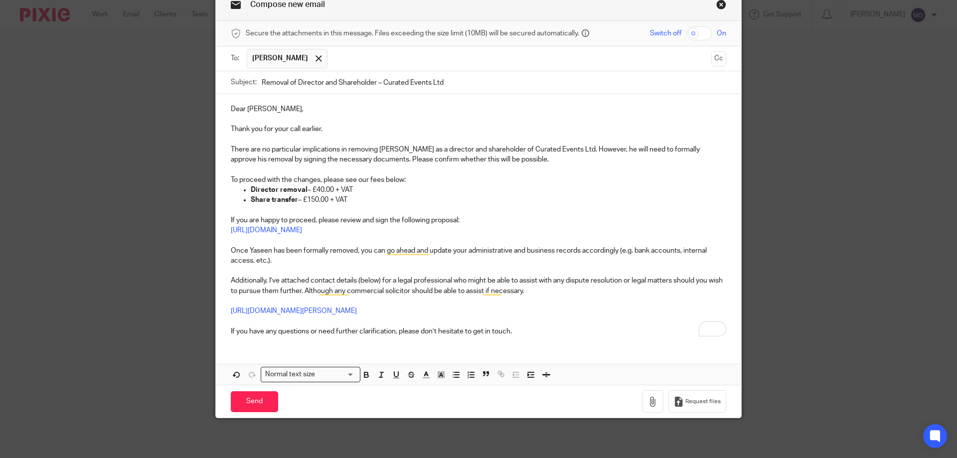
drag, startPoint x: 248, startPoint y: 405, endPoint x: 335, endPoint y: 66, distance: 349.8
click at [376, 133] on form "Secure the attachments in this message. Files exceeding the size limit (10MB) w…" at bounding box center [478, 219] width 525 height 397
click at [315, 61] on span at bounding box center [318, 58] width 6 height 6
click at [322, 56] on input "text" at bounding box center [478, 59] width 458 height 11
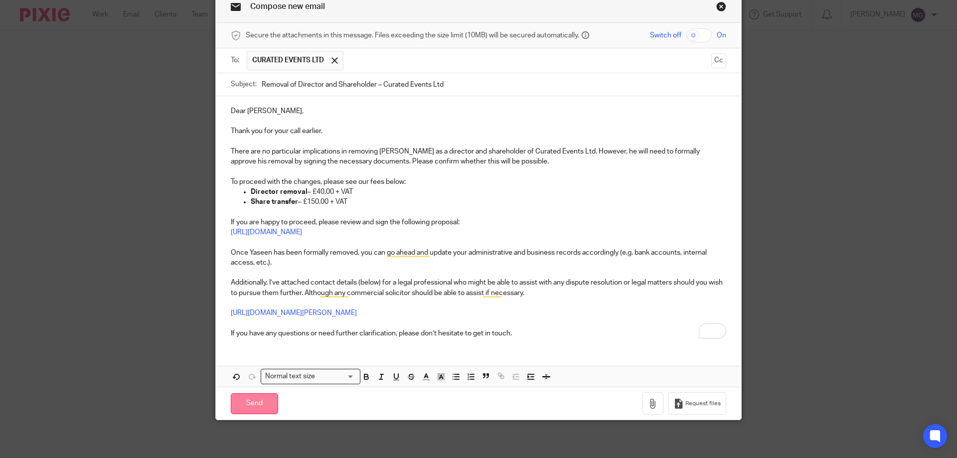
click at [259, 406] on input "Send" at bounding box center [254, 403] width 47 height 21
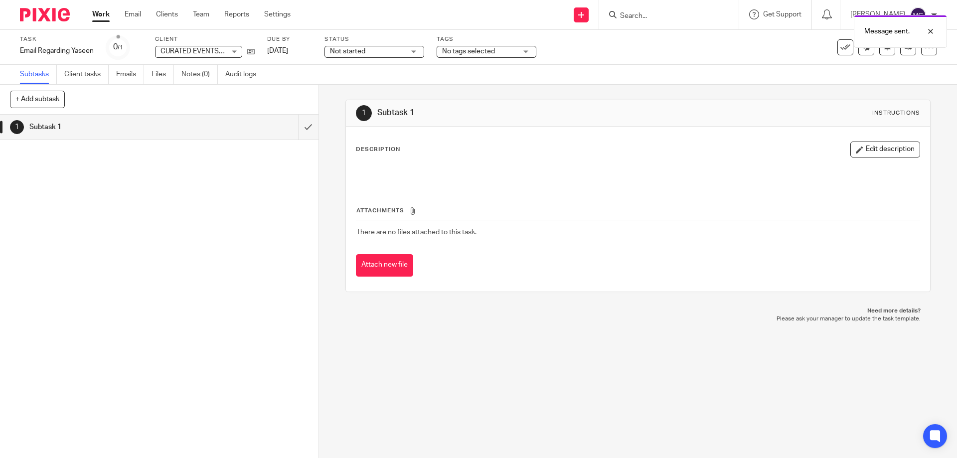
click at [836, 47] on div "Message sent." at bounding box center [712, 29] width 468 height 38
click at [840, 48] on icon at bounding box center [845, 47] width 10 height 10
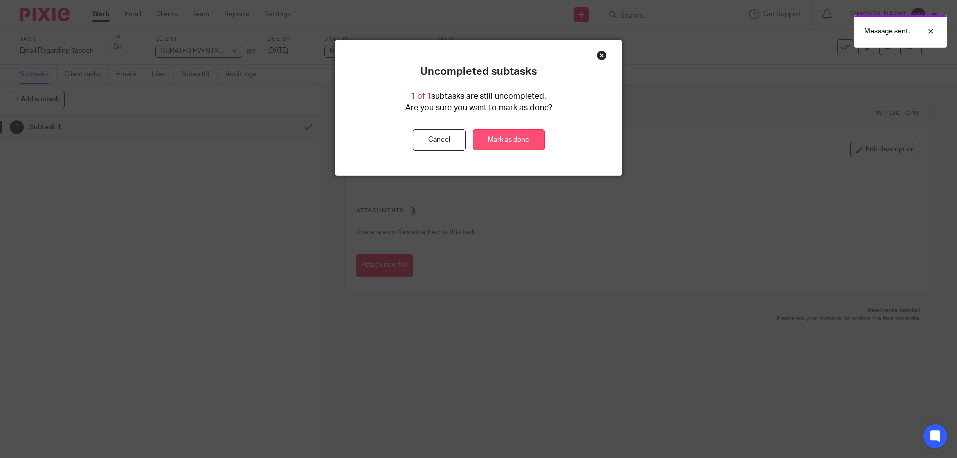
click at [519, 138] on link "Mark as done" at bounding box center [508, 139] width 72 height 21
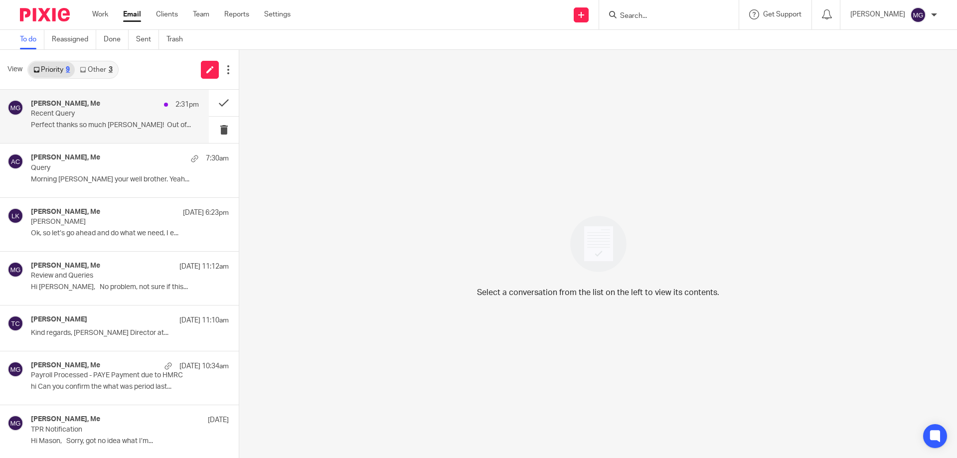
click at [130, 126] on p "Perfect thanks so much [PERSON_NAME]! Out of..." at bounding box center [115, 125] width 168 height 8
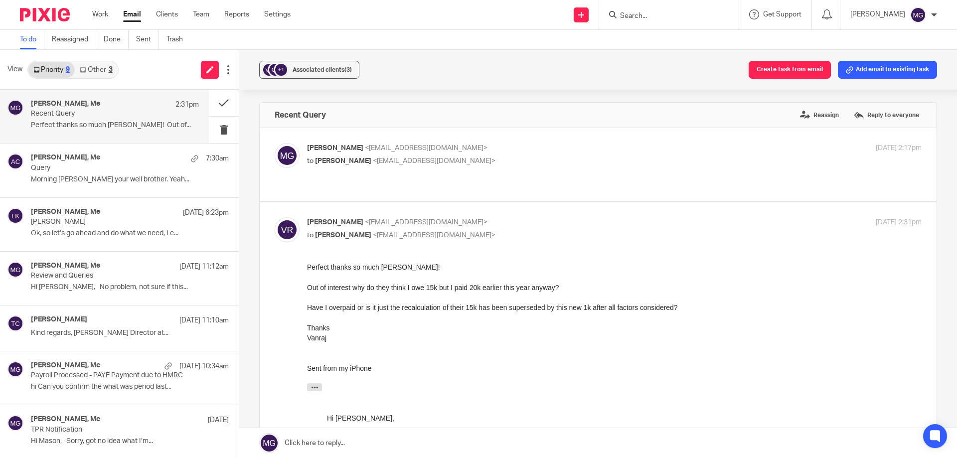
click at [418, 435] on link at bounding box center [597, 443] width 717 height 30
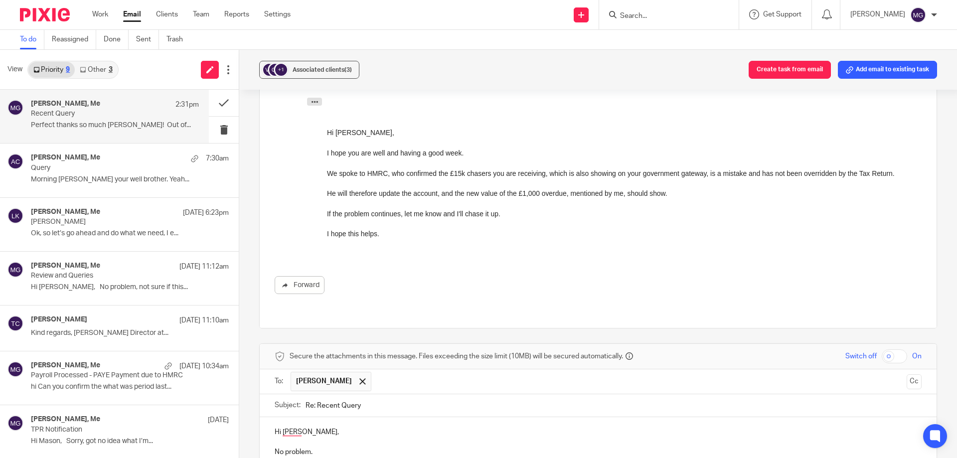
scroll to position [305, 0]
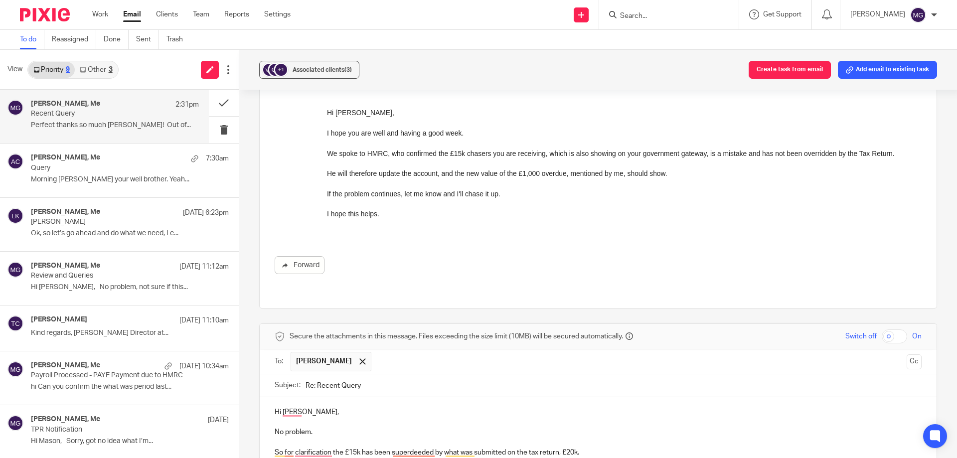
click at [594, 447] on p "So, for clarification, the £15k has been superseded by what was submitted on th…" at bounding box center [598, 452] width 647 height 10
click at [379, 397] on div "Hi [PERSON_NAME], No problem. So, for clarification, the £15k has been supersed…" at bounding box center [598, 441] width 677 height 88
click at [659, 15] on input "Search" at bounding box center [664, 16] width 90 height 9
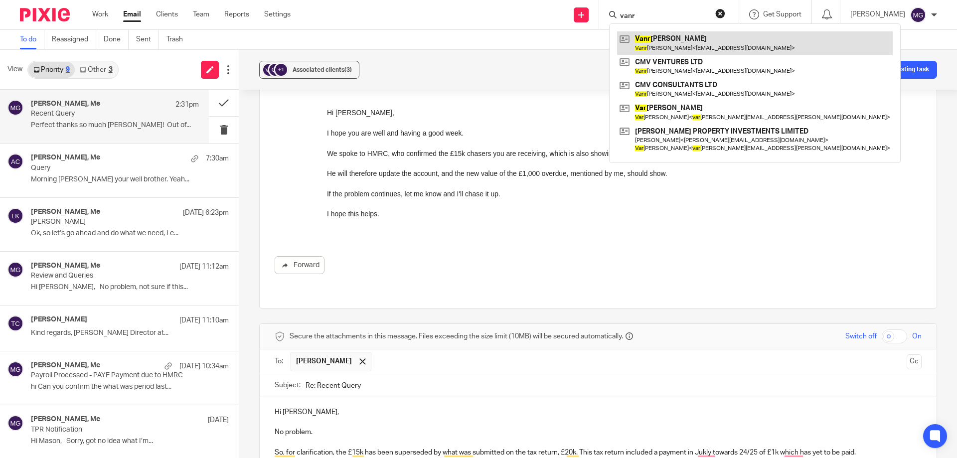
type input "vanr"
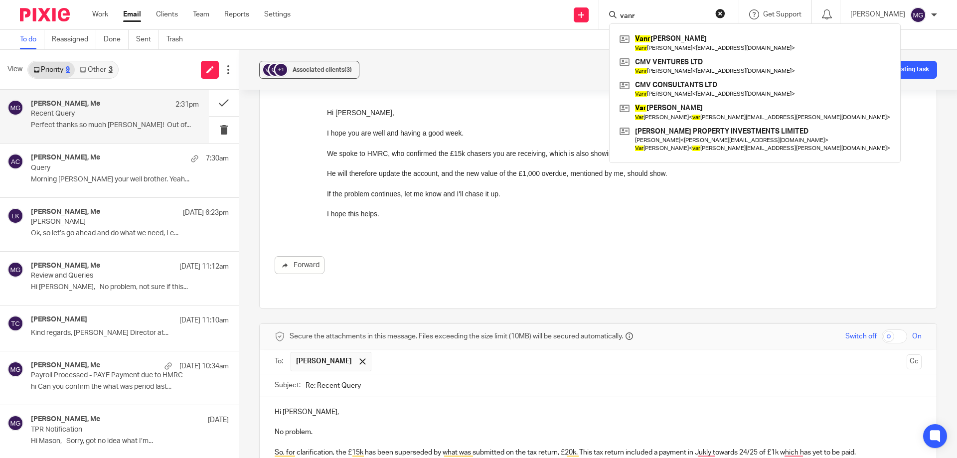
click at [450, 447] on p "So, for clarification, the £15k has been superseded by what was submitted on th…" at bounding box center [598, 452] width 647 height 10
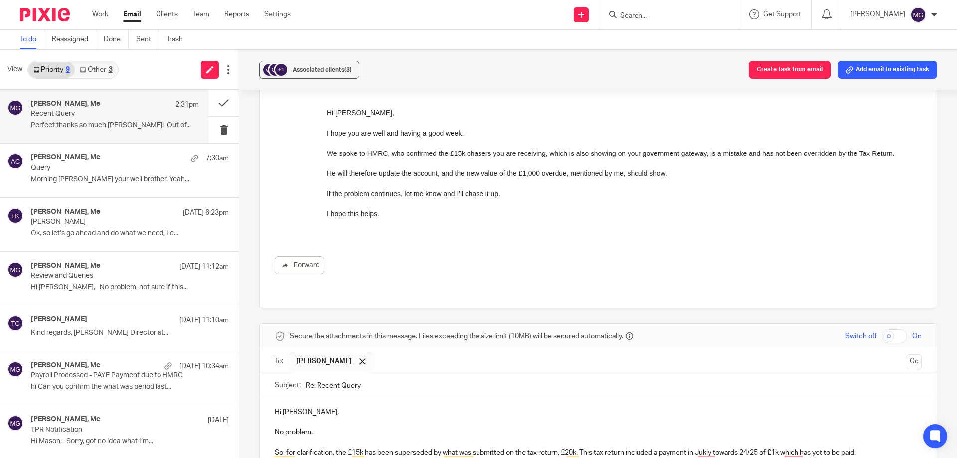
scroll to position [405, 0]
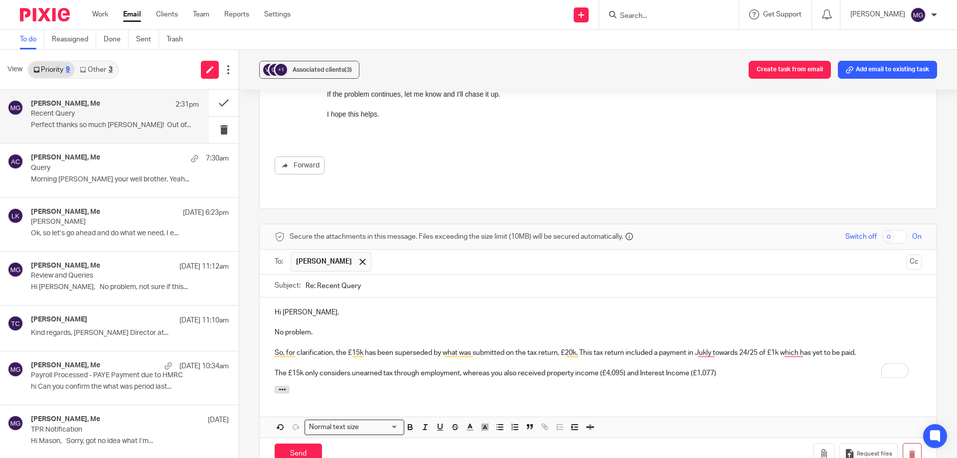
click at [724, 368] on p "The £15k only considers unearned tax through employment, whereas you also recei…" at bounding box center [598, 373] width 647 height 10
click at [655, 368] on p "The £15k only considers unearned tax through employment, whereas you also recei…" at bounding box center [598, 373] width 647 height 10
click at [518, 368] on p "The £15k only considers unearned tax through employment, whereas you also recei…" at bounding box center [598, 373] width 647 height 10
click at [461, 368] on p "The £15k only considers unearned tax through employment, whereas you also recei…" at bounding box center [598, 373] width 647 height 10
click at [744, 368] on p "The £15k only considers unearned tax through employment, whereas you also recei…" at bounding box center [598, 373] width 647 height 10
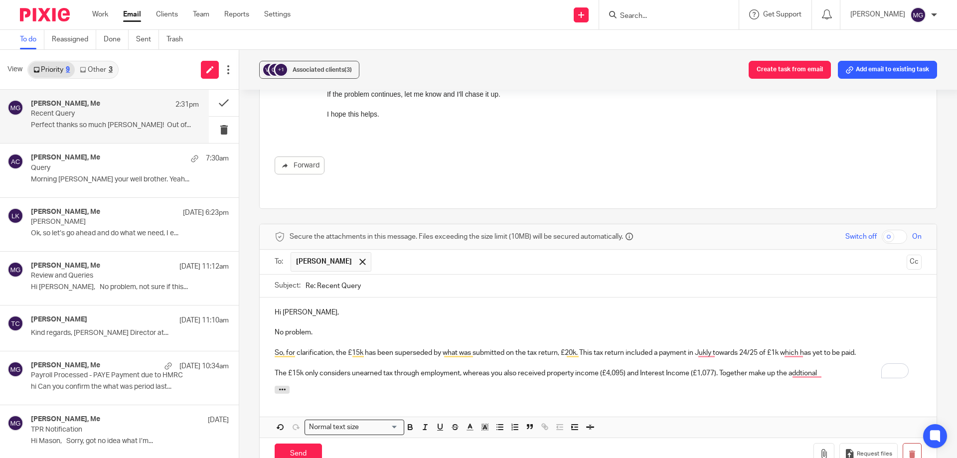
click at [300, 368] on p "The £15k only considers unearned tax through employment, whereas you also recei…" at bounding box center [598, 373] width 647 height 10
click at [298, 368] on p "The £15k only considers unearned tax through employment, whereas you also recei…" at bounding box center [598, 373] width 647 height 10
click at [832, 368] on p "The £15,470 only considers unearned tax through employment, whereas you also re…" at bounding box center [598, 373] width 647 height 10
click at [600, 338] on p "To enrich screen reader interactions, please activate Accessibility in Grammarl…" at bounding box center [598, 343] width 647 height 10
click at [537, 359] on div "Hi Vanraj, No problem. So, for clarification, the £15k has been superseded by w…" at bounding box center [598, 341] width 677 height 88
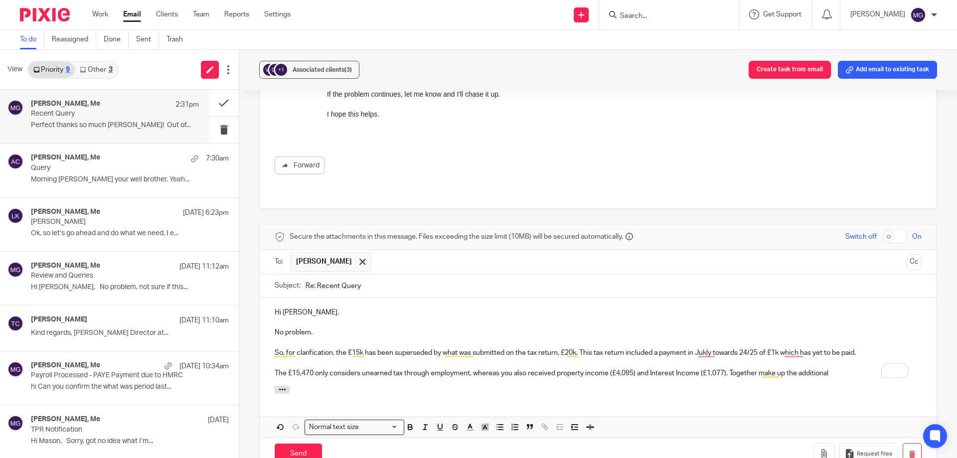
click at [646, 358] on div "Hi Vanraj, No problem. So, for clarification, the £15k has been superseded by w…" at bounding box center [598, 341] width 677 height 88
click at [736, 368] on p "The £15,470 only considers unearned tax through employment, whereas you also re…" at bounding box center [598, 373] width 647 height 10
click at [734, 368] on p "The £15,470 only considers unearned tax through employment, whereas you also re…" at bounding box center [598, 373] width 647 height 10
click at [589, 368] on p "The £15,470 only considers unearned tax through employment, whereas you also re…" at bounding box center [598, 373] width 647 height 10
click at [556, 348] on p "So, for clarification, the £15k has been superseded by what was submitted on th…" at bounding box center [598, 353] width 647 height 10
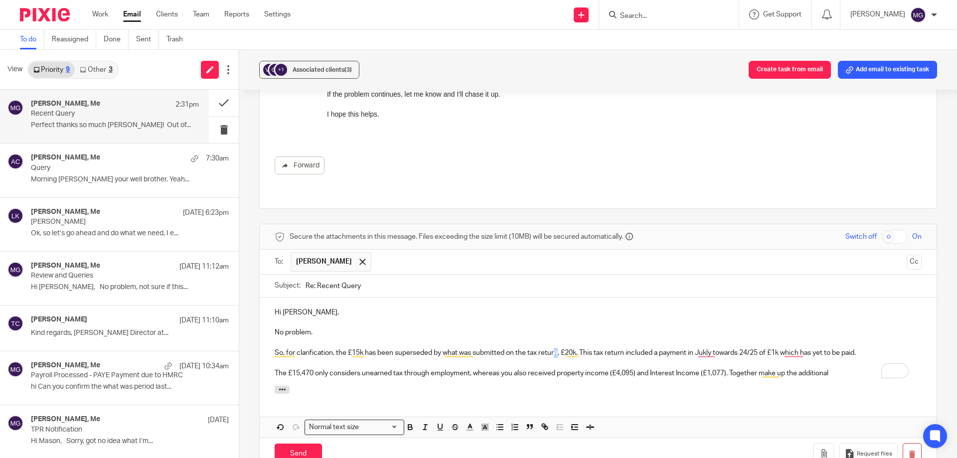
click at [565, 348] on p "So, for clarification, the £15k has been superseded by what was submitted on th…" at bounding box center [598, 353] width 647 height 10
click at [784, 348] on p "So, for clarification, the £15k has been superseded by what was submitted on th…" at bounding box center [598, 353] width 647 height 10
click at [814, 368] on p "The £15,470 only considers unearned tax through employment, whereas you also re…" at bounding box center [598, 373] width 647 height 10
click at [397, 368] on p "The £15,470 only considers unearned tax through employment, whereas you also re…" at bounding box center [598, 373] width 647 height 10
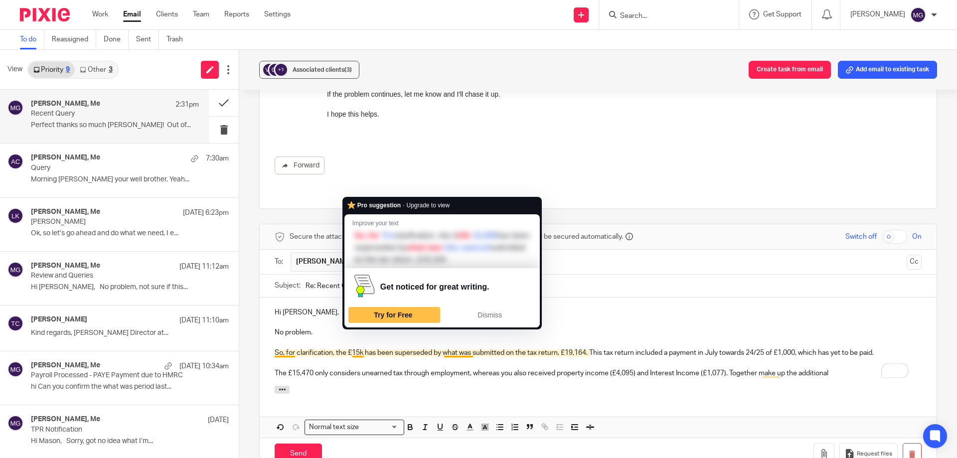
click at [357, 348] on p "So, for clarification, the £15k has been superseded by what was submitted on th…" at bounding box center [598, 353] width 647 height 10
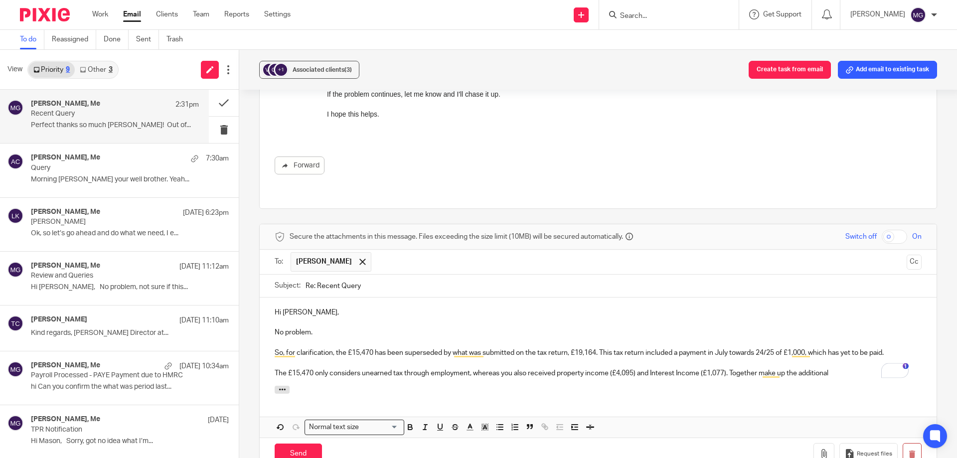
click at [847, 358] on div "Hi Vanraj, No problem. So, for clarification, the £15,470 has been superseded b…" at bounding box center [598, 341] width 677 height 88
click at [838, 368] on p "The £15,470 only considers unearned tax through employment, whereas you also re…" at bounding box center [598, 373] width 647 height 10
click at [760, 368] on p "The £15,470 only considers unearned tax through employment, whereas you also re…" at bounding box center [598, 373] width 647 height 10
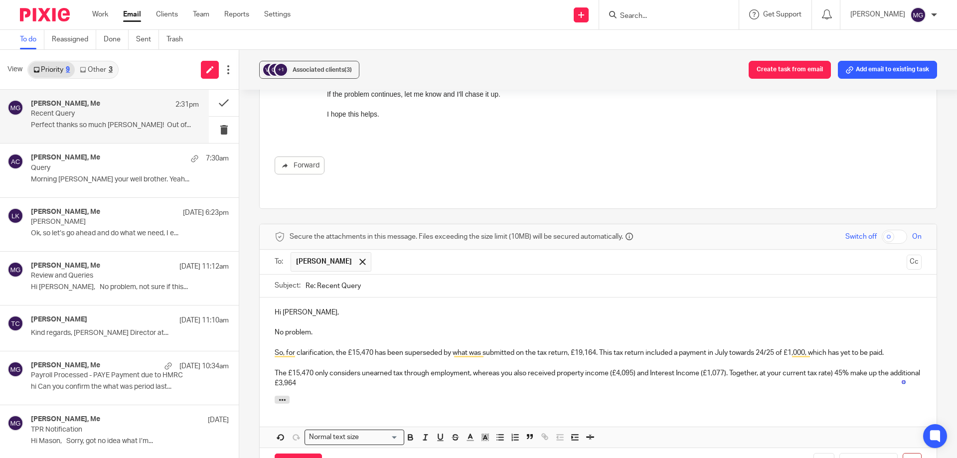
click at [835, 368] on p "The £15,470 only considers unearned tax through employment, whereas you also re…" at bounding box center [598, 378] width 647 height 20
click at [847, 368] on p "The £15,470 only considers unearned tax through employment, whereas you also re…" at bounding box center [598, 378] width 647 height 20
click at [337, 368] on p "The £15,470 only considers unearned tax through employment, whereas you also re…" at bounding box center [598, 378] width 647 height 20
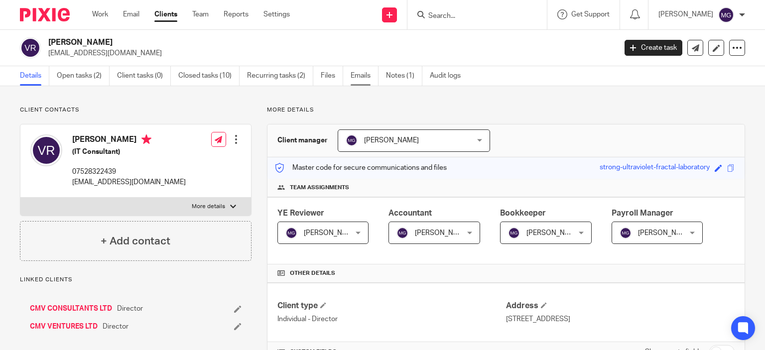
click at [363, 75] on link "Emails" at bounding box center [365, 75] width 28 height 19
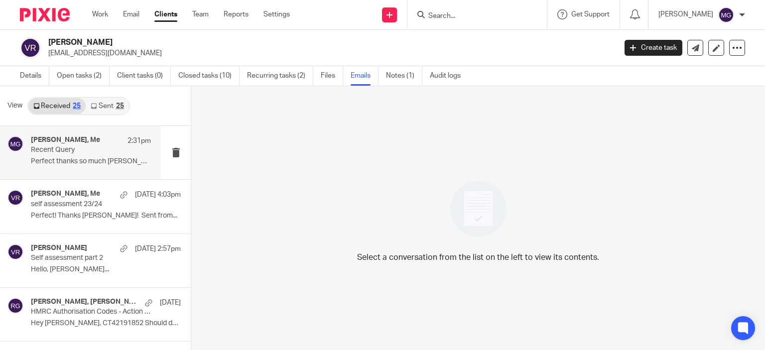
click at [66, 155] on div "[PERSON_NAME], Me 2:31pm Recent Query Perfect thanks so much [PERSON_NAME]! Out…" at bounding box center [91, 152] width 120 height 33
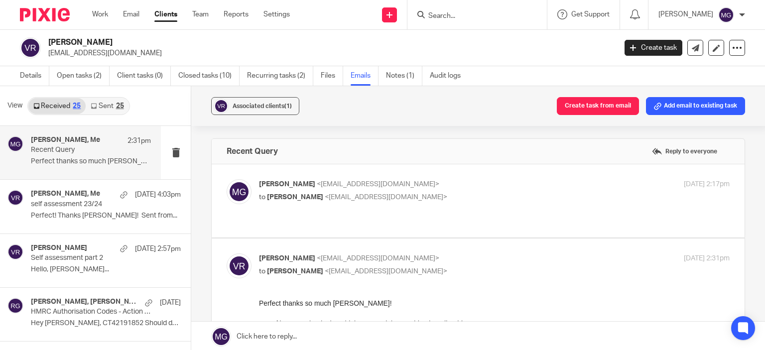
click at [363, 189] on p "[PERSON_NAME] <[EMAIL_ADDRESS][DOMAIN_NAME]>" at bounding box center [416, 184] width 314 height 10
checkbox input "true"
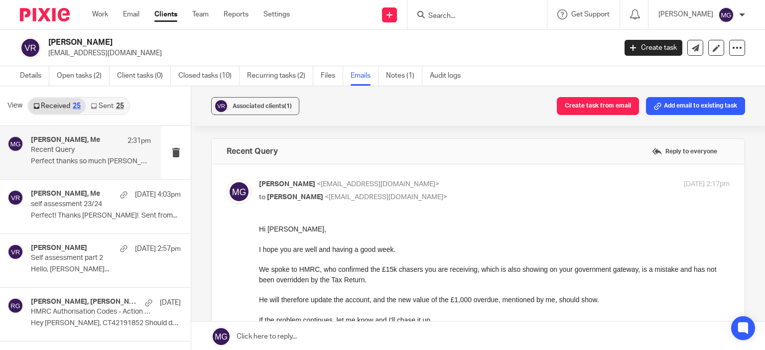
scroll to position [50, 0]
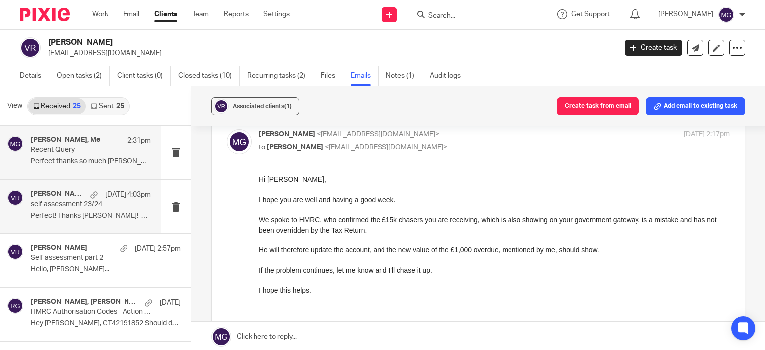
click at [57, 206] on p "self assessment 23/24" at bounding box center [79, 204] width 96 height 8
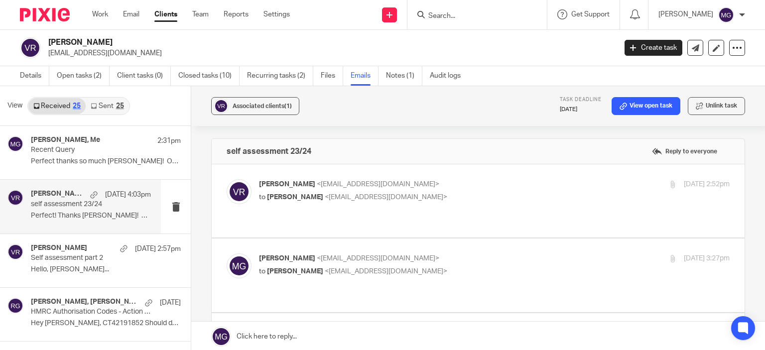
scroll to position [0, 0]
click at [369, 185] on span "<[EMAIL_ADDRESS][DOMAIN_NAME]>" at bounding box center [378, 184] width 123 height 7
checkbox input "true"
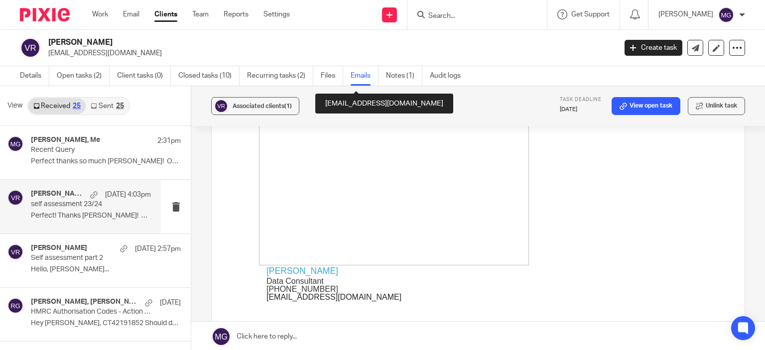
scroll to position [199, 0]
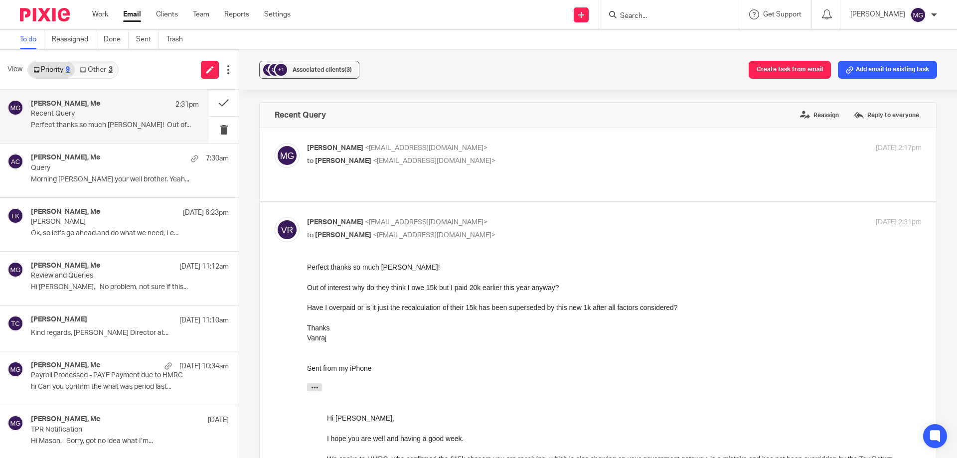
scroll to position [405, 0]
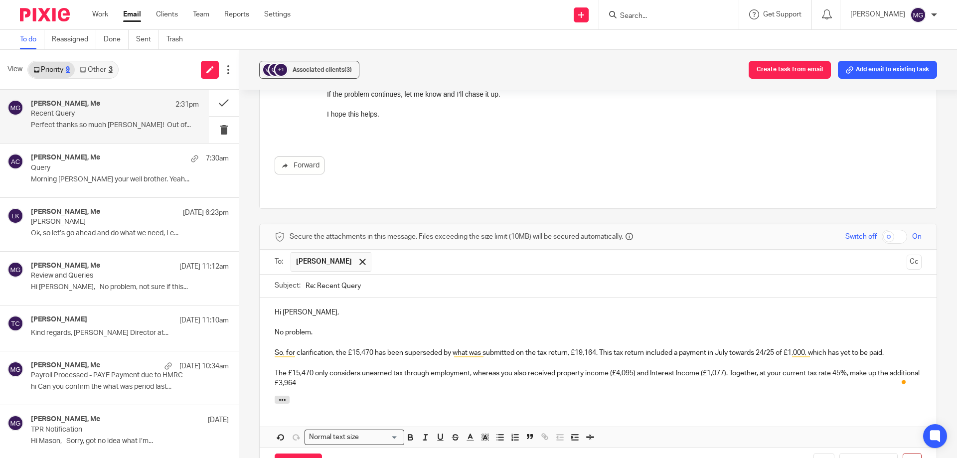
click at [513, 368] on p "The £15,470 only considers unearned tax through employment, whereas you also re…" at bounding box center [598, 378] width 647 height 20
click at [728, 368] on p "The £15,470 only considers unearned tax through employment, whereas you also re…" at bounding box center [598, 378] width 647 height 20
drag, startPoint x: 628, startPoint y: 351, endPoint x: 609, endPoint y: 353, distance: 19.5
click at [609, 368] on p "The £15,470 only considers unearned tax through employment, whereas you also re…" at bounding box center [598, 378] width 647 height 20
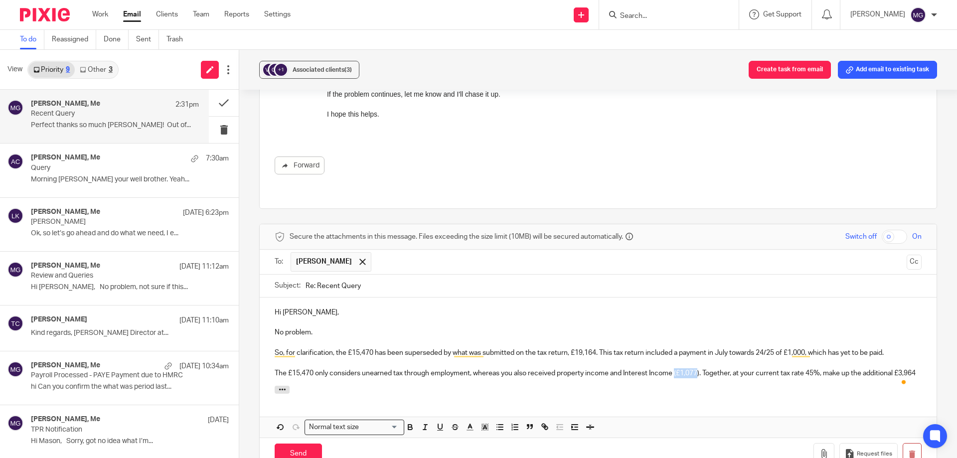
drag, startPoint x: 676, startPoint y: 351, endPoint x: 699, endPoint y: 352, distance: 23.4
click at [699, 368] on p "The £15,470 only considers unearned tax through employment, whereas you also re…" at bounding box center [598, 373] width 647 height 10
click at [848, 368] on p "The £15,470 only considers unearned tax through employment, whereas you also re…" at bounding box center [598, 373] width 647 height 10
drag, startPoint x: 871, startPoint y: 352, endPoint x: 891, endPoint y: 353, distance: 20.0
click at [891, 368] on p "The £15,470 only considers unearned tax through employment, whereas you also re…" at bounding box center [598, 373] width 647 height 10
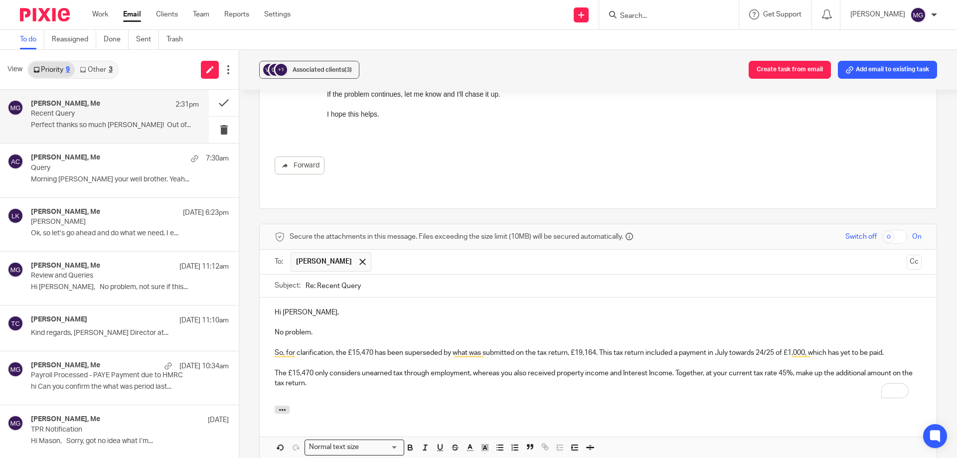
click at [654, 388] on p "To enrich screen reader interactions, please activate Accessibility in Grammarl…" at bounding box center [598, 393] width 647 height 10
click at [570, 368] on p "The £15,470 only considers unearned tax through employment, whereas you also re…" at bounding box center [598, 378] width 647 height 20
click at [578, 348] on p "So, for clarification, the £15,470 has been superseded by what was submitted on…" at bounding box center [598, 353] width 647 height 10
click at [573, 368] on p "The £15,470 only considers unearned tax through employment, whereas you also re…" at bounding box center [598, 378] width 647 height 20
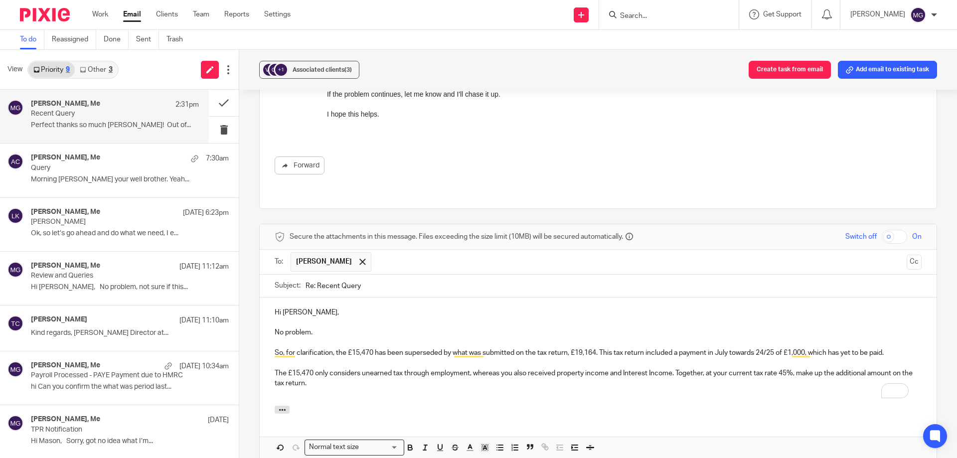
click at [382, 368] on p "The £15,470 only considers unearned tax through employment, whereas you also re…" at bounding box center [598, 378] width 647 height 20
click at [361, 368] on p "The £15,470 only considers unearned tax through employment, whereas you also re…" at bounding box center [598, 378] width 647 height 20
click at [579, 348] on p "So, for clarification, the £15,470 has been superseded by what was submitted on…" at bounding box center [598, 353] width 647 height 10
click at [570, 348] on p "So, for clarification, the £15,470 has been superseded by what was submitted on…" at bounding box center [598, 353] width 647 height 10
click at [581, 348] on p "So, for clarification, the £15,470 has been superseded by what was submitted on…" at bounding box center [598, 353] width 647 height 10
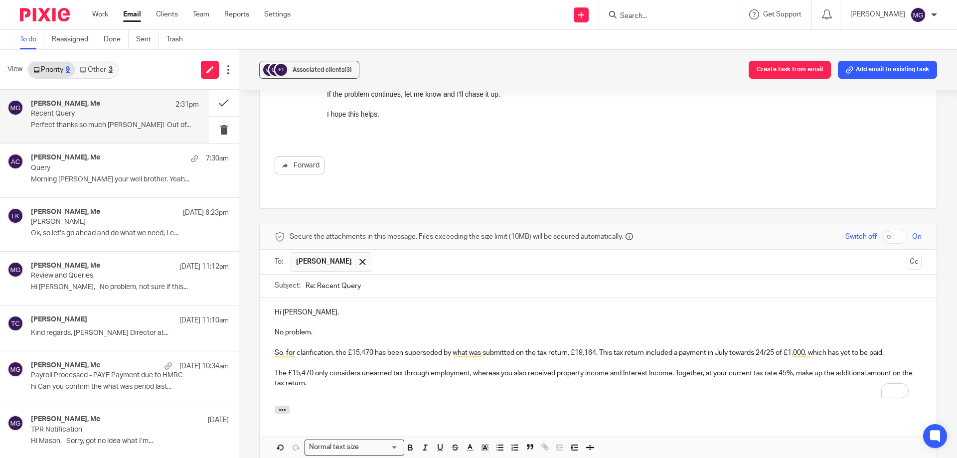
click at [584, 348] on p "So, for clarification, the £15,470 has been superseded by what was submitted on…" at bounding box center [598, 353] width 647 height 10
click at [635, 358] on p "To enrich screen reader interactions, please activate Accessibility in Grammarl…" at bounding box center [598, 363] width 647 height 10
click at [592, 358] on p "To enrich screen reader interactions, please activate Accessibility in Grammarl…" at bounding box center [598, 363] width 647 height 10
click at [645, 348] on p "So, for clarification, the £15,470 has been superseded by what was submitted on…" at bounding box center [598, 353] width 647 height 10
drag, startPoint x: 722, startPoint y: 345, endPoint x: 684, endPoint y: 341, distance: 39.1
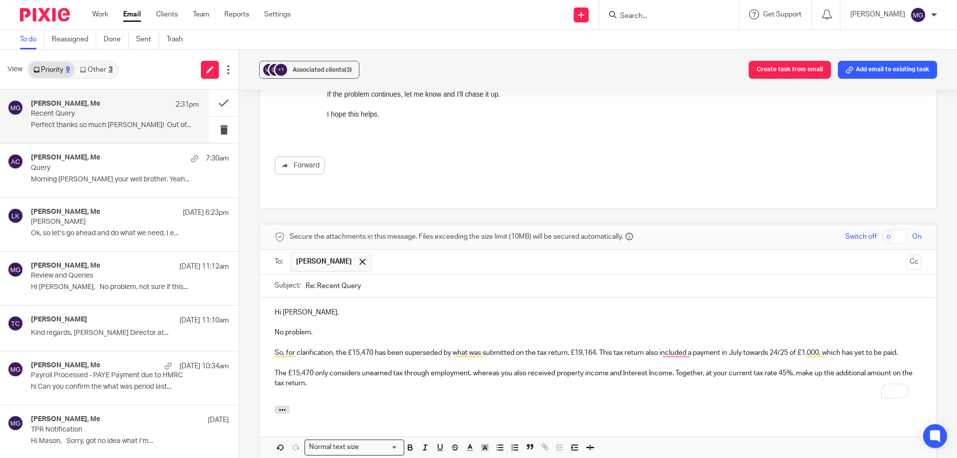
click at [719, 358] on p "To enrich screen reader interactions, please activate Accessibility in Grammarl…" at bounding box center [598, 363] width 647 height 10
click at [713, 358] on p "To enrich screen reader interactions, please activate Accessibility in Grammarl…" at bounding box center [598, 363] width 647 height 10
click at [724, 368] on p "The £15,470 only considers unearned tax through employment, whereas you also re…" at bounding box center [598, 378] width 647 height 20
click at [583, 348] on p "So, for clarification, the £15,470 has been superseded by what was submitted on…" at bounding box center [598, 353] width 647 height 10
click at [672, 368] on p "The £15,470 only considers unearned tax through employment, whereas you also re…" at bounding box center [598, 378] width 647 height 20
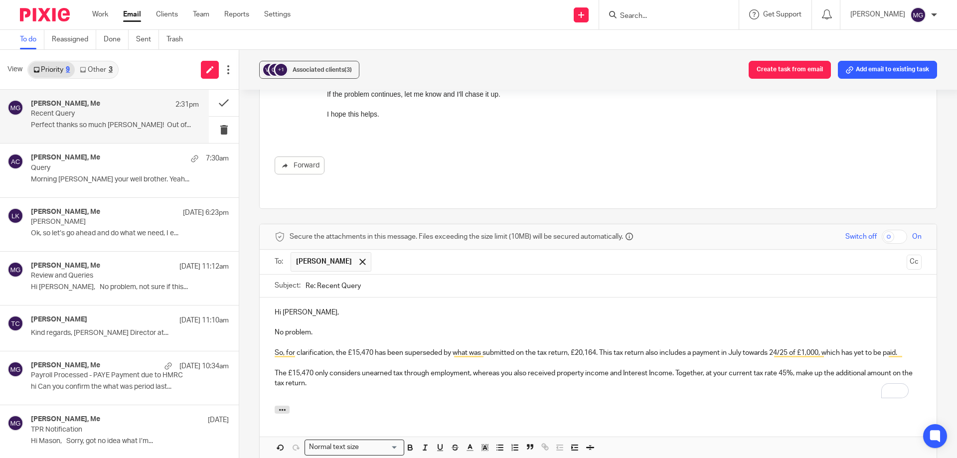
click at [794, 368] on p "The £15,470 only considers unearned tax through employment, whereas you also re…" at bounding box center [598, 378] width 647 height 20
click at [798, 368] on p "The £15,470 only considers unearned tax through employment, whereas you also re…" at bounding box center [598, 378] width 647 height 20
click at [515, 368] on p "The £15,470 only considers unearned tax through employment, whereas you also re…" at bounding box center [598, 378] width 647 height 20
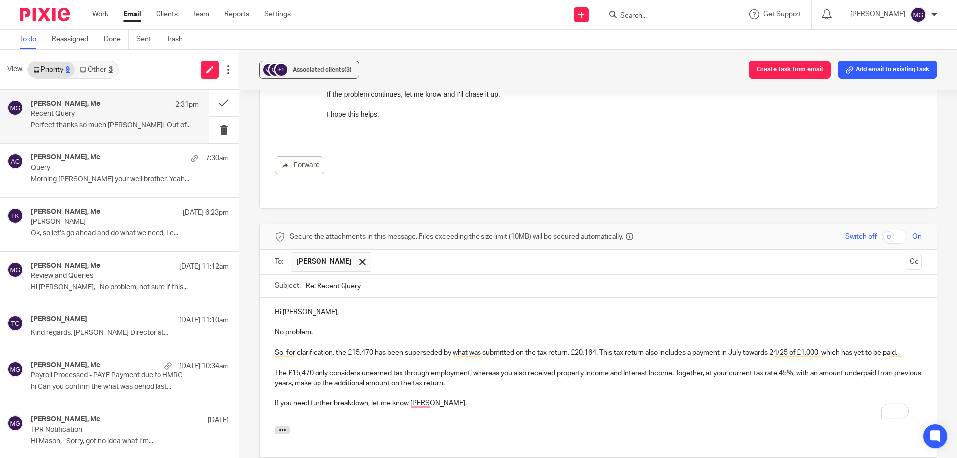
click at [355, 426] on div "Attachments" at bounding box center [598, 436] width 677 height 21
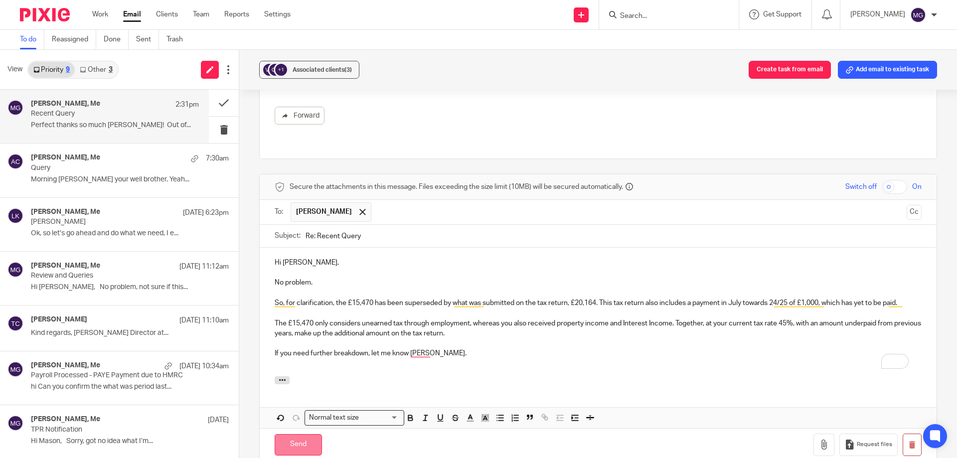
click at [305, 434] on input "Send" at bounding box center [298, 444] width 47 height 21
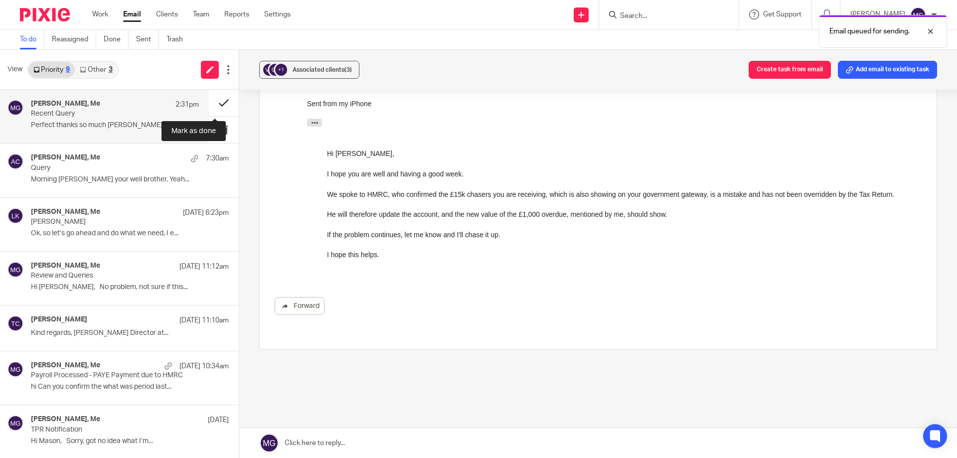
click at [219, 104] on button at bounding box center [224, 103] width 30 height 26
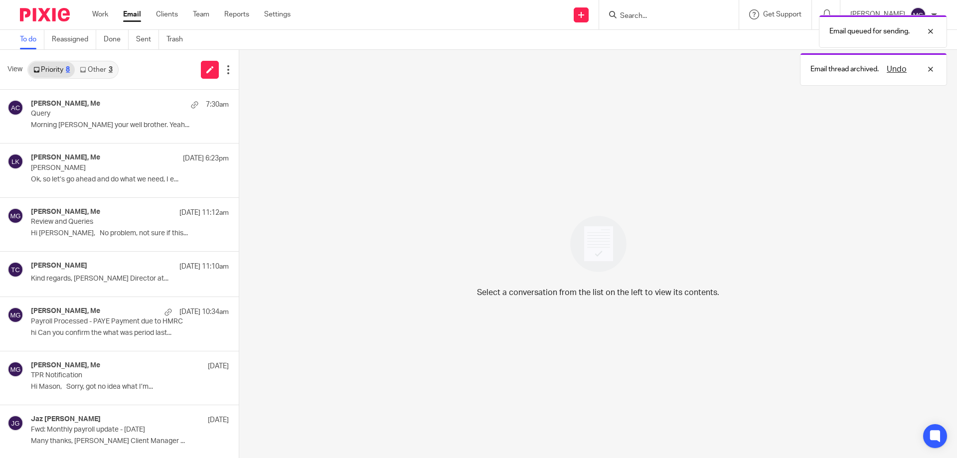
click at [125, 12] on link "Email" at bounding box center [132, 14] width 18 height 10
click at [90, 69] on link "Other 3" at bounding box center [96, 70] width 42 height 16
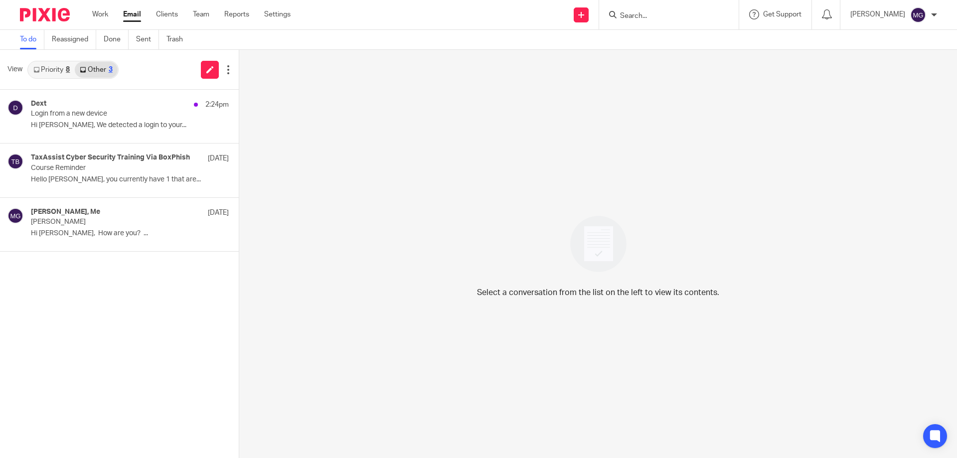
click at [44, 69] on link "Priority 8" at bounding box center [51, 70] width 46 height 16
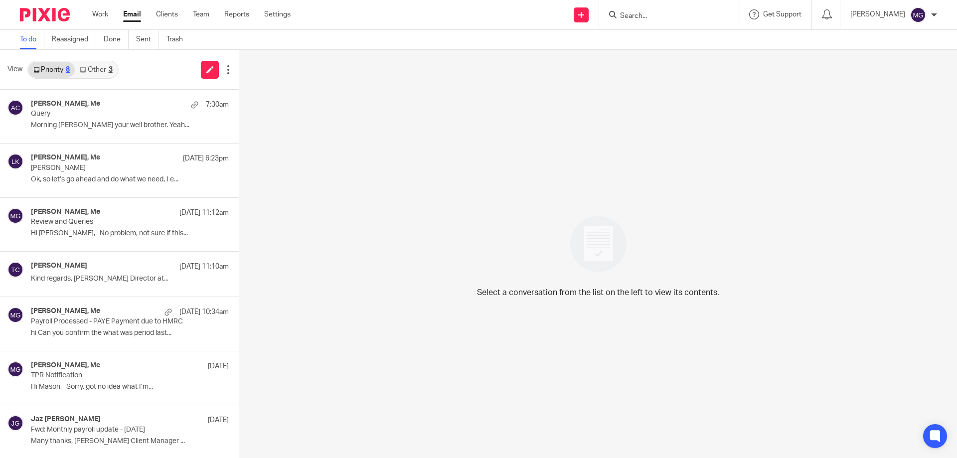
click at [78, 69] on link "Other 3" at bounding box center [96, 70] width 42 height 16
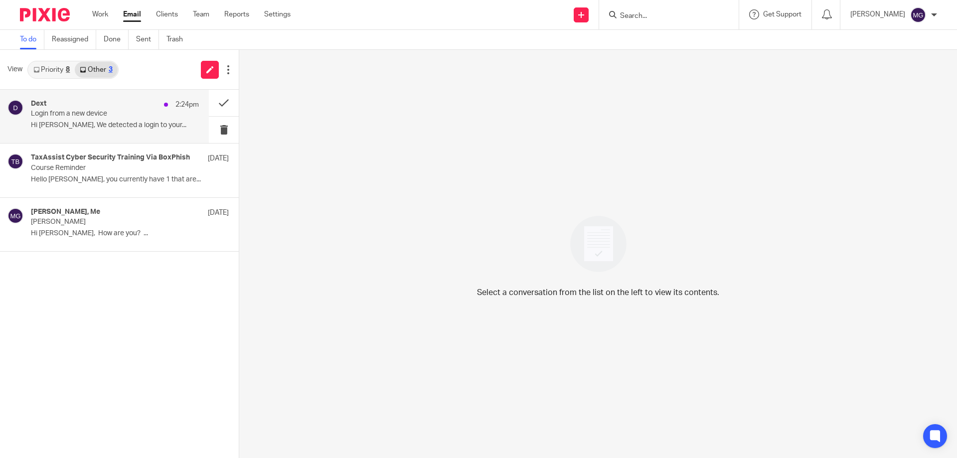
click at [68, 103] on div "Dext 2:24pm" at bounding box center [115, 105] width 168 height 10
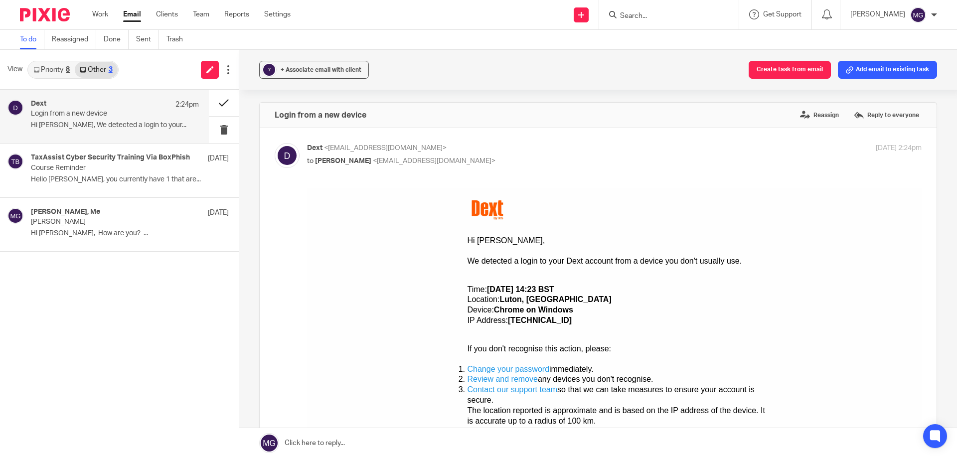
click at [224, 102] on button at bounding box center [224, 103] width 30 height 26
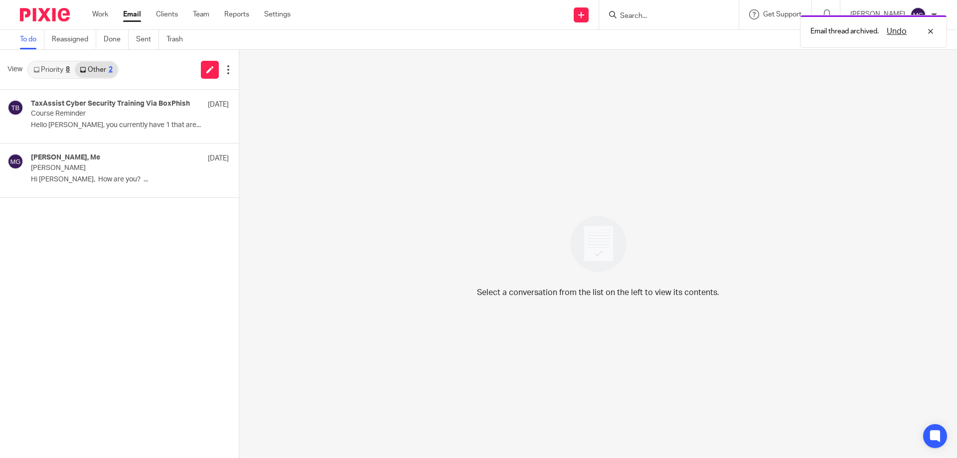
click at [60, 66] on link "Priority 8" at bounding box center [51, 70] width 46 height 16
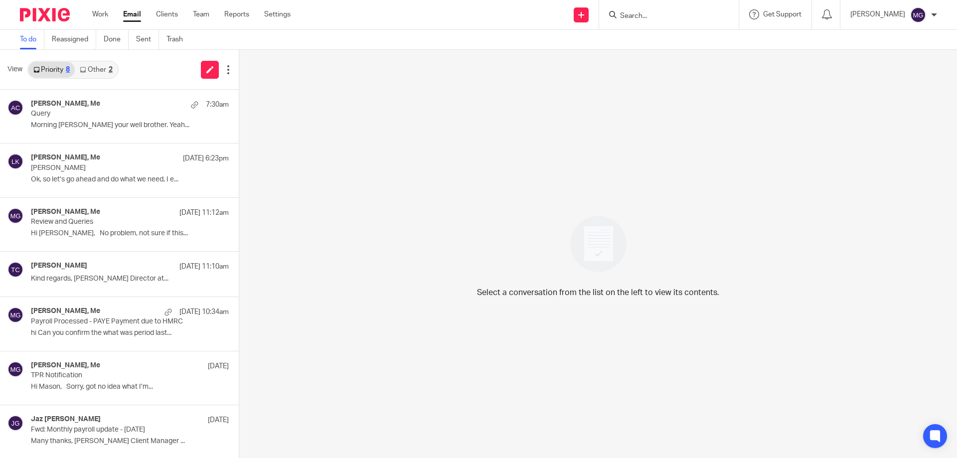
click at [128, 65] on div "View Priority 8 Other 2" at bounding box center [119, 70] width 239 height 40
click at [108, 70] on link "Other 2" at bounding box center [96, 70] width 42 height 16
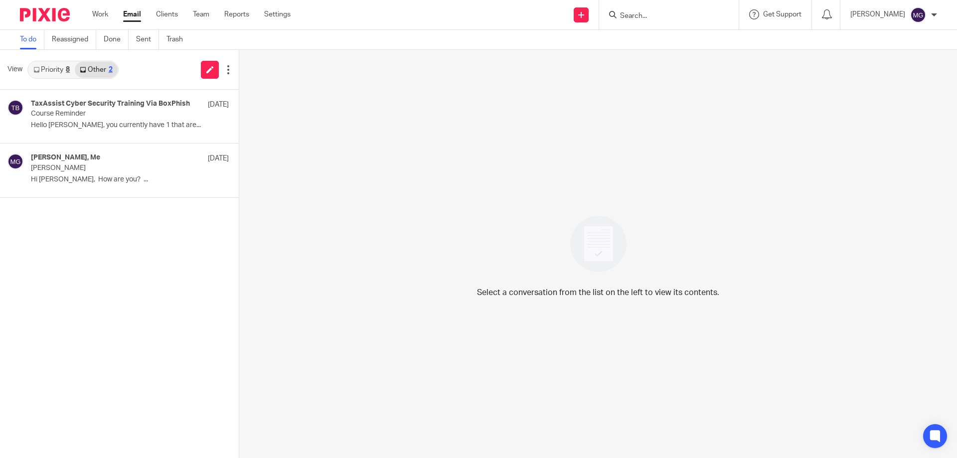
click at [40, 70] on link "Priority 8" at bounding box center [51, 70] width 46 height 16
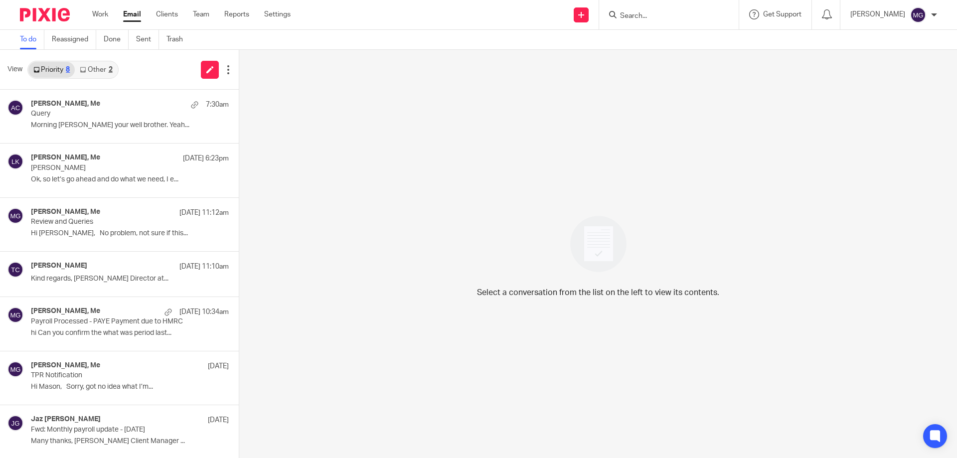
click at [89, 74] on link "Other 2" at bounding box center [96, 70] width 42 height 16
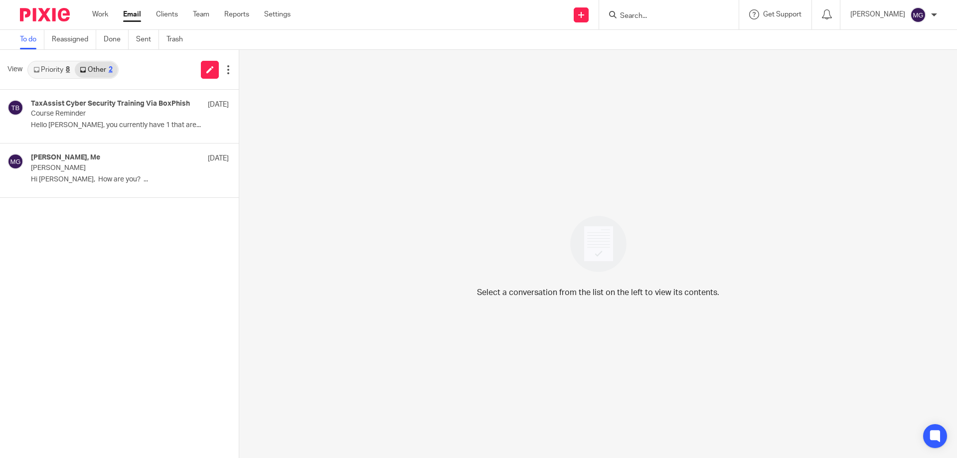
click at [60, 71] on link "Priority 8" at bounding box center [51, 70] width 46 height 16
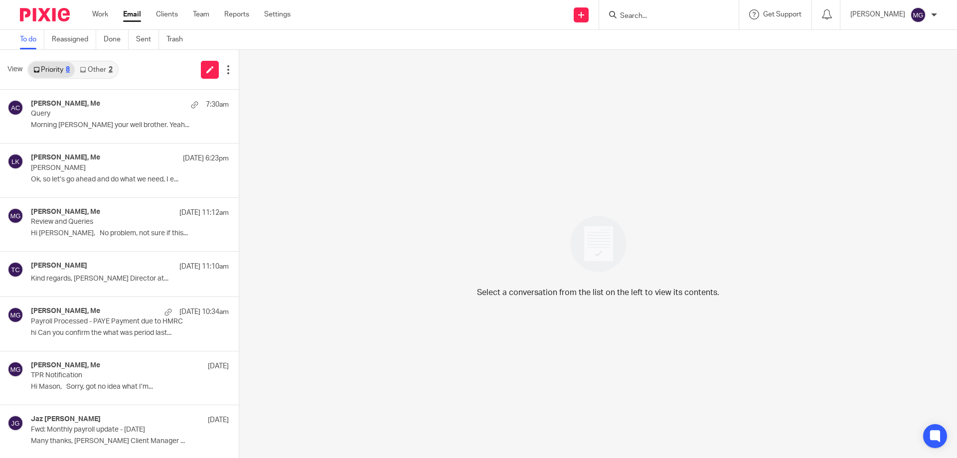
click at [81, 69] on icon at bounding box center [83, 70] width 6 height 6
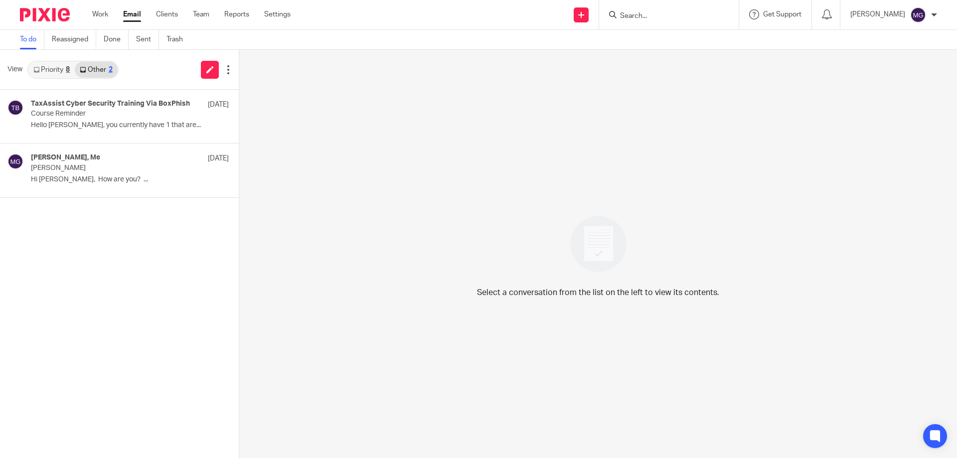
click at [64, 68] on link "Priority 8" at bounding box center [51, 70] width 46 height 16
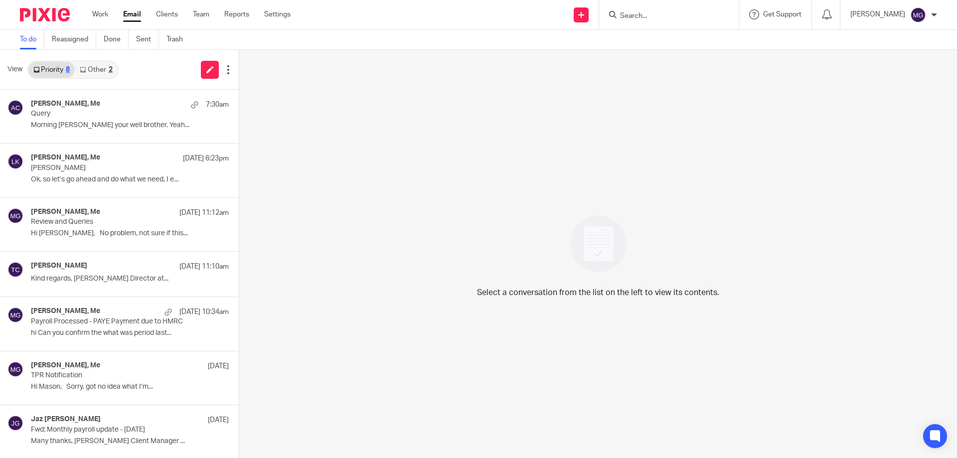
click at [82, 67] on icon at bounding box center [83, 70] width 6 height 6
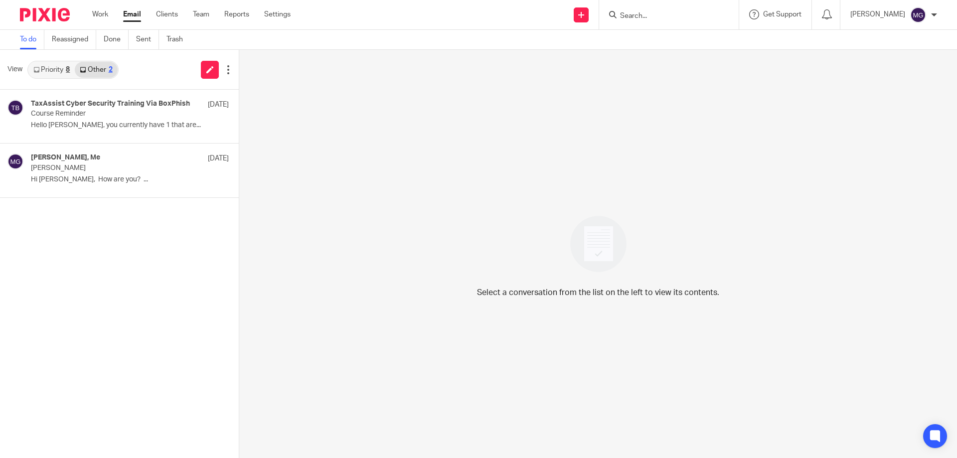
click at [58, 67] on link "Priority 8" at bounding box center [51, 70] width 46 height 16
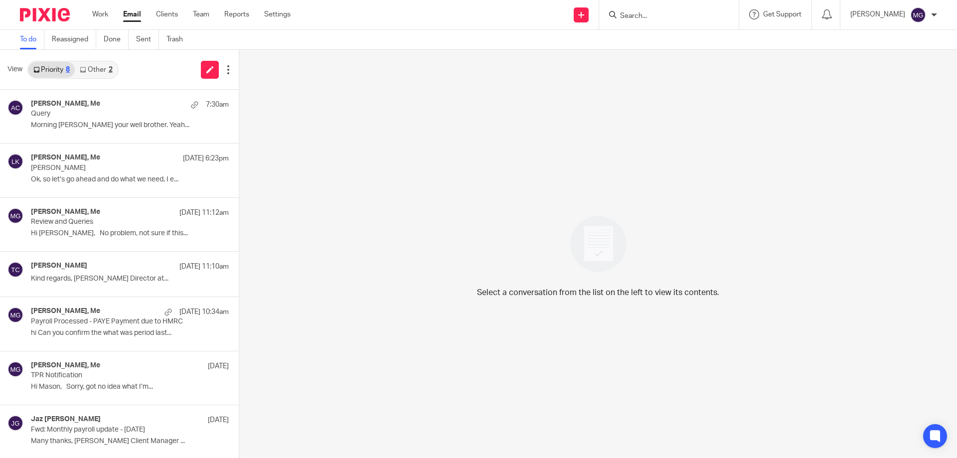
click at [114, 71] on link "Other 2" at bounding box center [96, 70] width 42 height 16
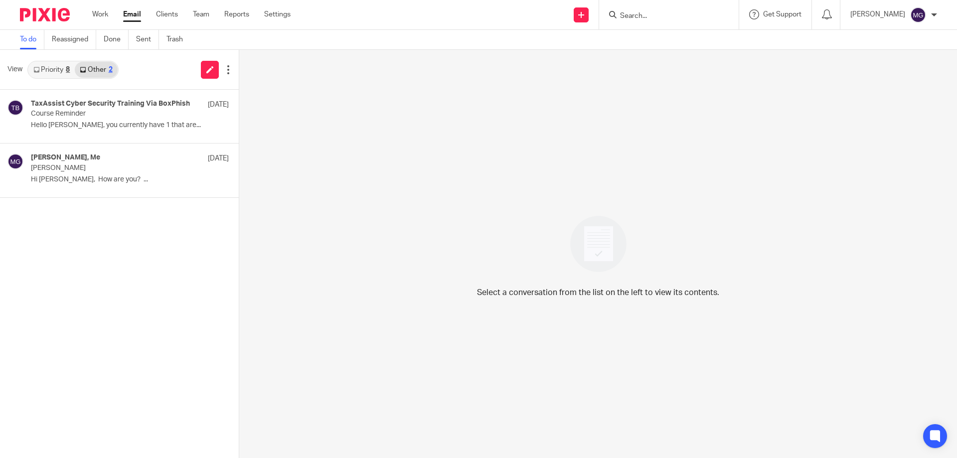
click at [63, 64] on link "Priority 8" at bounding box center [51, 70] width 46 height 16
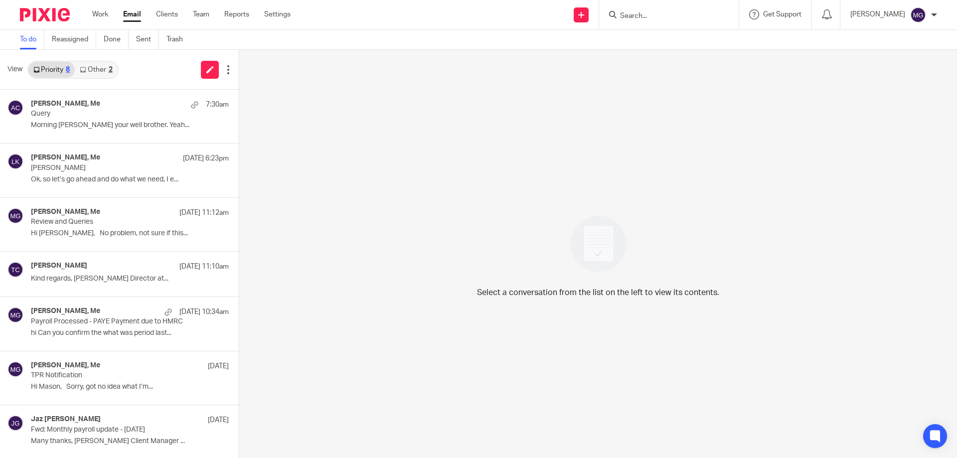
click at [87, 69] on link "Other 2" at bounding box center [96, 70] width 42 height 16
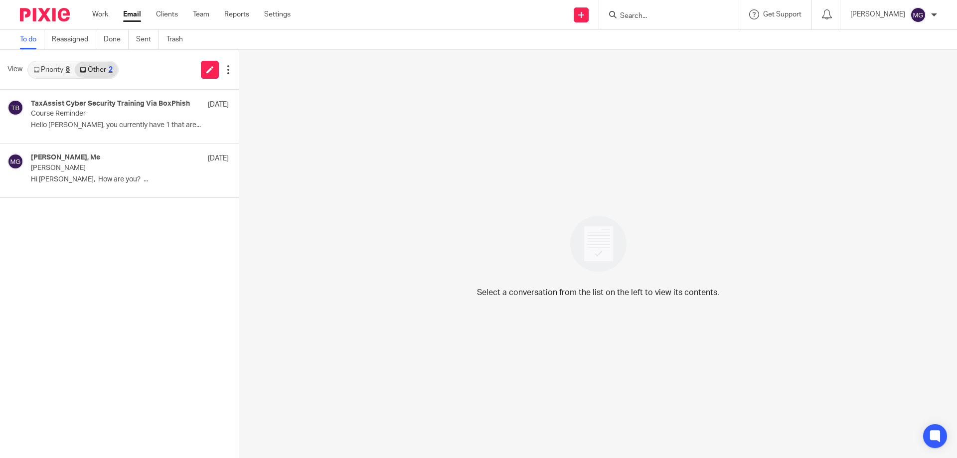
click at [42, 73] on link "Priority 8" at bounding box center [51, 70] width 46 height 16
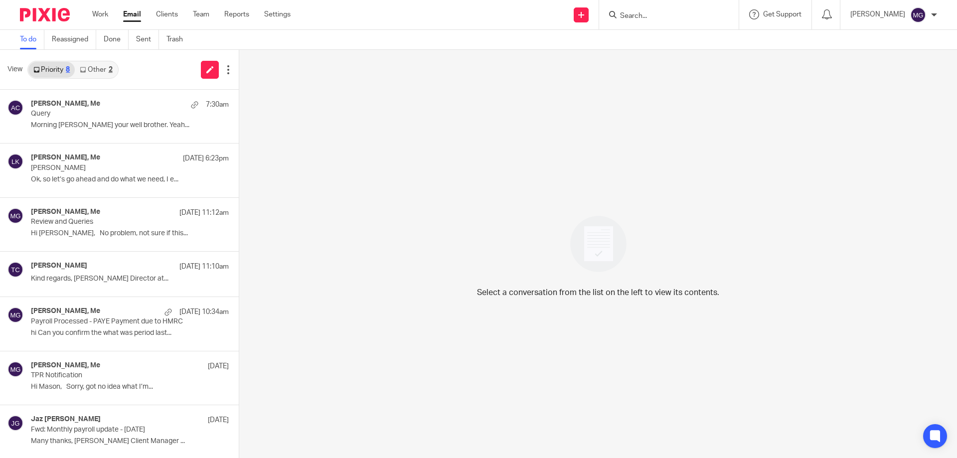
click at [135, 74] on div "View Priority 8 Other 2" at bounding box center [119, 70] width 239 height 40
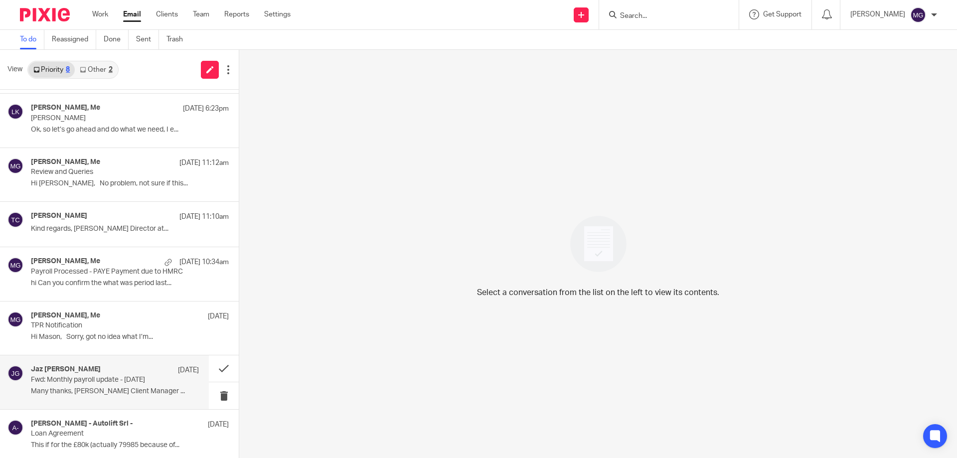
click at [102, 381] on p "Fwd: Monthly payroll update - August 25" at bounding box center [98, 380] width 135 height 8
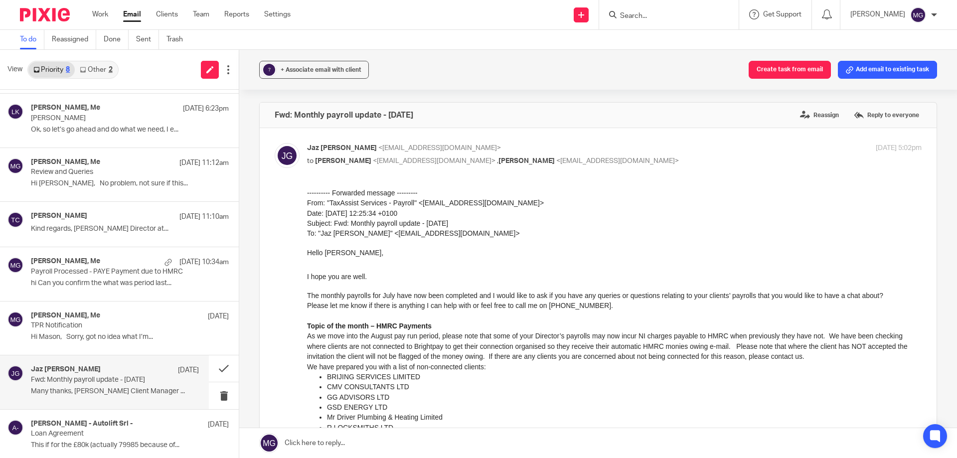
scroll to position [149, 0]
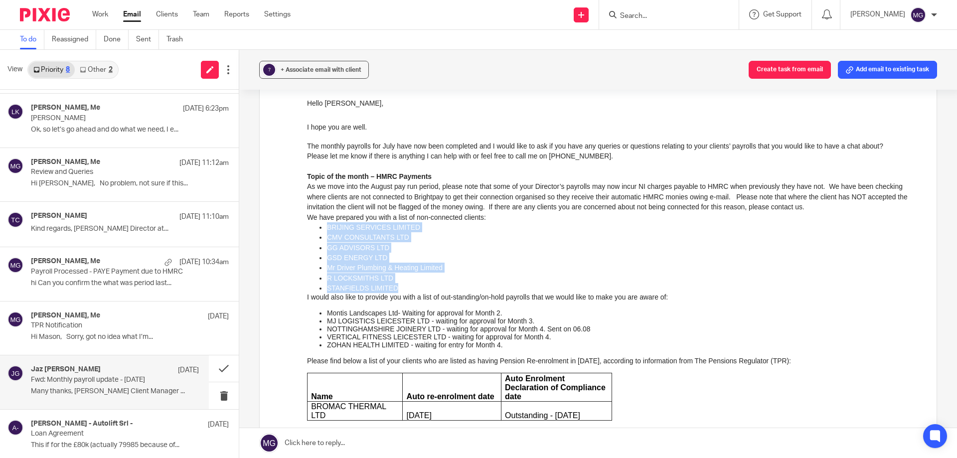
drag, startPoint x: 395, startPoint y: 295, endPoint x: 314, endPoint y: 229, distance: 104.1
click at [314, 229] on ul "BRIJING SERVICES LIMITED CMV CONSULTANTS LTD GG ADVISORS LTD GSD ENERGY LTD Mr …" at bounding box center [614, 257] width 614 height 71
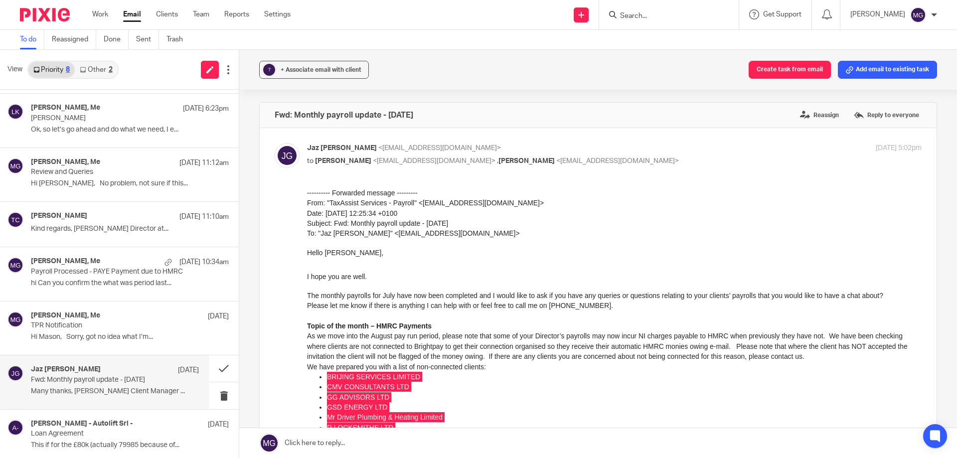
click at [637, 14] on input "Search" at bounding box center [664, 16] width 90 height 9
click at [269, 16] on link "Settings" at bounding box center [277, 14] width 26 height 10
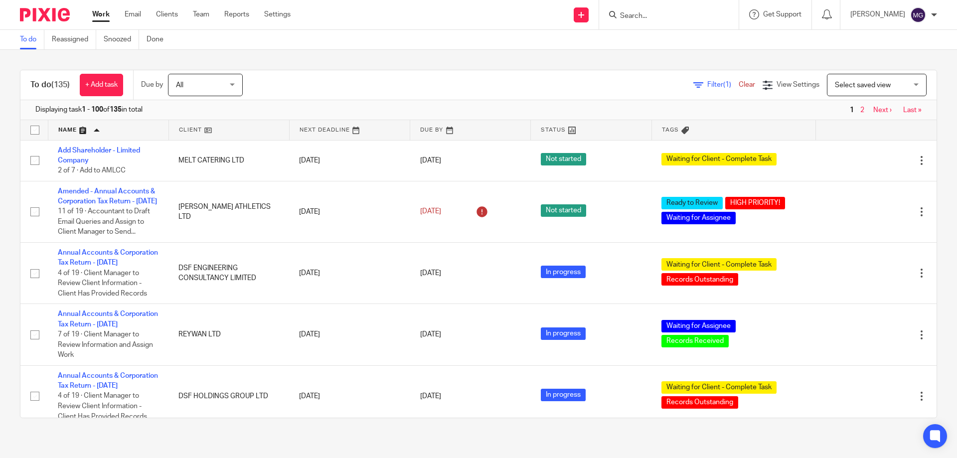
click at [655, 19] on input "Search" at bounding box center [664, 16] width 90 height 9
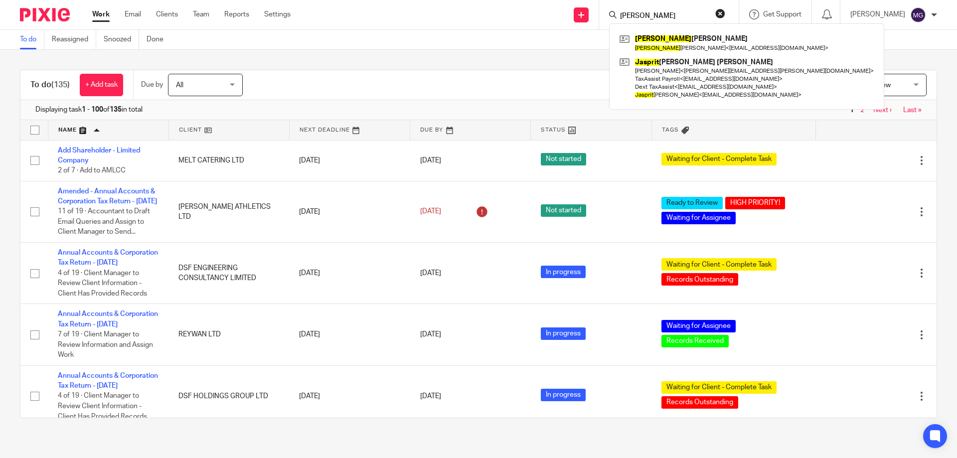
type input "[PERSON_NAME]"
click at [391, 54] on div "To do (135) + Add task Due by All All [DATE] [DATE] This week Next week This mo…" at bounding box center [478, 244] width 957 height 388
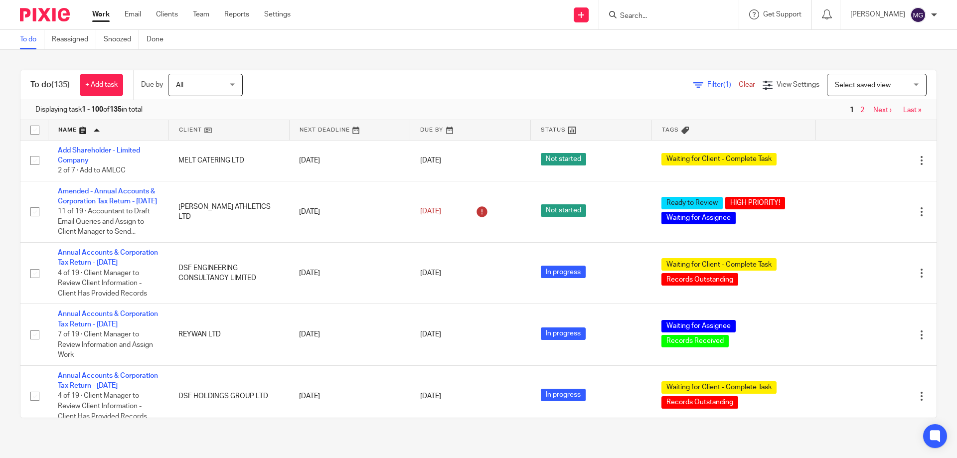
click at [367, 51] on div "To do (135) + Add task Due by All All [DATE] [DATE] This week Next week This mo…" at bounding box center [478, 244] width 957 height 388
click at [316, 64] on div "To do (135) + Add task Due by All All [DATE] [DATE] This week Next week This mo…" at bounding box center [478, 244] width 957 height 388
click at [400, 55] on div "To do (135) + Add task Due by All All [DATE] [DATE] This week Next week This mo…" at bounding box center [478, 244] width 957 height 388
click at [668, 14] on input "Search" at bounding box center [664, 16] width 90 height 9
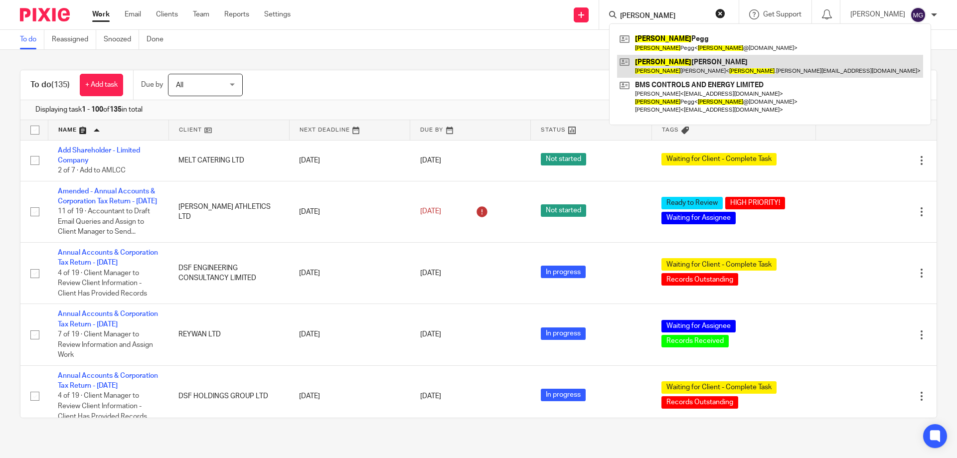
type input "[PERSON_NAME]"
click at [694, 68] on link at bounding box center [770, 66] width 306 height 23
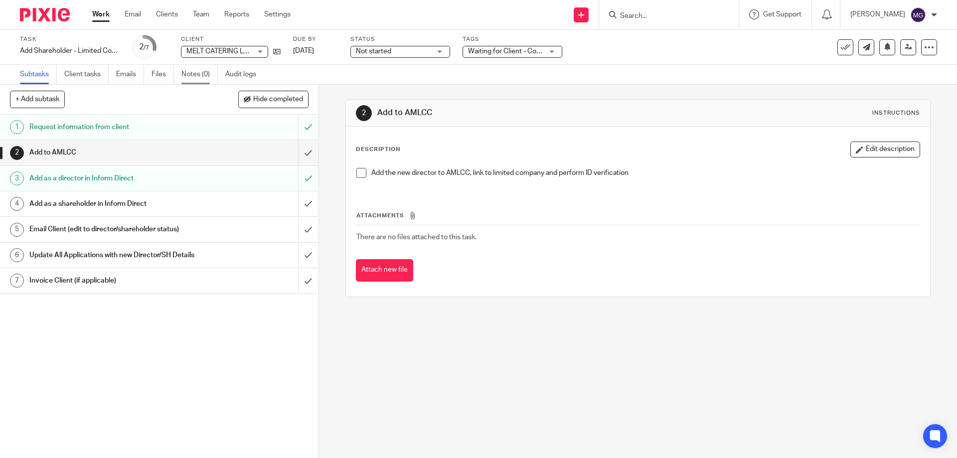
click at [200, 78] on link "Notes (0)" at bounding box center [199, 74] width 36 height 19
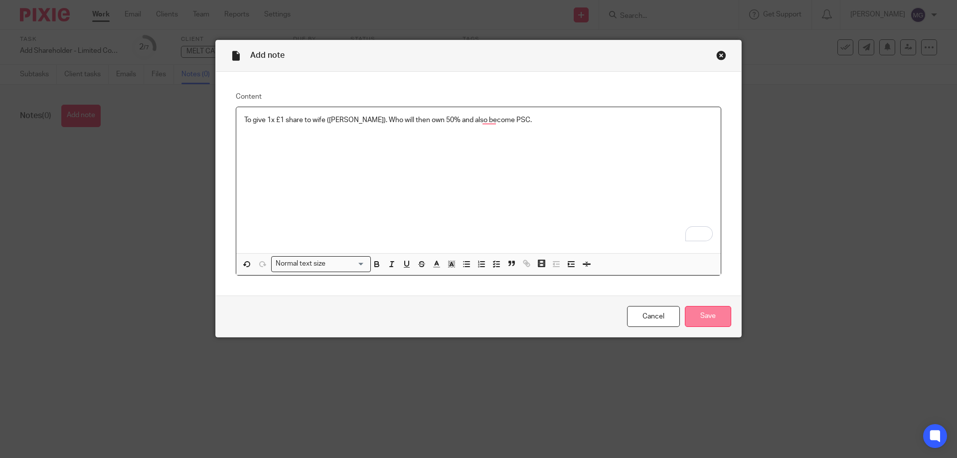
click at [698, 318] on input "Save" at bounding box center [708, 316] width 46 height 21
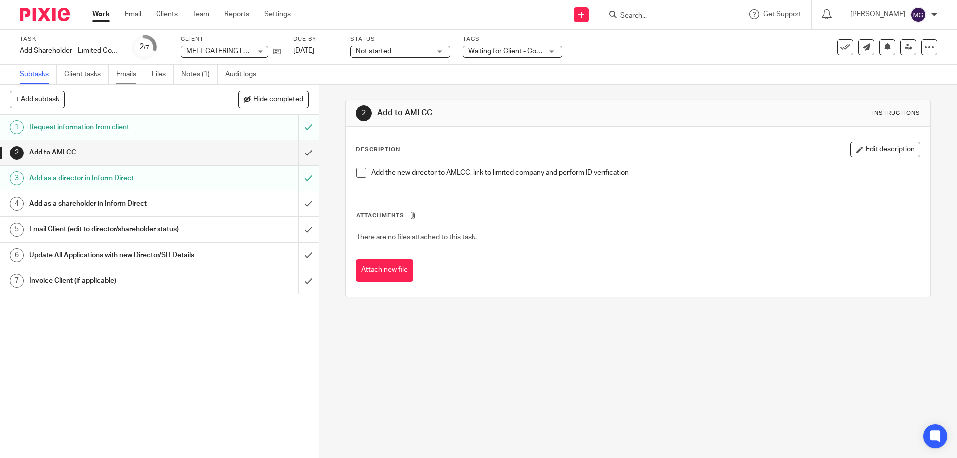
click at [131, 74] on link "Emails" at bounding box center [130, 74] width 28 height 19
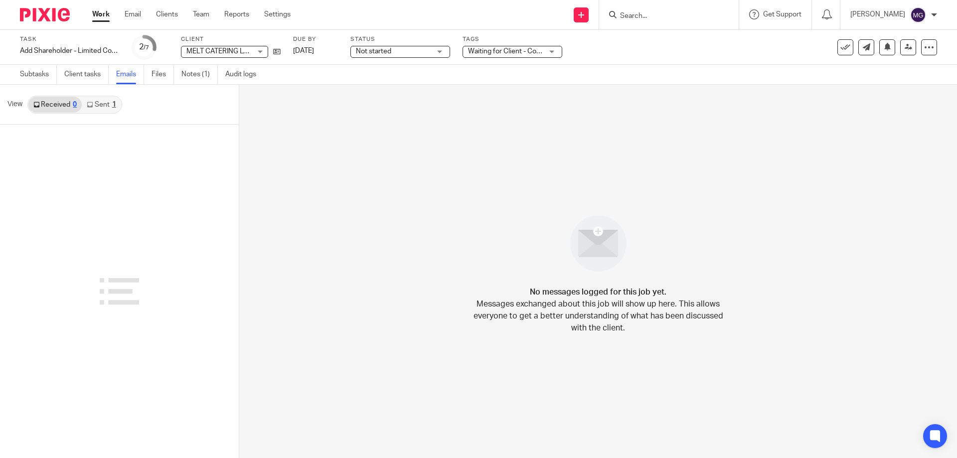
click at [98, 106] on link "Sent 1" at bounding box center [101, 105] width 39 height 16
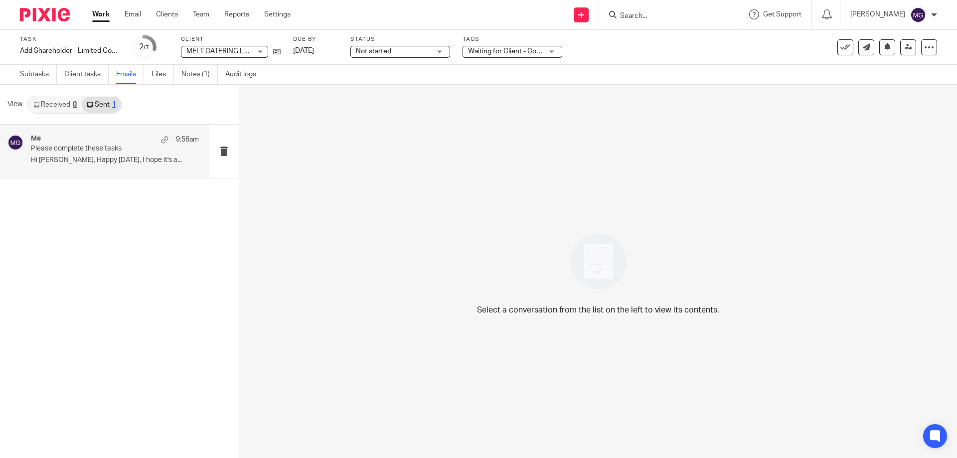
click at [69, 141] on div "Me 9:56am" at bounding box center [115, 140] width 168 height 10
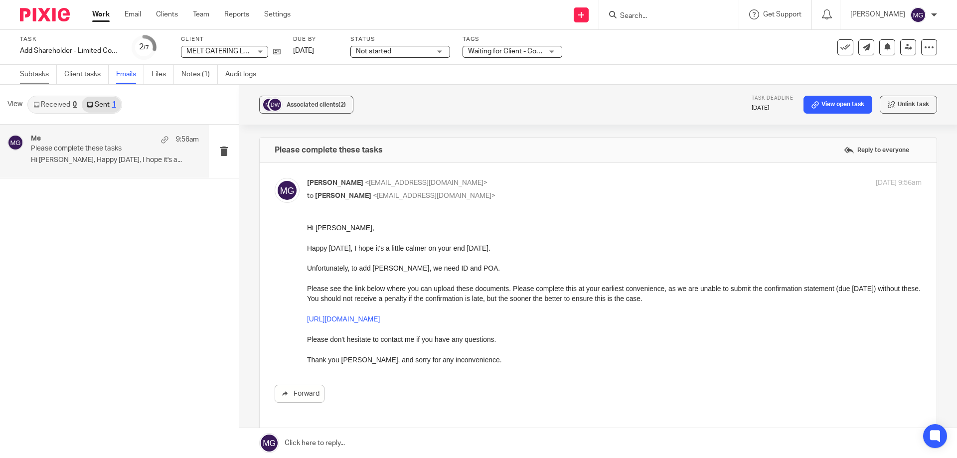
click at [38, 78] on link "Subtasks" at bounding box center [38, 74] width 37 height 19
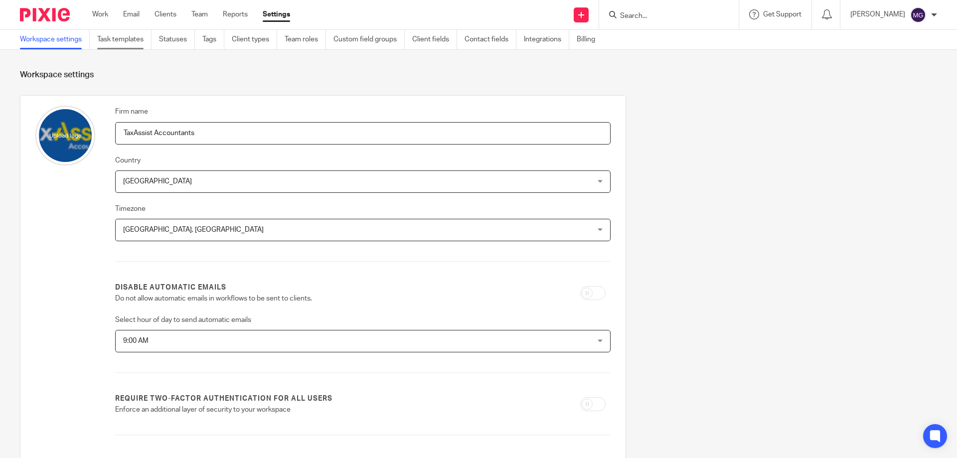
click at [127, 46] on link "Task templates" at bounding box center [124, 39] width 54 height 19
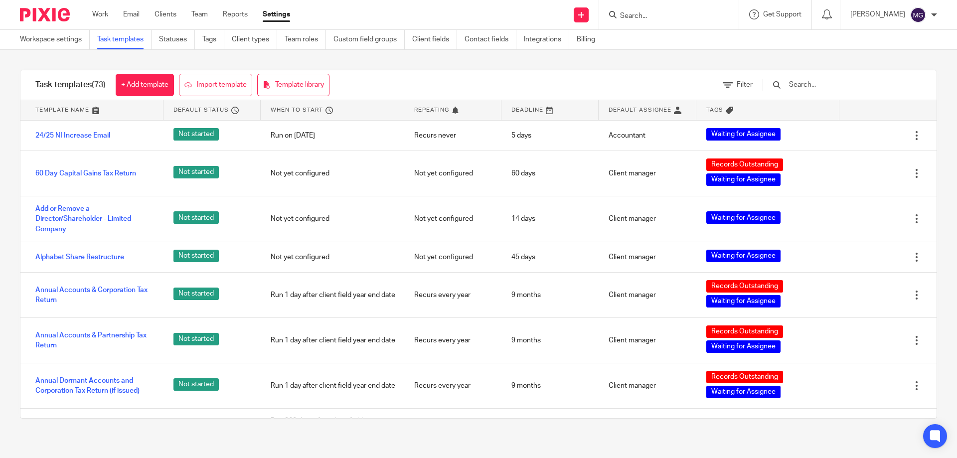
click at [825, 85] on input "text" at bounding box center [846, 84] width 116 height 11
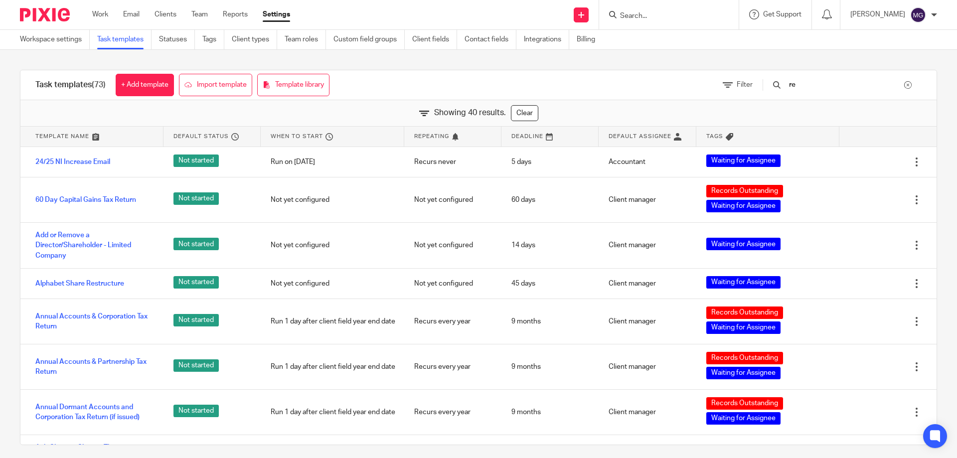
type input "r"
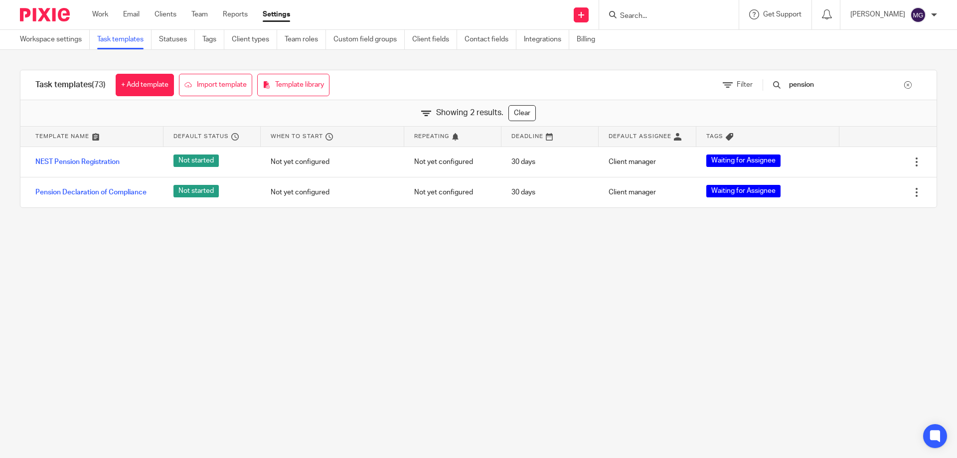
type input "pension"
click at [576, 357] on main "Workspace settings Task templates Statuses Tags Client types Team roles Custom …" at bounding box center [478, 229] width 957 height 458
click at [674, 18] on input "Search" at bounding box center [664, 16] width 90 height 9
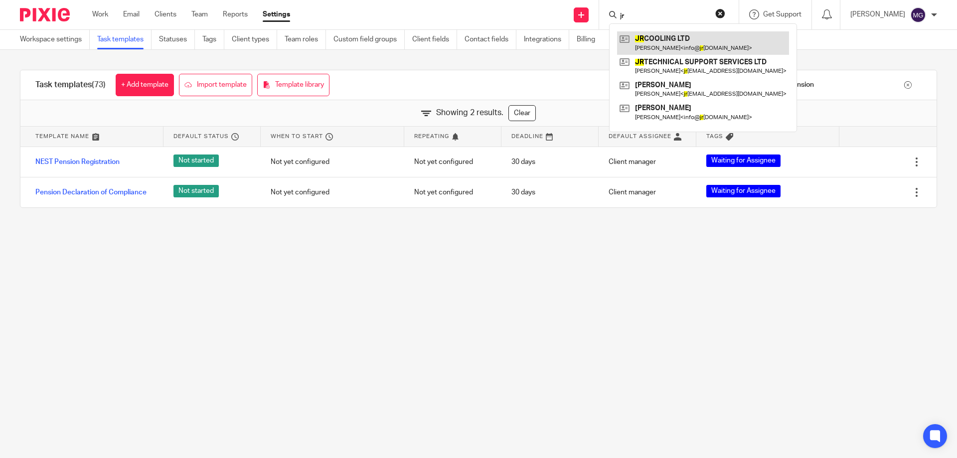
type input "jr"
click at [667, 37] on link at bounding box center [703, 42] width 172 height 23
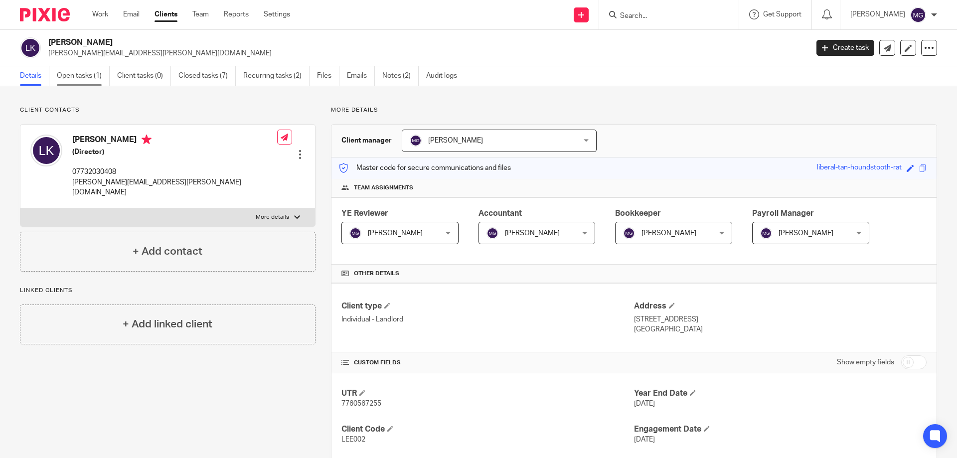
click at [98, 80] on link "Open tasks (1)" at bounding box center [83, 75] width 53 height 19
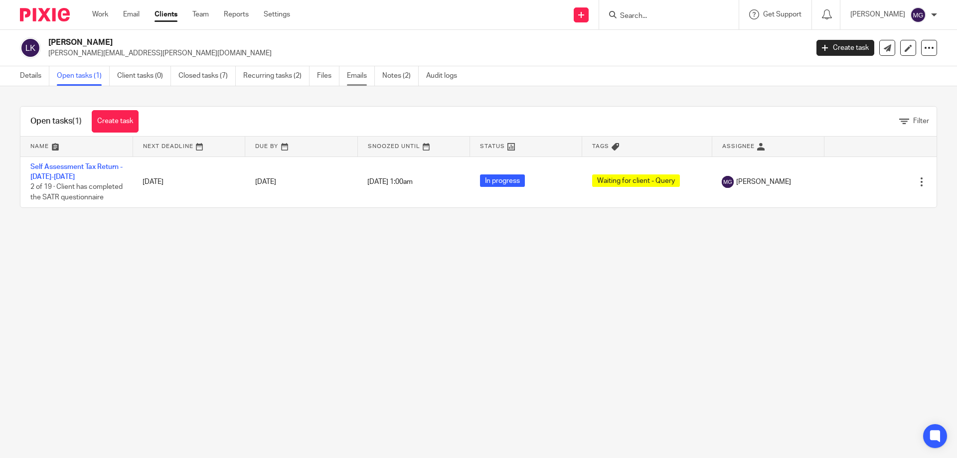
click at [357, 76] on link "Emails" at bounding box center [361, 75] width 28 height 19
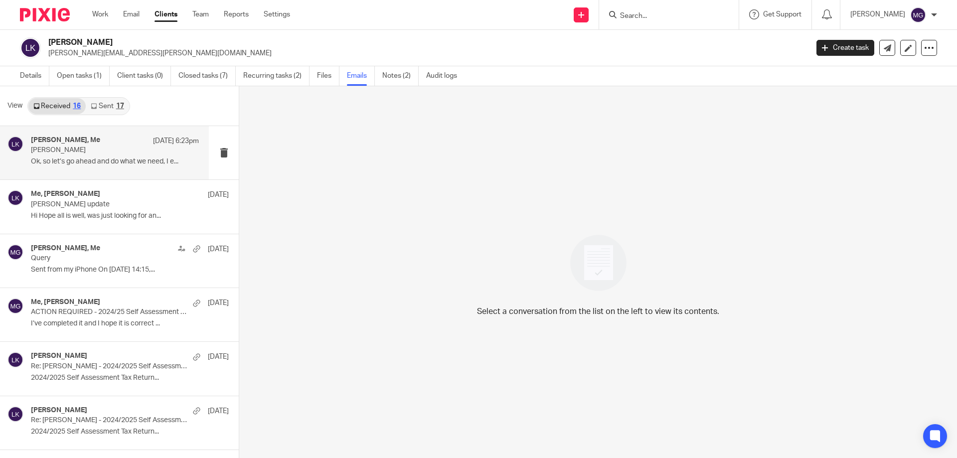
click at [75, 153] on p "[PERSON_NAME]" at bounding box center [98, 150] width 135 height 8
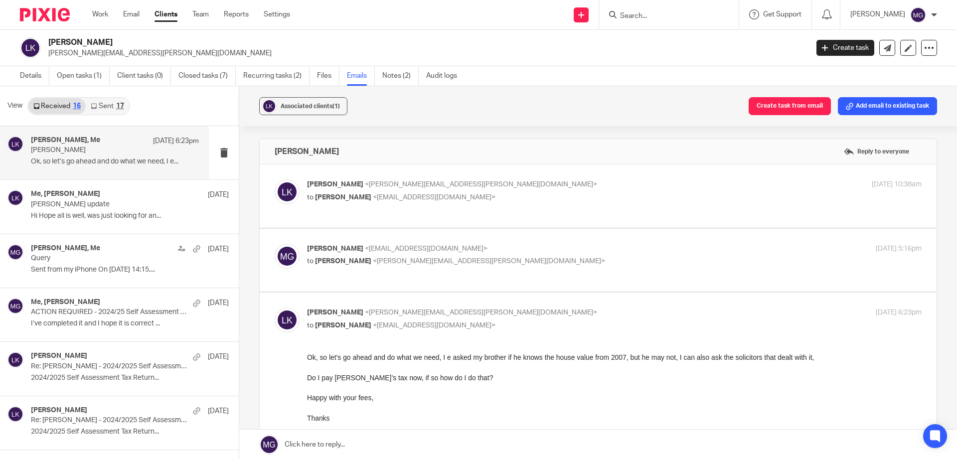
click at [388, 239] on label at bounding box center [598, 260] width 677 height 63
click at [275, 243] on input "checkbox" at bounding box center [274, 243] width 0 height 0
checkbox input "true"
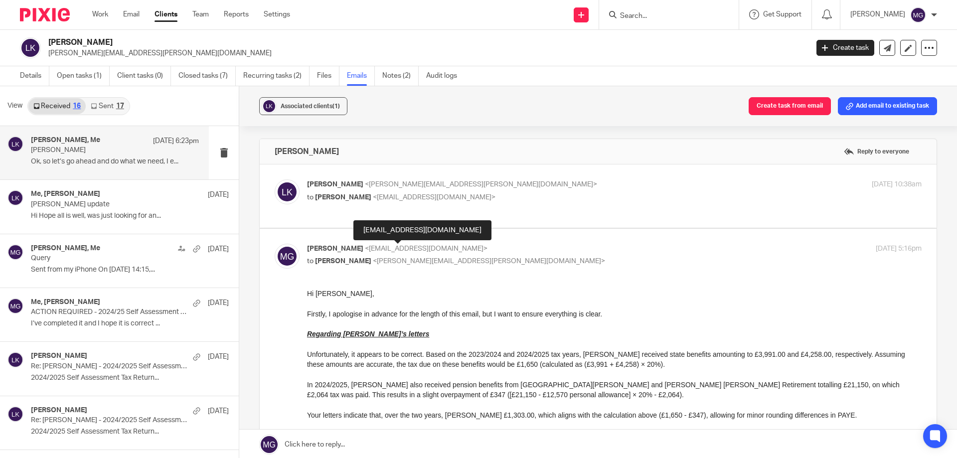
scroll to position [149, 0]
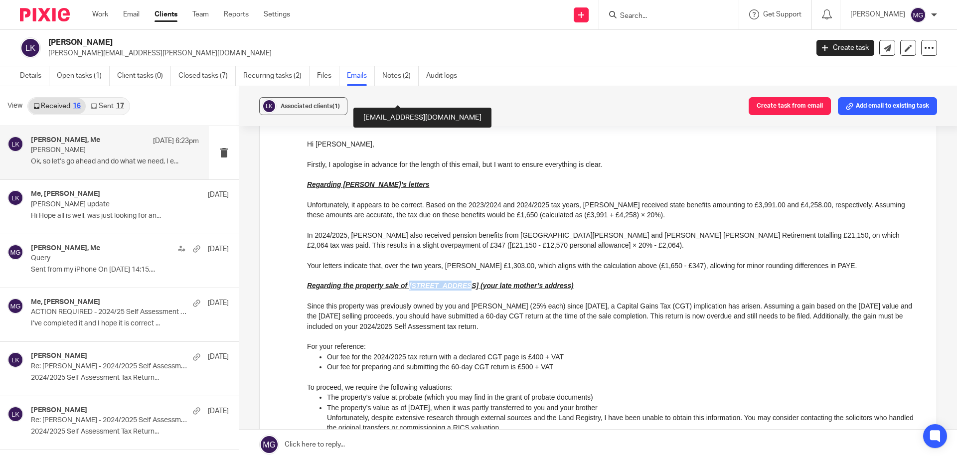
drag, startPoint x: 408, startPoint y: 285, endPoint x: 454, endPoint y: 282, distance: 46.4
click at [454, 282] on u "Regarding the property sale of [STREET_ADDRESS] (your late mother’s address)" at bounding box center [440, 285] width 267 height 8
copy u "15 Park Square"
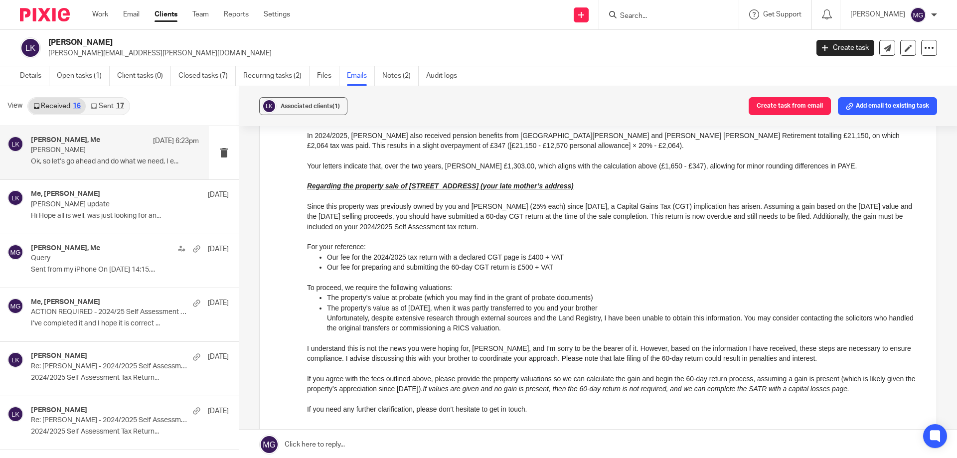
click at [465, 285] on p "To proceed, we require the following valuations:" at bounding box center [614, 287] width 614 height 10
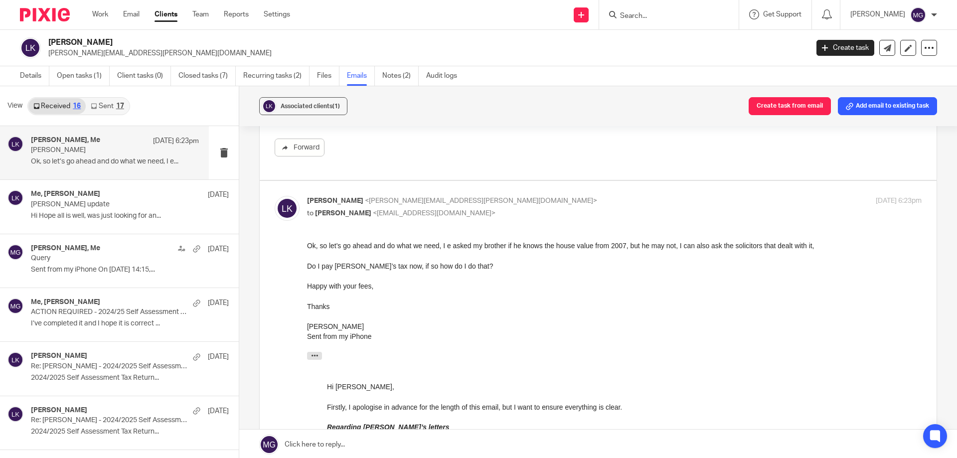
scroll to position [648, 0]
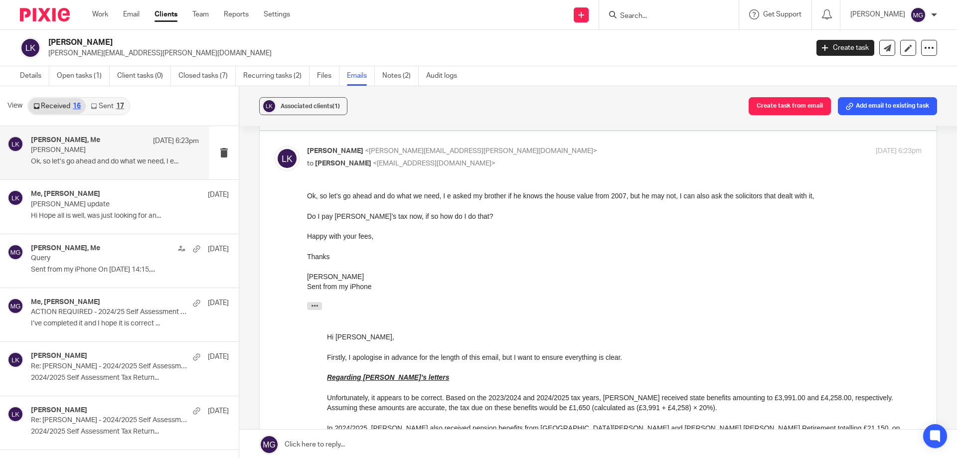
click at [385, 447] on link at bounding box center [597, 444] width 717 height 30
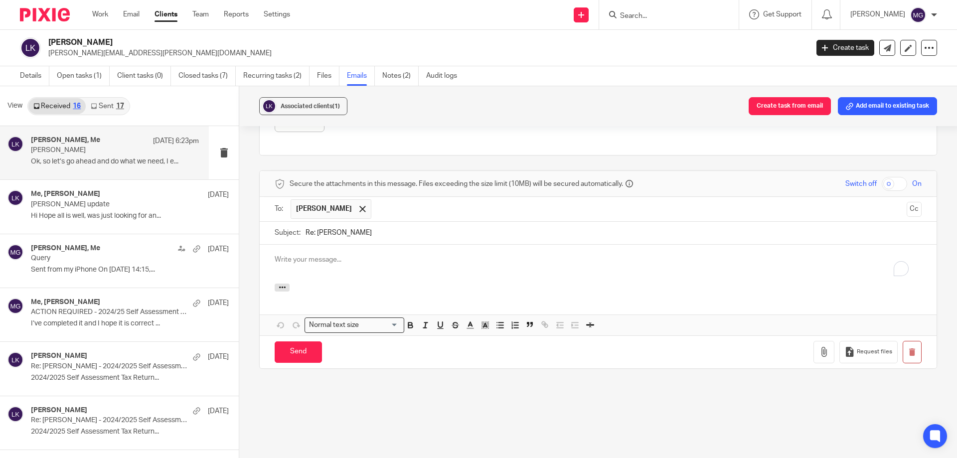
scroll to position [0, 0]
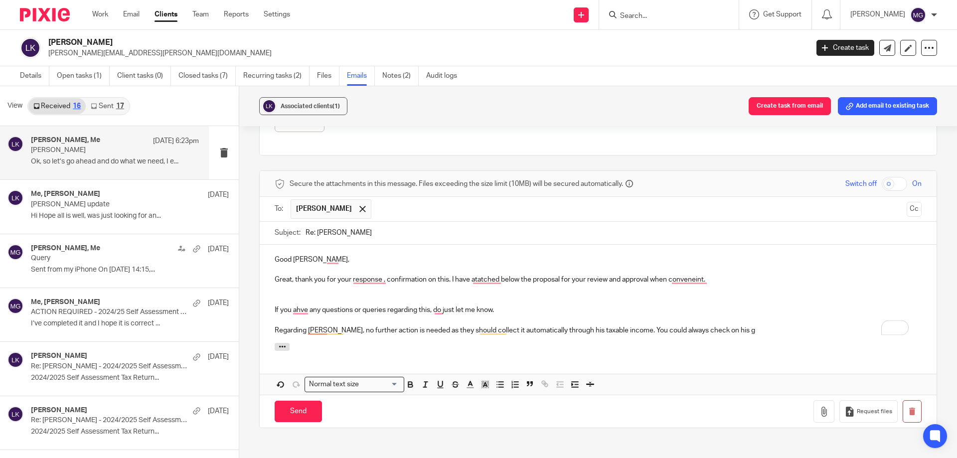
click at [634, 329] on p "Regarding Garys Fees, no further action is needed as they should collect it aut…" at bounding box center [598, 330] width 647 height 10
click at [552, 329] on p "Regarding Garys Fees, no further action is needed as they should collect it aut…" at bounding box center [598, 330] width 647 height 10
click at [552, 327] on p "Regarding Garys Fees, no further action is needed as they should collect it aut…" at bounding box center [598, 330] width 647 height 10
click at [548, 330] on p "Regarding Garys Fees, no further action is needed as they should collect it aut…" at bounding box center [598, 330] width 647 height 10
click at [634, 331] on p "Regarding Garys Fees, no further action is needed as they should collect it aut…" at bounding box center [598, 330] width 647 height 10
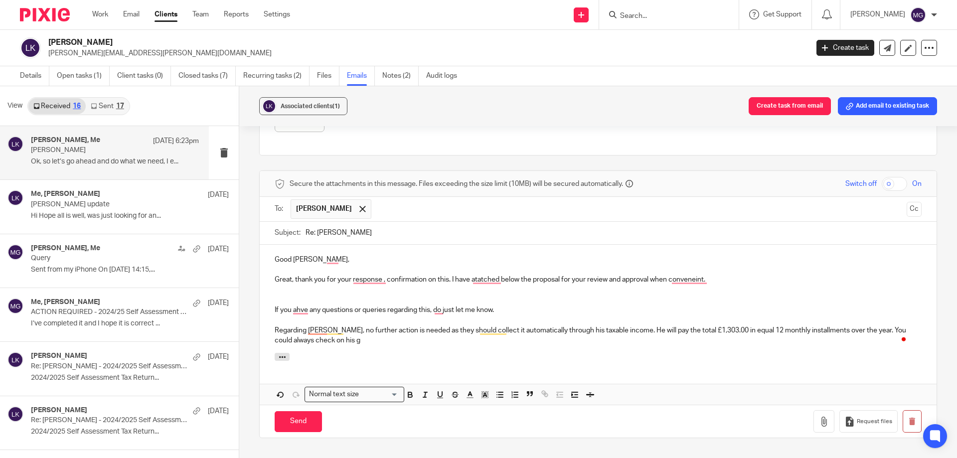
click at [366, 340] on p "Regarding Garys Fees, no further action is needed as they should collect it aut…" at bounding box center [598, 335] width 647 height 20
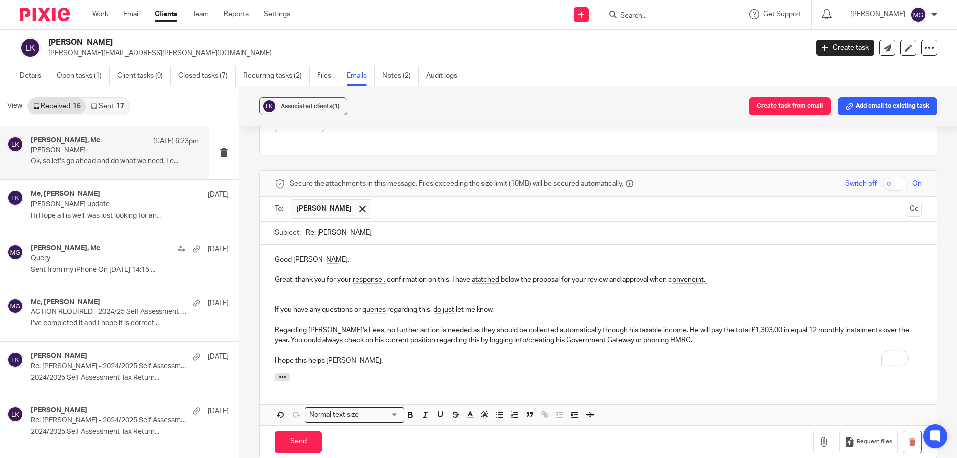
click at [638, 341] on p "Regarding [PERSON_NAME]'s Fees, no further action is needed as they should be c…" at bounding box center [598, 335] width 647 height 20
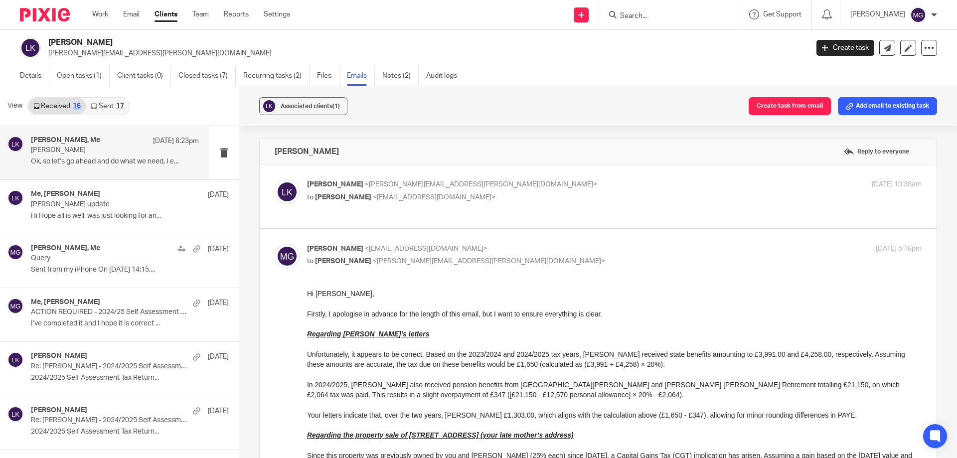
scroll to position [1328, 0]
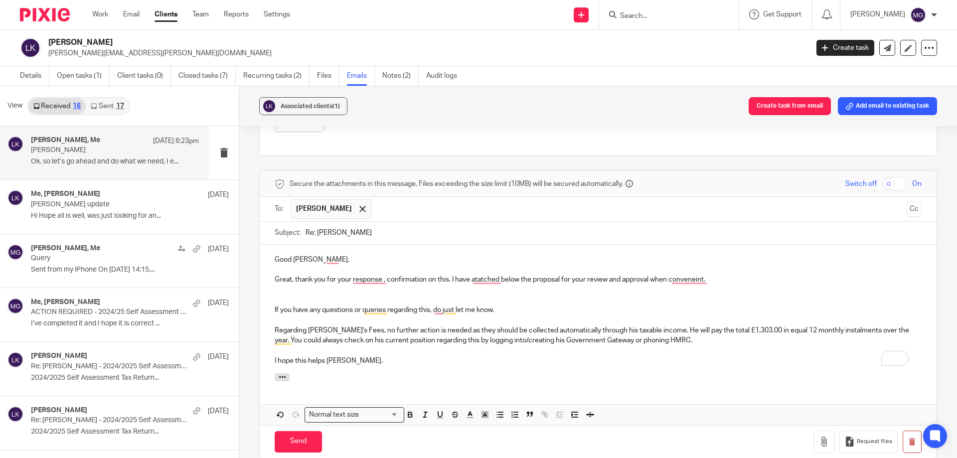
click at [610, 350] on p "To enrich screen reader interactions, please activate Accessibility in Grammarl…" at bounding box center [598, 350] width 647 height 10
drag, startPoint x: 723, startPoint y: 329, endPoint x: 733, endPoint y: 331, distance: 9.6
click at [725, 330] on p "Regarding [PERSON_NAME]'s Fees, no further action is needed as they should be c…" at bounding box center [598, 335] width 647 height 20
click at [735, 333] on p "Regarding [PERSON_NAME]'s Fees, no further action is needed as they should be c…" at bounding box center [598, 335] width 647 height 20
drag, startPoint x: 563, startPoint y: 341, endPoint x: 537, endPoint y: 341, distance: 25.4
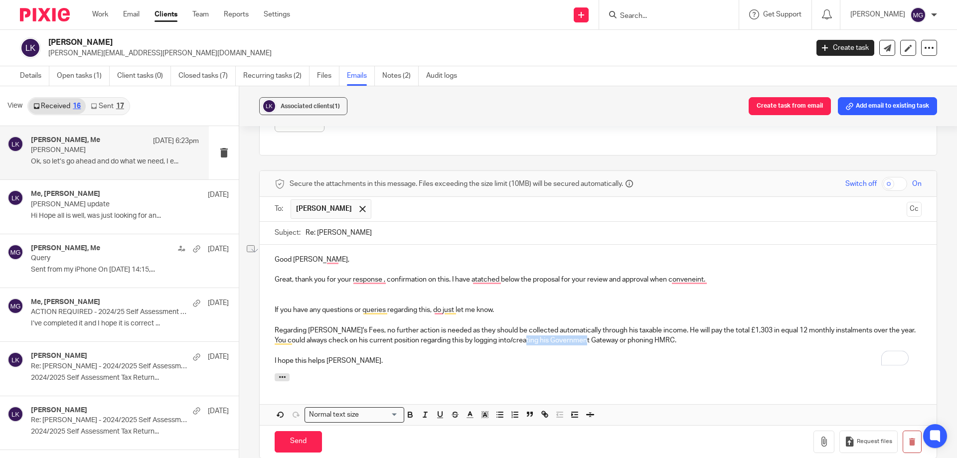
click at [537, 341] on p "Regarding [PERSON_NAME]'s Fees, no further action is needed as they should be c…" at bounding box center [598, 335] width 647 height 20
click at [546, 417] on icon "button" at bounding box center [545, 415] width 3 height 3
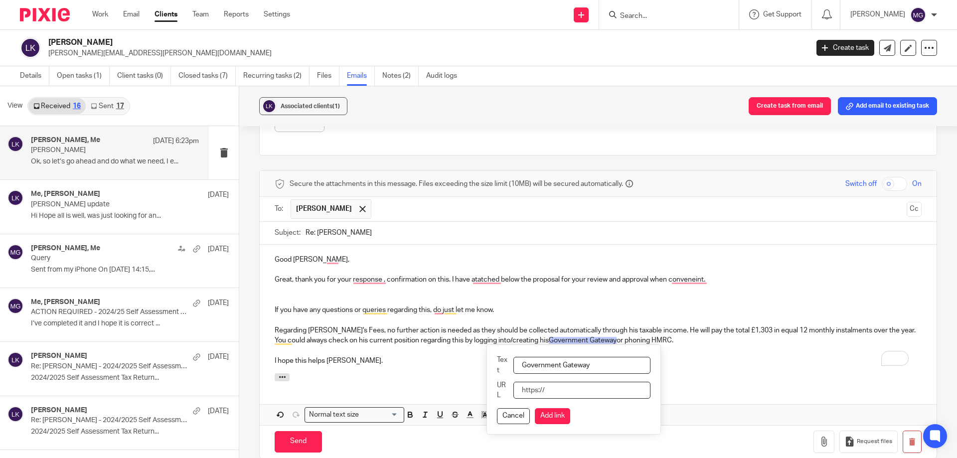
drag, startPoint x: 588, startPoint y: 390, endPoint x: 571, endPoint y: 395, distance: 18.1
click at [588, 390] on input "URL" at bounding box center [581, 390] width 137 height 17
paste input "[URL][DOMAIN_NAME]"
type input "[URL][DOMAIN_NAME]"
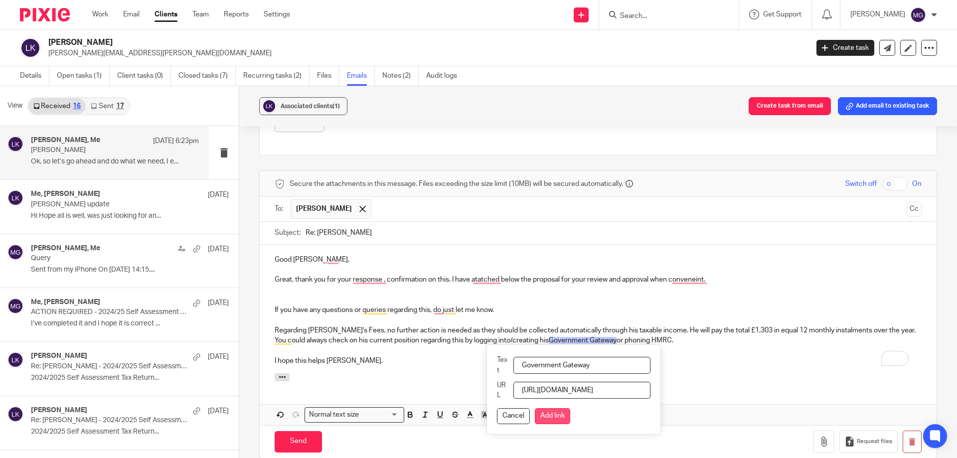
click at [556, 413] on button "Add link" at bounding box center [552, 416] width 35 height 16
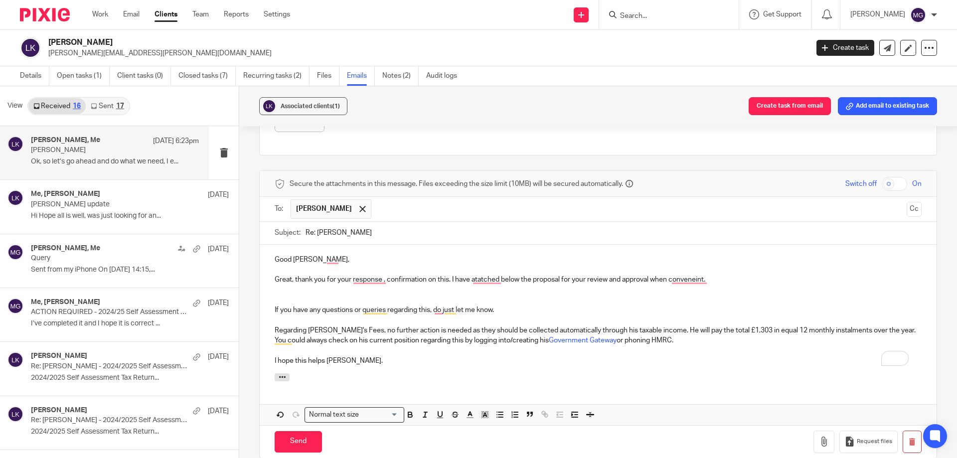
click at [571, 377] on div at bounding box center [598, 378] width 677 height 11
click at [305, 293] on p "To enrich screen reader interactions, please activate Accessibility in Grammarl…" at bounding box center [598, 290] width 647 height 10
click at [307, 302] on p "To enrich screen reader interactions, please activate Accessibility in Grammarl…" at bounding box center [598, 300] width 647 height 10
click at [306, 298] on p "To enrich screen reader interactions, please activate Accessibility in Grammarl…" at bounding box center [598, 300] width 647 height 10
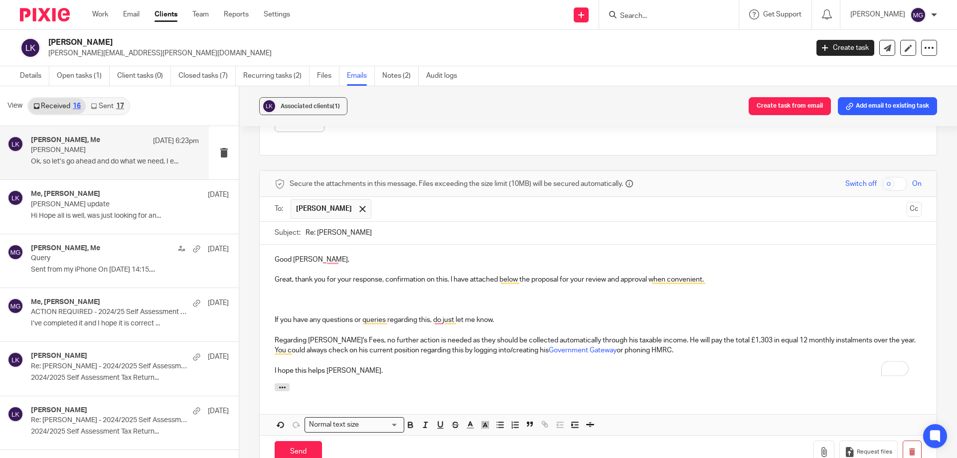
click at [286, 300] on p "To enrich screen reader interactions, please activate Accessibility in Grammarl…" at bounding box center [598, 300] width 647 height 10
click at [426, 387] on div at bounding box center [598, 388] width 677 height 11
click at [527, 328] on p "To enrich screen reader interactions, please activate Accessibility in Grammarl…" at bounding box center [598, 330] width 647 height 10
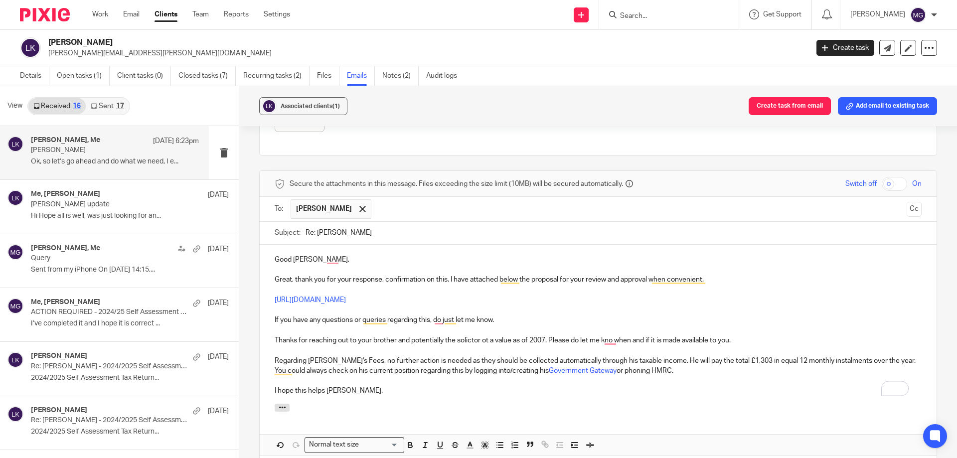
click at [679, 371] on p "Regarding Gary's Fees, no further action is needed as they should be collected …" at bounding box center [598, 366] width 647 height 20
click at [418, 377] on p "To enrich screen reader interactions, please activate Accessibility in Grammarl…" at bounding box center [598, 381] width 647 height 10
click at [406, 369] on p "Regarding Gary's Fees, no further action is needed as they should be collected …" at bounding box center [598, 366] width 647 height 20
click at [451, 369] on p "Regarding Gary's Fees, no further action is needed as they should be collected …" at bounding box center [598, 366] width 647 height 20
click at [453, 394] on p "I hope this helps [PERSON_NAME]." at bounding box center [598, 391] width 647 height 10
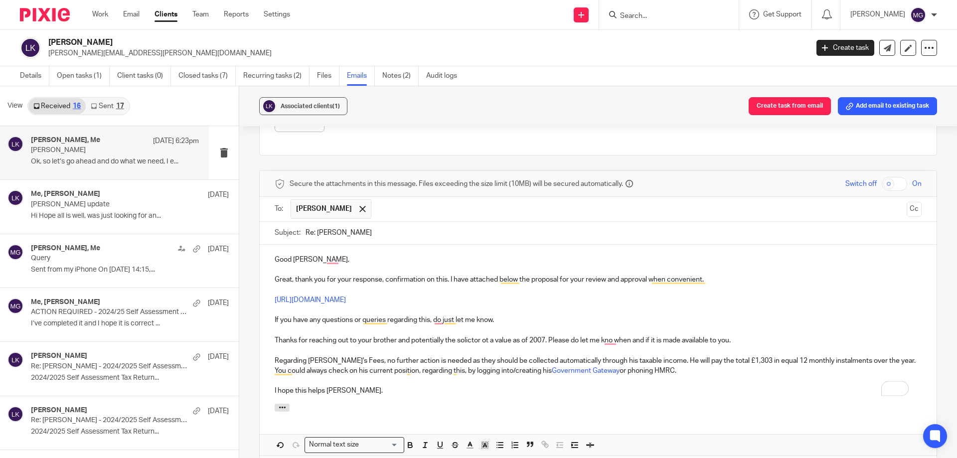
click at [598, 395] on p "I hope this helps [PERSON_NAME]." at bounding box center [598, 391] width 647 height 10
click at [447, 394] on p "I hope this helps [PERSON_NAME]." at bounding box center [598, 391] width 647 height 10
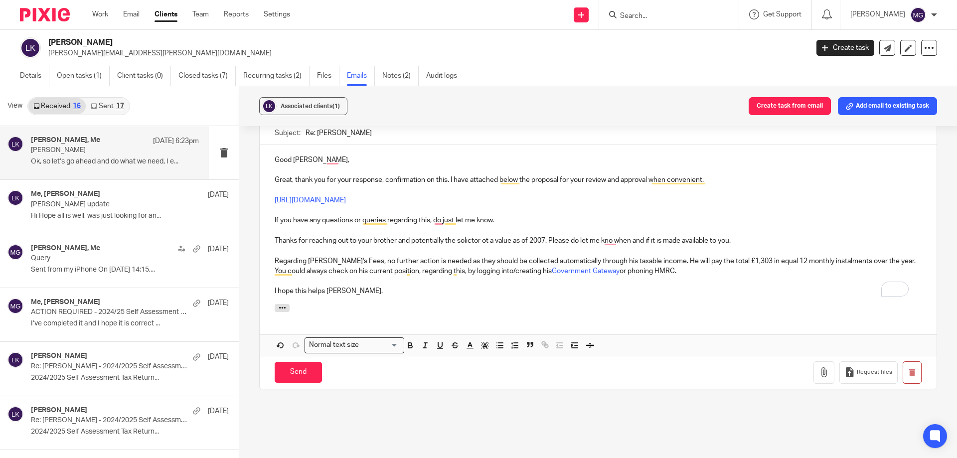
drag, startPoint x: 314, startPoint y: 379, endPoint x: 418, endPoint y: 298, distance: 131.4
click at [418, 298] on form "Secure the attachments in this message. Files exceeding the size limit (10MB) w…" at bounding box center [598, 229] width 677 height 317
drag, startPoint x: 352, startPoint y: 204, endPoint x: 343, endPoint y: 197, distance: 12.1
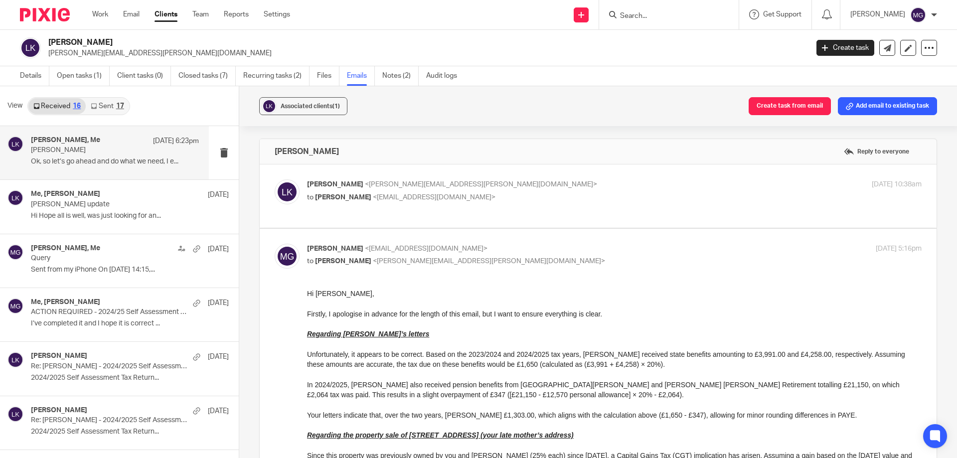
scroll to position [1427, 0]
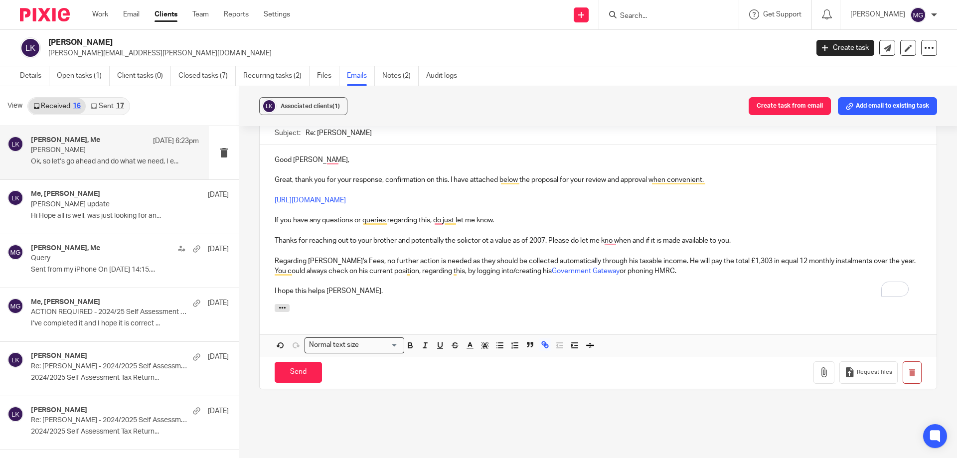
click at [458, 216] on p "If you have any questions or queries regarding this, do just let me know." at bounding box center [598, 220] width 647 height 10
drag, startPoint x: 327, startPoint y: 200, endPoint x: 273, endPoint y: 198, distance: 54.3
click at [275, 198] on p "[URL][DOMAIN_NAME]" at bounding box center [598, 200] width 647 height 10
click at [449, 281] on p "To enrich screen reader interactions, please activate Accessibility in Grammarl…" at bounding box center [598, 281] width 647 height 10
click at [303, 380] on input "Send" at bounding box center [298, 372] width 47 height 21
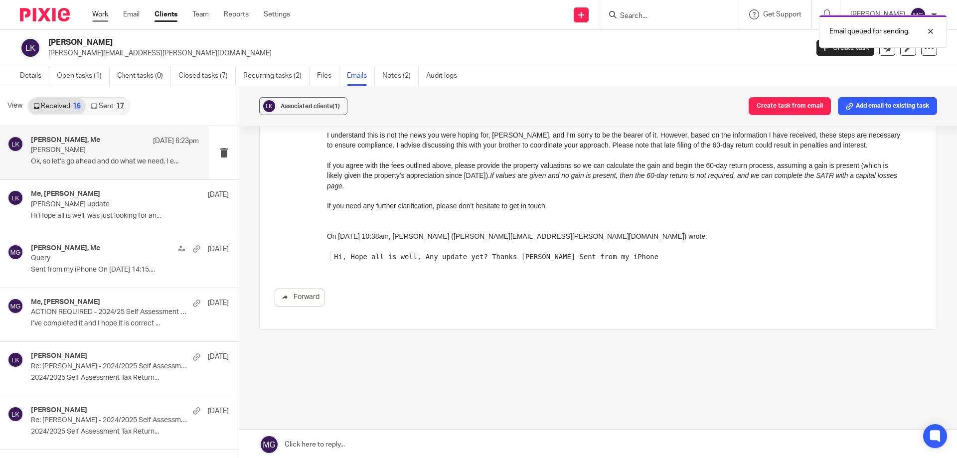
scroll to position [1153, 0]
click at [105, 16] on link "Work" at bounding box center [100, 14] width 16 height 10
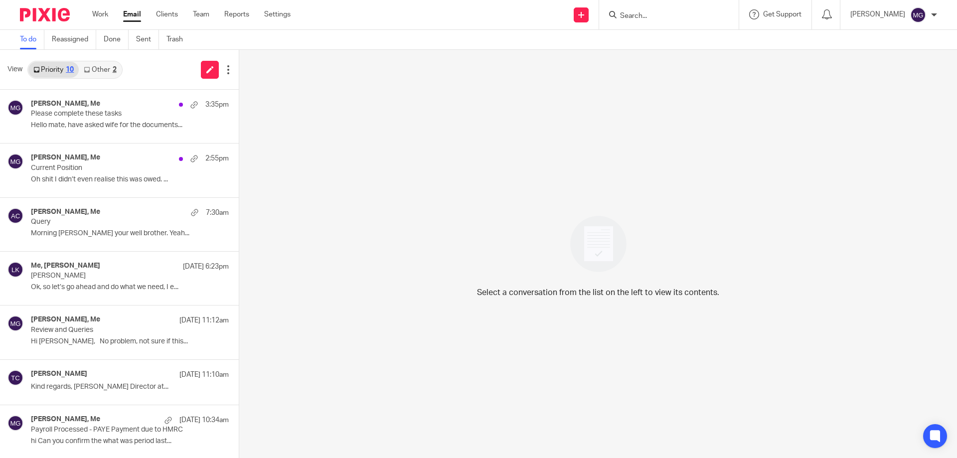
click at [113, 65] on link "Other 2" at bounding box center [100, 70] width 42 height 16
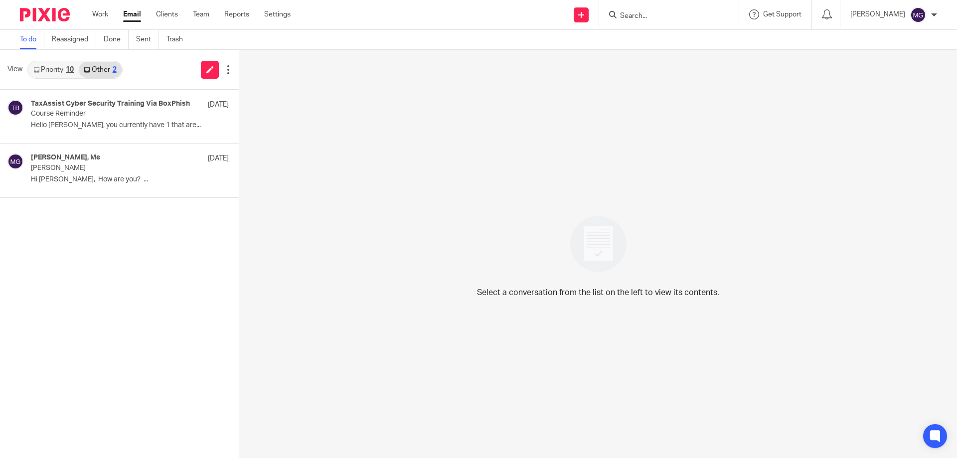
click at [72, 67] on div "10" at bounding box center [70, 69] width 8 height 7
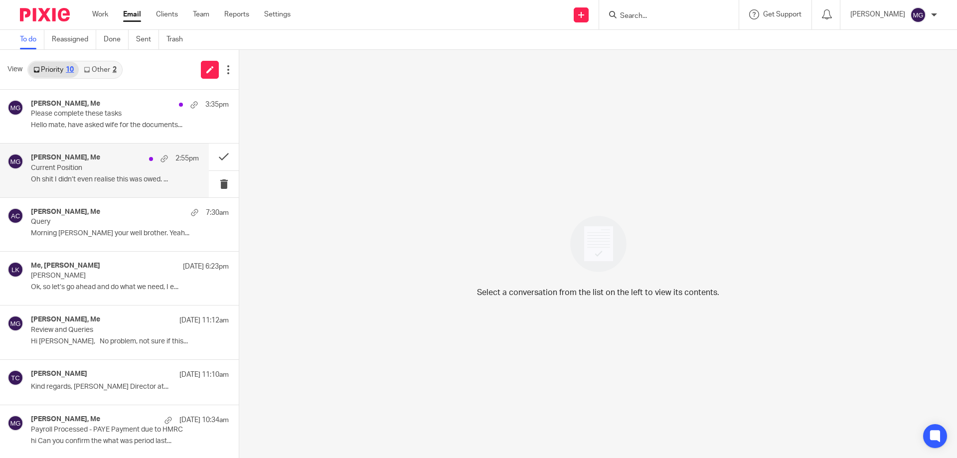
click at [78, 180] on p "Oh shit I didn’t even realise this was owed. ..." at bounding box center [115, 179] width 168 height 8
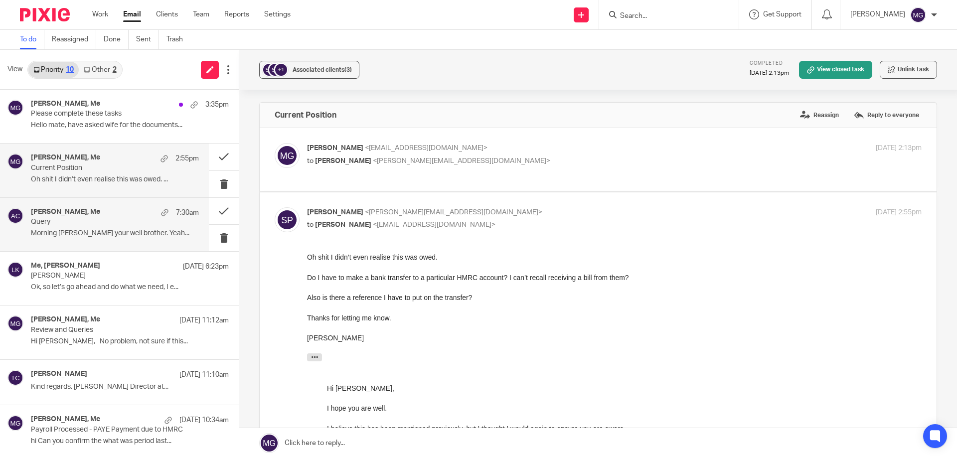
click at [95, 228] on div "tony colgan, Me 7:30am Query Morning mason hope your well brother. Yeah..." at bounding box center [115, 224] width 168 height 33
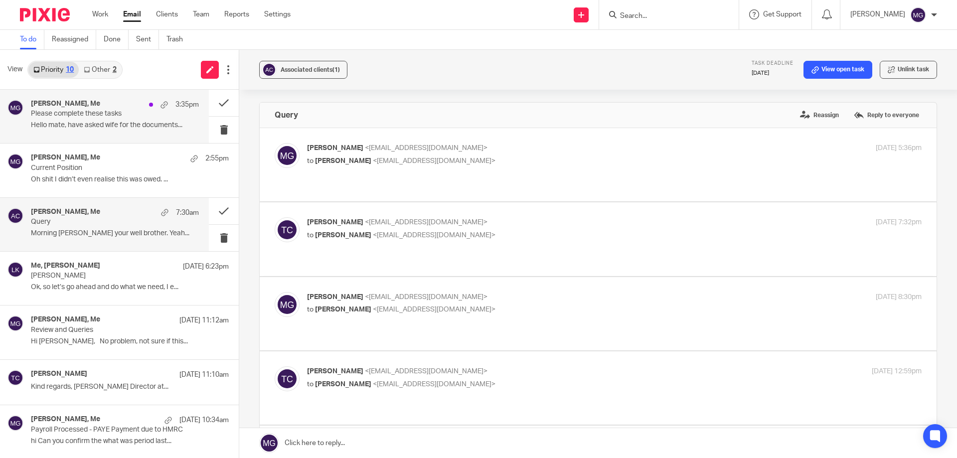
click at [86, 106] on h4 "Duncan Whitton, Me" at bounding box center [65, 104] width 69 height 8
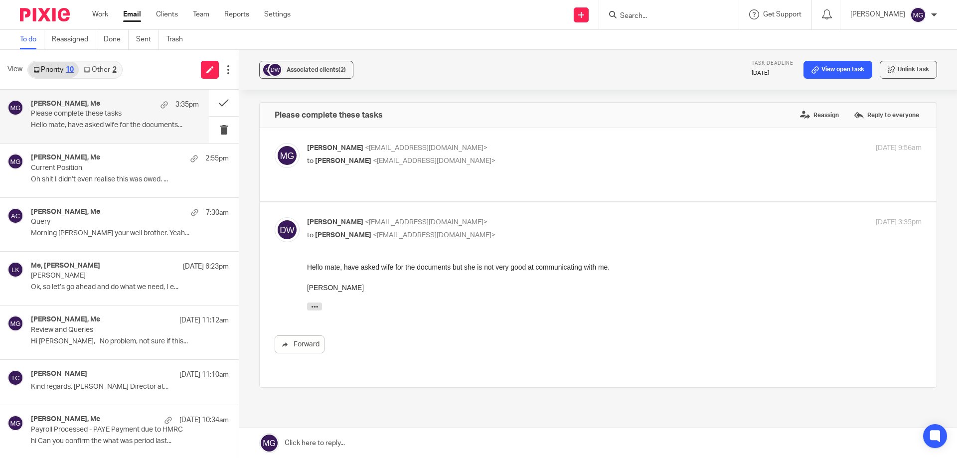
click at [345, 438] on link at bounding box center [597, 443] width 717 height 30
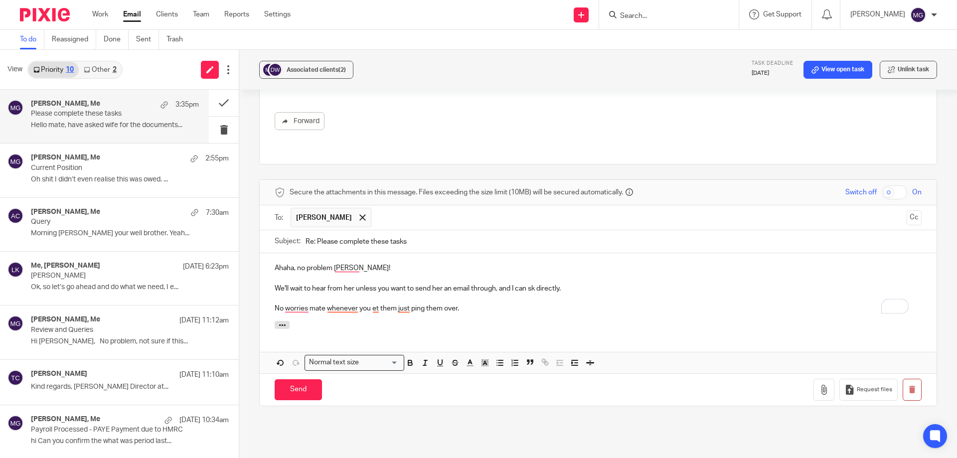
click at [529, 284] on p "We'll wait to hear from her unless you want to send her an email through, and I…" at bounding box center [598, 289] width 647 height 10
click at [565, 284] on p "We'll wait to hear from her unless you want to send her an email through, and I…" at bounding box center [598, 289] width 647 height 10
click at [349, 303] on p "No worries though mate whenever you et them just ping them over." at bounding box center [598, 308] width 647 height 10
click at [303, 380] on input "Send" at bounding box center [298, 389] width 47 height 21
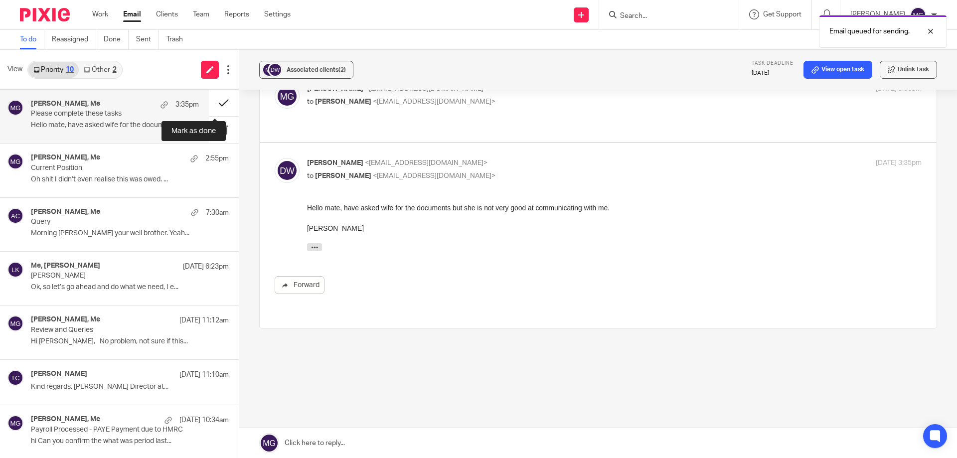
scroll to position [49, 0]
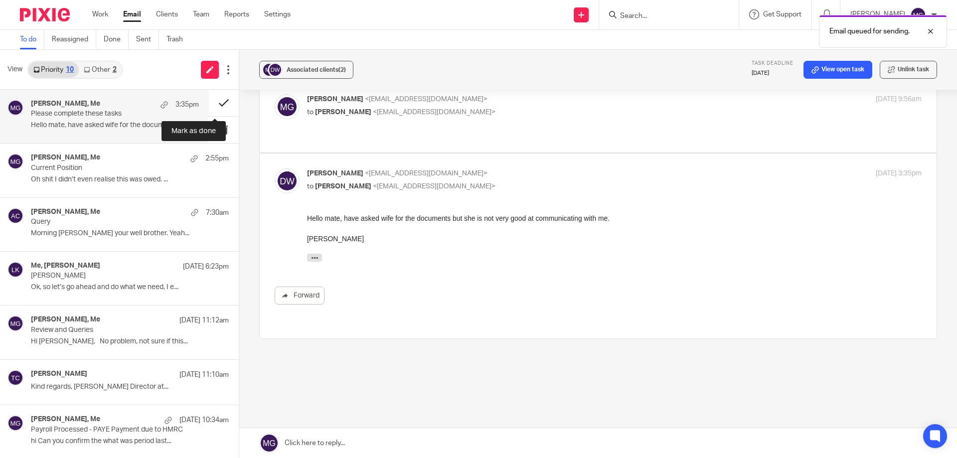
click at [217, 102] on button at bounding box center [224, 103] width 30 height 26
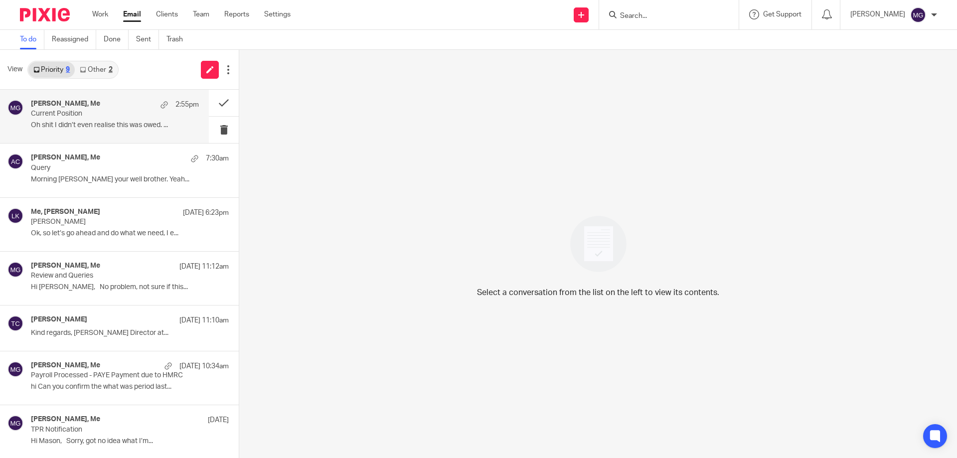
click at [125, 115] on p "Current Position" at bounding box center [98, 114] width 135 height 8
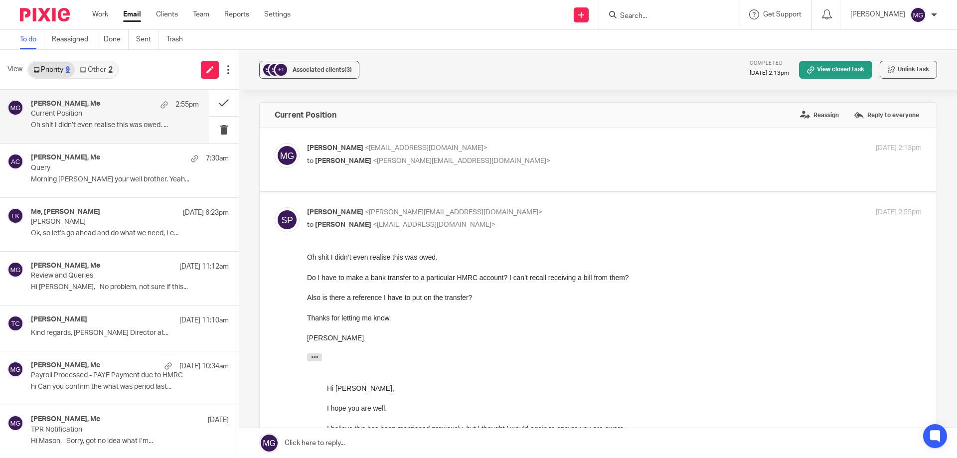
scroll to position [0, 0]
click at [427, 165] on p "to Sean Pell <sean@spsalesandlettings.co.uk>" at bounding box center [512, 161] width 410 height 10
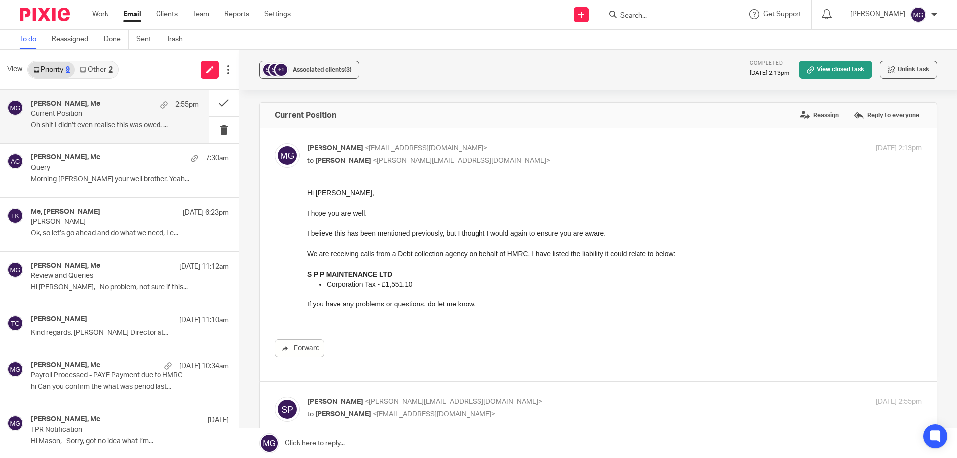
click at [427, 153] on p "Mason Graves <mgraves@taxassist.co.uk>" at bounding box center [512, 148] width 410 height 10
checkbox input "false"
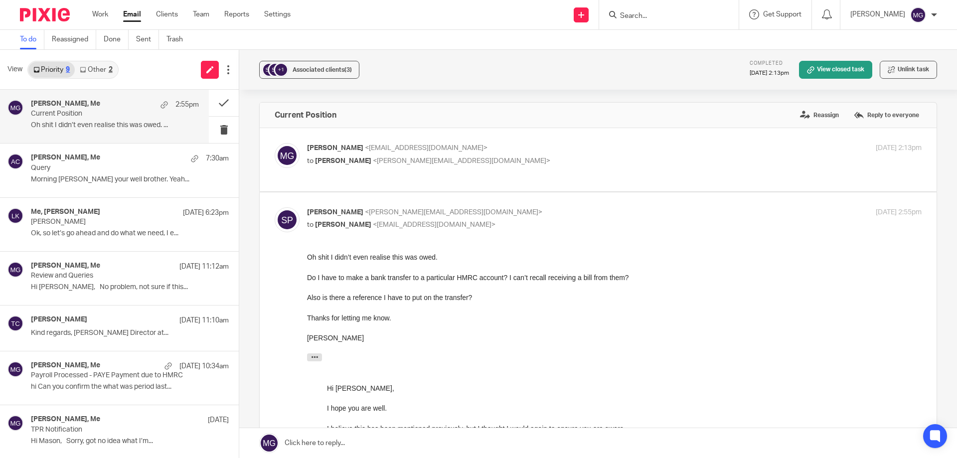
click at [666, 5] on div at bounding box center [669, 14] width 140 height 29
click at [669, 10] on form at bounding box center [672, 14] width 106 height 12
click at [651, 20] on input "Search" at bounding box center [664, 16] width 90 height 9
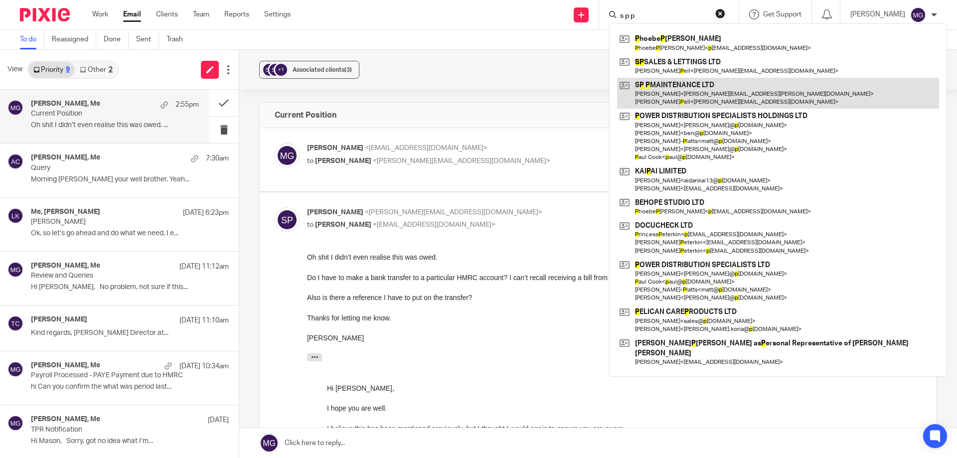
type input "s p p"
drag, startPoint x: 714, startPoint y: 88, endPoint x: 712, endPoint y: 95, distance: 7.1
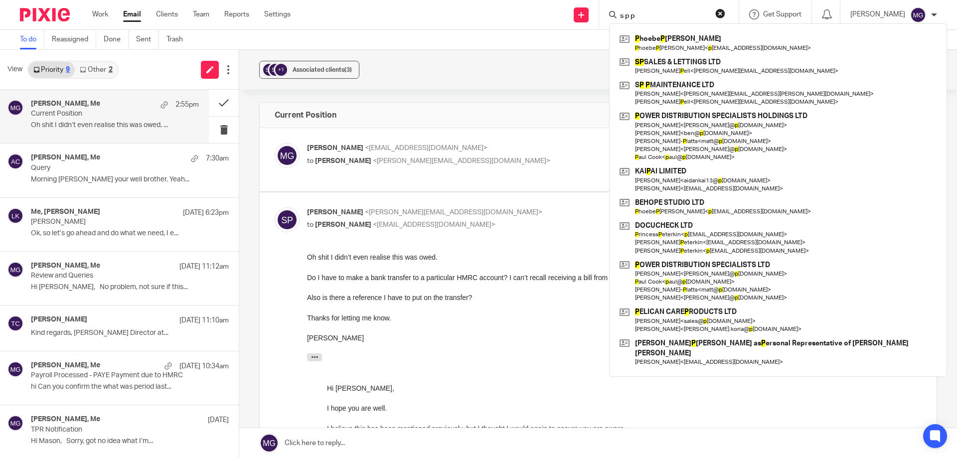
click at [422, 305] on div at bounding box center [614, 307] width 614 height 10
click at [502, 328] on div at bounding box center [614, 327] width 614 height 10
click at [725, 13] on button "reset" at bounding box center [720, 13] width 10 height 10
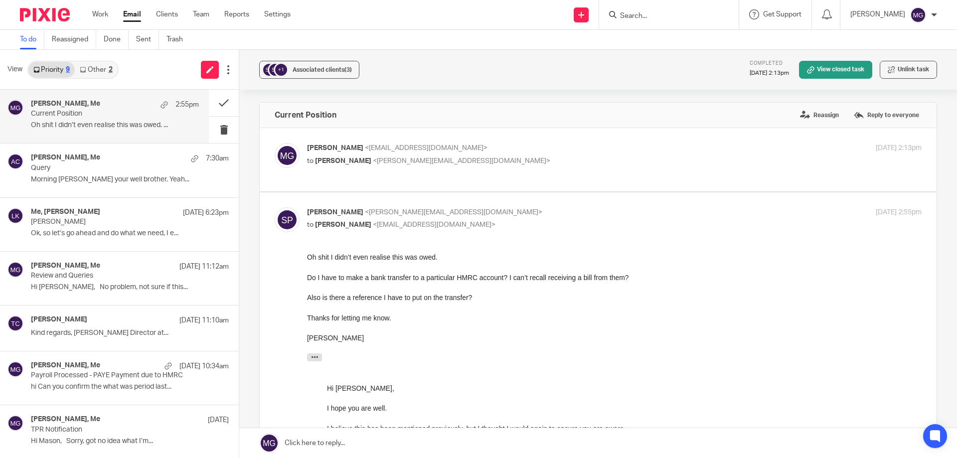
click at [365, 151] on span "<[EMAIL_ADDRESS][DOMAIN_NAME]>" at bounding box center [426, 147] width 123 height 7
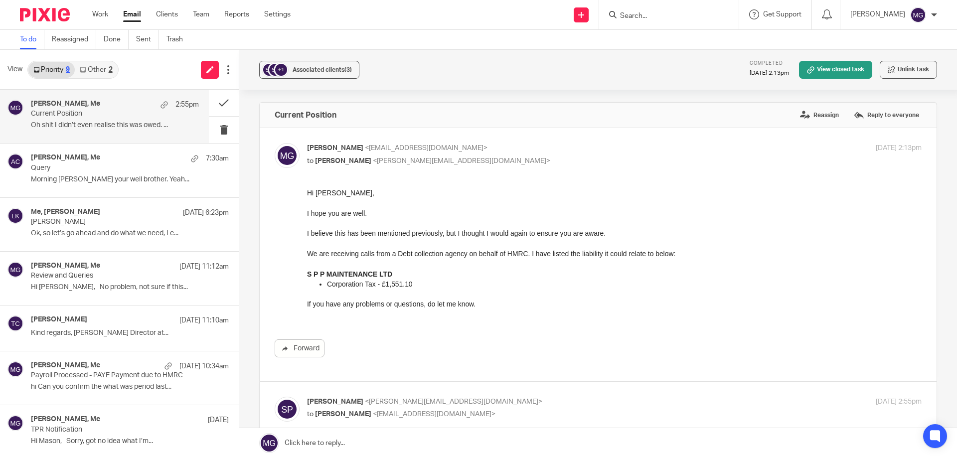
click at [433, 156] on p "to Sean Pell <sean@spsalesandlettings.co.uk>" at bounding box center [512, 161] width 410 height 10
checkbox input "false"
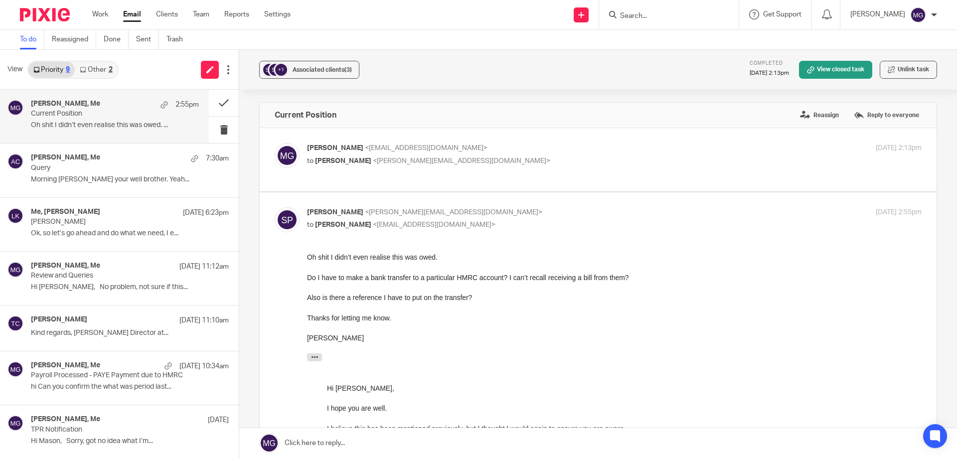
click at [381, 442] on link at bounding box center [597, 443] width 717 height 30
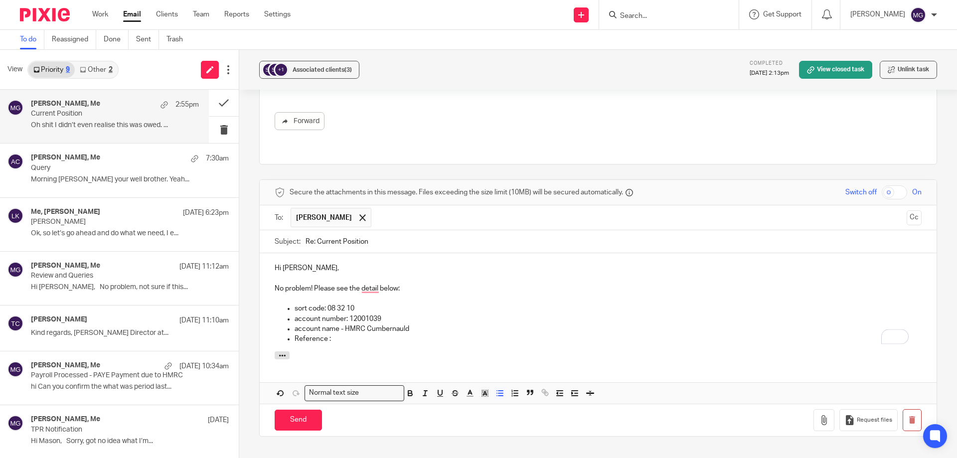
click at [342, 324] on p "account name - HMRC Cumbernauld" at bounding box center [607, 329] width 627 height 10
click at [332, 334] on p "Reference :" at bounding box center [607, 339] width 627 height 10
click at [370, 334] on p "Reference :" at bounding box center [607, 339] width 627 height 10
click at [416, 334] on p "Reference : 1548414433A00110A" at bounding box center [607, 339] width 627 height 10
click at [437, 334] on p "Reference: 1548414433A00110A" at bounding box center [607, 339] width 627 height 10
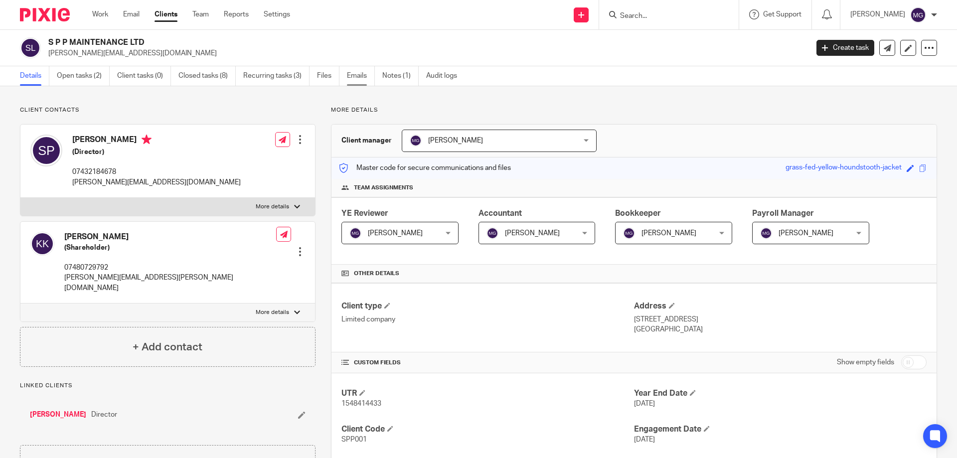
click at [372, 80] on link "Emails" at bounding box center [361, 75] width 28 height 19
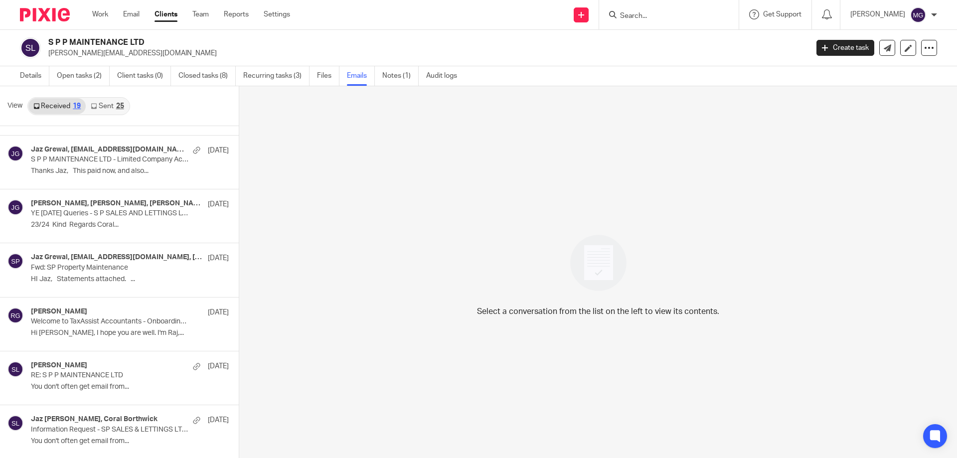
scroll to position [1, 0]
click at [120, 101] on div "25" at bounding box center [120, 104] width 8 height 7
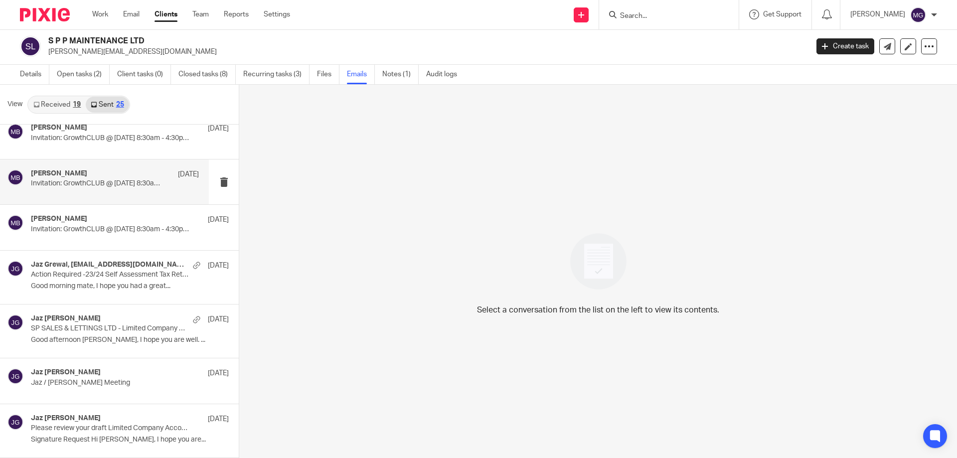
scroll to position [1006, 0]
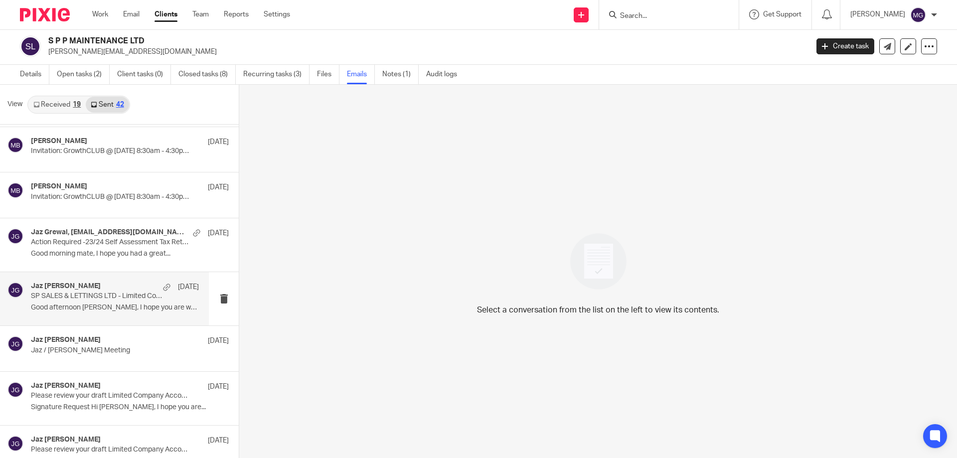
click at [159, 311] on p "Good afternoon Sean, I hope you are well. ..." at bounding box center [115, 307] width 168 height 8
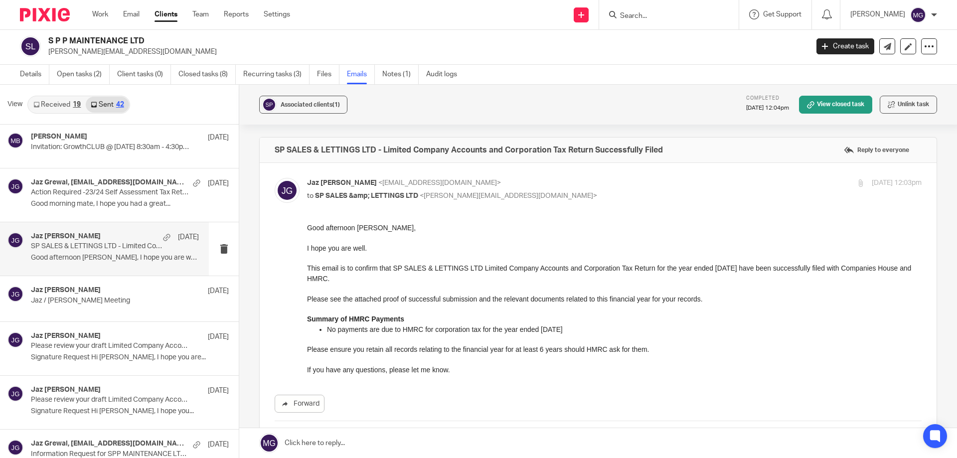
scroll to position [1106, 0]
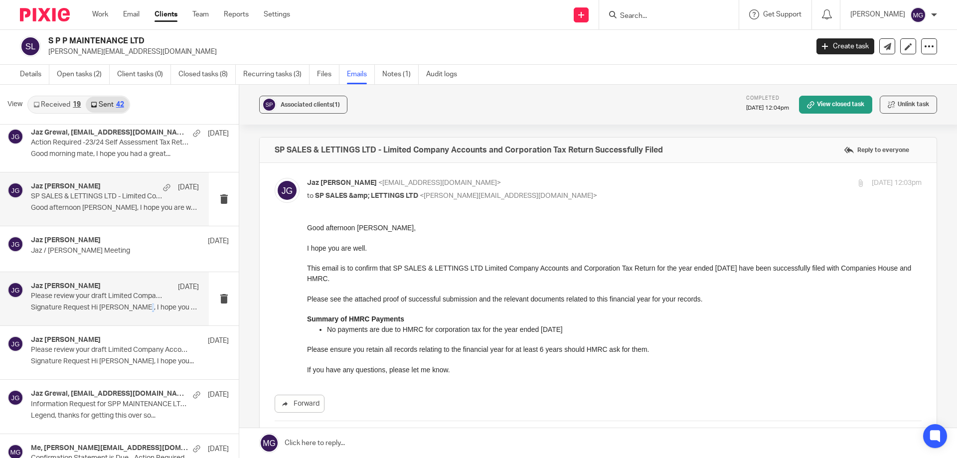
click at [132, 304] on p "Signature Request Hi Sean, I hope you are..." at bounding box center [115, 307] width 168 height 8
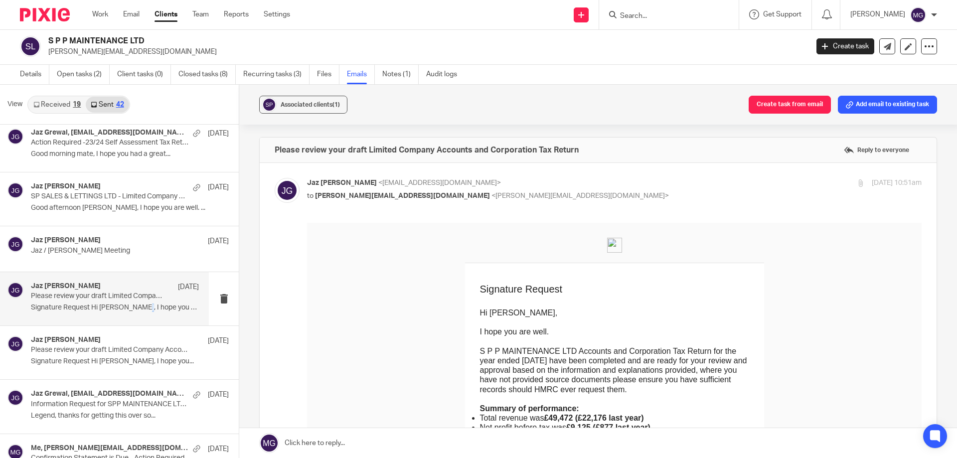
scroll to position [149, 0]
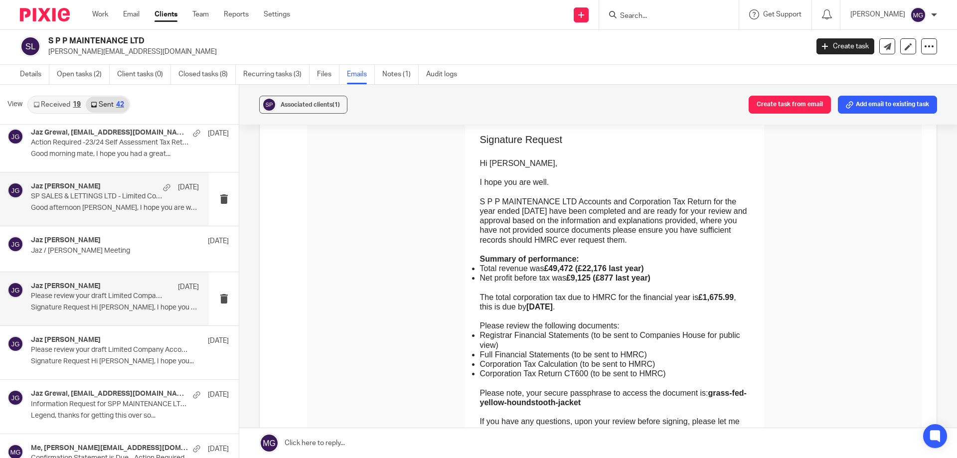
click at [93, 208] on p "Good afternoon Sean, I hope you are well. ..." at bounding box center [115, 208] width 168 height 8
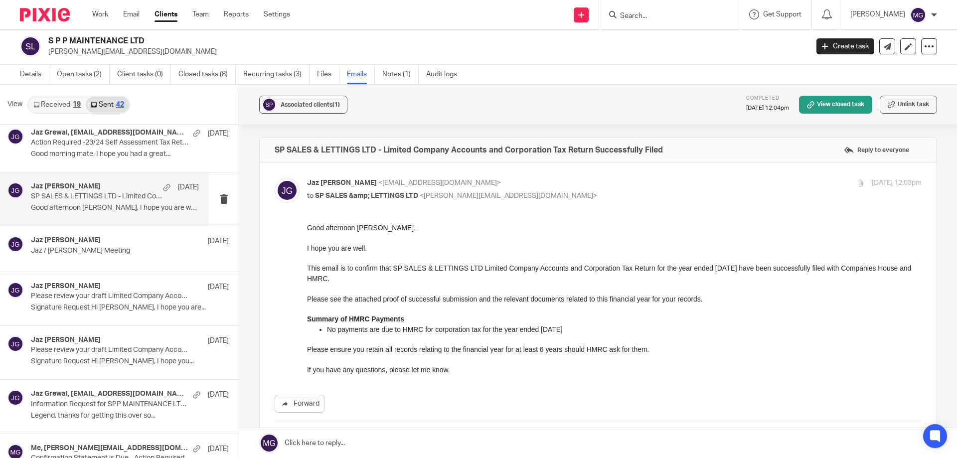
scroll to position [1056, 0]
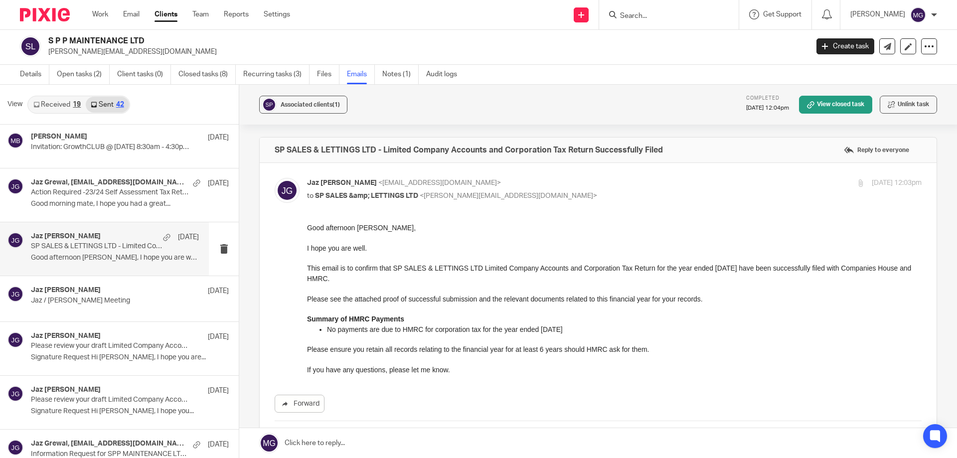
click at [92, 204] on p "Good morning mate, I hope you had a great..." at bounding box center [130, 204] width 198 height 8
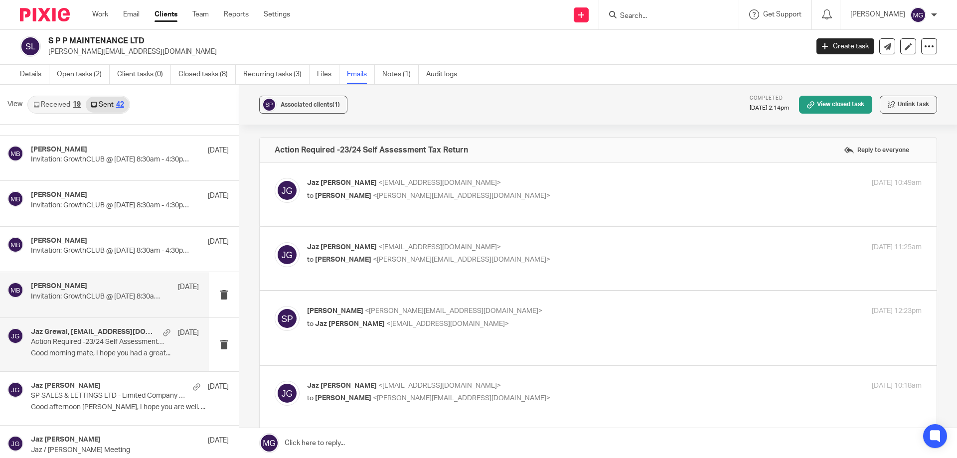
scroll to position [807, 0]
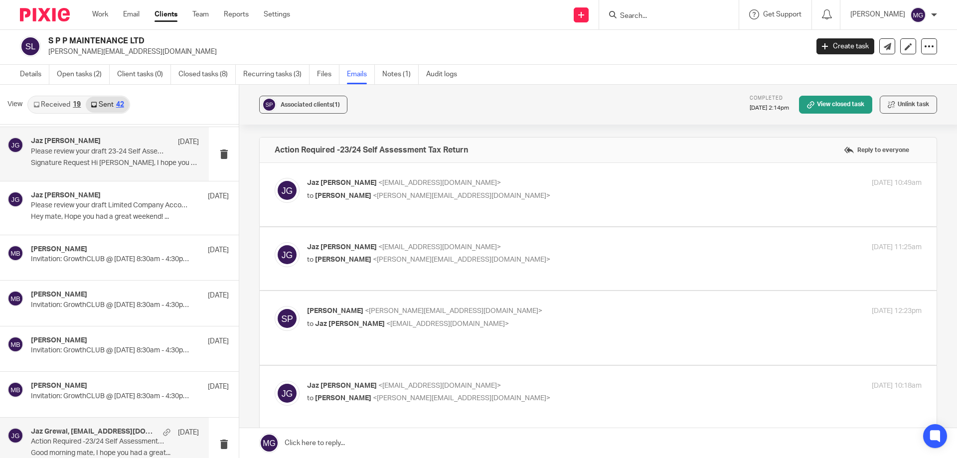
click at [104, 153] on p "Please review your draft 23-24 Self Assessment Tax Return DUE NEXT WEEK" at bounding box center [98, 151] width 135 height 8
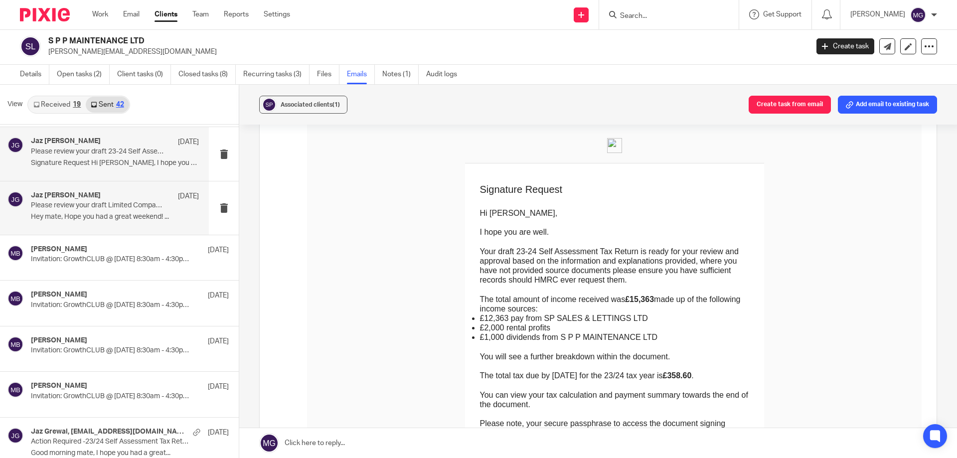
scroll to position [708, 0]
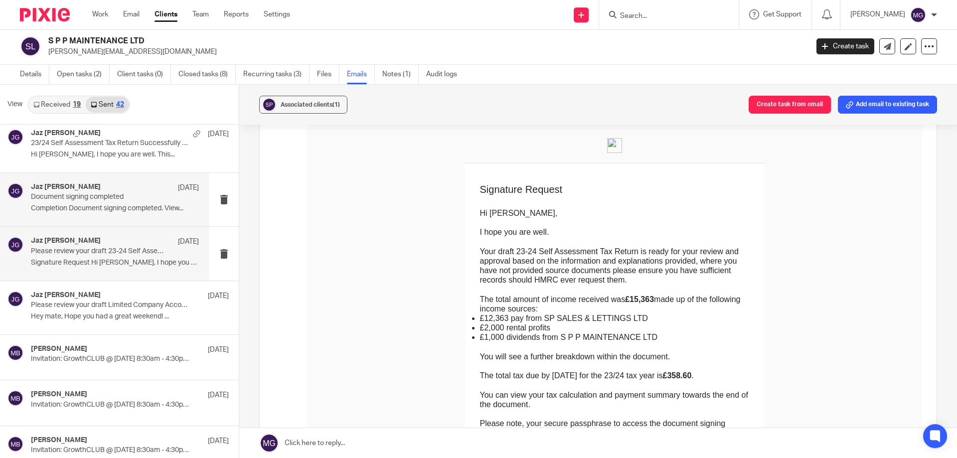
click at [111, 213] on div "Jaz Grewal 21 Jan Document signing completed Completion Document signing comple…" at bounding box center [115, 199] width 168 height 33
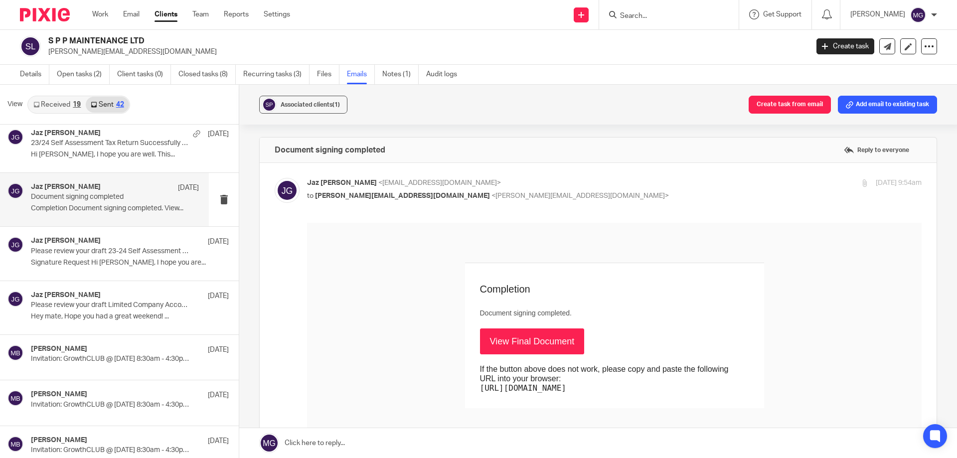
scroll to position [0, 0]
click at [117, 155] on p "Hi Sean, I hope you are well. This..." at bounding box center [115, 154] width 168 height 8
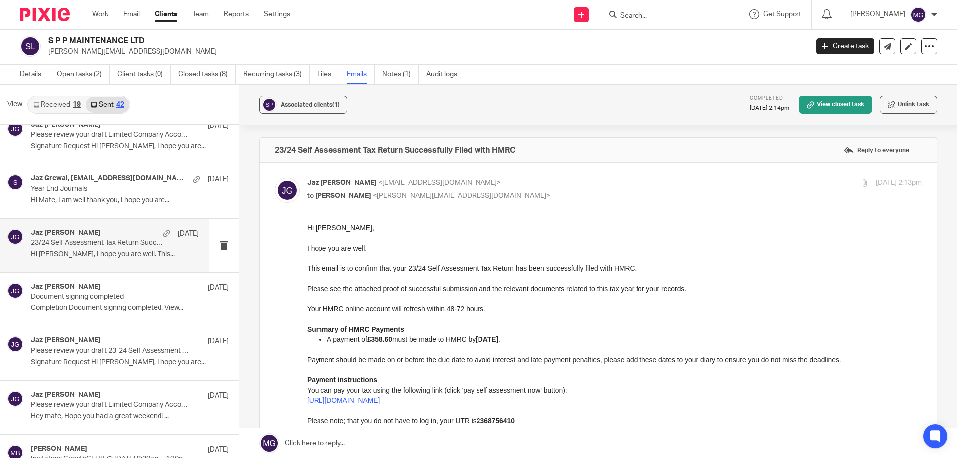
scroll to position [558, 0]
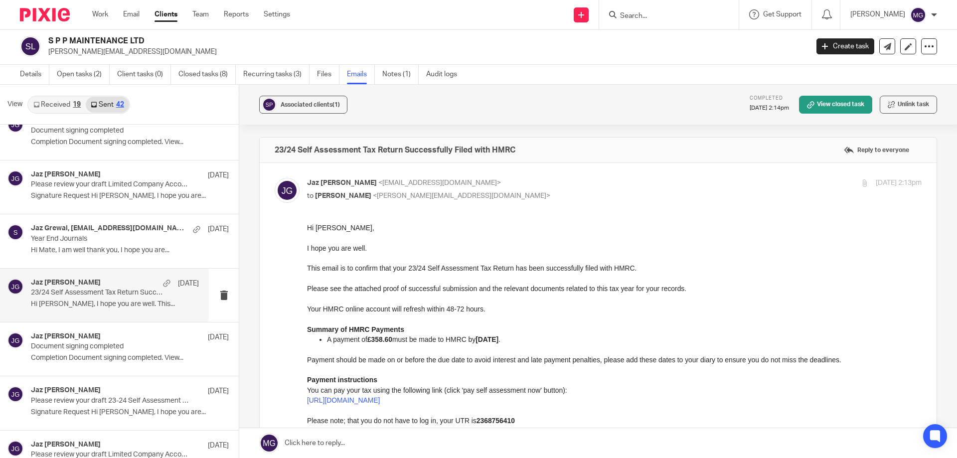
click at [127, 203] on div "Jaz Grewal 27 Feb Please review your draft Limited Company Accounts and Corpora…" at bounding box center [130, 186] width 198 height 33
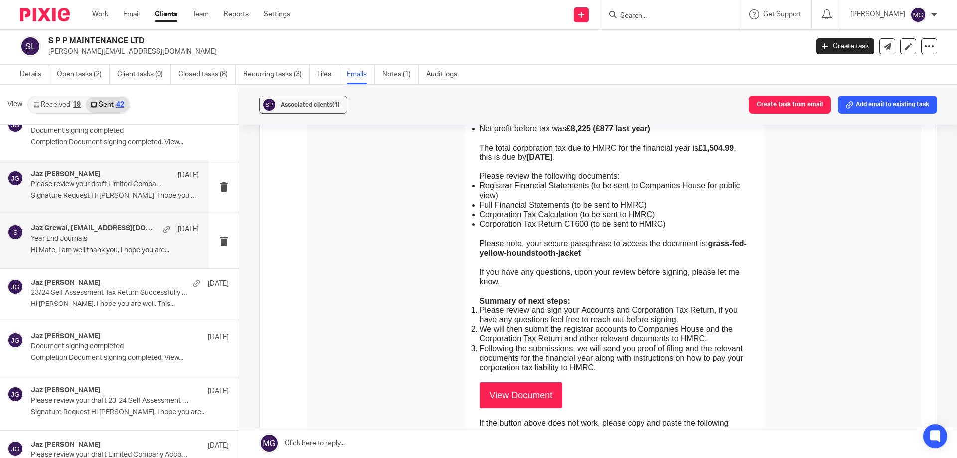
scroll to position [508, 0]
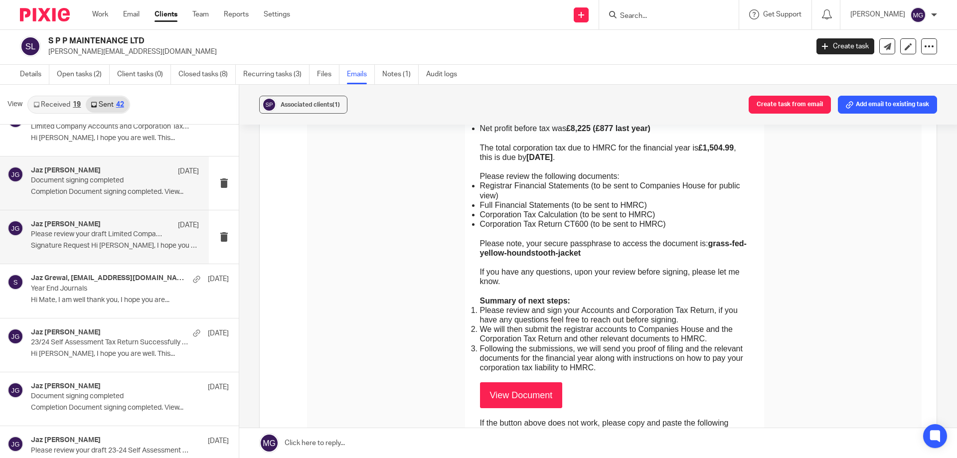
click at [98, 191] on p "Completion Document signing completed. View..." at bounding box center [115, 192] width 168 height 8
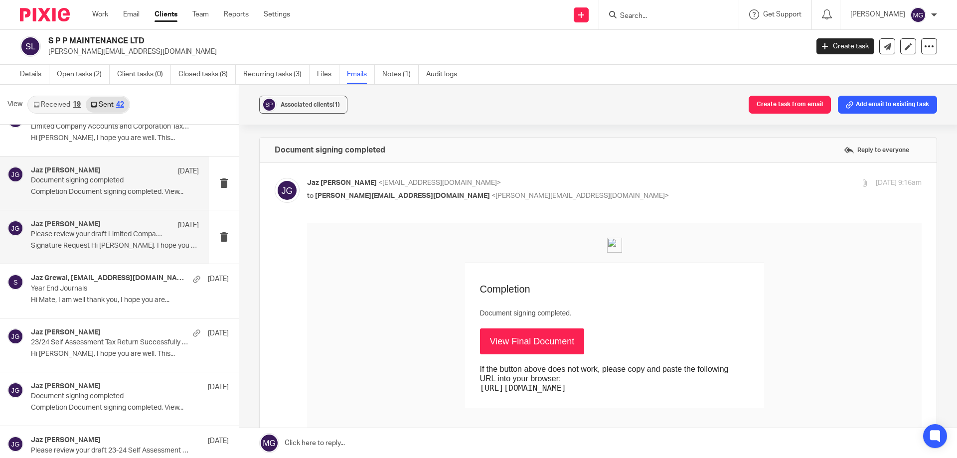
scroll to position [409, 0]
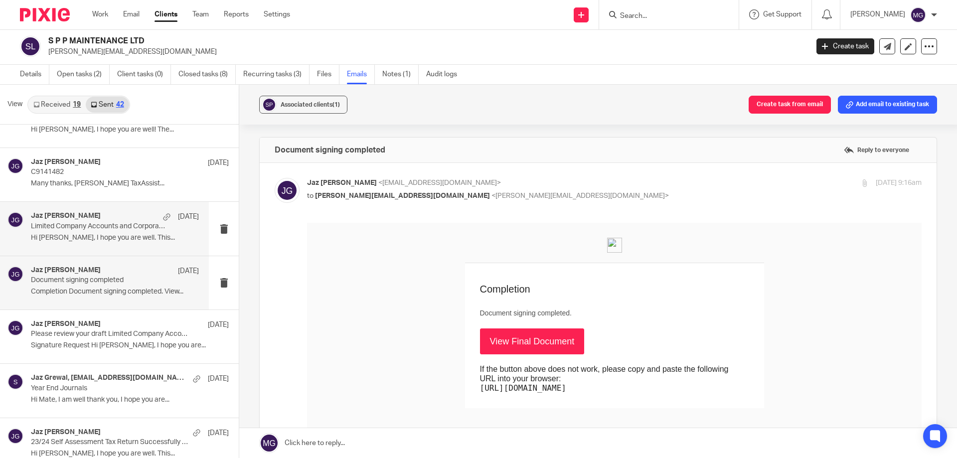
click at [90, 229] on p "Limited Company Accounts and Corporation Tax Return Successfully Filed" at bounding box center [98, 226] width 135 height 8
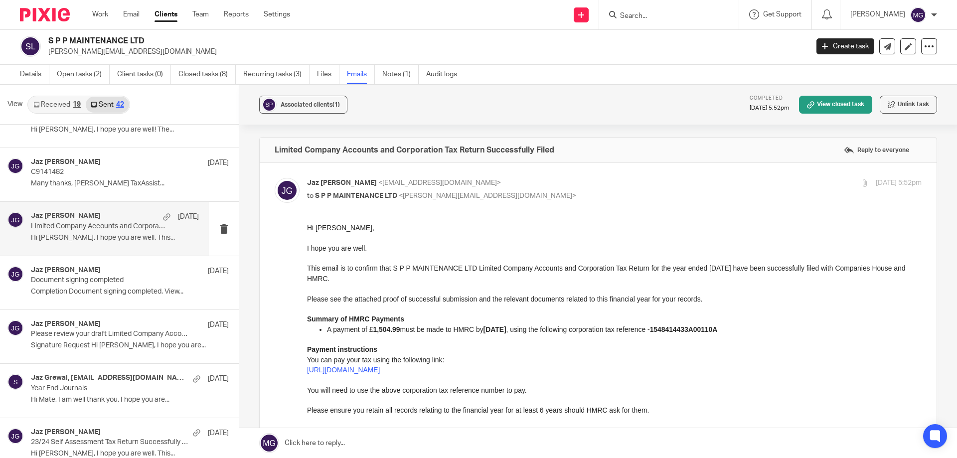
scroll to position [50, 0]
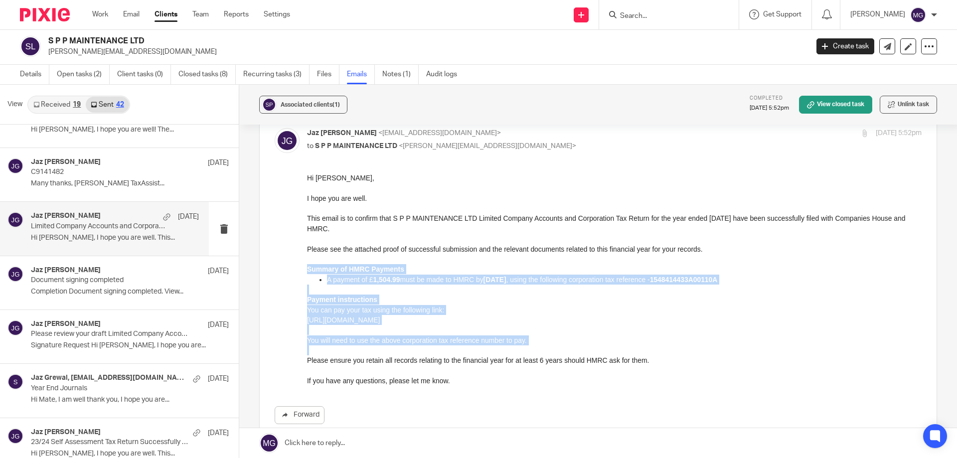
drag, startPoint x: 534, startPoint y: 347, endPoint x: 296, endPoint y: 266, distance: 251.0
click html "Hi Sean, I hope you are well. This email is to confirm that S P P MAINTENANCE L…"
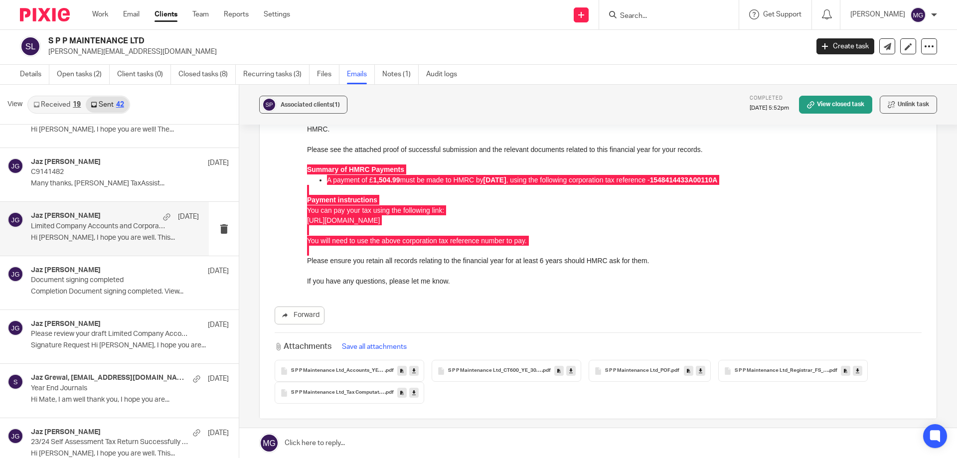
scroll to position [100, 0]
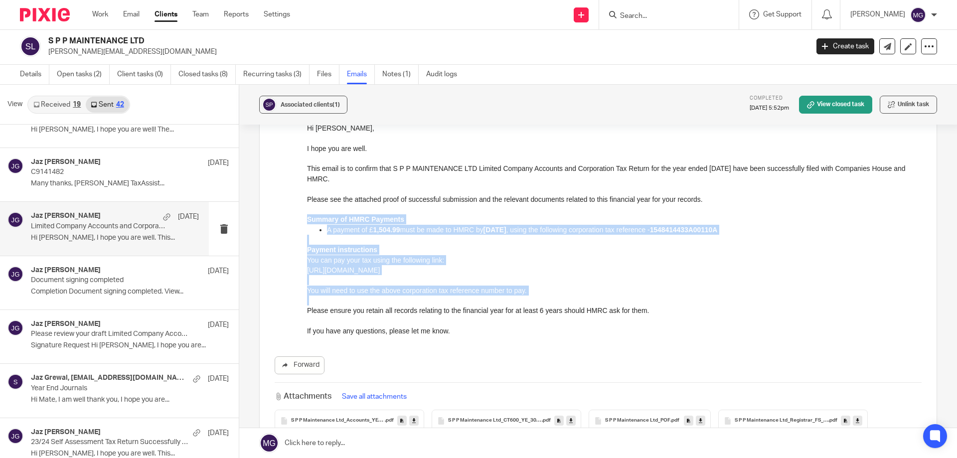
click at [585, 270] on p "https://www.gov.uk/pay-corporation-tax" at bounding box center [614, 270] width 614 height 10
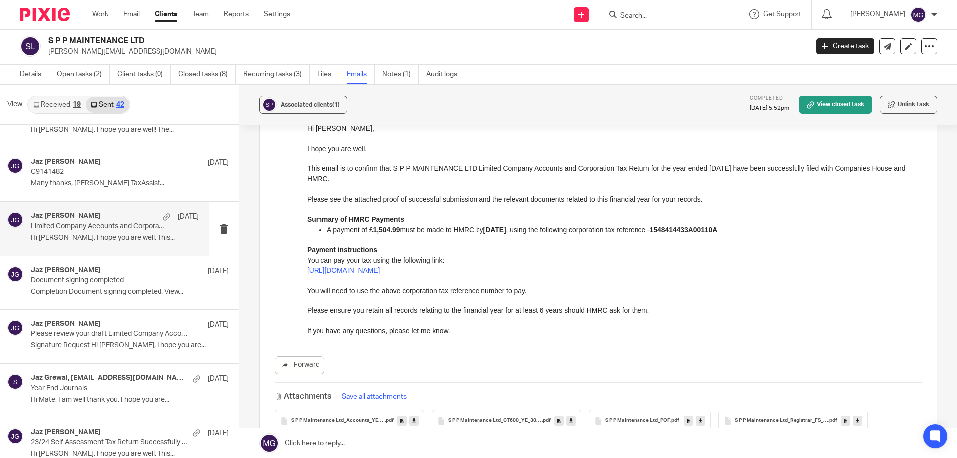
click at [705, 235] on p at bounding box center [614, 240] width 614 height 10
click at [705, 229] on strong "1548414433A00110A" at bounding box center [684, 230] width 68 height 8
copy strong "1548414433A00110A"
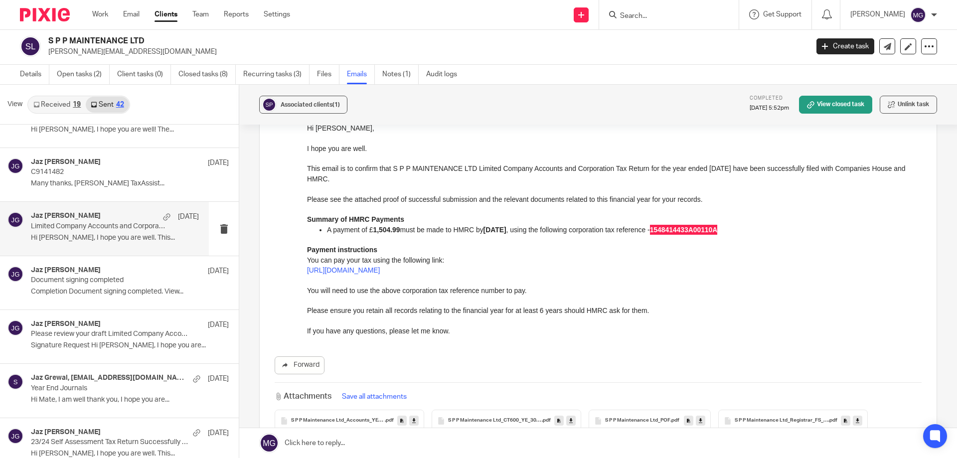
click at [76, 72] on link "Open tasks (2)" at bounding box center [83, 74] width 53 height 19
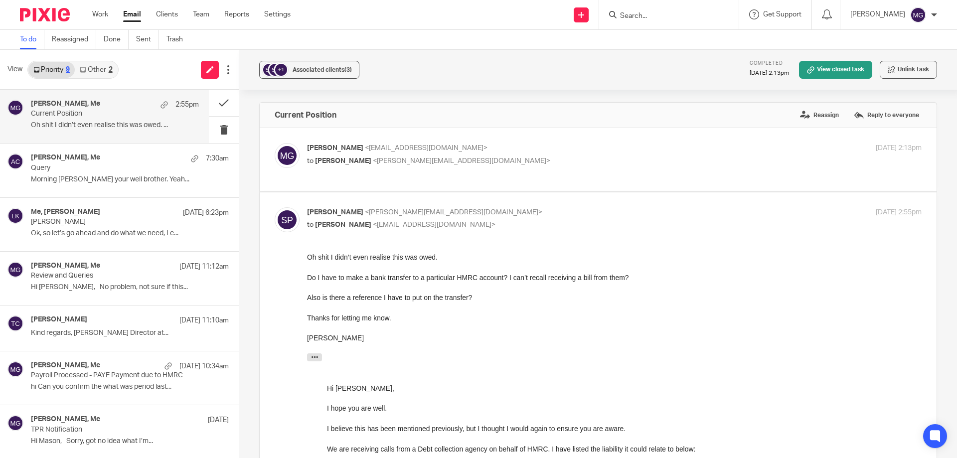
scroll to position [429, 0]
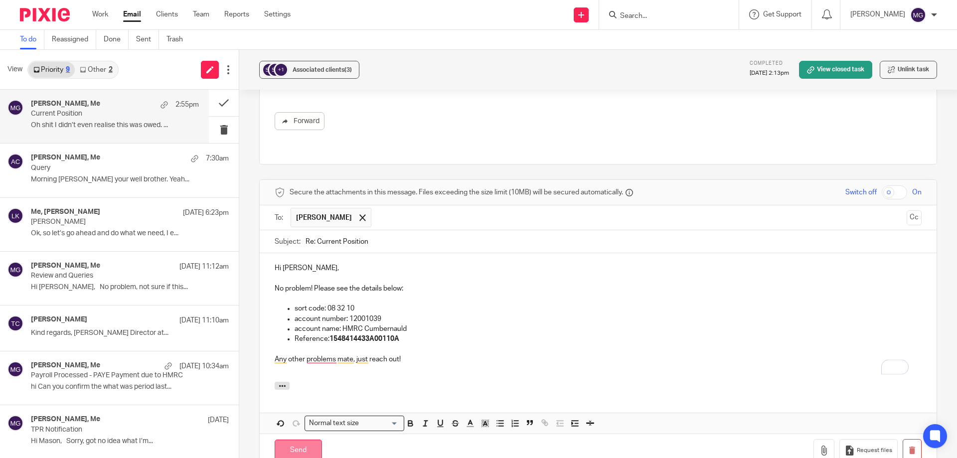
click at [306, 439] on input "Send" at bounding box center [298, 449] width 47 height 21
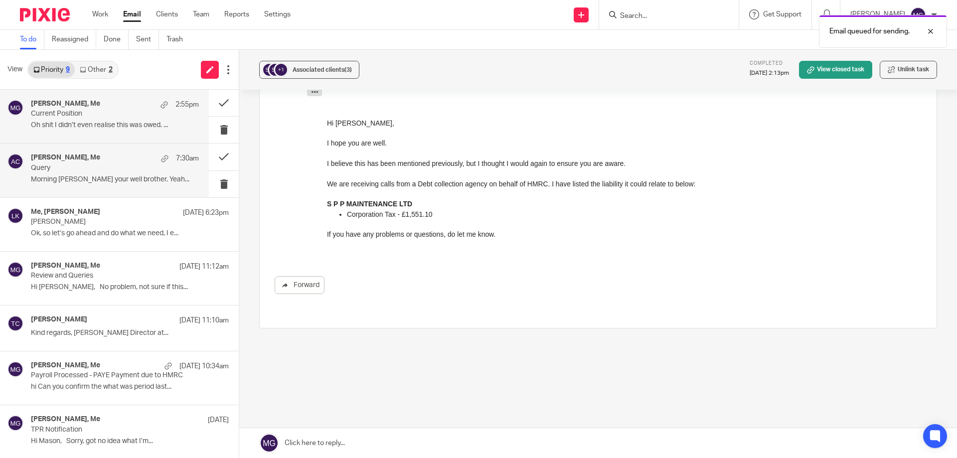
scroll to position [255, 0]
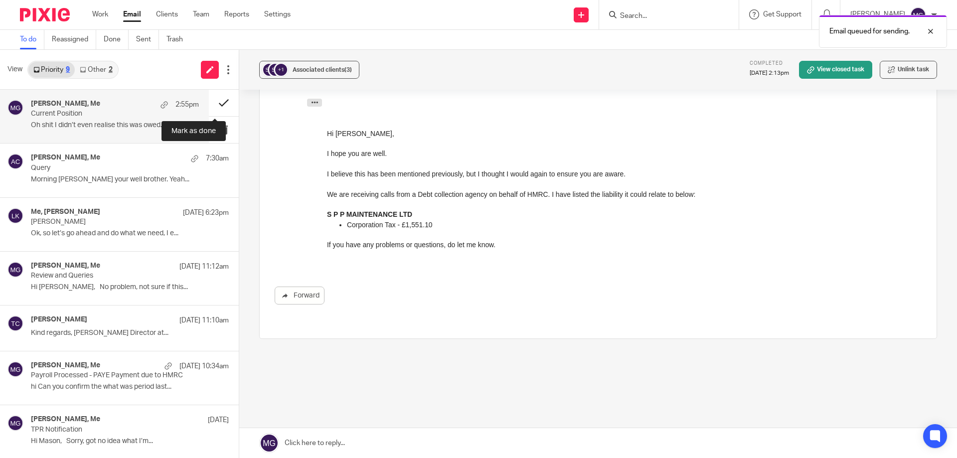
click at [211, 102] on button at bounding box center [224, 103] width 30 height 26
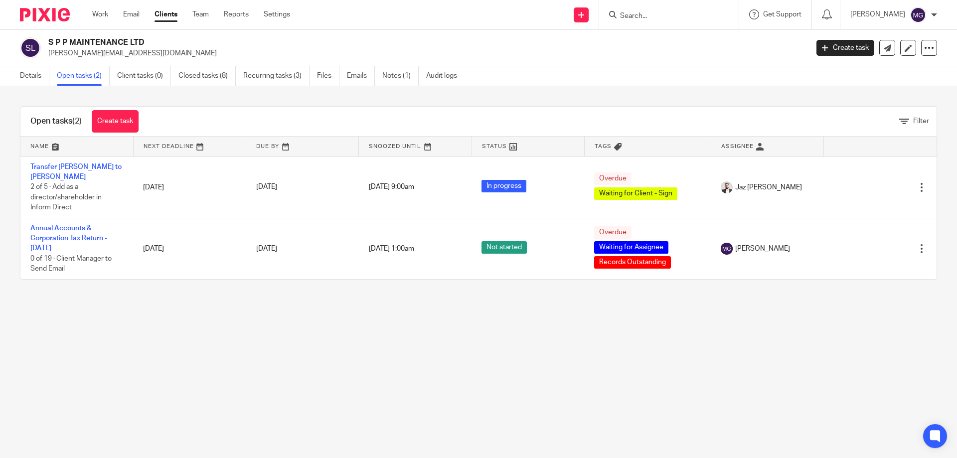
drag, startPoint x: 127, startPoint y: 376, endPoint x: 118, endPoint y: 382, distance: 10.5
click at [127, 378] on main "S P P MAINTENANCE LTD [PERSON_NAME][EMAIL_ADDRESS][DOMAIN_NAME] Create task Upd…" at bounding box center [478, 229] width 957 height 458
click at [106, 11] on link "Work" at bounding box center [100, 14] width 16 height 10
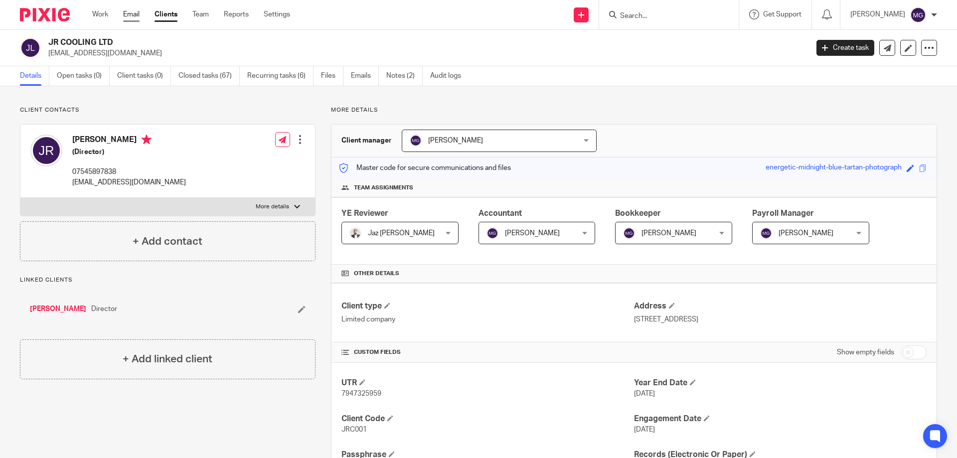
click at [128, 12] on link "Email" at bounding box center [131, 14] width 16 height 10
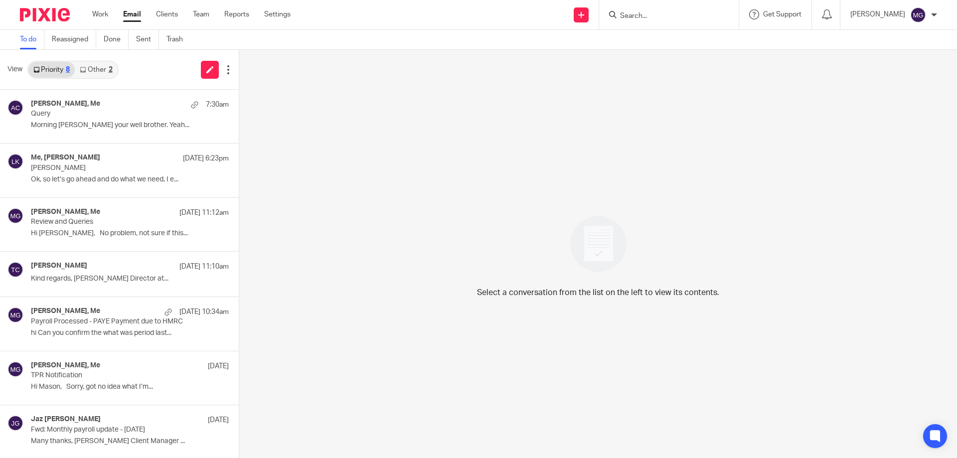
click at [633, 23] on div at bounding box center [669, 14] width 140 height 29
click at [642, 14] on input "Search" at bounding box center [664, 16] width 90 height 9
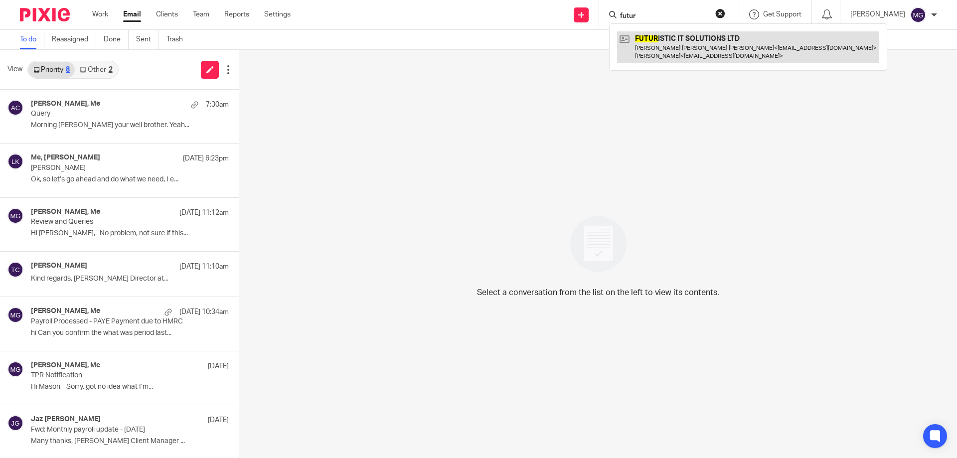
type input "futur"
click at [703, 39] on link at bounding box center [748, 46] width 262 height 31
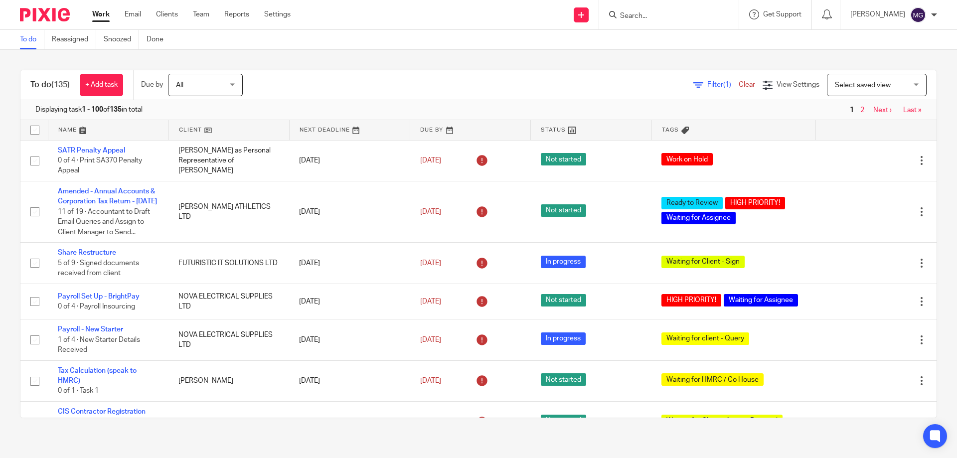
click at [337, 66] on div "To do (135) + Add task Due by All All [DATE] [DATE] This week Next week This mo…" at bounding box center [478, 244] width 957 height 388
click at [549, 57] on div "To do (135) + Add task Due by All All [DATE] [DATE] This week Next week This mo…" at bounding box center [478, 244] width 957 height 388
click at [516, 77] on div "Filter (1) Clear View Settings View Settings (1) Filters Clear Save Manage save…" at bounding box center [598, 85] width 676 height 22
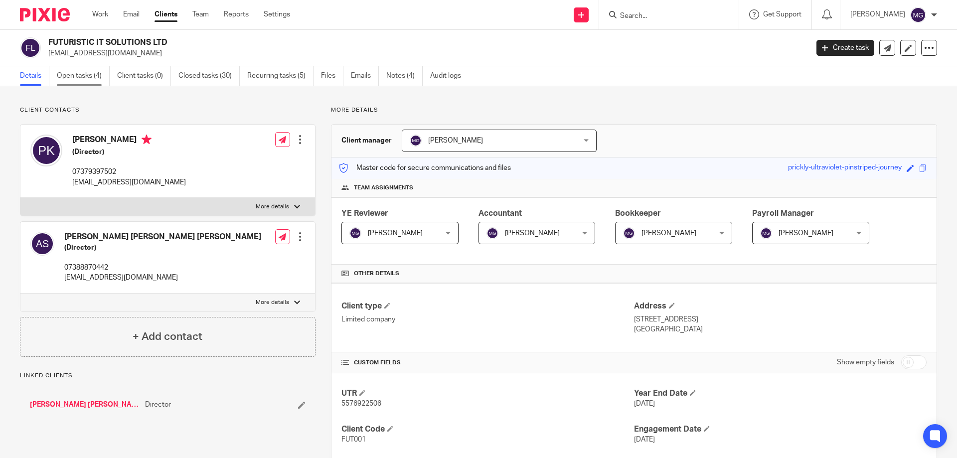
click at [94, 78] on link "Open tasks (4)" at bounding box center [83, 75] width 53 height 19
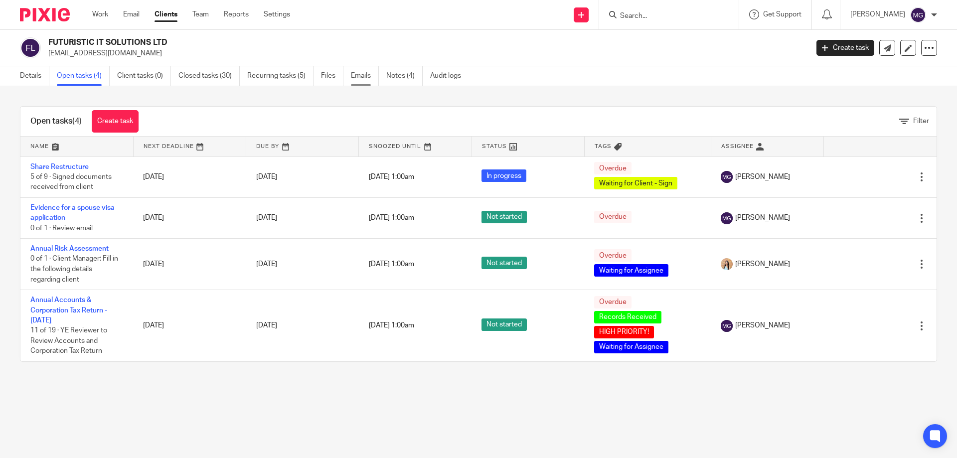
click at [360, 74] on link "Emails" at bounding box center [365, 75] width 28 height 19
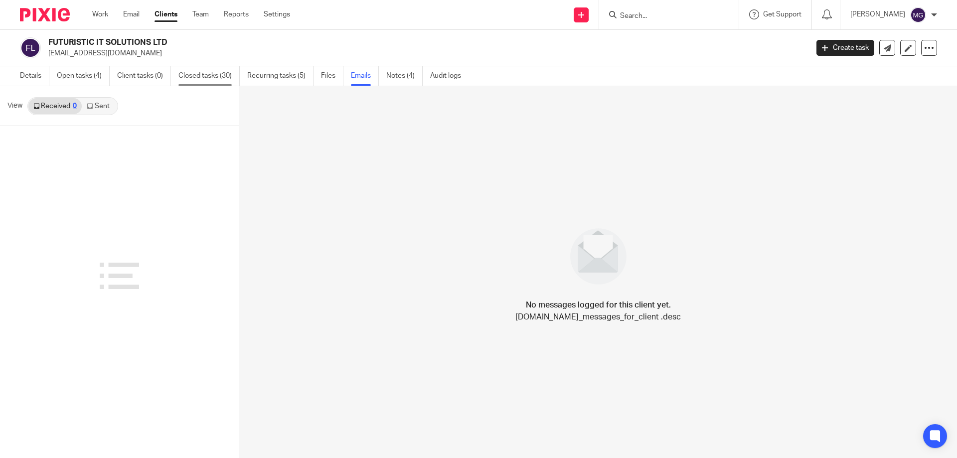
click at [218, 76] on link "Closed tasks (30)" at bounding box center [208, 75] width 61 height 19
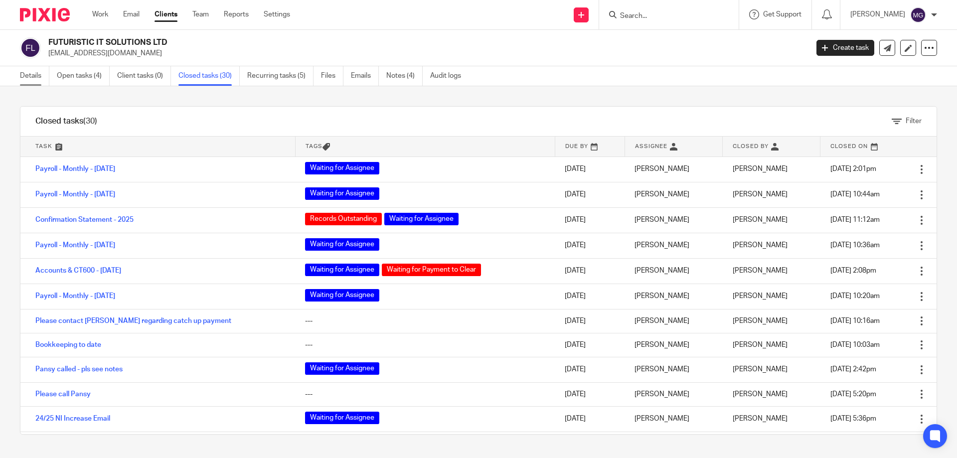
click at [20, 73] on link "Details" at bounding box center [34, 75] width 29 height 19
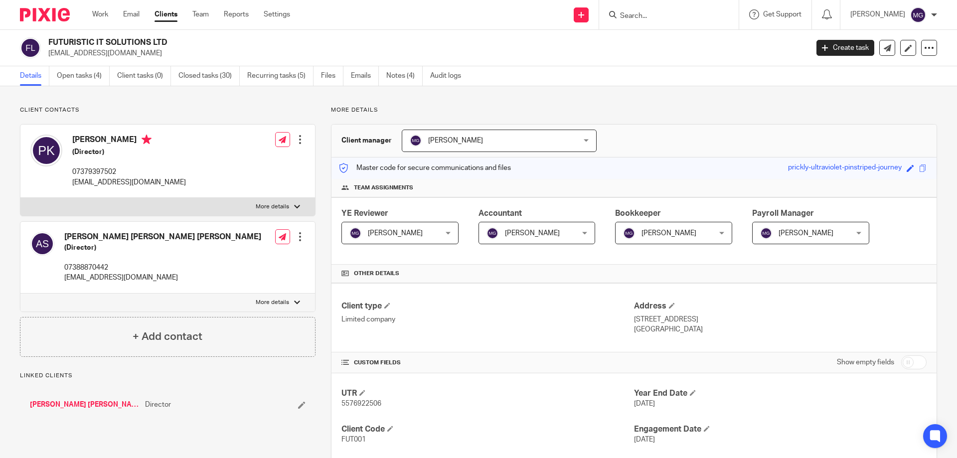
click at [127, 16] on link "Email" at bounding box center [131, 14] width 16 height 10
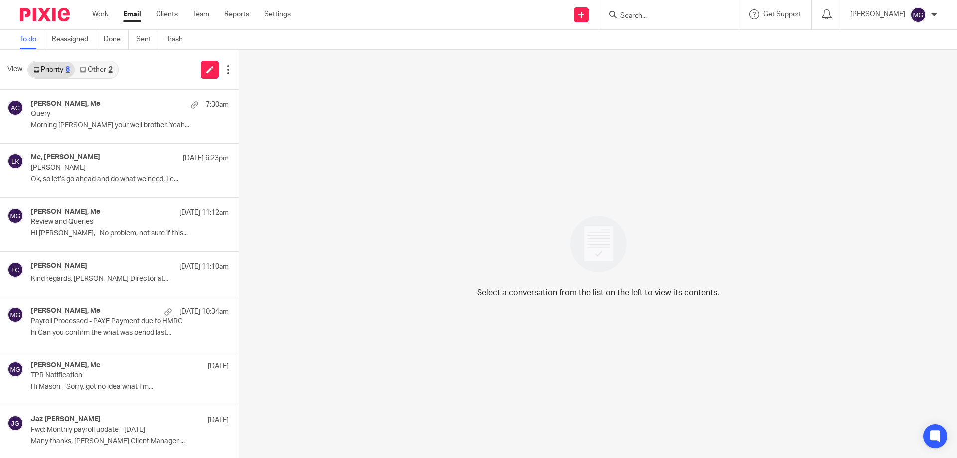
click at [122, 72] on div "View Priority 8 Other 2" at bounding box center [119, 70] width 239 height 40
click at [39, 176] on p "Ok, so let’s go ahead and do what we need, I e..." at bounding box center [115, 179] width 168 height 8
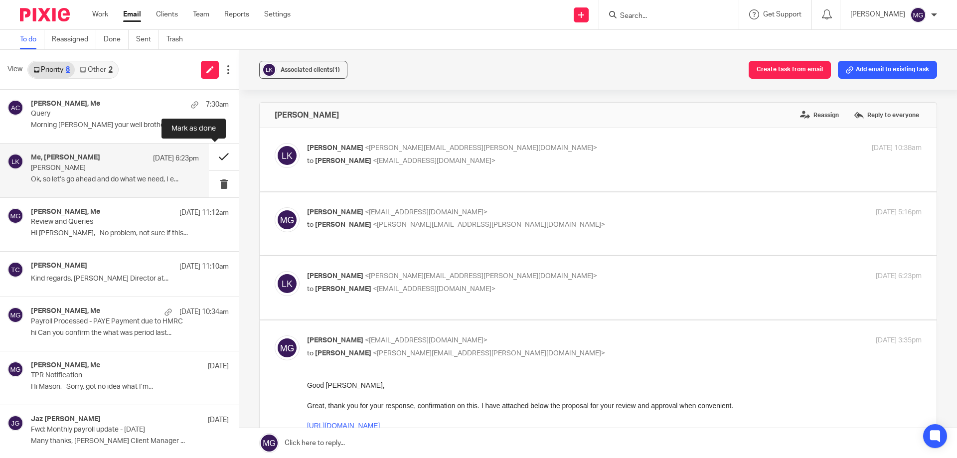
click at [218, 156] on button at bounding box center [224, 156] width 30 height 26
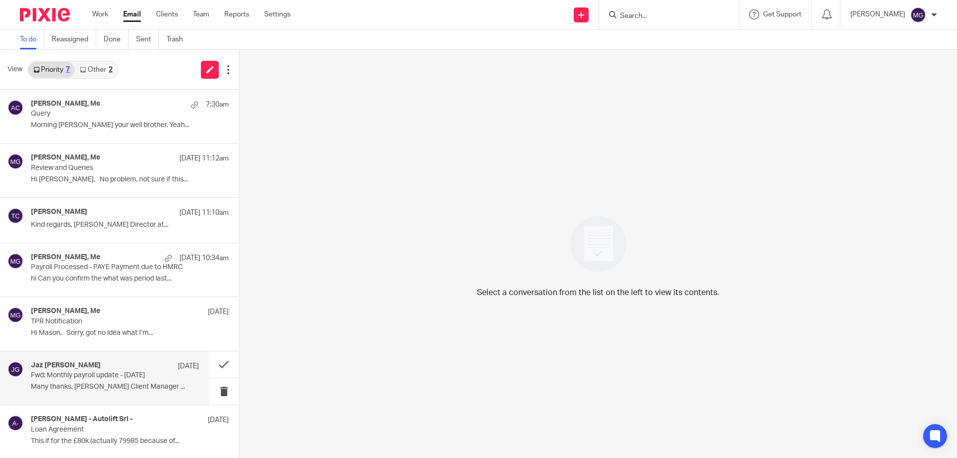
click at [128, 390] on p "Many thanks, [PERSON_NAME] Client Manager ..." at bounding box center [115, 387] width 168 height 8
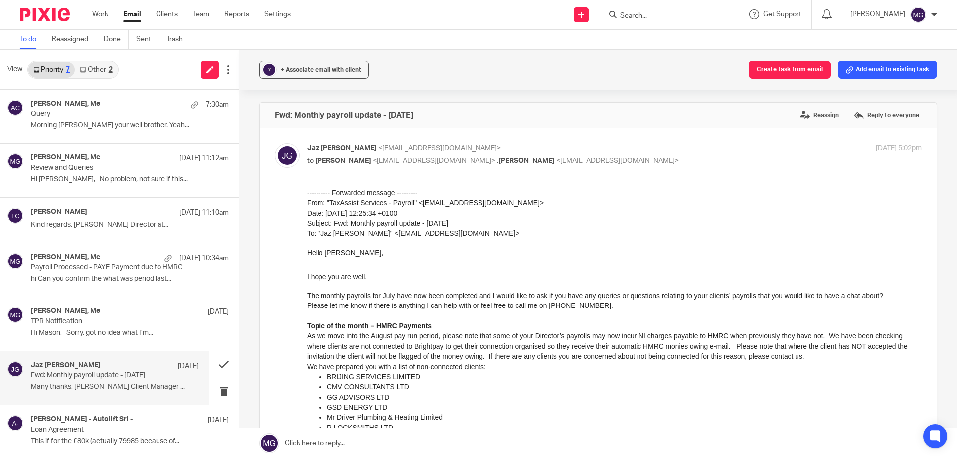
scroll to position [100, 0]
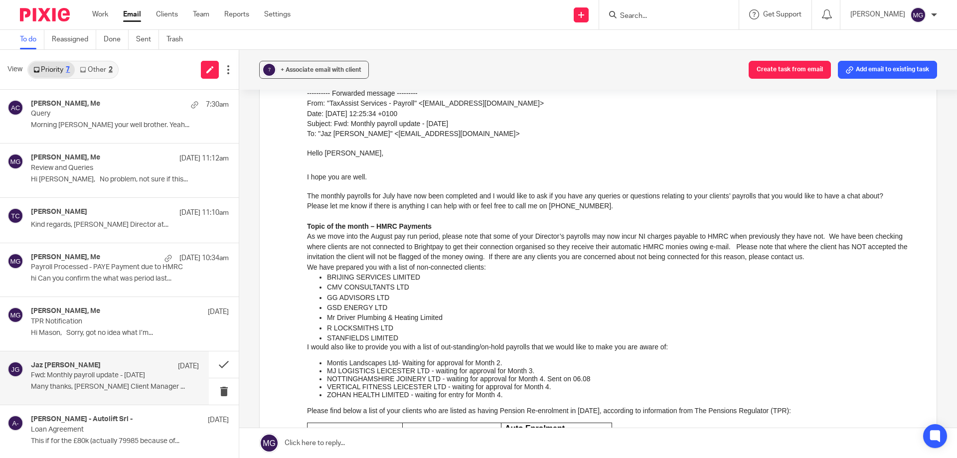
click at [89, 67] on link "Other 2" at bounding box center [96, 70] width 42 height 16
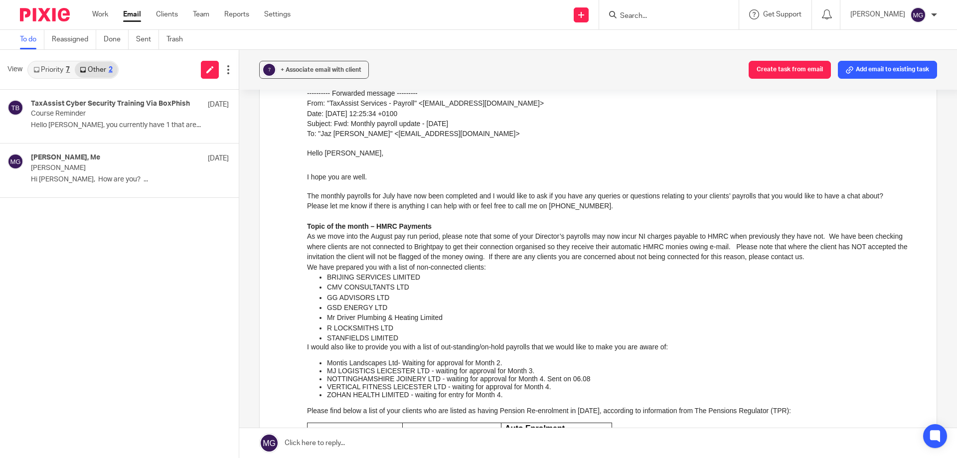
click at [60, 71] on link "Priority 7" at bounding box center [51, 70] width 46 height 16
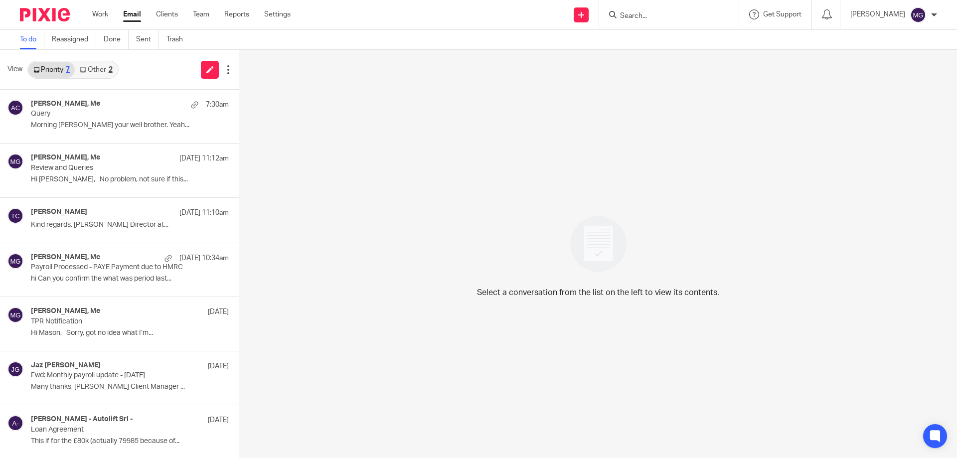
click at [649, 9] on form at bounding box center [672, 14] width 106 height 12
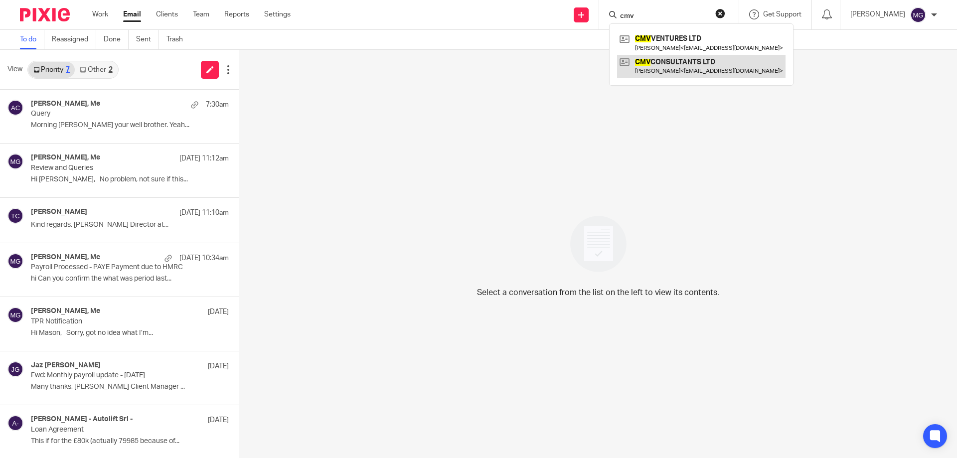
type input "cmv"
drag, startPoint x: 668, startPoint y: 18, endPoint x: 557, endPoint y: 8, distance: 111.1
click at [557, 8] on div "Send new email Create task Add client Request signature cmv CMV VENTURES LTD Va…" at bounding box center [630, 14] width 651 height 29
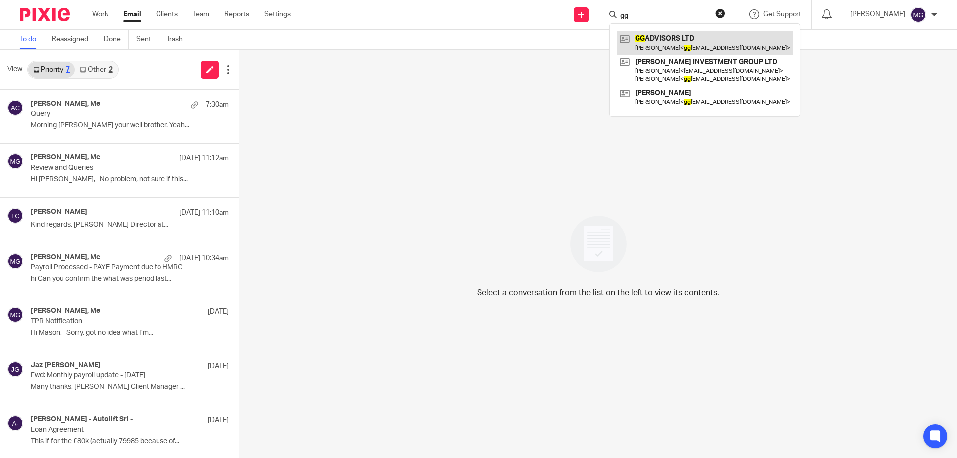
type input "gg"
drag, startPoint x: 660, startPoint y: 12, endPoint x: 526, endPoint y: 0, distance: 134.7
click at [526, 0] on html "Work Email Clients Team Reports Settings Work Email Clients Team Reports Settin…" at bounding box center [478, 229] width 957 height 458
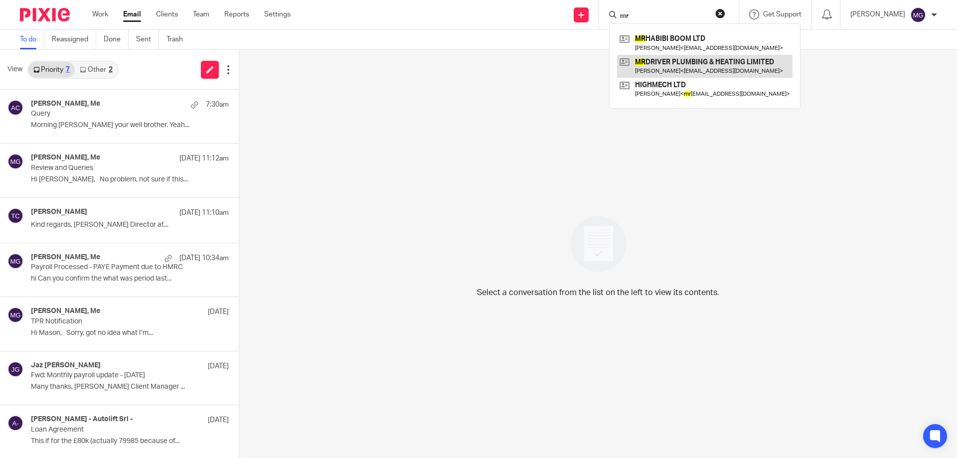
type input "mr"
drag, startPoint x: 652, startPoint y: 11, endPoint x: 520, endPoint y: 2, distance: 132.4
click at [521, 2] on div "Send new email Create task Add client Request signature mr MR HABIBI BOOM LTD A…" at bounding box center [630, 14] width 651 height 29
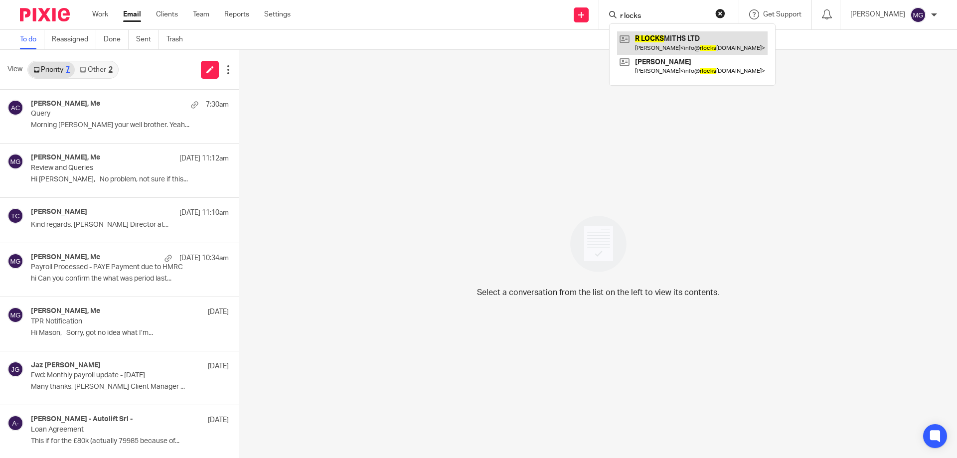
type input "r locks"
click at [142, 41] on link "Sent" at bounding box center [147, 39] width 23 height 19
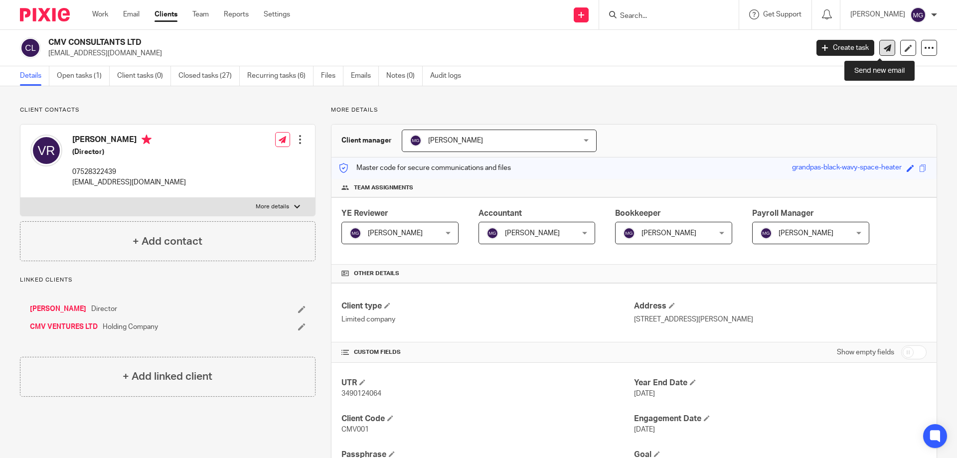
click at [879, 48] on link at bounding box center [887, 48] width 16 height 16
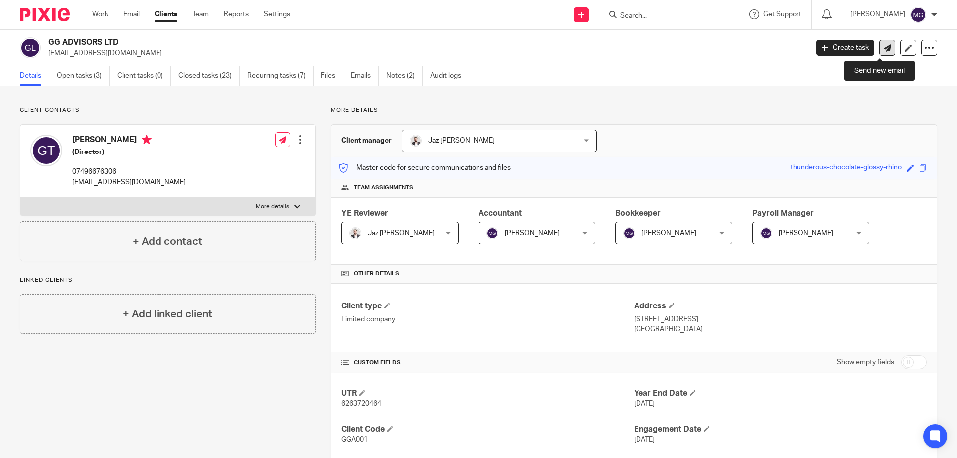
click at [881, 53] on link at bounding box center [887, 48] width 16 height 16
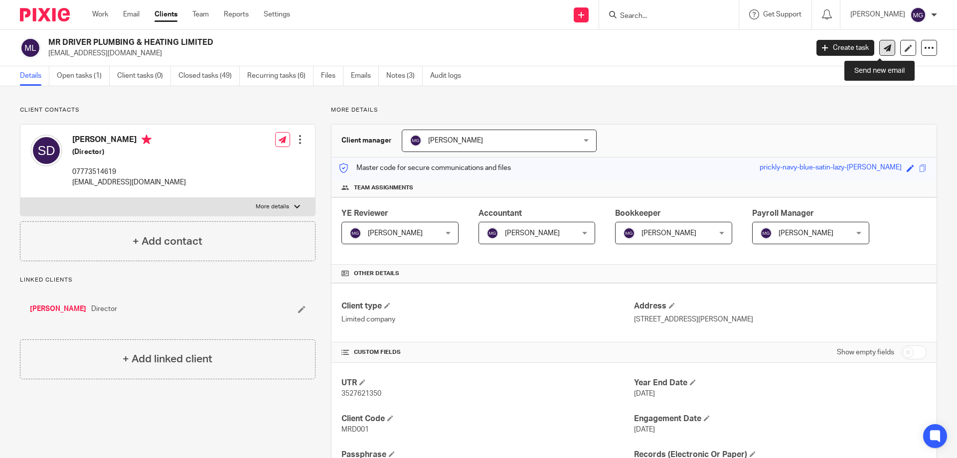
click at [883, 47] on icon at bounding box center [886, 47] width 7 height 7
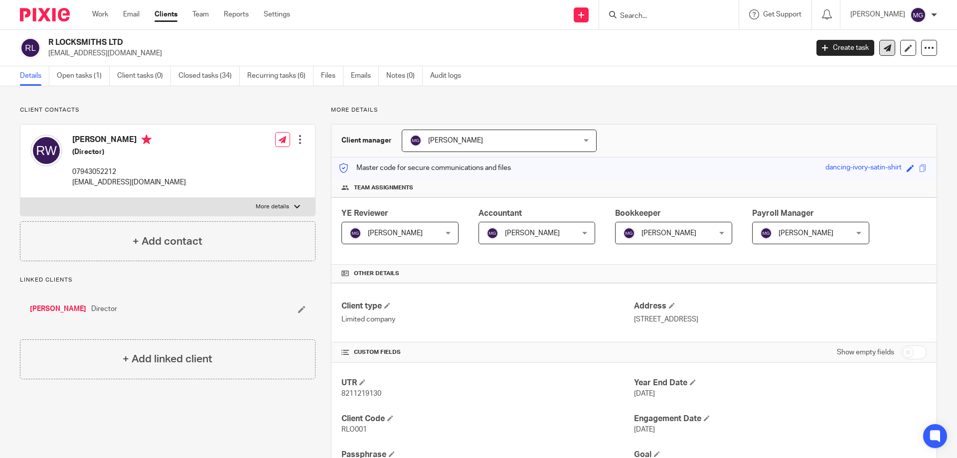
click at [885, 49] on link at bounding box center [887, 48] width 16 height 16
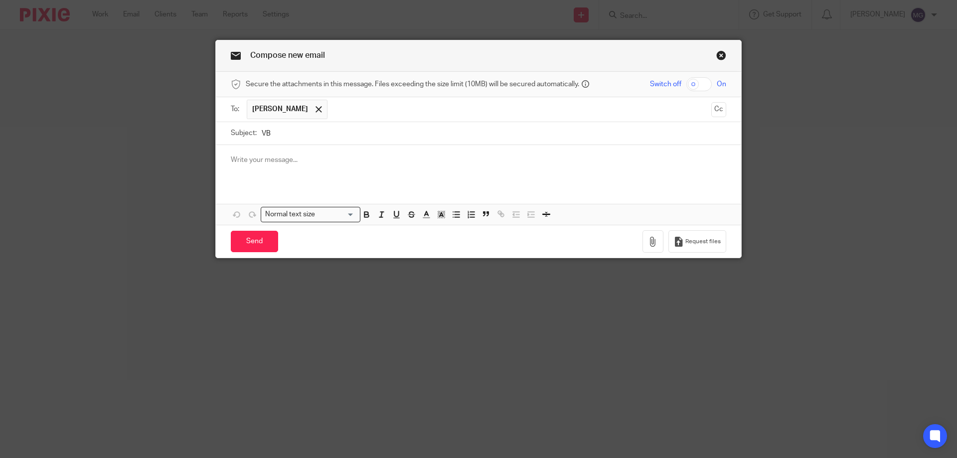
type input "V"
click at [262, 134] on input "payroll Inviation" at bounding box center [494, 133] width 464 height 22
type input "Payroll Invitation"
click at [282, 157] on p at bounding box center [478, 160] width 495 height 10
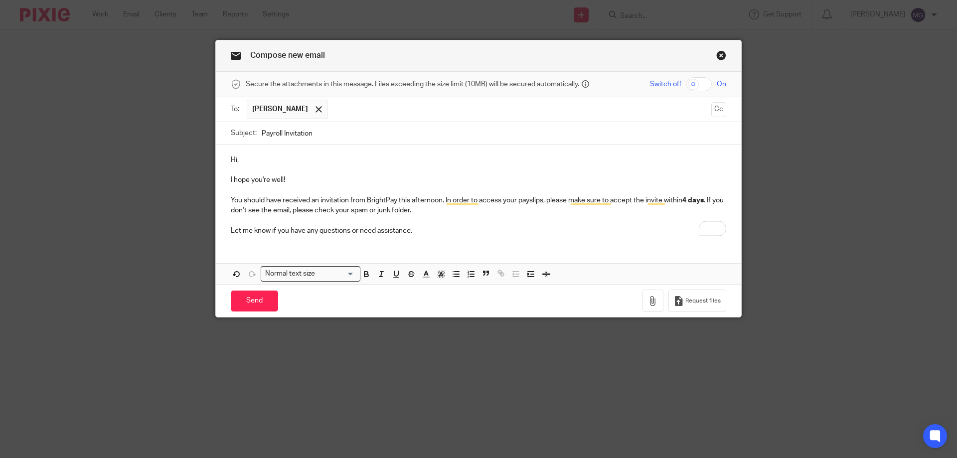
click at [283, 182] on p "I hope you're well!" at bounding box center [478, 180] width 495 height 10
click at [237, 203] on p "You should have received an invitation from BrightPay this afternoon. In order …" at bounding box center [478, 205] width 495 height 20
click at [231, 199] on p "You should have received an invitation from BrightPay this afternoon. In order …" at bounding box center [478, 205] width 495 height 20
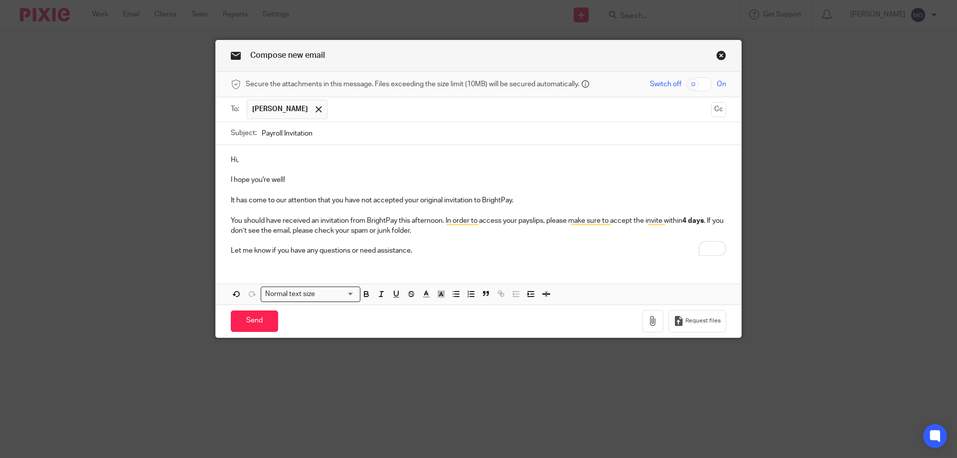
click at [312, 219] on p "You should have received an invitation from BrightPay this afternoon. In order …" at bounding box center [478, 226] width 495 height 20
click at [455, 229] on p "You should have received another invitation from BrightPay this afternoon. In o…" at bounding box center [478, 226] width 495 height 20
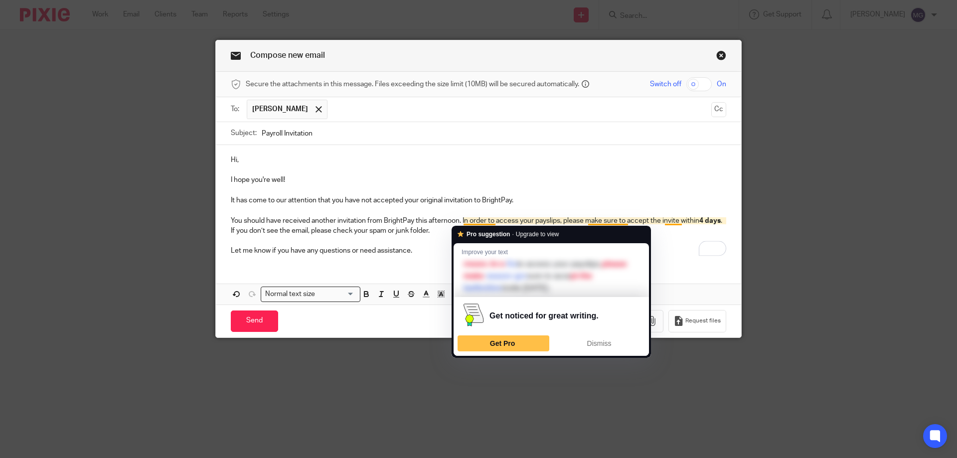
click at [333, 235] on p "You should have received another invitation from BrightPay this afternoon. In o…" at bounding box center [478, 226] width 495 height 20
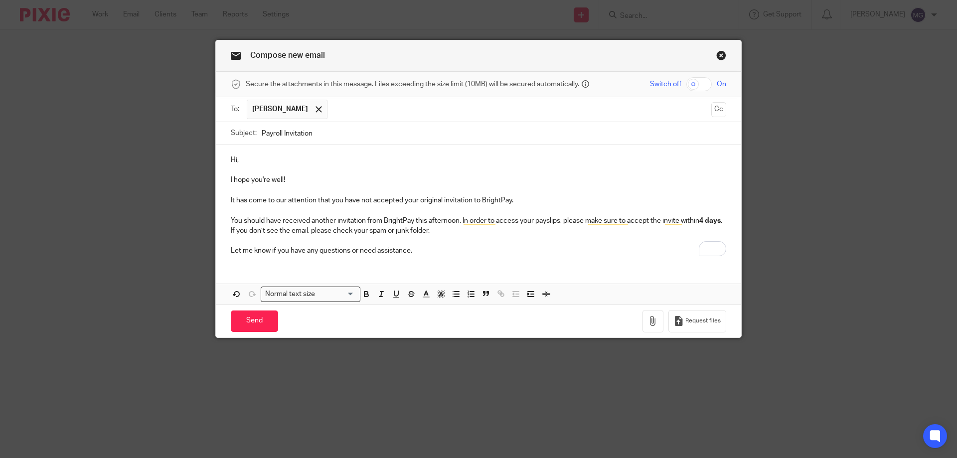
click at [720, 220] on strong "4 days" at bounding box center [709, 220] width 21 height 7
click at [395, 247] on p "Let me know if you have any questions or need assistance." at bounding box center [478, 251] width 495 height 10
click at [299, 244] on p "To enrich screen reader interactions, please activate Accessibility in Grammarl…" at bounding box center [478, 241] width 495 height 10
click at [419, 247] on p "Let me know if you have any questions or need assistance." at bounding box center [478, 251] width 495 height 10
click at [233, 158] on p "Hi," at bounding box center [478, 160] width 495 height 10
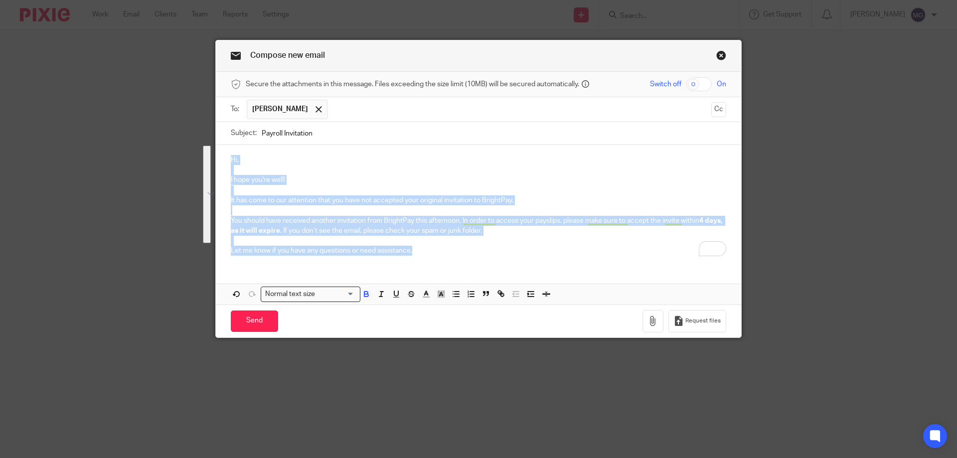
drag, startPoint x: 438, startPoint y: 252, endPoint x: 220, endPoint y: 156, distance: 238.1
click at [220, 156] on div "Hi, I hope you're well! It has come to our attention that you have not accepted…" at bounding box center [478, 204] width 525 height 119
copy div "Hi, I hope you're well! It has come to our attention that you have not accepted…"
click at [369, 180] on p "I hope you're well!" at bounding box center [478, 180] width 495 height 10
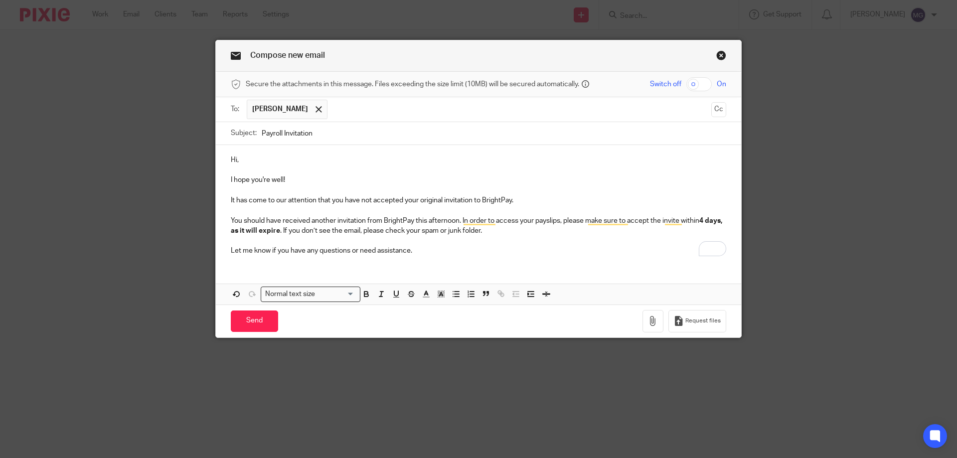
click at [322, 134] on input "Payroll Invitation" at bounding box center [494, 133] width 464 height 22
drag, startPoint x: 322, startPoint y: 134, endPoint x: 234, endPoint y: 133, distance: 87.7
click at [234, 133] on div "Subject: Payroll Invitation" at bounding box center [478, 133] width 495 height 22
click at [248, 320] on input "Send" at bounding box center [254, 320] width 47 height 21
click at [233, 159] on p "Hi," at bounding box center [478, 160] width 495 height 10
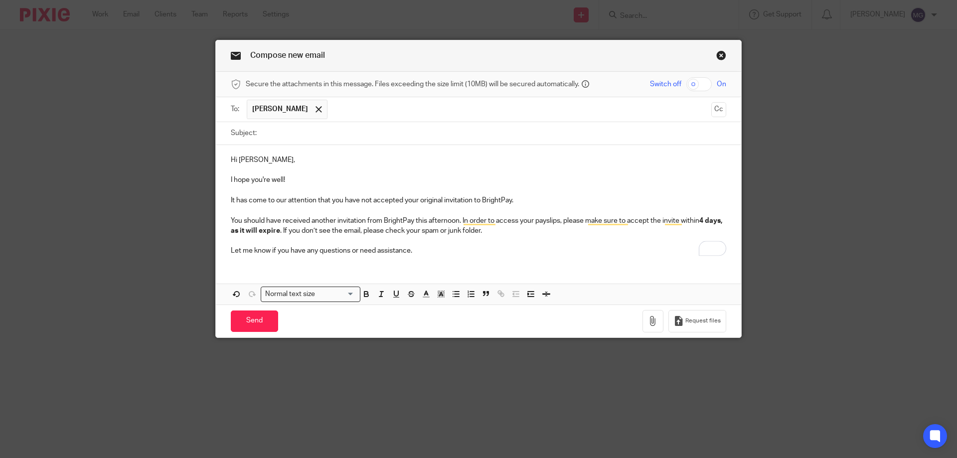
click at [306, 137] on input "Subject:" at bounding box center [494, 133] width 464 height 22
paste input "Payroll Invitation"
type input "Payroll Invitation"
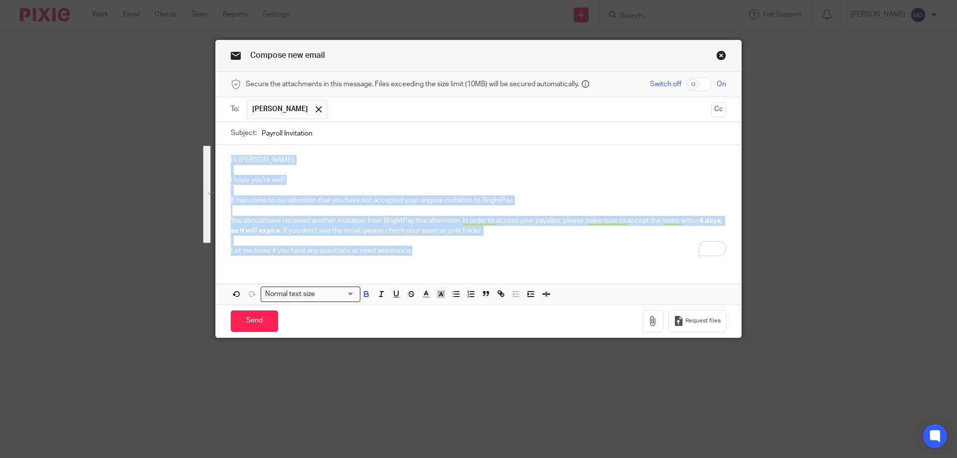
drag, startPoint x: 439, startPoint y: 252, endPoint x: 191, endPoint y: 160, distance: 264.1
click at [191, 160] on div "Compose new email Secure the attachments in this message. Files exceeding the s…" at bounding box center [478, 229] width 957 height 458
copy div "Hi [PERSON_NAME], I hope you're well! It has come to our attention that you hav…"
click at [267, 313] on input "Send" at bounding box center [254, 320] width 47 height 21
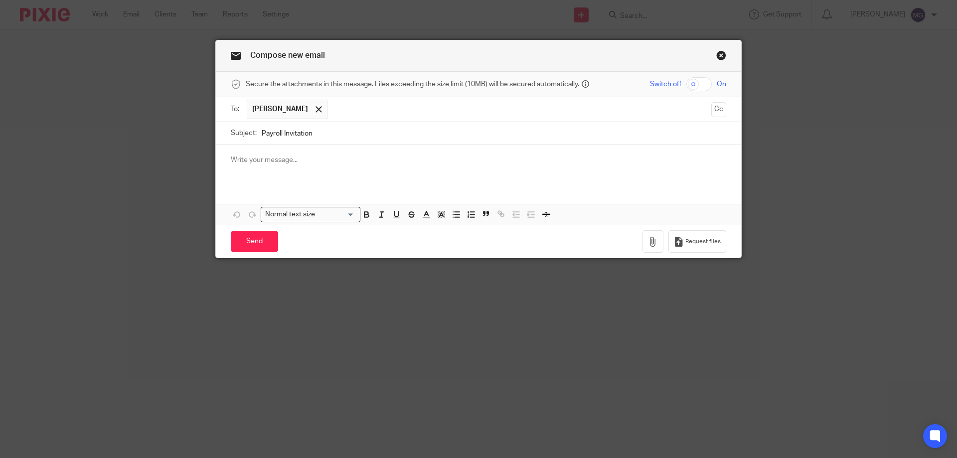
type input "Payroll Invitation"
click at [257, 167] on div at bounding box center [478, 164] width 525 height 39
paste div "To enrich screen reader interactions, please activate Accessibility in Grammarl…"
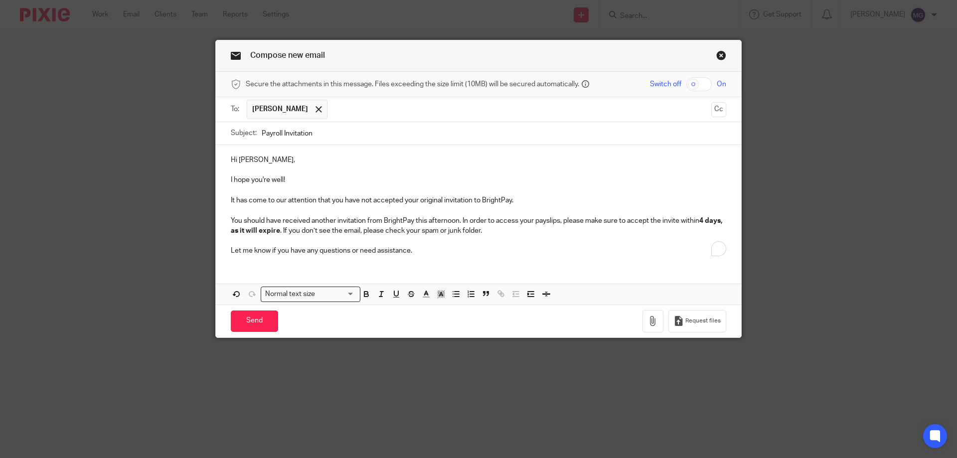
click at [250, 161] on p "Hi [PERSON_NAME]," at bounding box center [478, 160] width 495 height 10
click at [259, 320] on input "Send" at bounding box center [254, 320] width 47 height 21
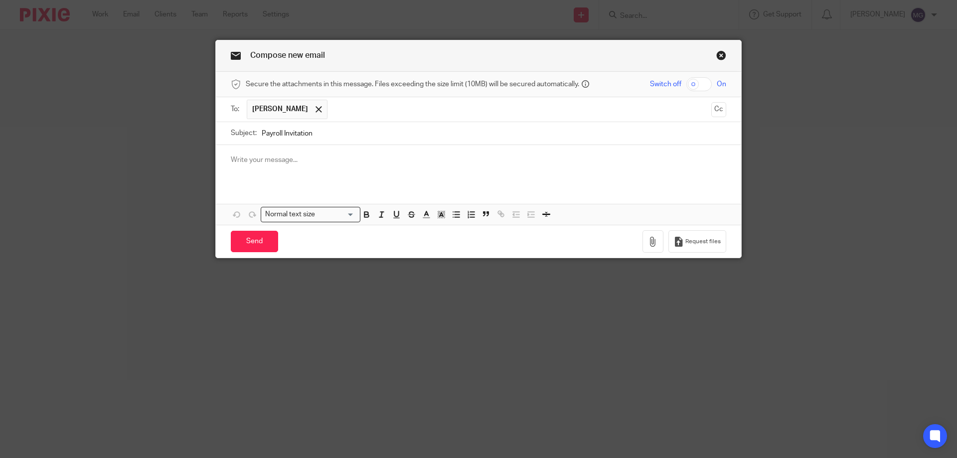
type input "Payroll Invitation"
click at [287, 160] on p at bounding box center [478, 160] width 495 height 10
paste div "To enrich screen reader interactions, please activate Accessibility in Grammarl…"
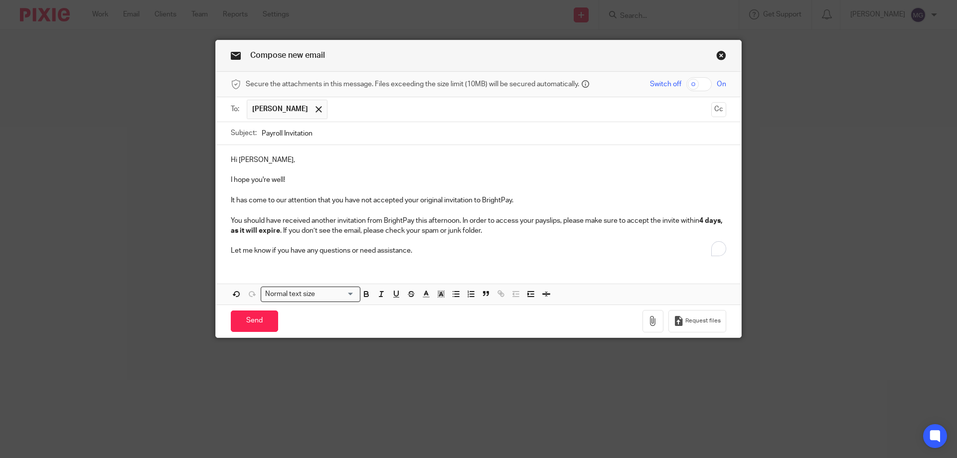
click at [243, 157] on p "Hi [PERSON_NAME]," at bounding box center [478, 160] width 495 height 10
click at [269, 175] on p "I hope you're well!" at bounding box center [478, 180] width 495 height 10
click at [266, 320] on input "Send" at bounding box center [254, 320] width 47 height 21
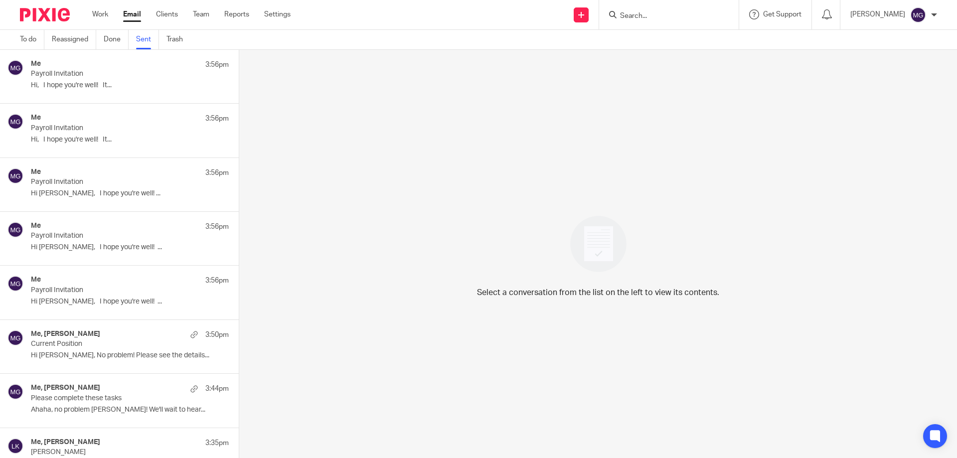
click at [62, 90] on p "Hi, I hope you're well! It..." at bounding box center [130, 85] width 198 height 8
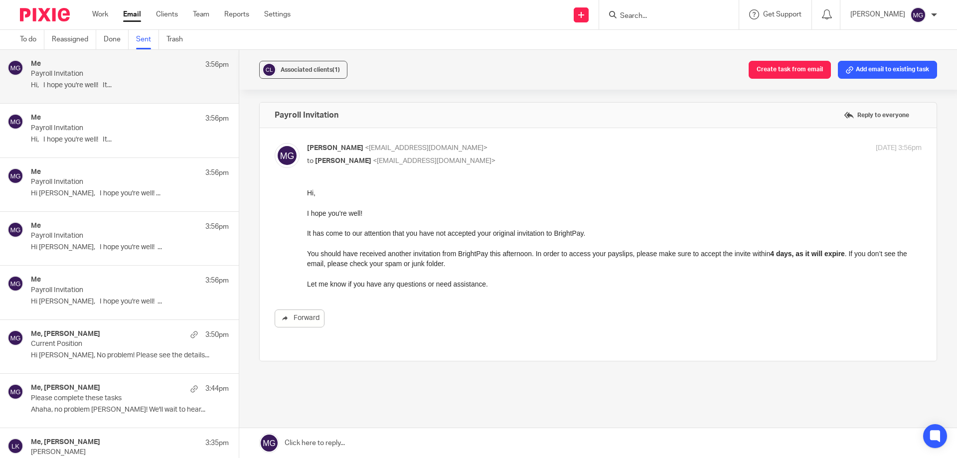
click at [118, 126] on p "Payroll Invitation" at bounding box center [110, 128] width 158 height 8
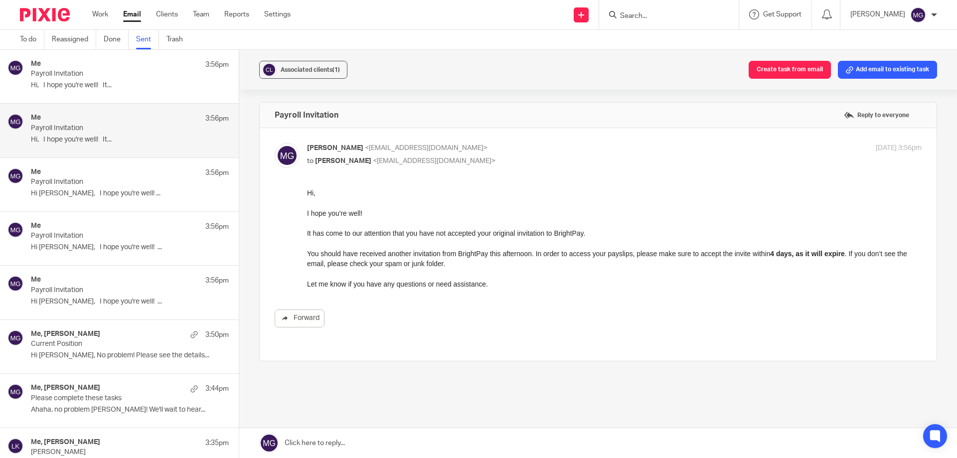
click at [129, 176] on div "Me 3:56pm" at bounding box center [130, 173] width 198 height 10
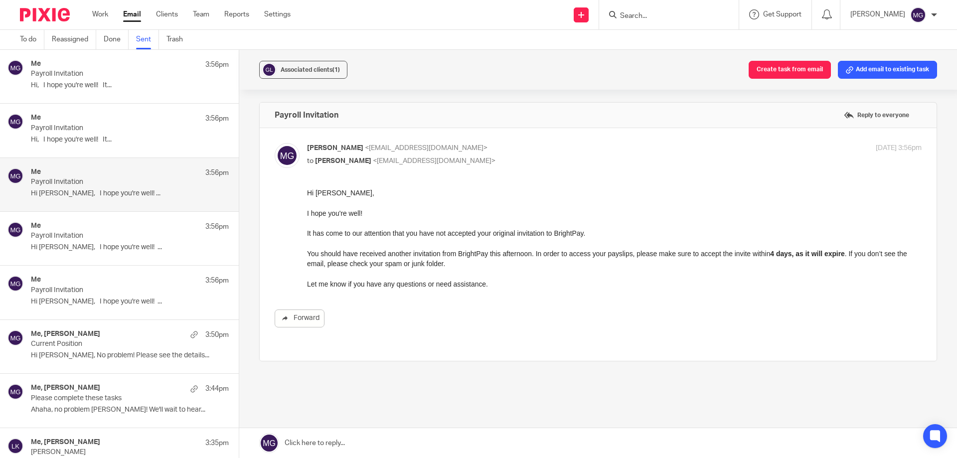
click at [131, 129] on p "Payroll Invitation" at bounding box center [110, 128] width 158 height 8
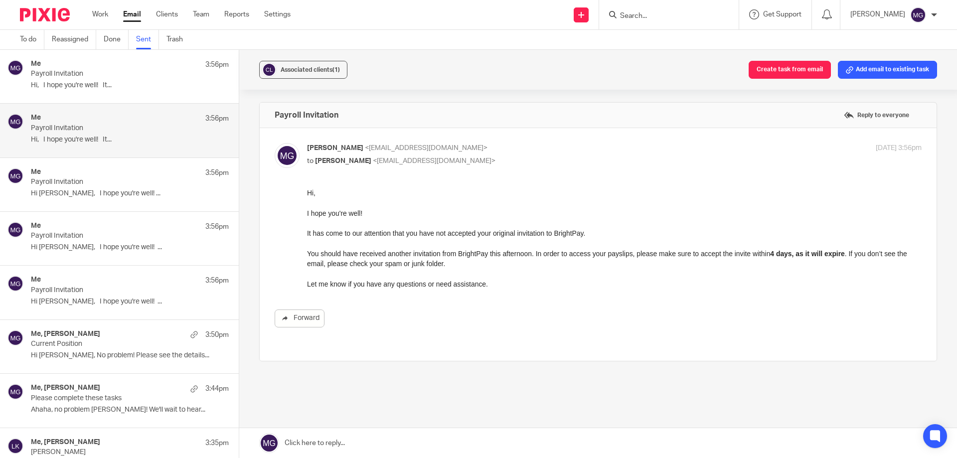
click at [116, 81] on p "Hi, I hope you're well! It..." at bounding box center [130, 85] width 198 height 8
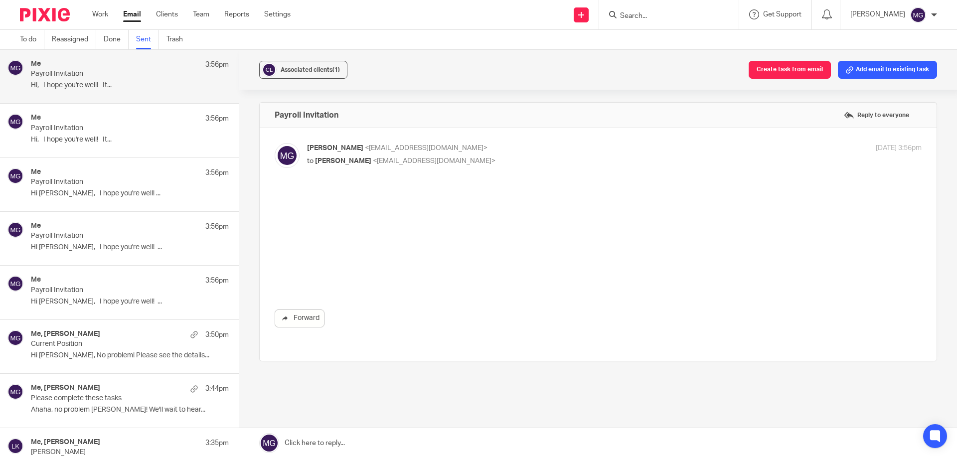
click at [120, 116] on div "Me 3:56pm" at bounding box center [130, 119] width 198 height 10
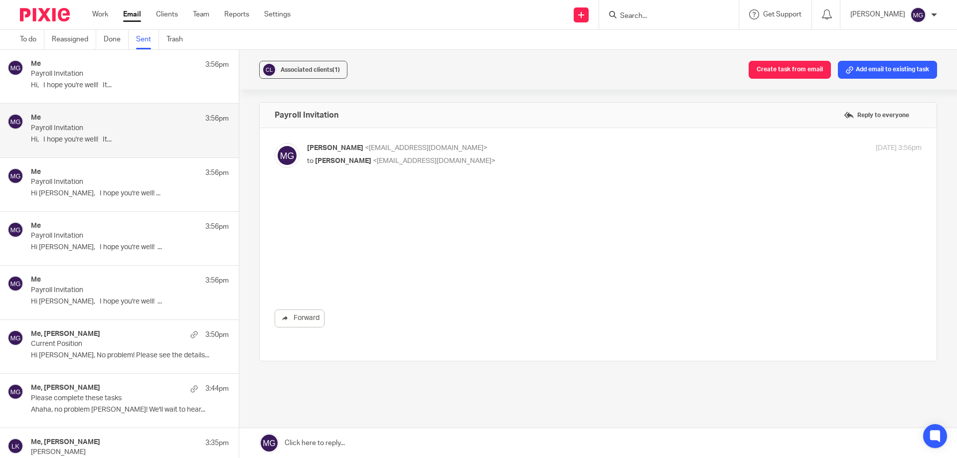
click at [130, 165] on div "Me 3:56pm Payroll Invitation Hi Gabriel, I hope you're well! ..." at bounding box center [119, 184] width 239 height 53
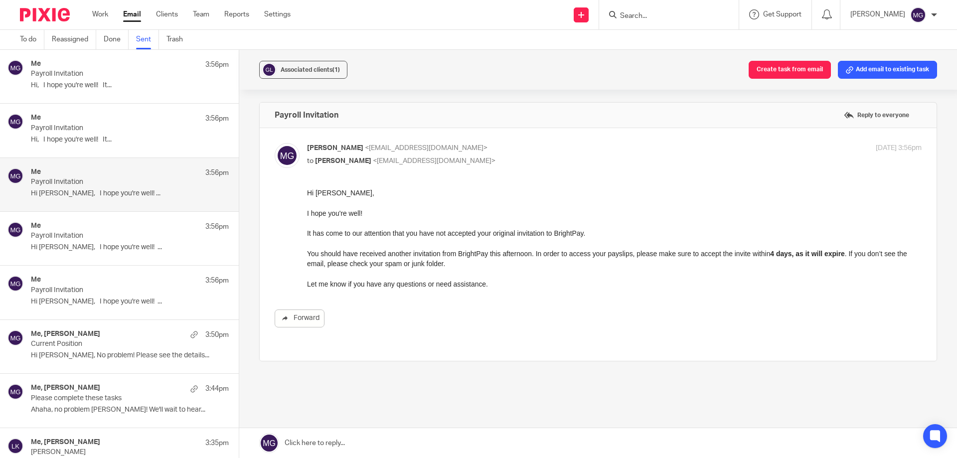
click at [128, 238] on p "Payroll Invitation" at bounding box center [110, 236] width 158 height 8
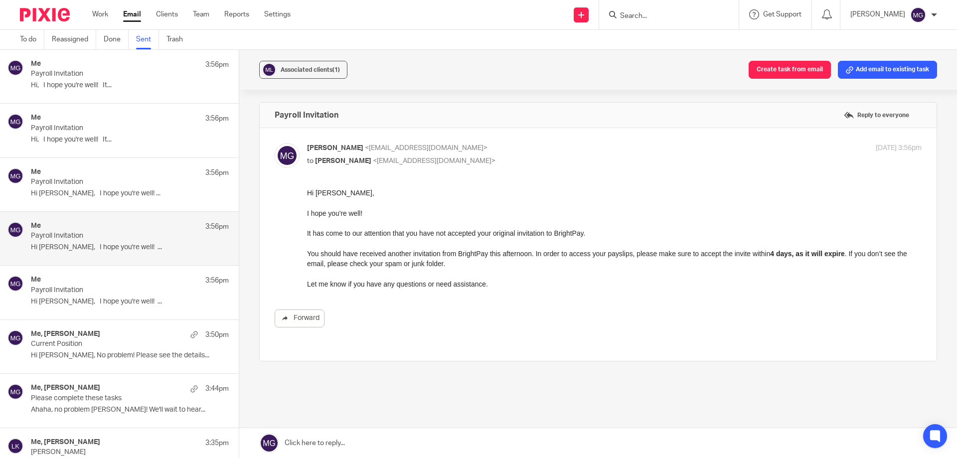
click at [131, 272] on div "Me 3:56pm Payroll Invitation Hi Robert, I hope you're well! ..." at bounding box center [119, 292] width 239 height 53
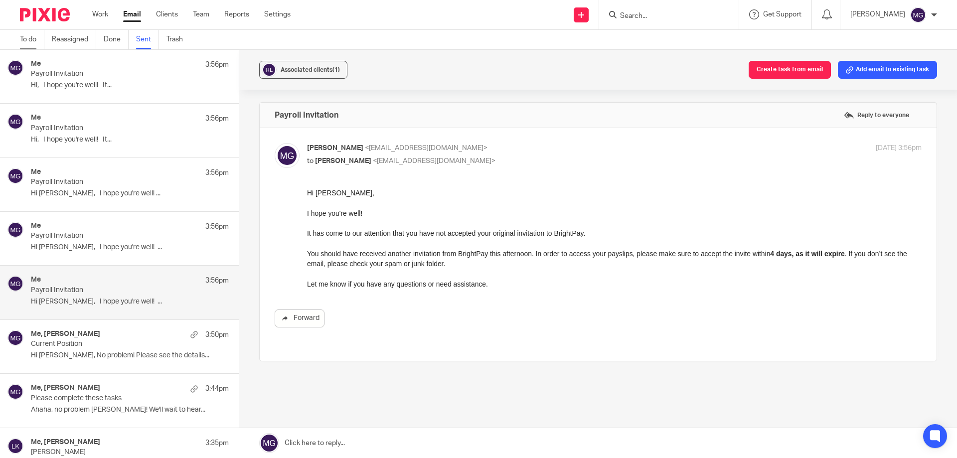
click at [25, 44] on link "To do" at bounding box center [32, 39] width 24 height 19
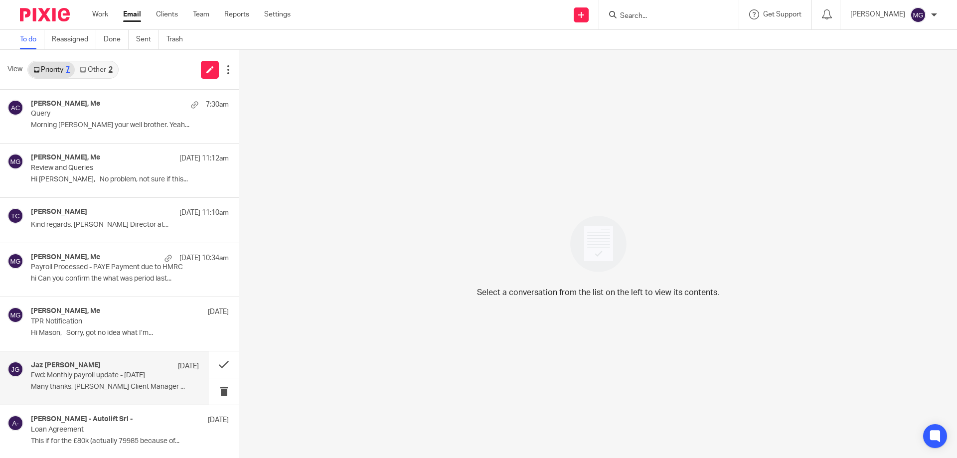
click at [96, 376] on p "Fwd: Monthly payroll update - [DATE]" at bounding box center [98, 375] width 135 height 8
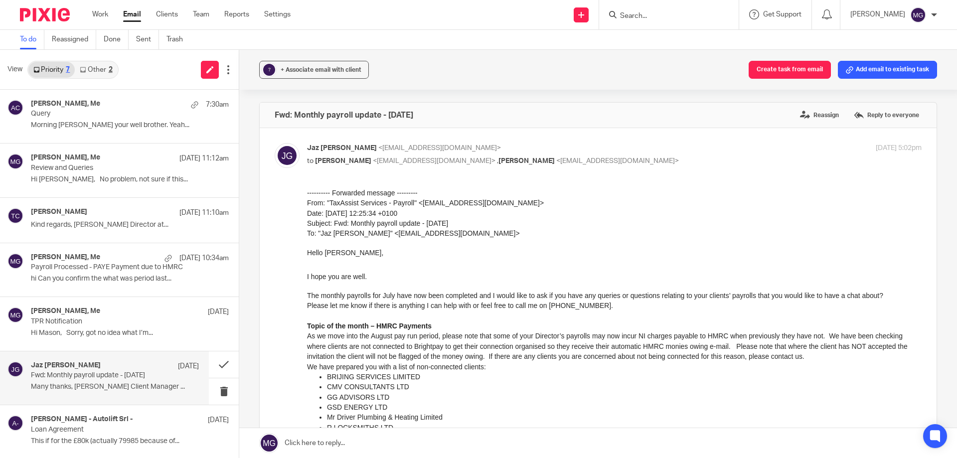
click at [408, 442] on link at bounding box center [597, 443] width 717 height 30
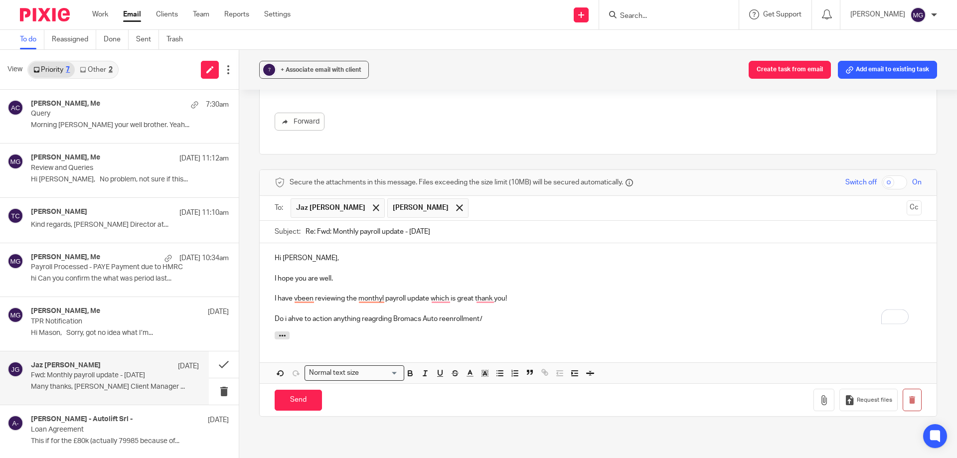
click at [283, 319] on p "Do i ahve to action anything reagrding Bromacs Auto reenrollment/" at bounding box center [598, 319] width 647 height 10
click at [348, 319] on p "Do I have to take action regarding Bromacs Auto reenrollment/" at bounding box center [598, 319] width 647 height 10
click at [430, 319] on p "Do I have to take action anything regarding Bromacs Auto reenrollment/" at bounding box center [598, 319] width 647 height 10
click at [510, 312] on p "To enrich screen reader interactions, please activate Accessibility in Grammarl…" at bounding box center [598, 309] width 647 height 10
click at [498, 318] on p "Do I have to take action anything regarding Bromac's Auto reenrollment/" at bounding box center [598, 319] width 647 height 10
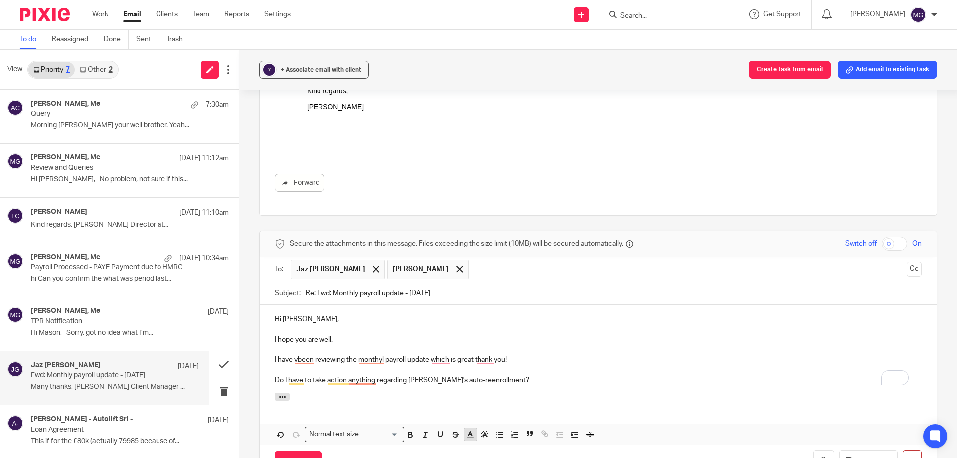
scroll to position [736, 0]
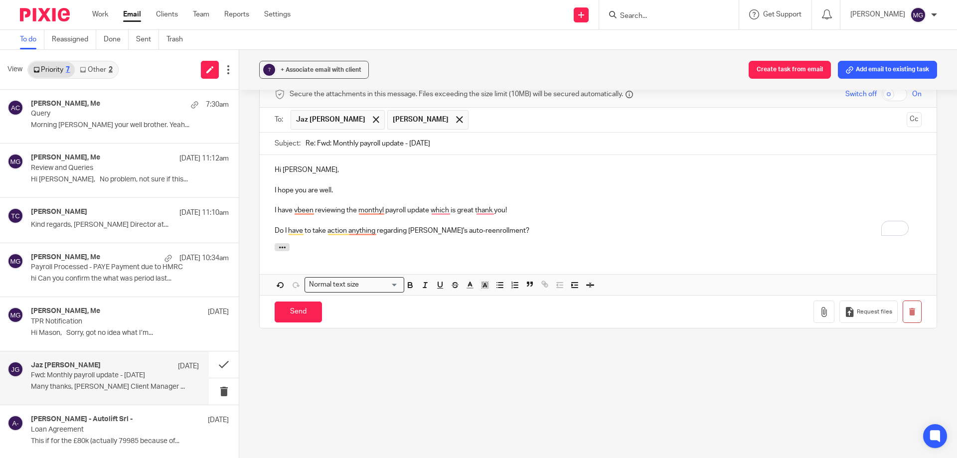
click at [455, 231] on p "Do I have to take action anything regarding Bromac's auto-reenrollment?" at bounding box center [598, 231] width 647 height 10
click at [515, 249] on div at bounding box center [598, 248] width 677 height 11
click at [435, 239] on div "Hi Anna, I hope you are well. I have vbeen reviewing the monthly payroll update…" at bounding box center [598, 199] width 677 height 88
click at [283, 286] on icon "button" at bounding box center [280, 285] width 9 height 9
click at [530, 230] on p "Do I have to take action anything regarding Bromac's auto-re-enrollment?" at bounding box center [598, 231] width 647 height 10
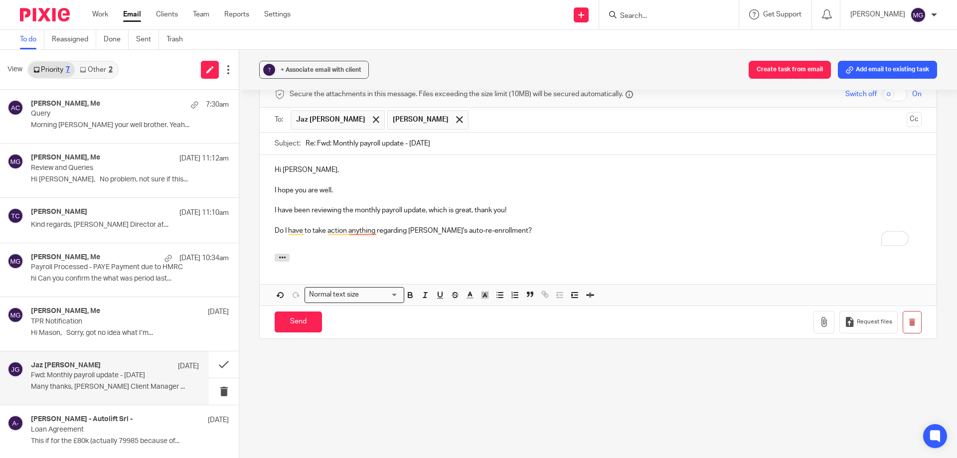
click at [497, 230] on p "Do I have to take action anything regarding Bromac's auto-re-enrollment?" at bounding box center [598, 231] width 647 height 10
click at [269, 228] on div "Hi Anna, I hope you are well. I have been reviewing the monthly payroll update,…" at bounding box center [598, 204] width 677 height 98
click at [316, 243] on p "To enrich screen reader interactions, please activate Accessibility in Grammarl…" at bounding box center [598, 241] width 647 height 10
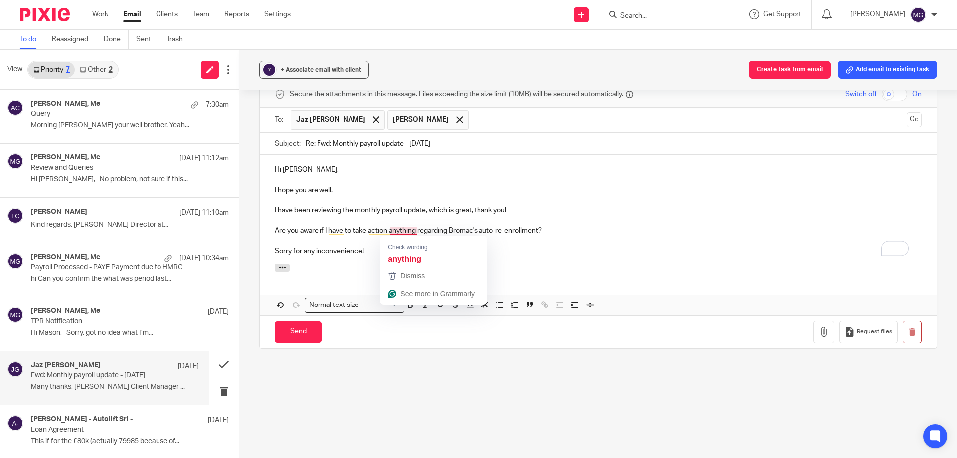
click at [521, 249] on p "Sorry for any inconvenience!" at bounding box center [598, 251] width 647 height 10
click at [388, 253] on p "Sorry for any inconvenience!" at bounding box center [598, 251] width 647 height 10
click at [404, 235] on p "Are you aware if I have to take action anything regarding Bromac's auto-re-enro…" at bounding box center [598, 231] width 647 height 10
click at [361, 244] on p "To enrich screen reader interactions, please activate Accessibility in Grammarl…" at bounding box center [598, 241] width 647 height 10
click at [364, 249] on p "Sorry for any inconvenience!" at bounding box center [598, 251] width 647 height 10
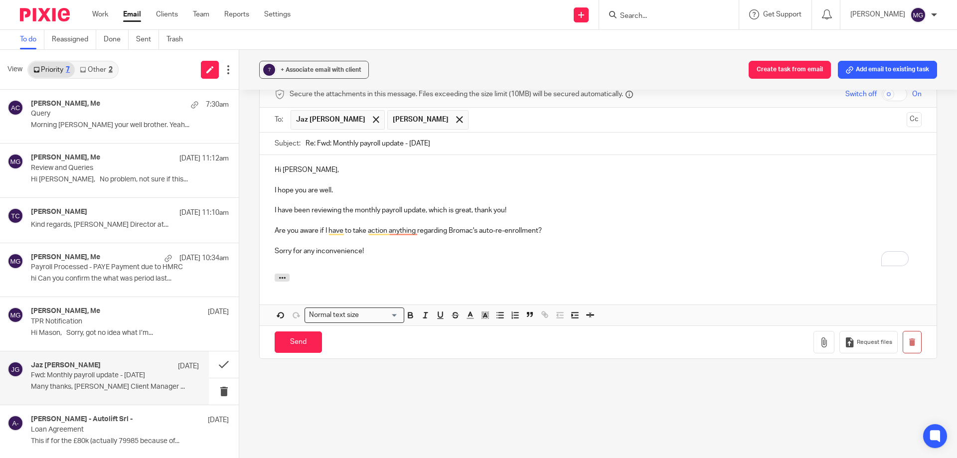
click at [394, 247] on p "Sorry for any inconvenience!" at bounding box center [598, 251] width 647 height 10
drag, startPoint x: 306, startPoint y: 346, endPoint x: 414, endPoint y: 191, distance: 188.9
click at [418, 194] on form "Secure the attachments in this message. Files exceeding the size limit (10MB) w…" at bounding box center [598, 220] width 677 height 277
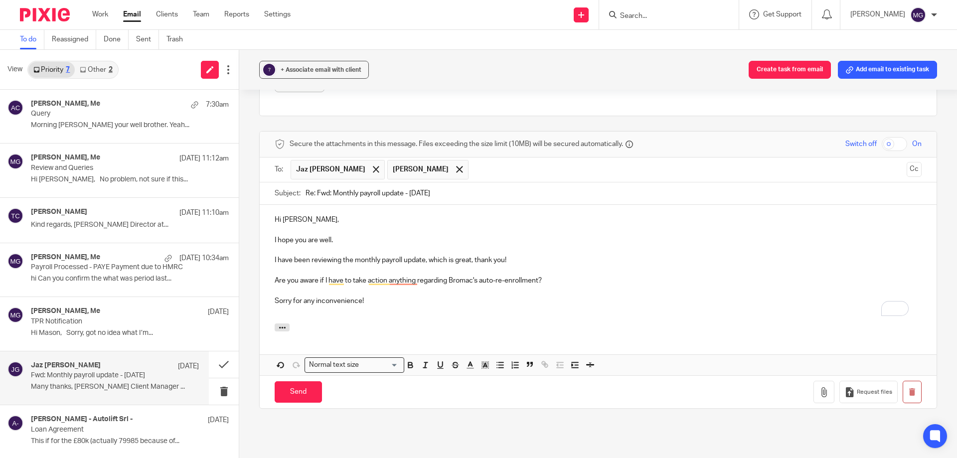
click at [331, 170] on span "Jaz Grewal" at bounding box center [337, 169] width 94 height 19
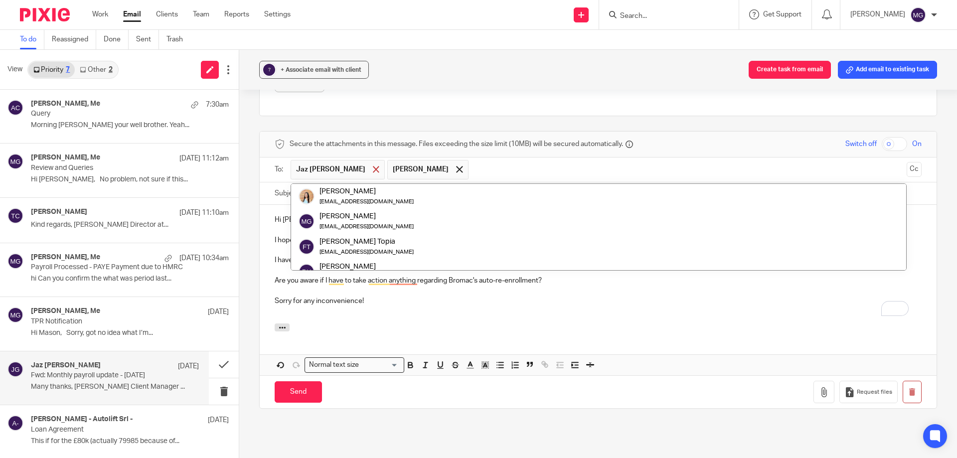
click at [370, 170] on div at bounding box center [375, 169] width 11 height 15
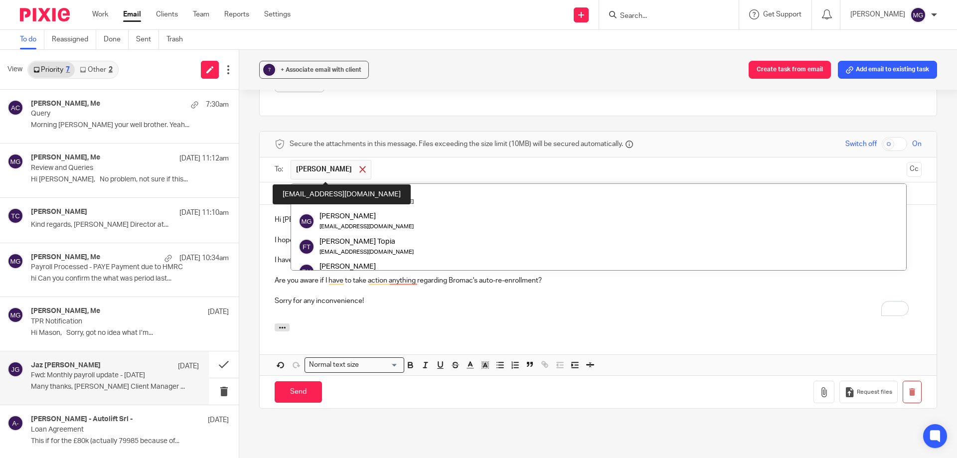
click at [336, 170] on span "Naeem Ibrahim" at bounding box center [324, 169] width 56 height 10
click at [359, 170] on span at bounding box center [362, 169] width 6 height 6
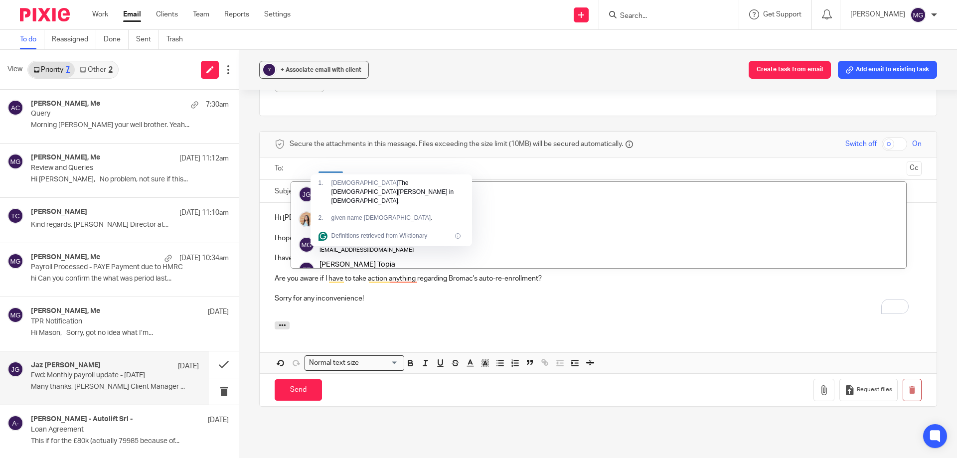
click at [368, 176] on div "1 . Islam The prophet Abraham in Islam." at bounding box center [390, 191] width 161 height 35
click at [332, 169] on input "text" at bounding box center [597, 168] width 609 height 11
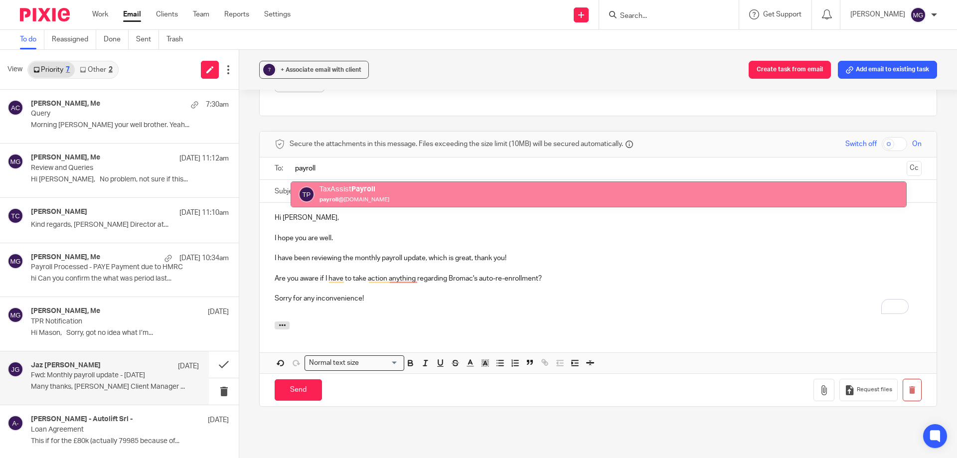
type input "payroll"
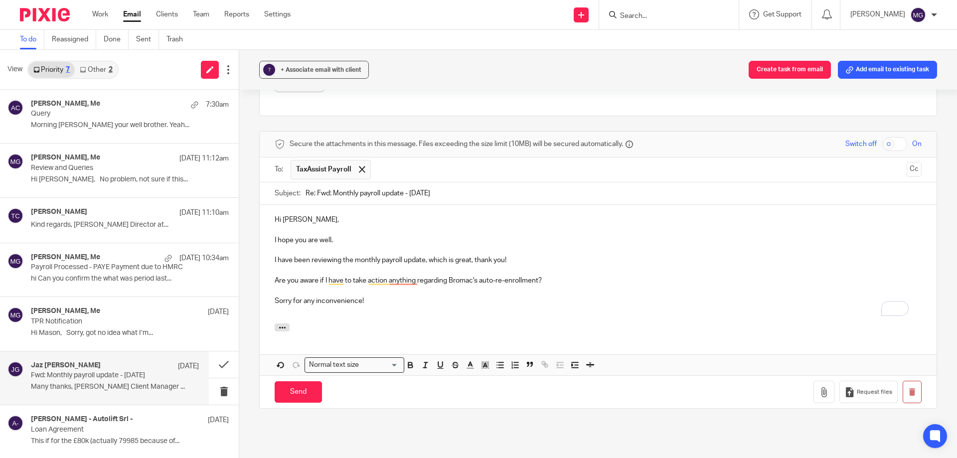
scroll to position [736, 0]
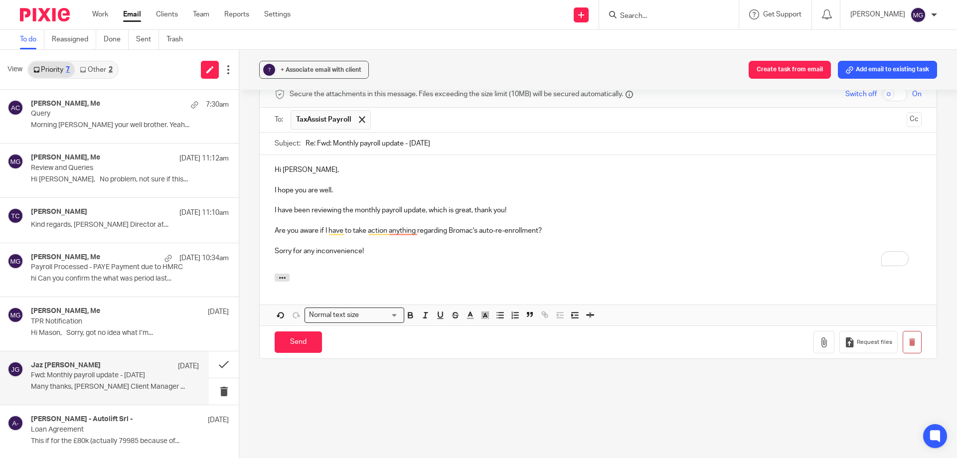
drag, startPoint x: 310, startPoint y: 346, endPoint x: 372, endPoint y: 267, distance: 100.2
click at [372, 267] on form "Secure the attachments in this message. Files exceeding the size limit (10MB) w…" at bounding box center [598, 220] width 677 height 277
click at [304, 346] on input "Send" at bounding box center [298, 341] width 47 height 21
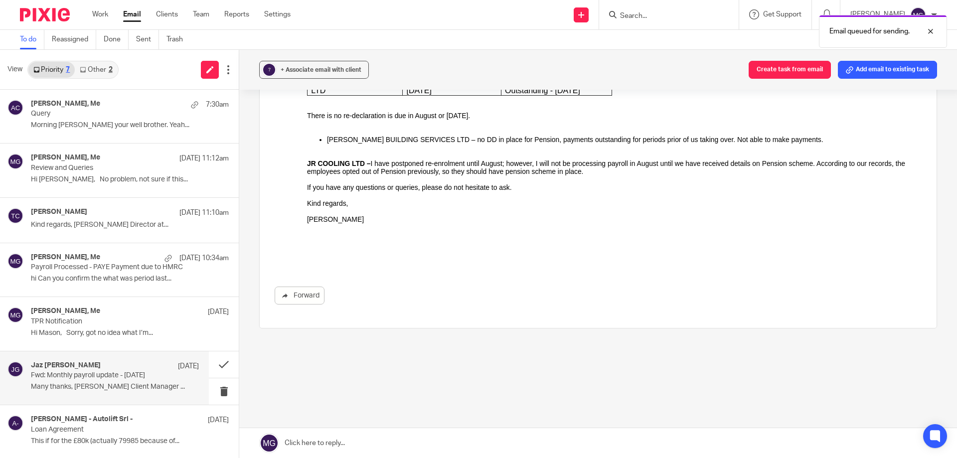
scroll to position [474, 0]
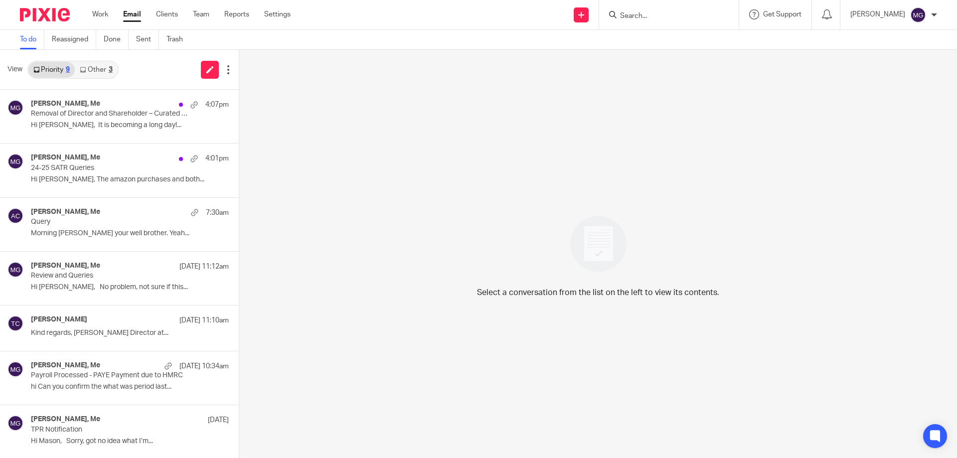
click at [108, 64] on link "Other 3" at bounding box center [96, 70] width 42 height 16
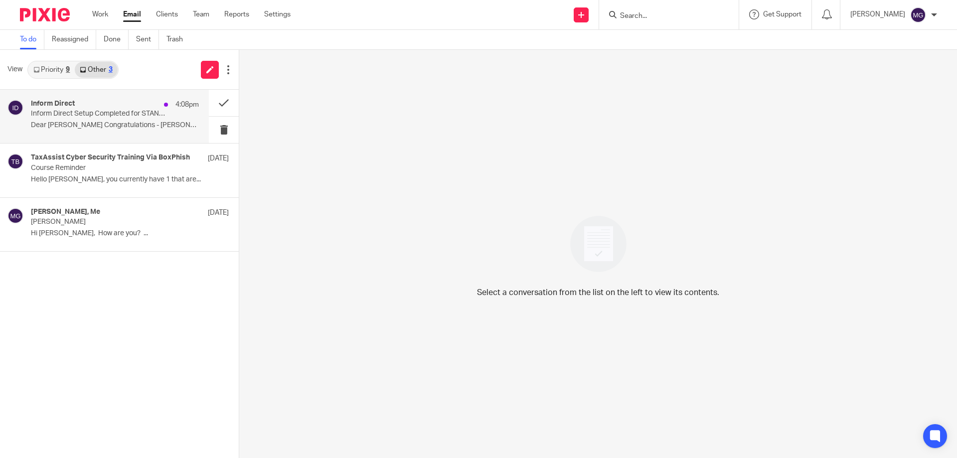
click at [99, 120] on div "Inform Direct 4:08pm Inform Direct Setup Completed for STANFIELDS HOLDINGS LIMI…" at bounding box center [115, 116] width 168 height 33
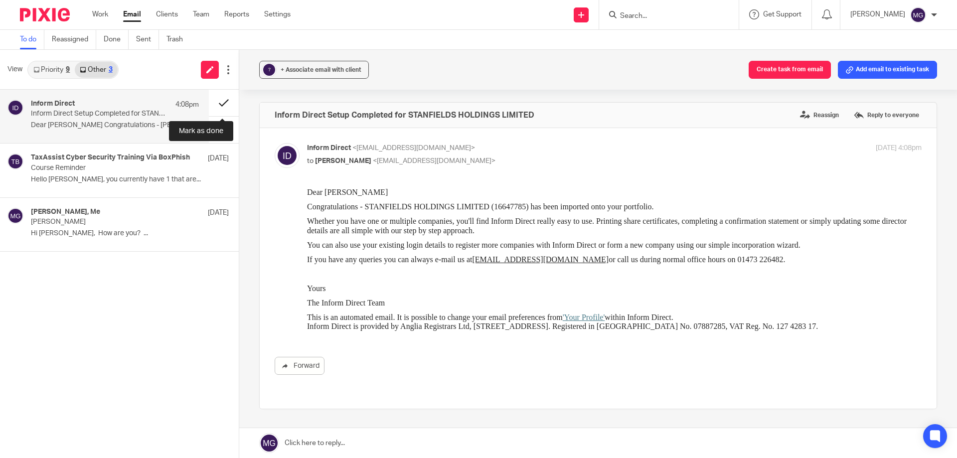
click at [226, 106] on button at bounding box center [224, 103] width 30 height 26
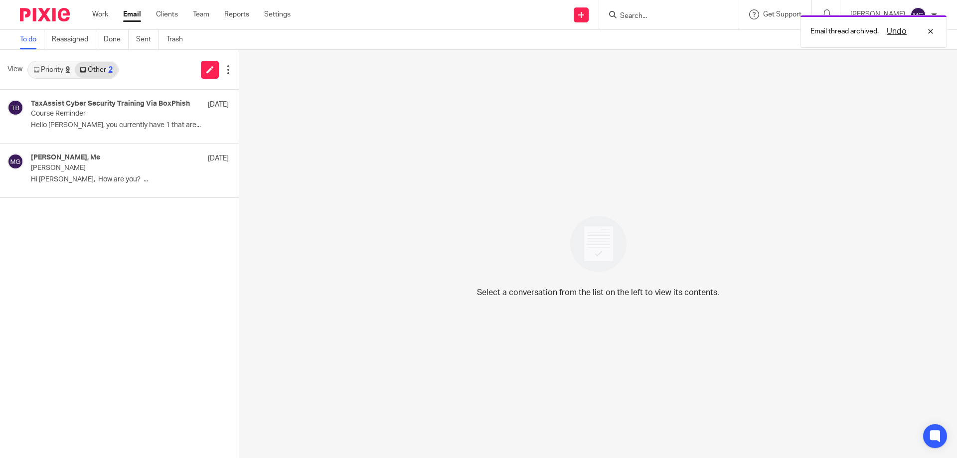
click at [53, 71] on link "Priority 9" at bounding box center [51, 70] width 46 height 16
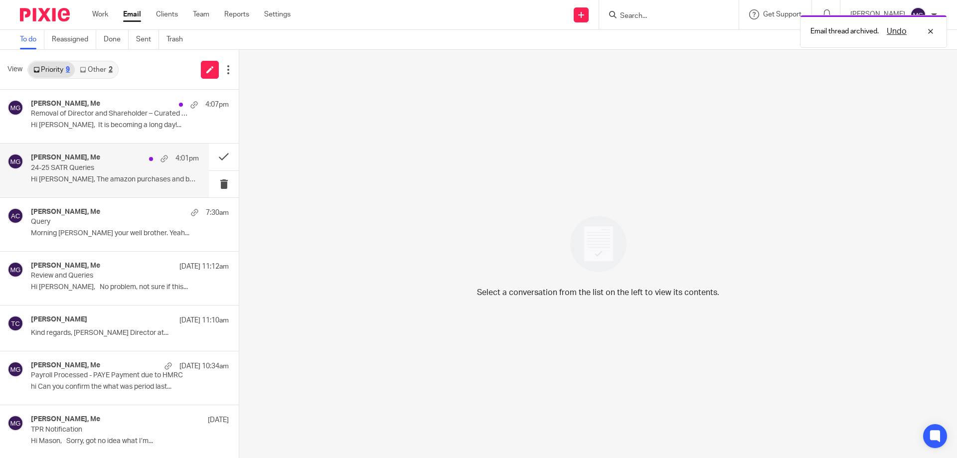
click at [103, 162] on div "[PERSON_NAME], Me 4:01pm" at bounding box center [115, 158] width 168 height 10
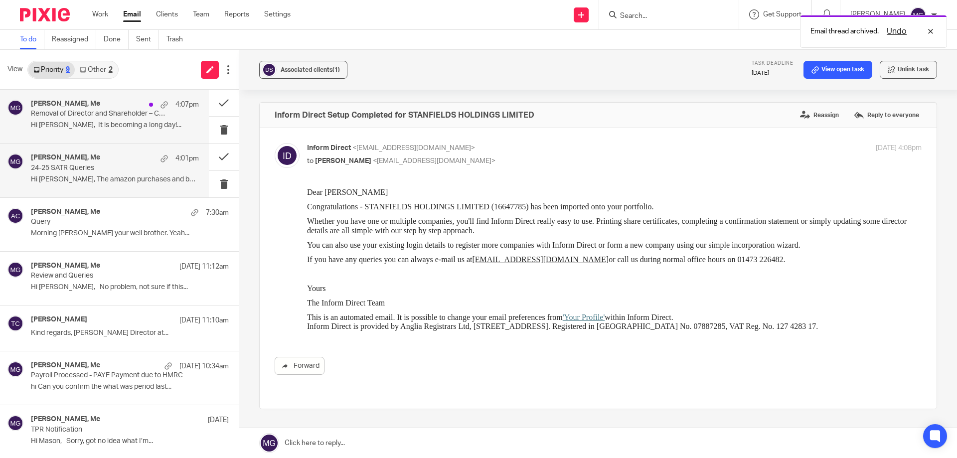
click at [101, 126] on p "Hi [PERSON_NAME], It is becoming a long day!..." at bounding box center [115, 125] width 168 height 8
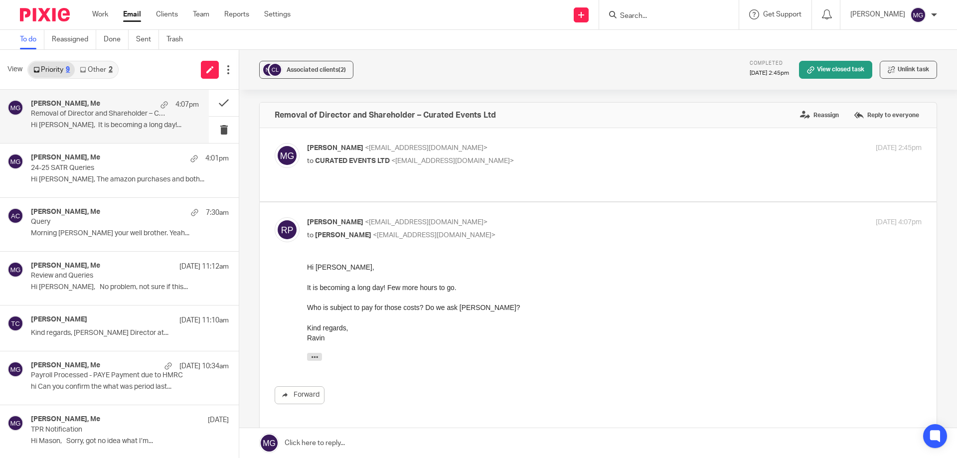
click at [502, 165] on p "to CURATED EVENTS LTD <ravgpatel@gmail.com>" at bounding box center [512, 161] width 410 height 10
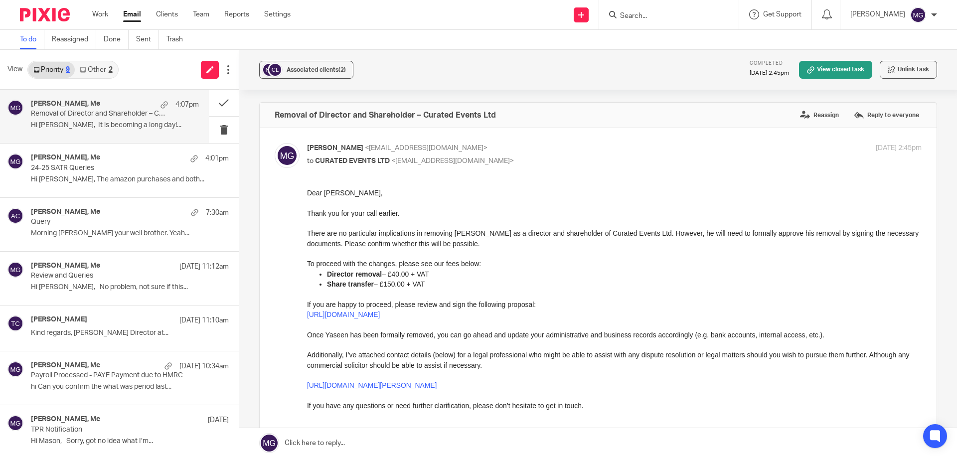
click at [501, 158] on p "to CURATED EVENTS LTD <ravgpatel@gmail.com>" at bounding box center [512, 161] width 410 height 10
checkbox input "false"
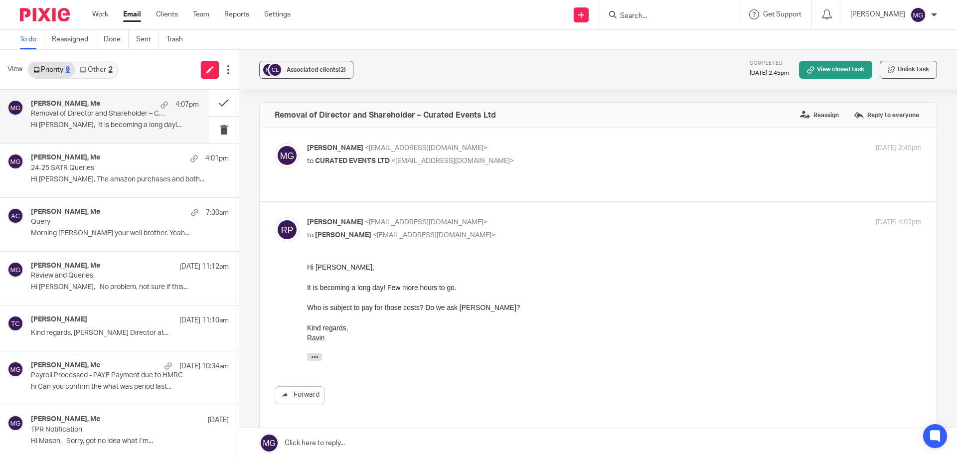
scroll to position [50, 0]
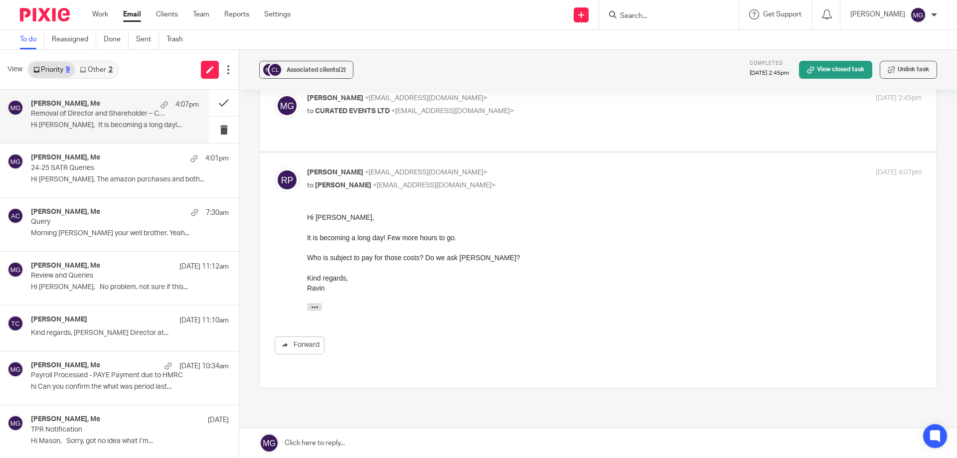
click at [379, 437] on link at bounding box center [597, 443] width 717 height 30
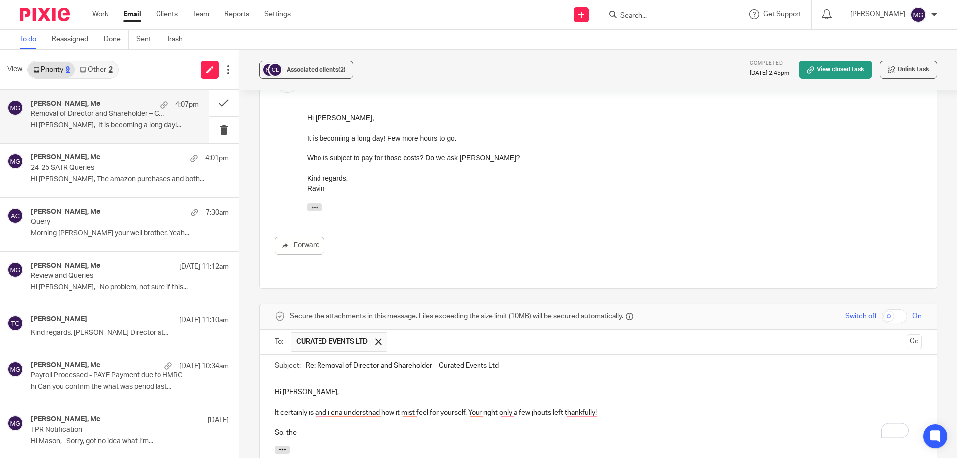
scroll to position [199, 0]
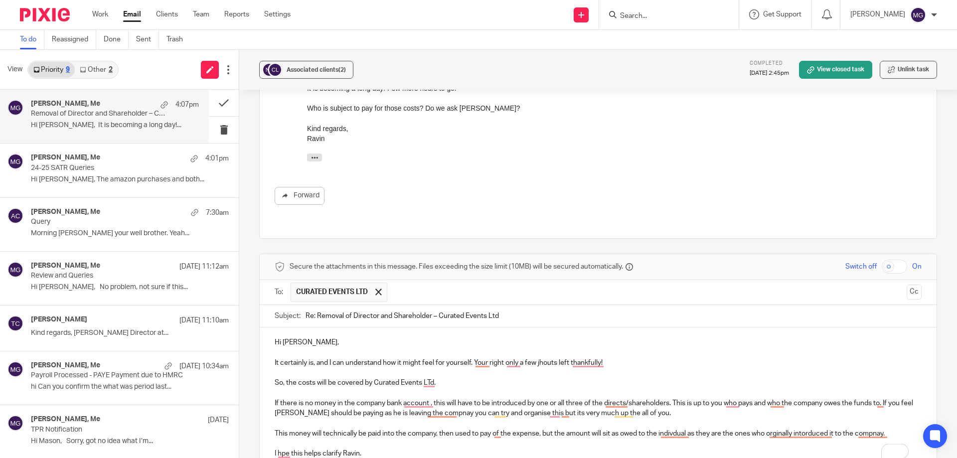
drag, startPoint x: 458, startPoint y: 354, endPoint x: 466, endPoint y: 344, distance: 12.8
click at [461, 368] on p "To enrich screen reader interactions, please activate Accessibility in Grammarl…" at bounding box center [598, 373] width 647 height 10
click at [531, 358] on p "It certainly is, and I can understand how it might feel for you. You're right, …" at bounding box center [598, 363] width 647 height 10
click at [563, 378] on p "So, the costs will be covered by Curated Events LTd." at bounding box center [598, 383] width 647 height 10
click at [439, 388] on p "To enrich screen reader interactions, please activate Accessibility in Grammarl…" at bounding box center [598, 393] width 647 height 10
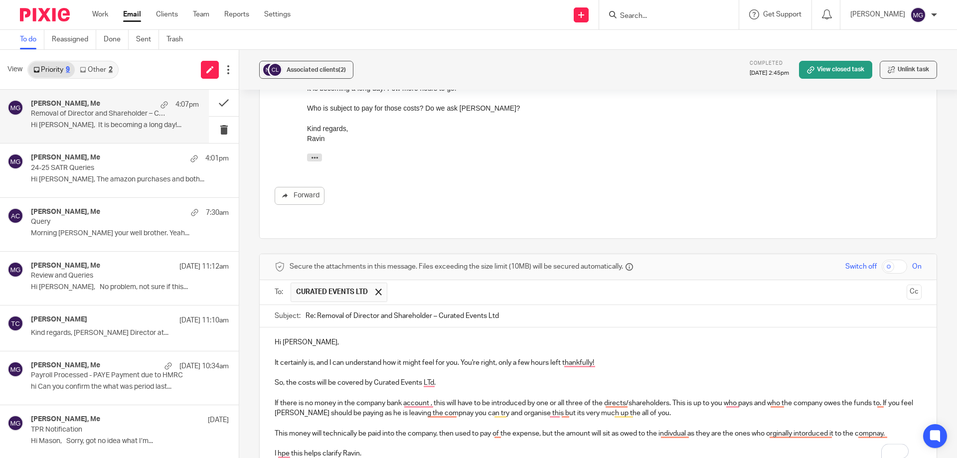
scroll to position [249, 0]
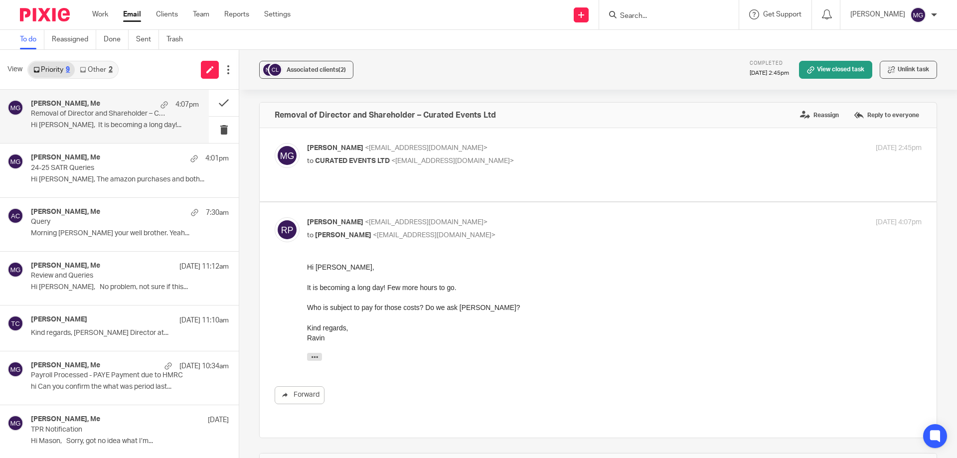
scroll to position [299, 0]
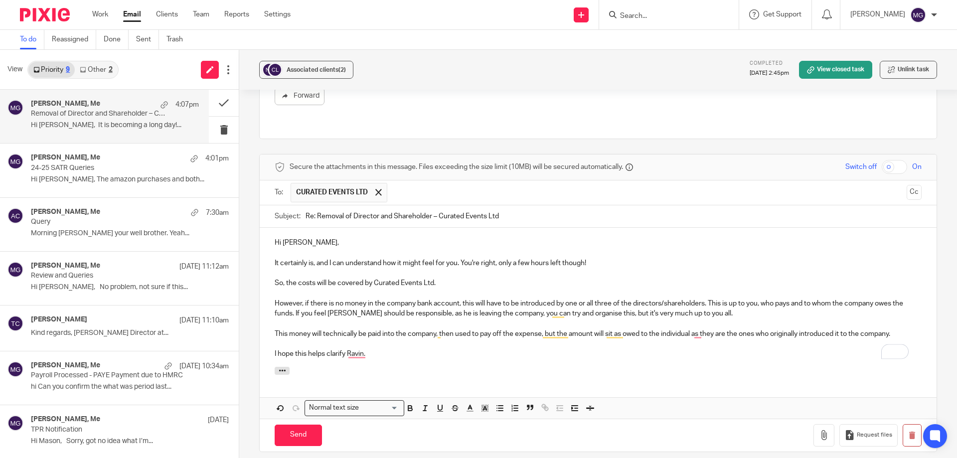
click at [366, 339] on p "To enrich screen reader interactions, please activate Accessibility in Grammarl…" at bounding box center [598, 344] width 647 height 10
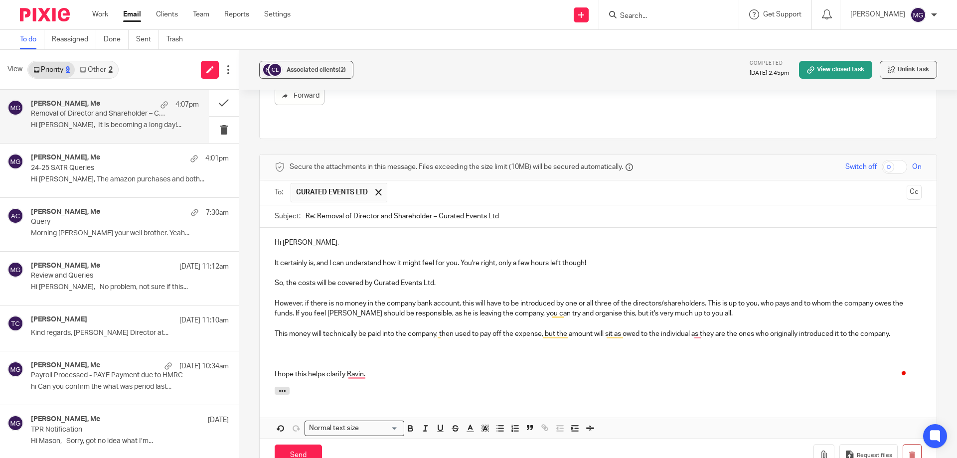
click at [296, 349] on p "To enrich screen reader interactions, please activate Accessibility in Grammarl…" at bounding box center [598, 354] width 647 height 10
click at [272, 438] on div "Send You have unsaved changes Request files" at bounding box center [598, 454] width 677 height 33
click at [289, 444] on input "Send" at bounding box center [298, 454] width 47 height 21
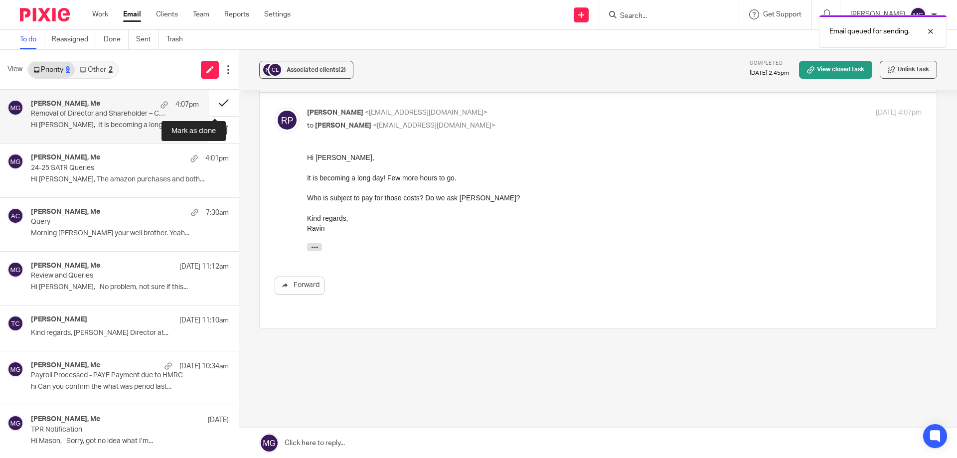
scroll to position [89, 0]
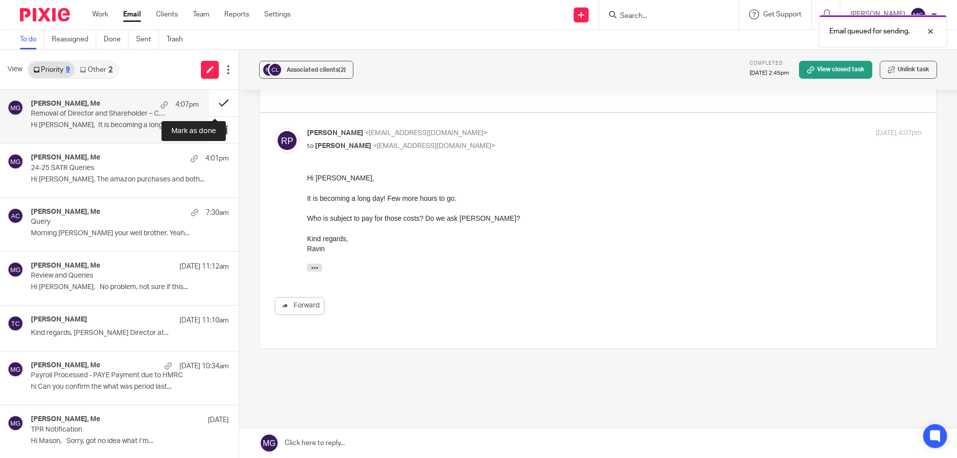
click at [209, 99] on button at bounding box center [224, 103] width 30 height 26
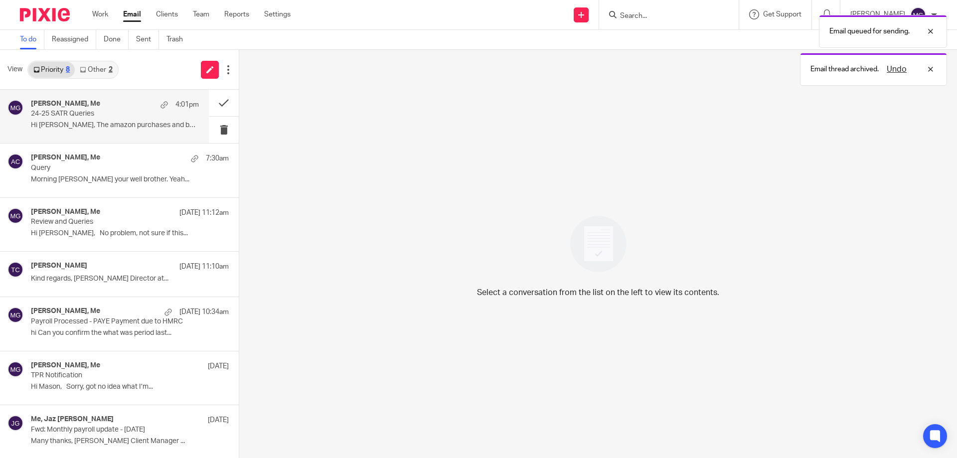
click at [135, 116] on p "24-25 SATR Queries" at bounding box center [98, 114] width 135 height 8
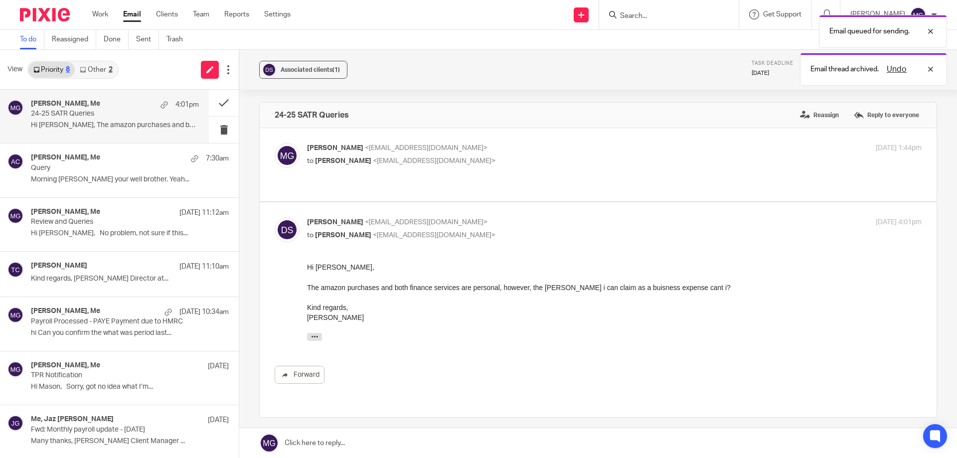
scroll to position [0, 0]
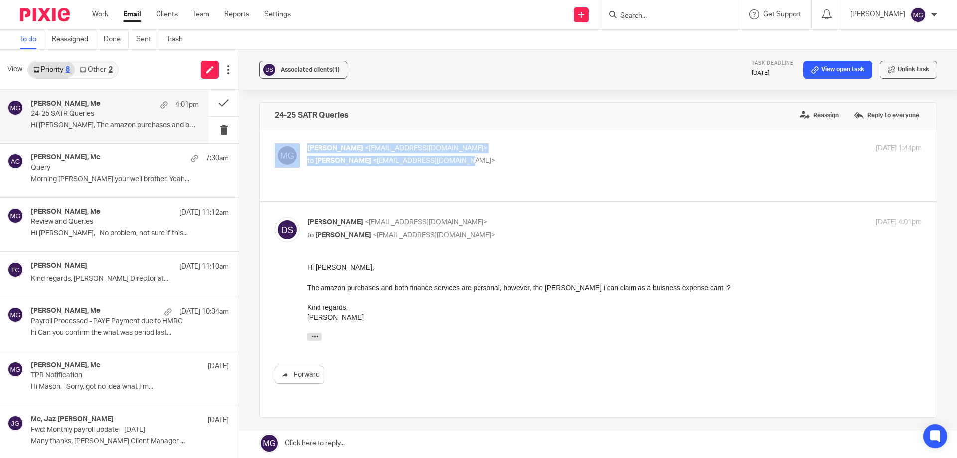
click at [499, 185] on div "Mason Graves <mgraves@taxassist.co.uk> to Daniel Smith <daniel65smith@gmail.com…" at bounding box center [598, 164] width 677 height 73
click at [489, 154] on div "Mason Graves <mgraves@taxassist.co.uk> to Daniel Smith <daniel65smith@gmail.com>" at bounding box center [512, 154] width 410 height 23
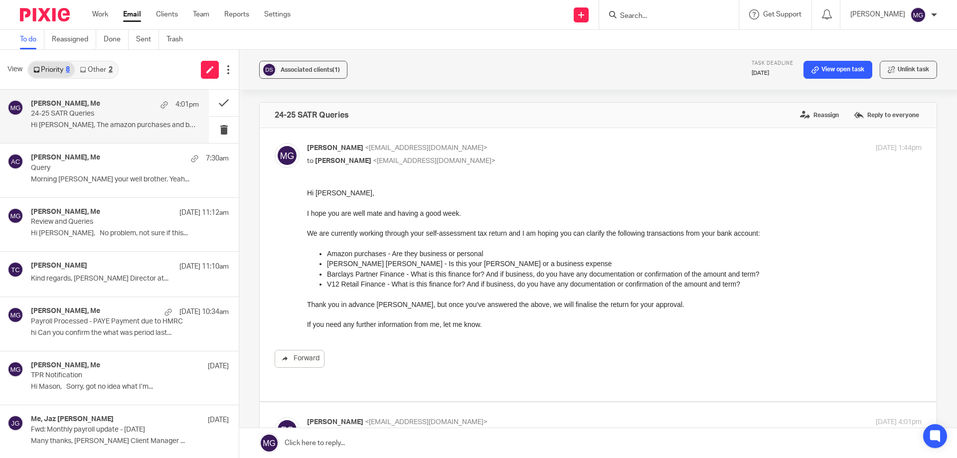
click at [463, 141] on label at bounding box center [598, 264] width 677 height 273
click at [275, 142] on input "checkbox" at bounding box center [274, 142] width 0 height 0
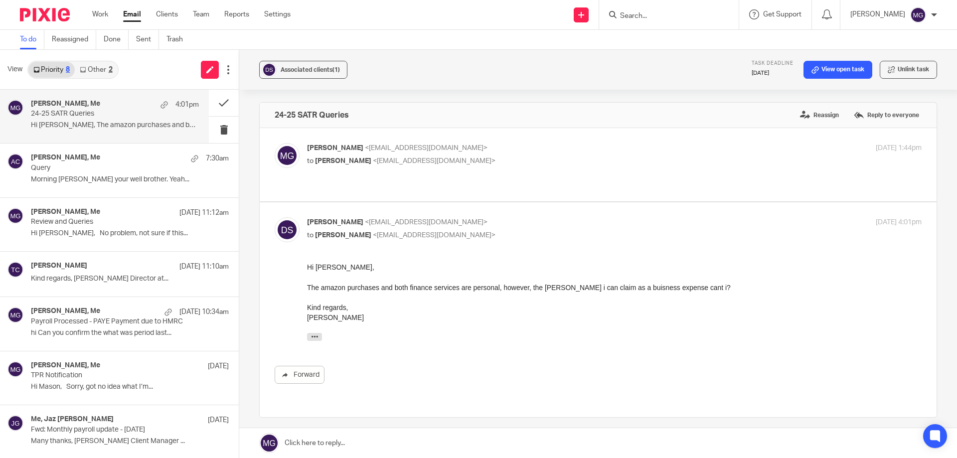
click at [463, 141] on label at bounding box center [598, 164] width 677 height 73
click at [275, 142] on input "checkbox" at bounding box center [274, 142] width 0 height 0
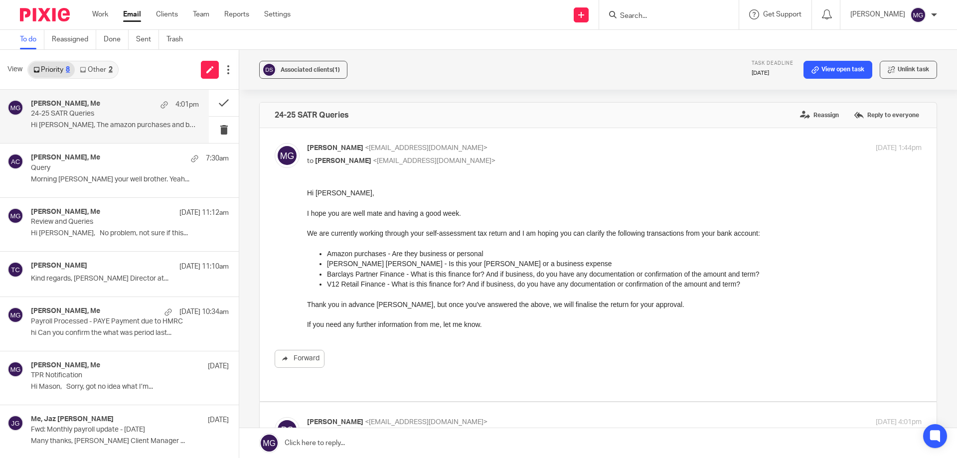
click at [463, 142] on label at bounding box center [598, 264] width 677 height 273
click at [275, 142] on input "checkbox" at bounding box center [274, 142] width 0 height 0
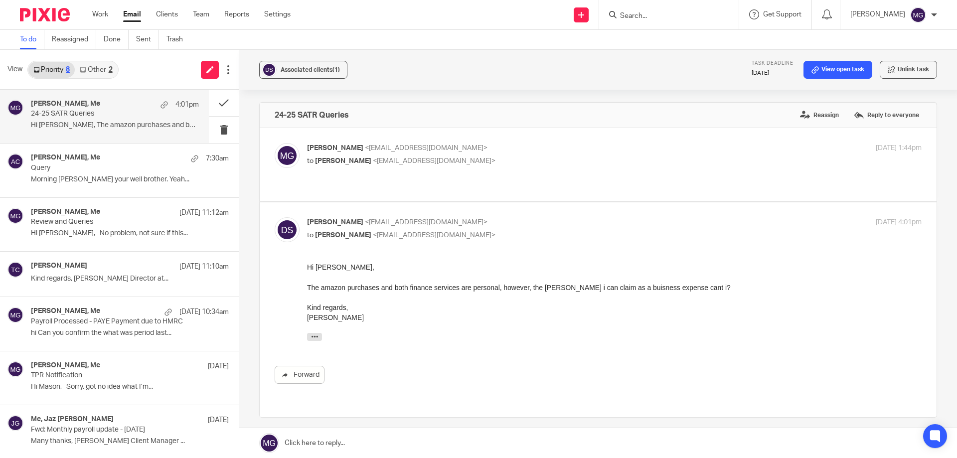
click at [463, 142] on label at bounding box center [598, 164] width 677 height 73
click at [275, 142] on input "checkbox" at bounding box center [274, 142] width 0 height 0
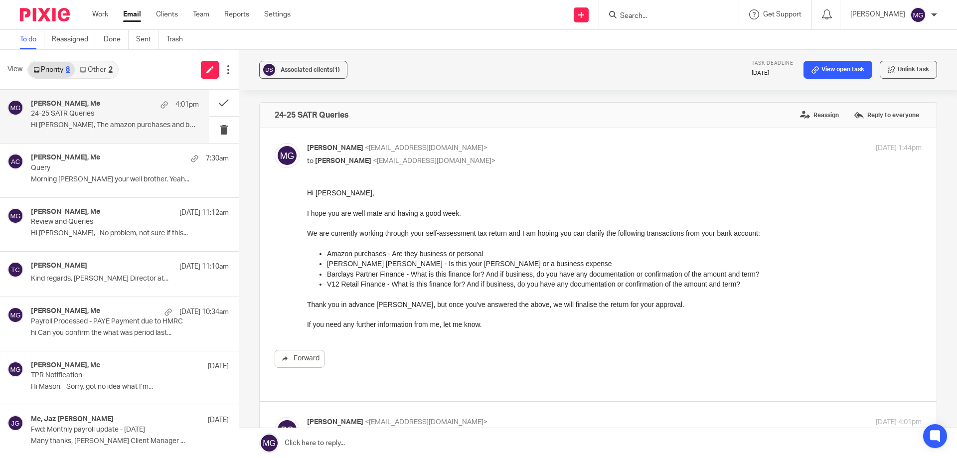
click at [463, 142] on label at bounding box center [598, 264] width 677 height 273
click at [275, 142] on input "checkbox" at bounding box center [274, 142] width 0 height 0
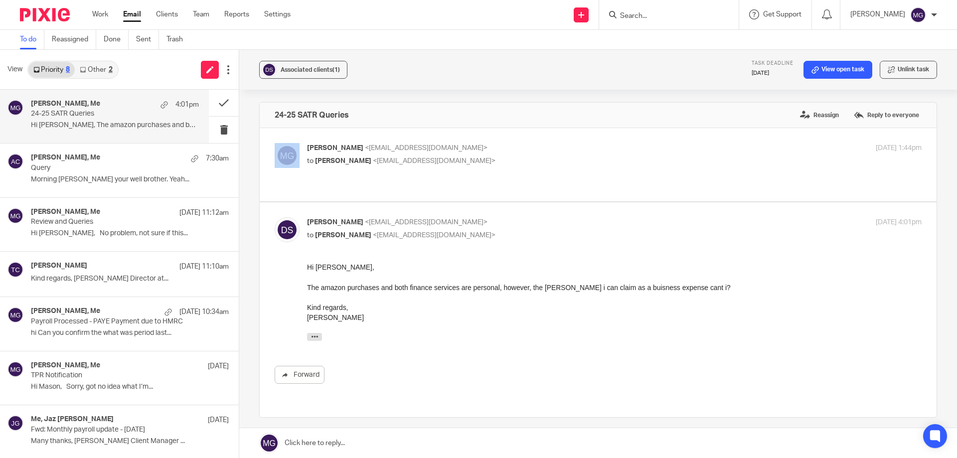
click at [463, 142] on label at bounding box center [598, 164] width 677 height 73
click at [275, 142] on input "checkbox" at bounding box center [274, 142] width 0 height 0
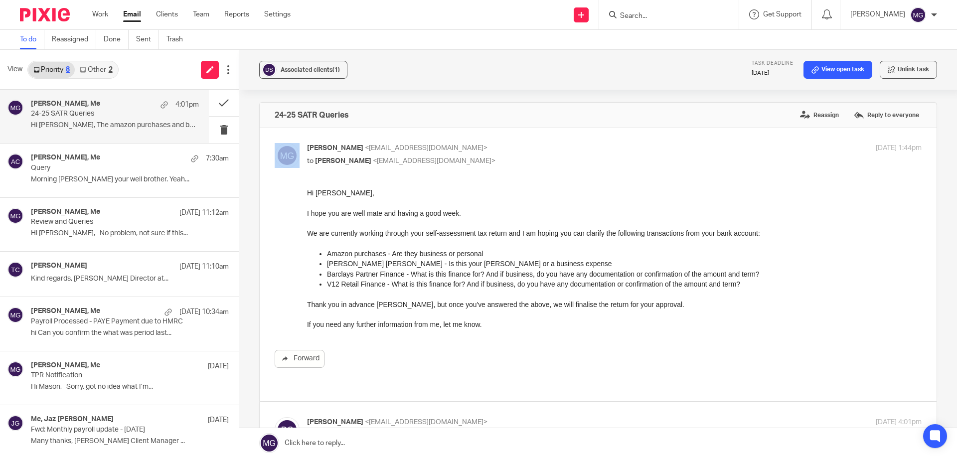
click at [463, 142] on label at bounding box center [598, 264] width 677 height 273
click at [275, 142] on input "checkbox" at bounding box center [274, 142] width 0 height 0
checkbox input "false"
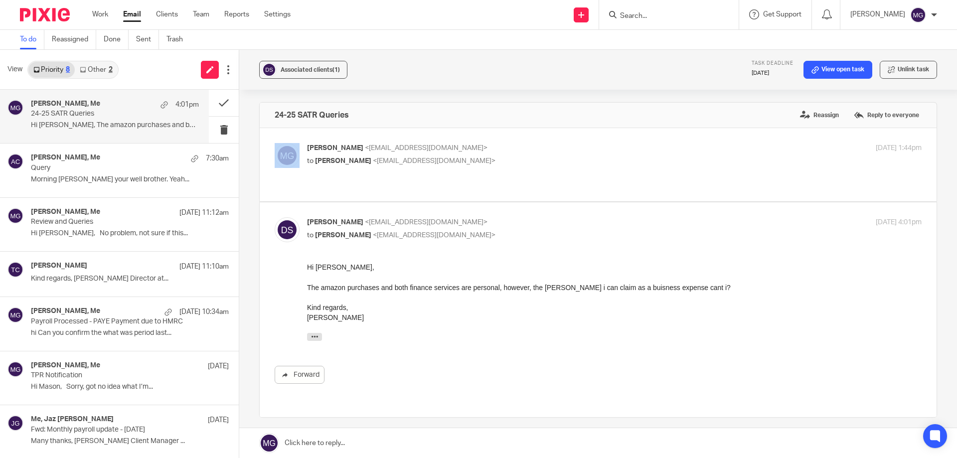
click at [524, 217] on p "daniel smith <daniel65smith@gmail.com>" at bounding box center [512, 222] width 410 height 10
checkbox input "false"
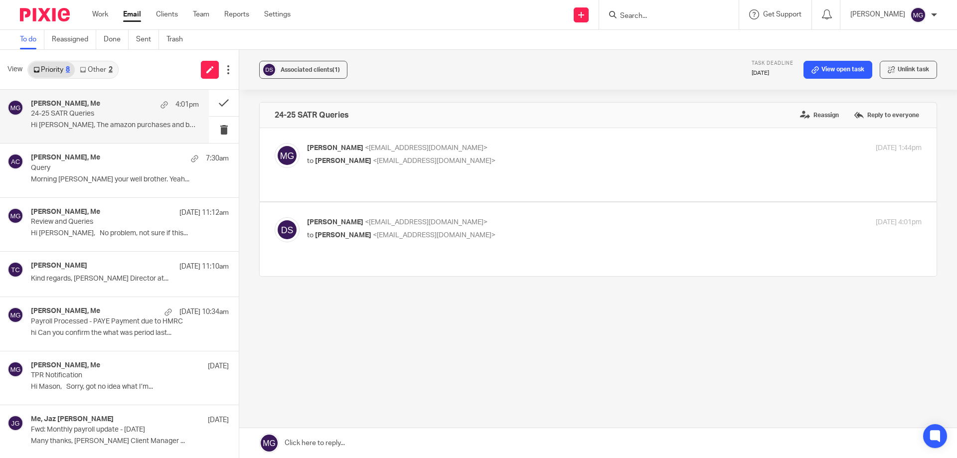
click at [461, 147] on p "Mason Graves <mgraves@taxassist.co.uk>" at bounding box center [512, 148] width 410 height 10
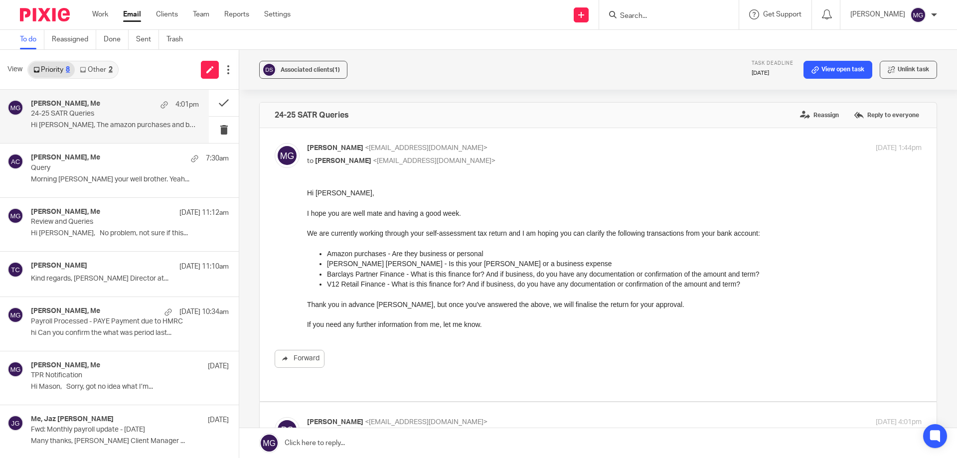
click at [461, 147] on p "Mason Graves <mgraves@taxassist.co.uk>" at bounding box center [512, 148] width 410 height 10
checkbox input "false"
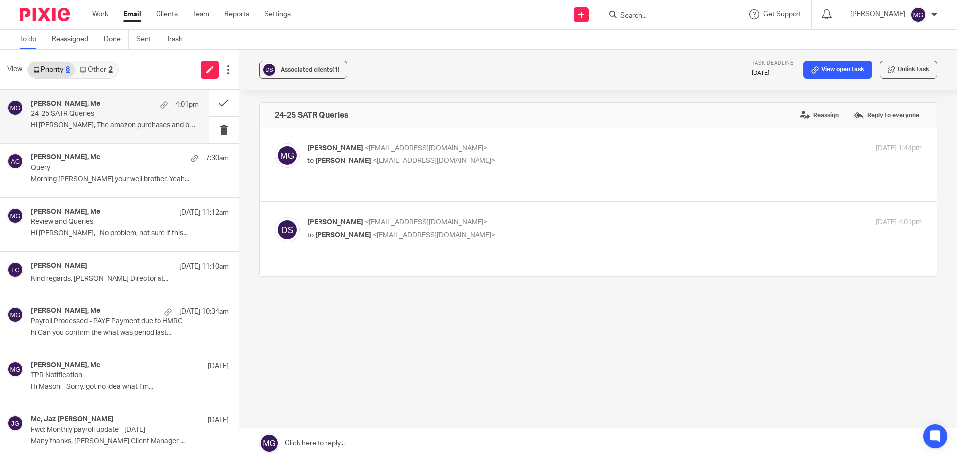
click at [458, 230] on p "to Mason Graves <mgraves@taxassist.co.uk>" at bounding box center [512, 235] width 410 height 10
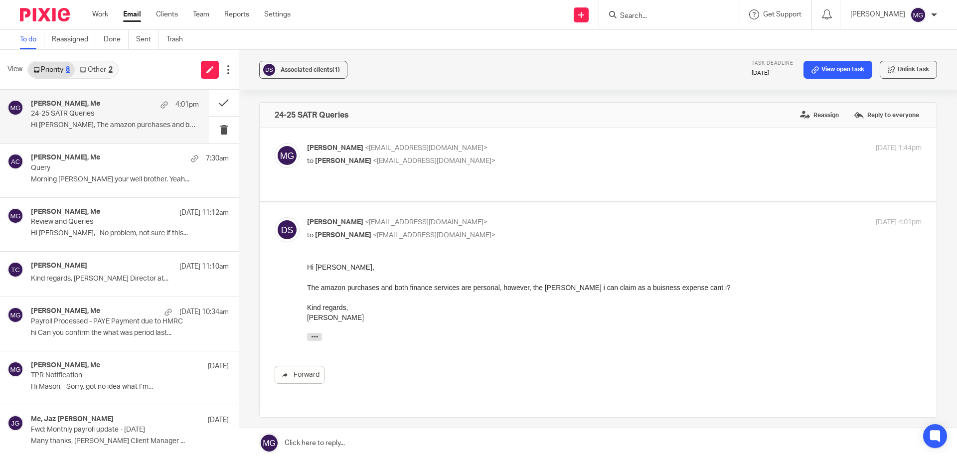
click at [476, 217] on p "daniel smith <daniel65smith@gmail.com>" at bounding box center [512, 222] width 410 height 10
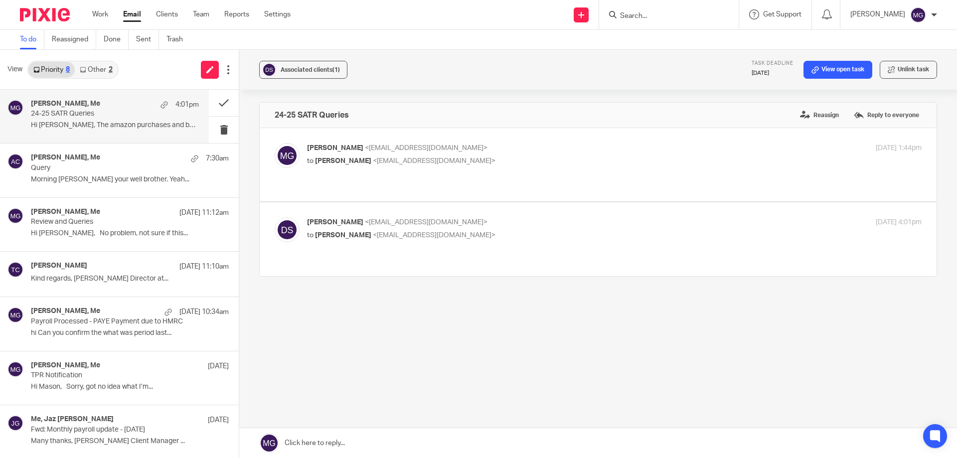
click at [464, 230] on p "to Mason Graves <mgraves@taxassist.co.uk>" at bounding box center [512, 235] width 410 height 10
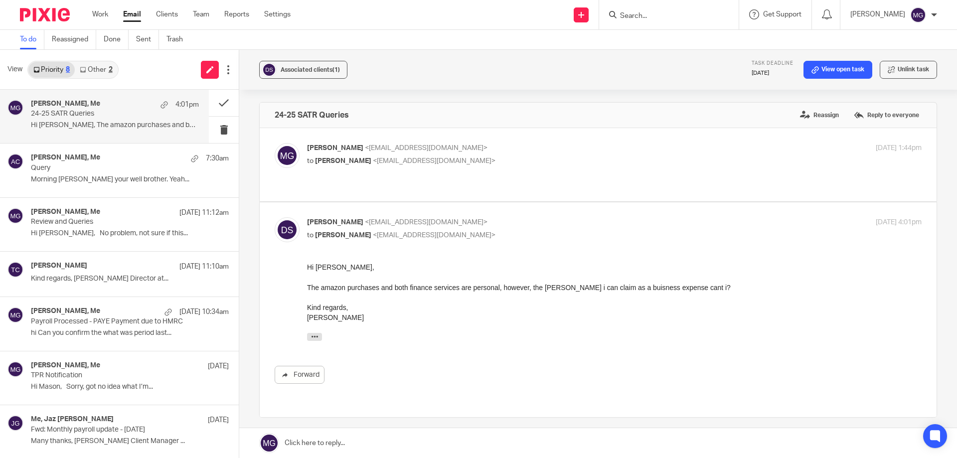
click at [470, 230] on p "to Mason Graves <mgraves@taxassist.co.uk>" at bounding box center [512, 235] width 410 height 10
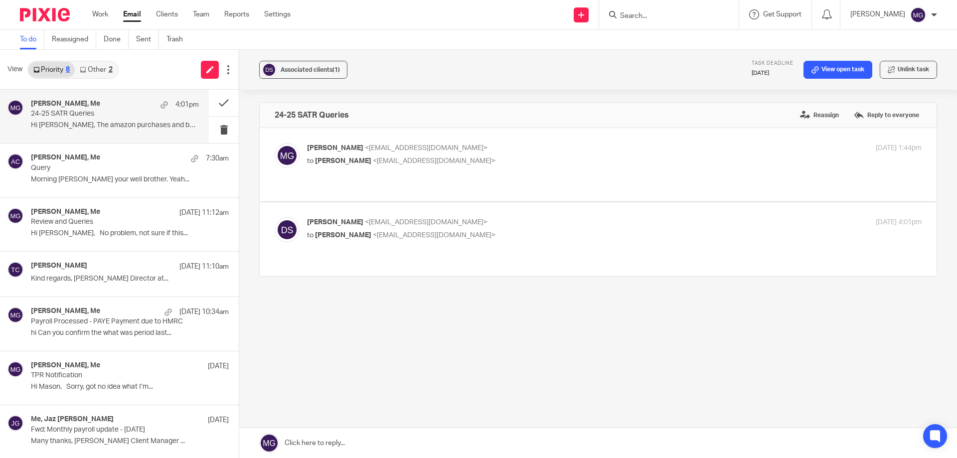
click at [470, 230] on p "to Mason Graves <mgraves@taxassist.co.uk>" at bounding box center [512, 235] width 410 height 10
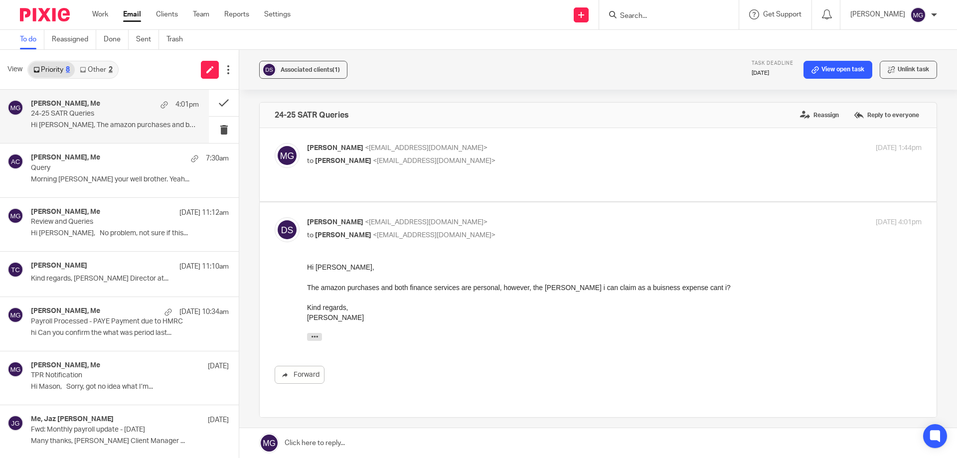
click at [470, 230] on p "to Mason Graves <mgraves@taxassist.co.uk>" at bounding box center [512, 235] width 410 height 10
checkbox input "false"
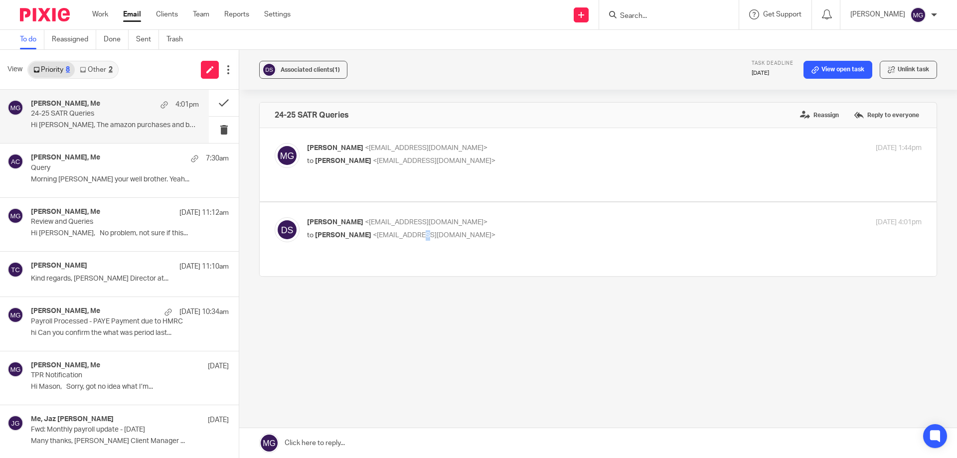
drag, startPoint x: 416, startPoint y: 309, endPoint x: 407, endPoint y: 274, distance: 35.9
click at [414, 309] on div "24-25 SATR Queries Reassign Reply to everyone Mason Graves <mgraves@taxassist.c…" at bounding box center [598, 224] width 678 height 244
click at [403, 82] on div "Associated clients (1) Task deadline 20 Aug 2025 View open task Unlink task" at bounding box center [597, 70] width 717 height 40
click at [88, 69] on link "Other 2" at bounding box center [96, 70] width 42 height 16
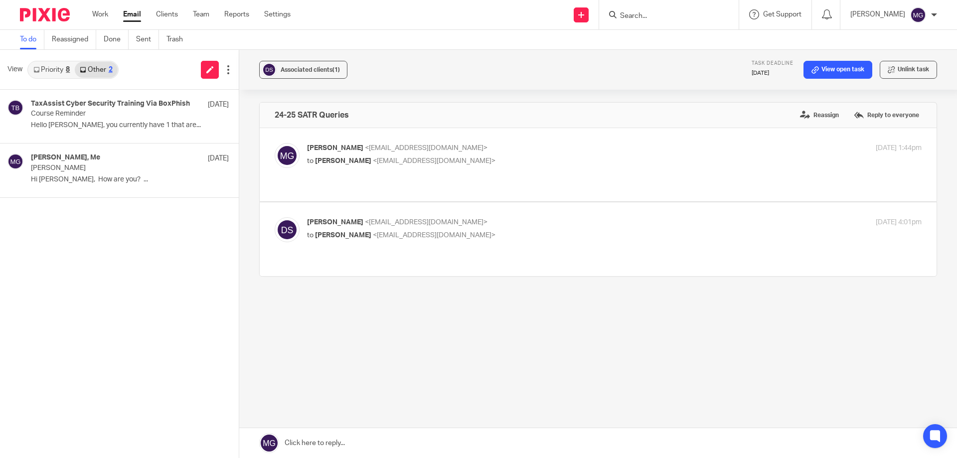
click at [63, 63] on link "Priority 8" at bounding box center [51, 70] width 46 height 16
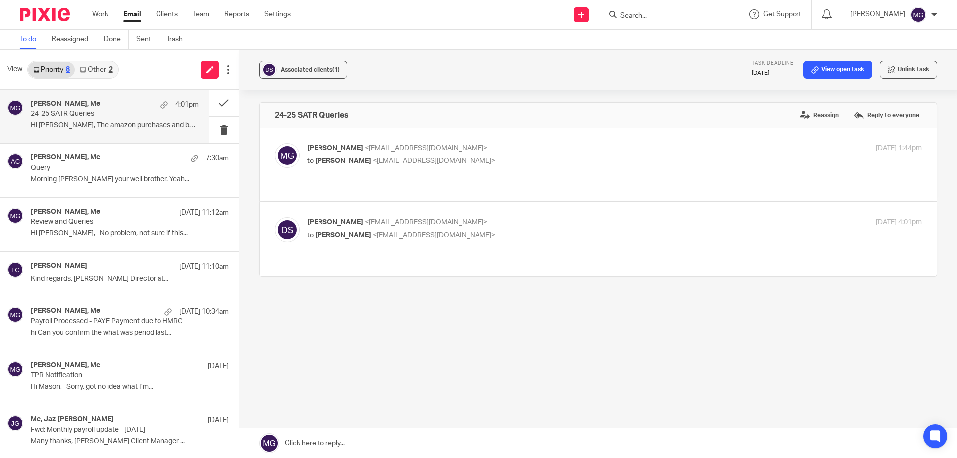
click at [425, 67] on div "Associated clients (1) Task deadline 20 Aug 2025 View open task Unlink task" at bounding box center [597, 70] width 717 height 40
click at [111, 75] on link "Other 2" at bounding box center [96, 70] width 42 height 16
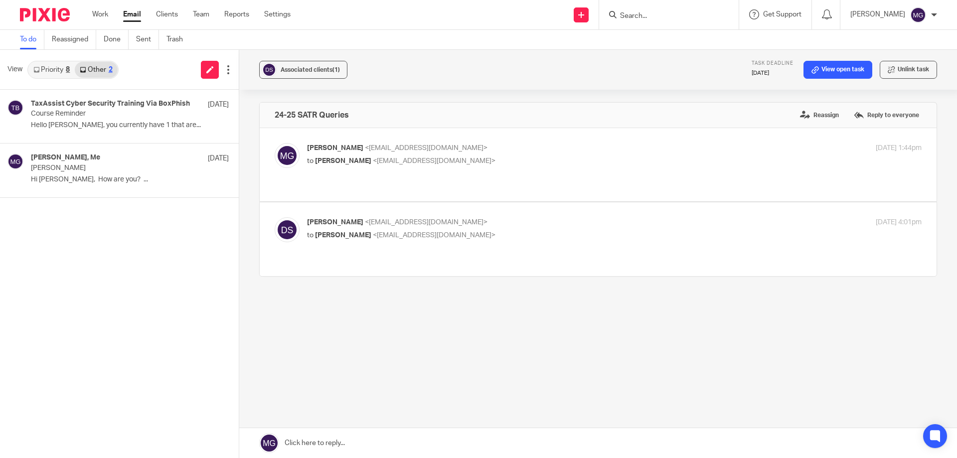
click at [55, 72] on link "Priority 8" at bounding box center [51, 70] width 46 height 16
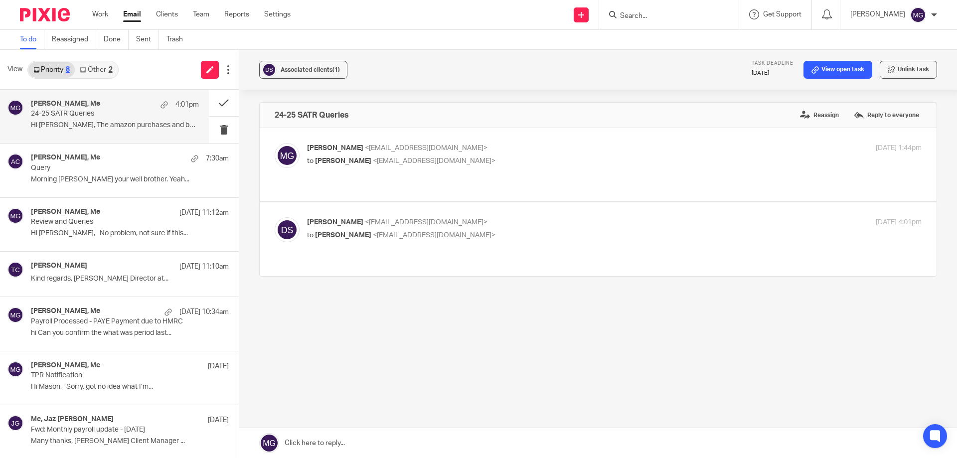
click at [92, 68] on link "Other 2" at bounding box center [96, 70] width 42 height 16
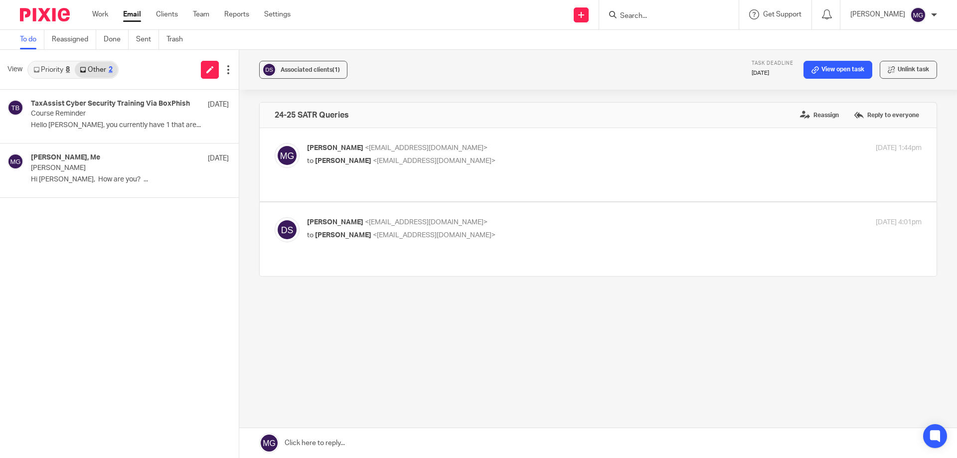
click at [404, 67] on div "Associated clients (1) Task deadline 20 Aug 2025 View open task Unlink task" at bounding box center [597, 70] width 717 height 40
click at [45, 72] on link "Priority 8" at bounding box center [51, 70] width 46 height 16
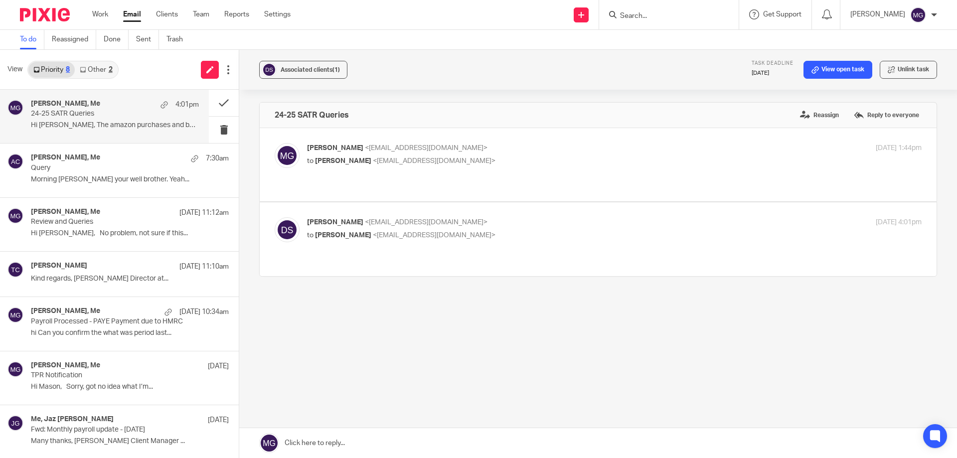
click at [405, 148] on span "<mgraves@taxassist.co.uk>" at bounding box center [426, 147] width 123 height 7
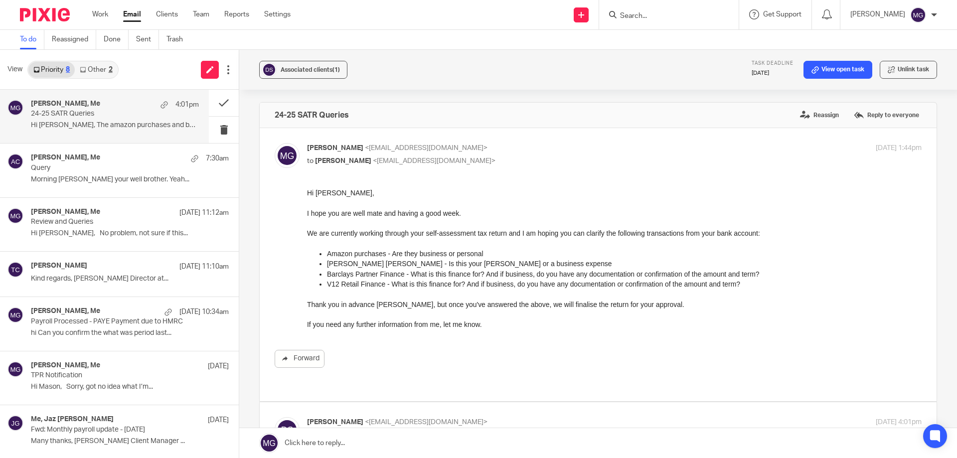
click at [467, 145] on p "Mason Graves <mgraves@taxassist.co.uk>" at bounding box center [512, 148] width 410 height 10
checkbox input "false"
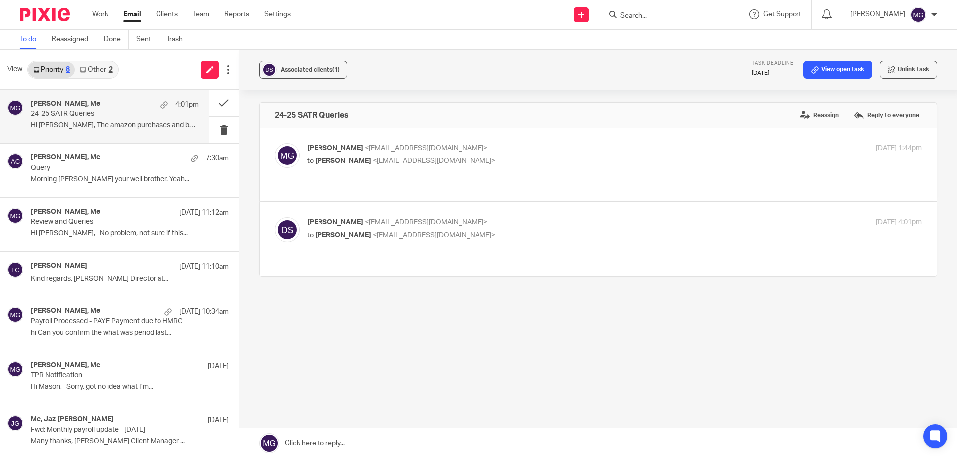
click at [501, 205] on label at bounding box center [598, 238] width 677 height 73
click at [275, 217] on input "checkbox" at bounding box center [274, 217] width 0 height 0
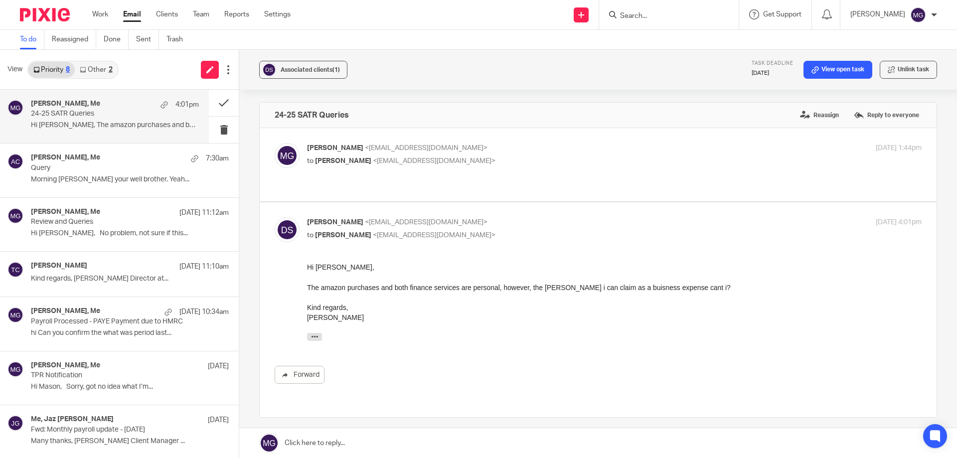
click at [490, 202] on label at bounding box center [598, 309] width 677 height 215
click at [275, 217] on input "checkbox" at bounding box center [274, 217] width 0 height 0
checkbox input "false"
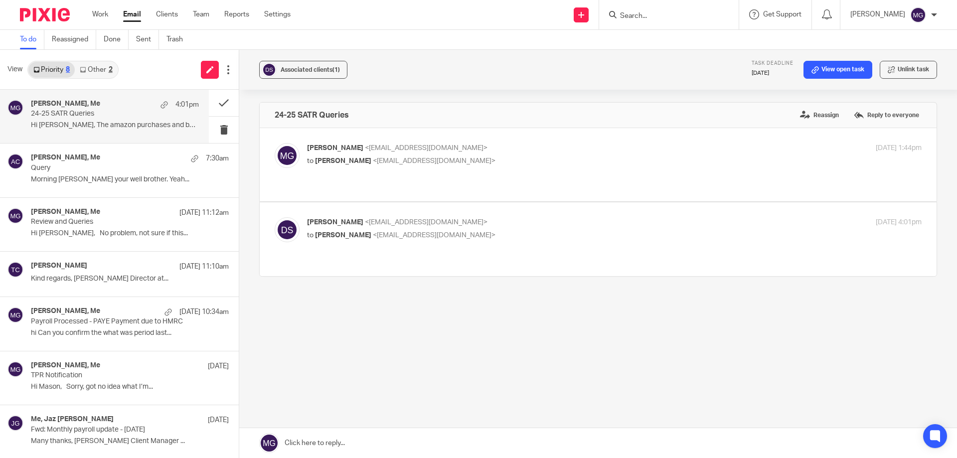
click at [559, 318] on div "24-25 SATR Queries Reassign Reply to everyone Mason Graves <mgraves@taxassist.c…" at bounding box center [598, 224] width 678 height 244
click at [516, 68] on div "Associated clients (1) Task deadline 20 Aug 2025 View open task Unlink task" at bounding box center [597, 70] width 717 height 40
click at [103, 73] on link "Other 2" at bounding box center [96, 70] width 42 height 16
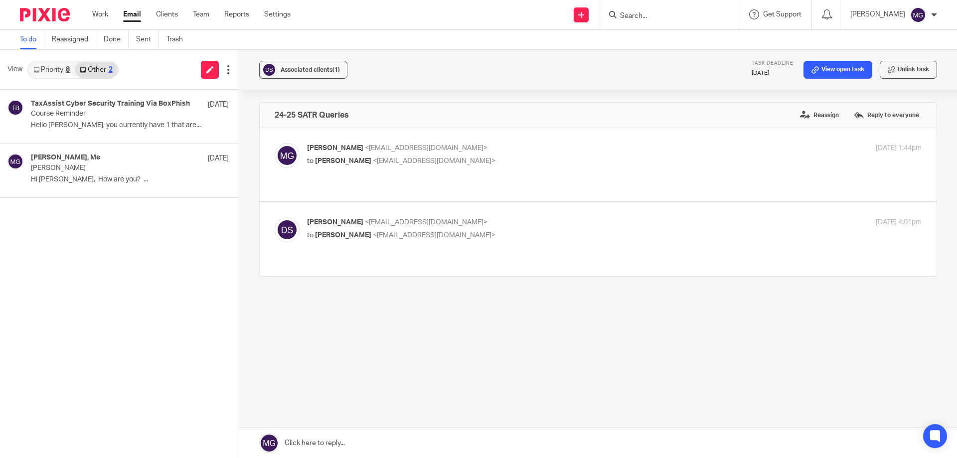
click at [65, 69] on link "Priority 8" at bounding box center [51, 70] width 46 height 16
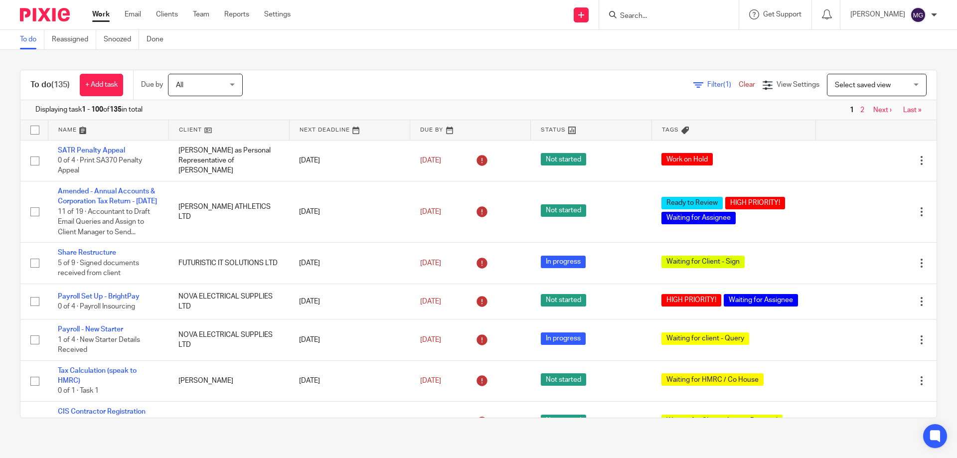
click at [69, 132] on link at bounding box center [108, 130] width 120 height 20
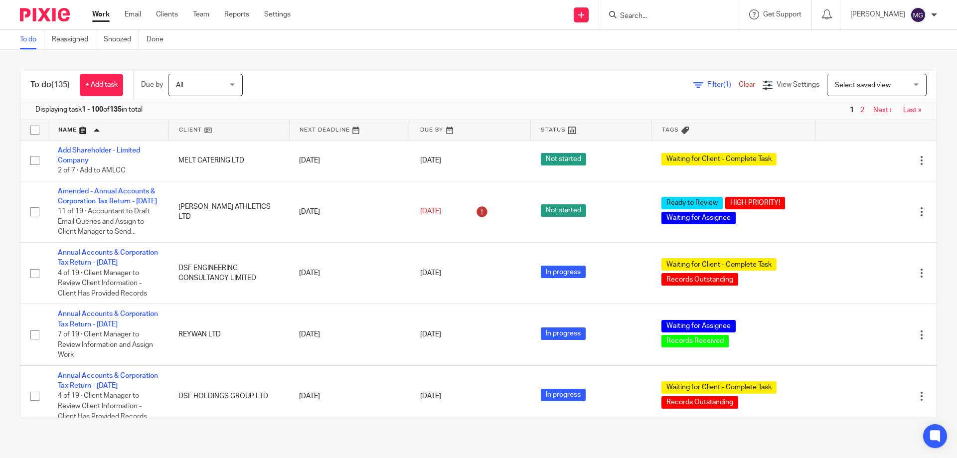
click at [321, 93] on div "Filter (1) Clear View Settings View Settings (1) Filters Clear Save Manage save…" at bounding box center [598, 85] width 676 height 22
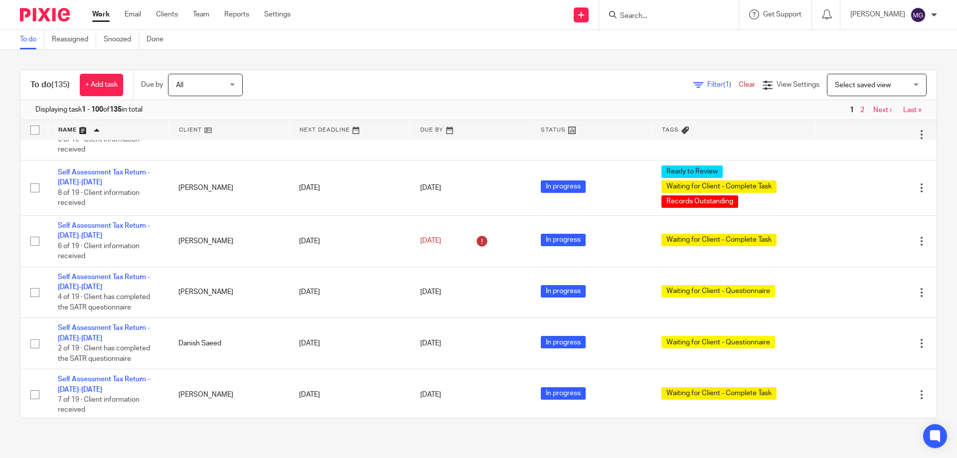
scroll to position [3837, 0]
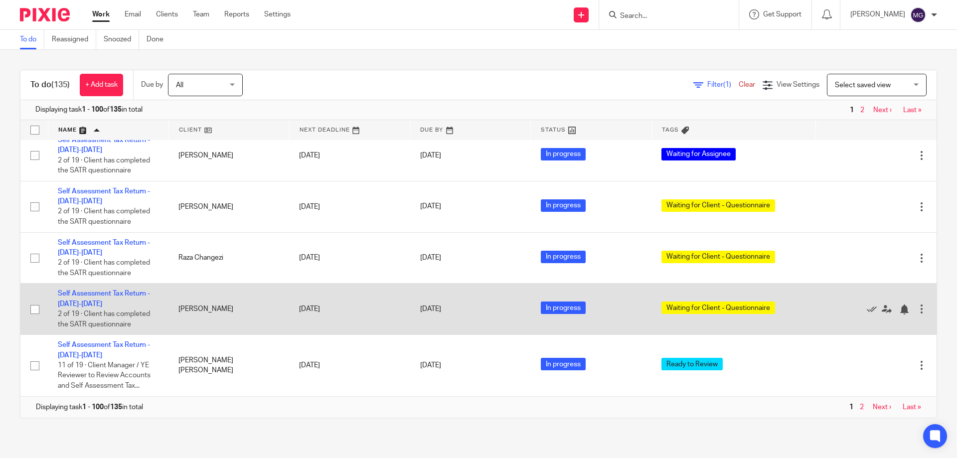
scroll to position [5391, 0]
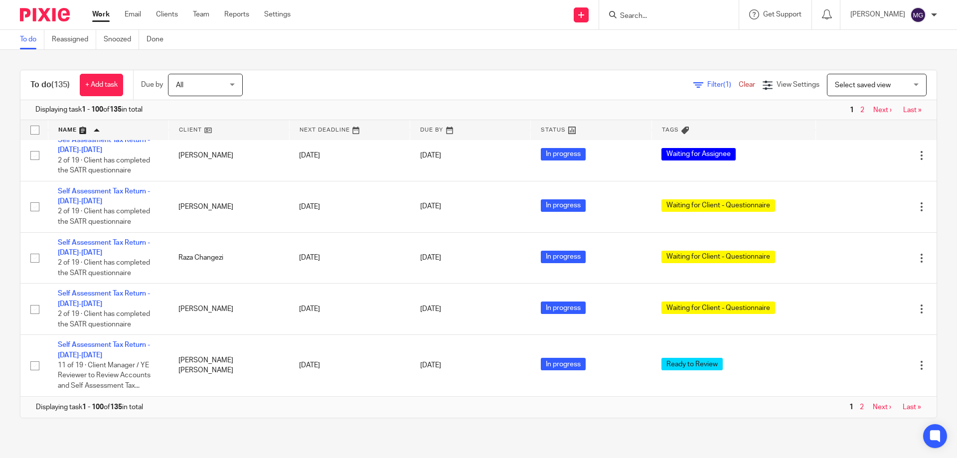
click at [864, 410] on div "Displaying task 1 - 100 of 135 in total 1 2 Next › Last »" at bounding box center [478, 407] width 915 height 20
click at [872, 406] on link "Next ›" at bounding box center [881, 407] width 18 height 7
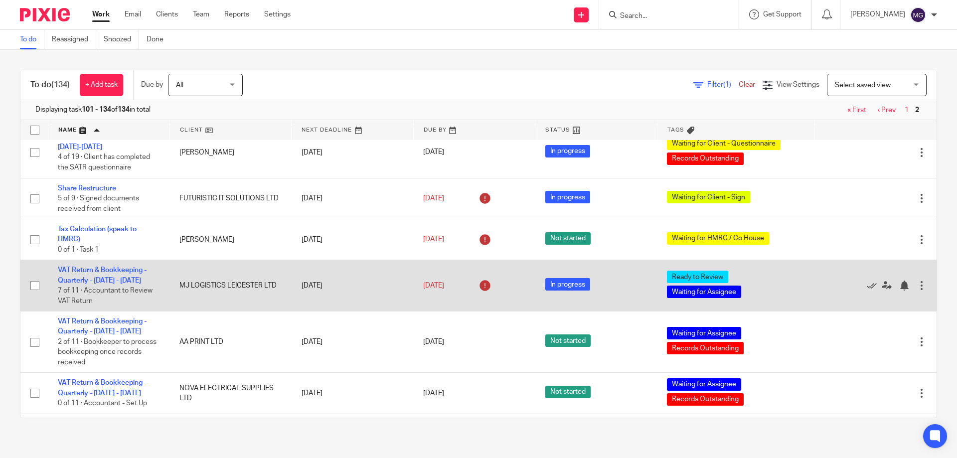
scroll to position [1465, 0]
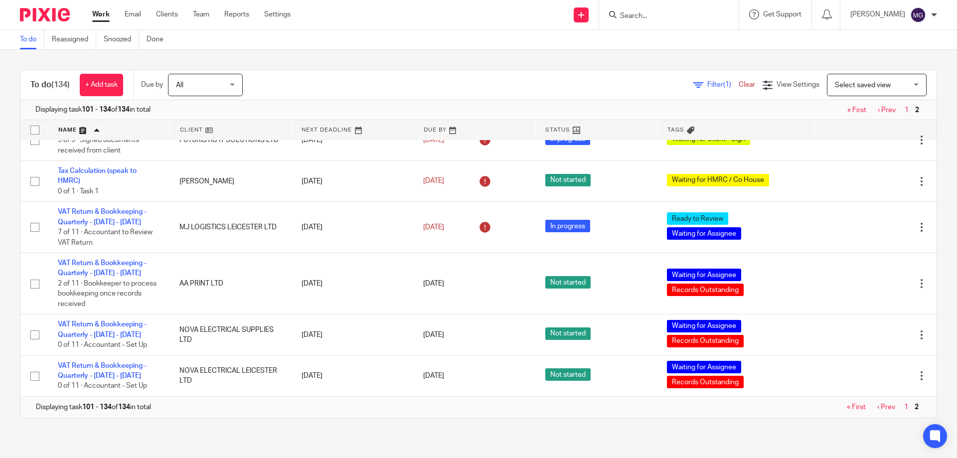
drag, startPoint x: 93, startPoint y: 273, endPoint x: 231, endPoint y: 434, distance: 212.4
click at [235, 443] on main "To do Reassigned Snoozed Done To do (134) + Add task Due by All All [DATE] [DAT…" at bounding box center [478, 229] width 957 height 458
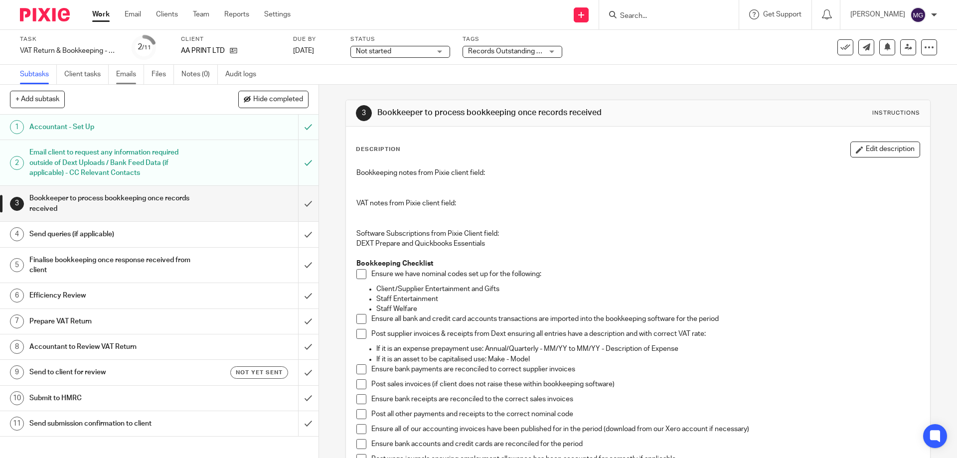
click at [135, 76] on link "Emails" at bounding box center [130, 74] width 28 height 19
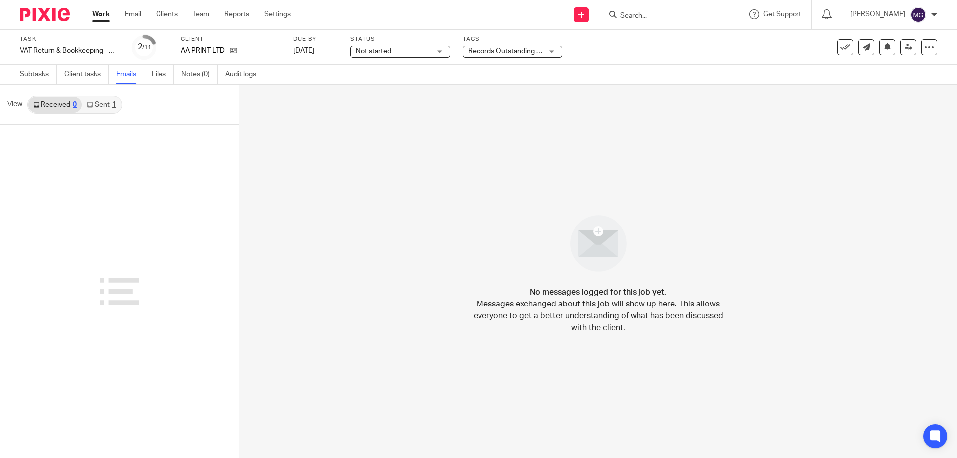
click at [91, 106] on icon at bounding box center [90, 105] width 6 height 6
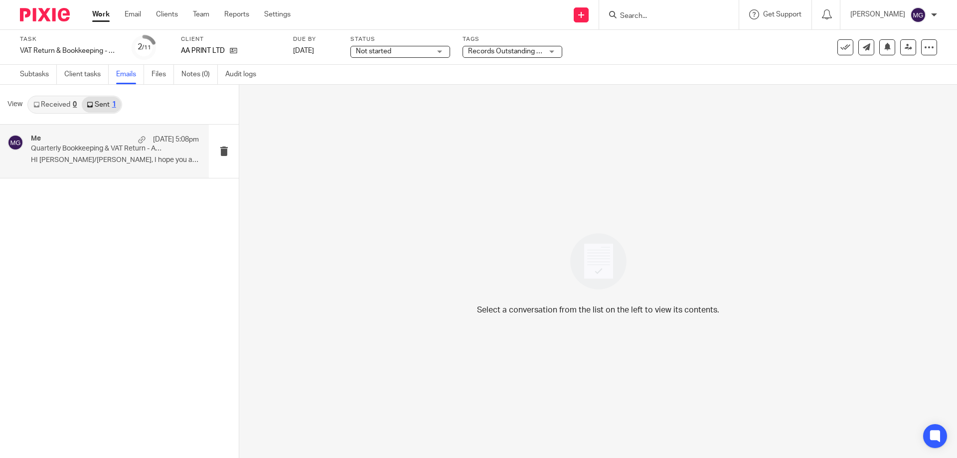
drag, startPoint x: 85, startPoint y: 142, endPoint x: 97, endPoint y: 143, distance: 12.1
click at [86, 142] on div "Me [DATE] 5:08pm" at bounding box center [115, 140] width 168 height 10
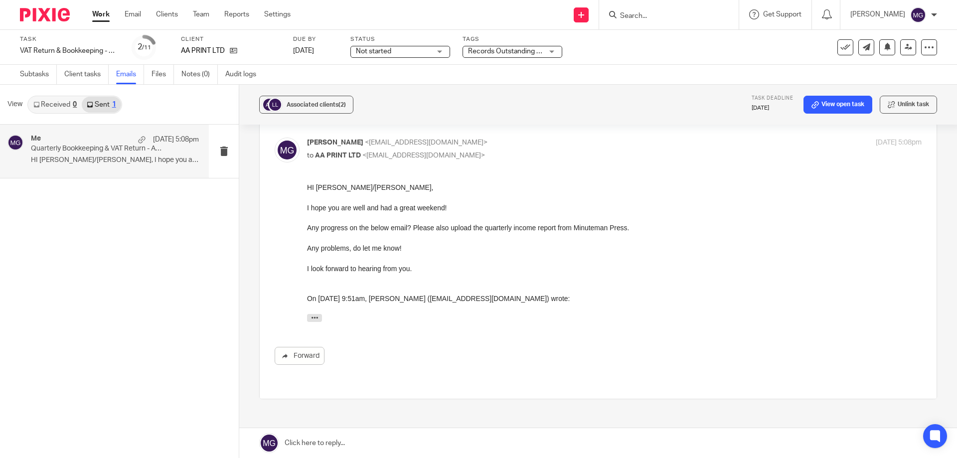
scroll to position [65, 0]
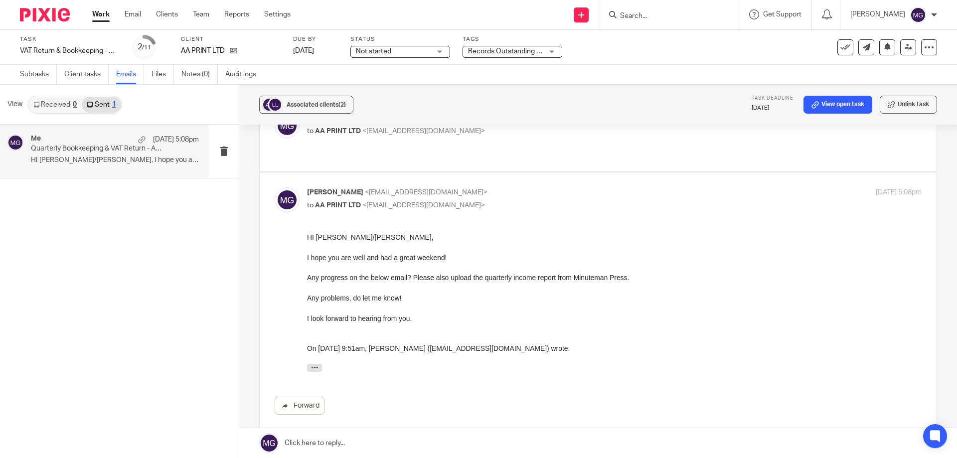
click at [227, 276] on div "Me [DATE] 5:08pm Quarterly Bookkeeping & VAT Return - Action Required HI [PERSO…" at bounding box center [119, 291] width 239 height 333
